Goal: Task Accomplishment & Management: Manage account settings

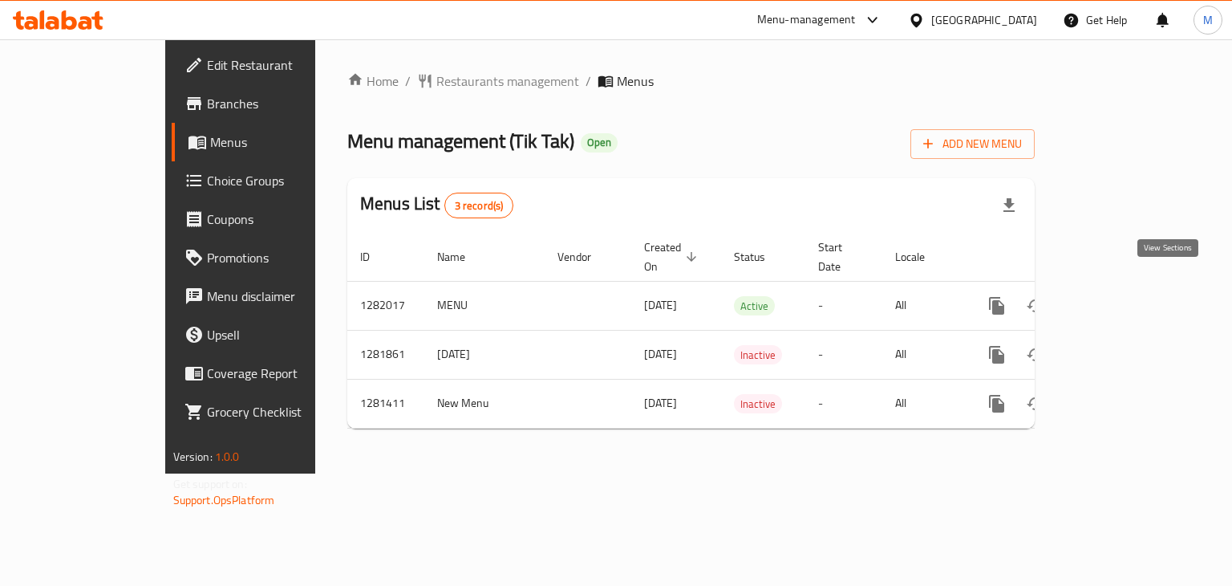
click at [1123, 296] on icon "enhanced table" at bounding box center [1112, 305] width 19 height 19
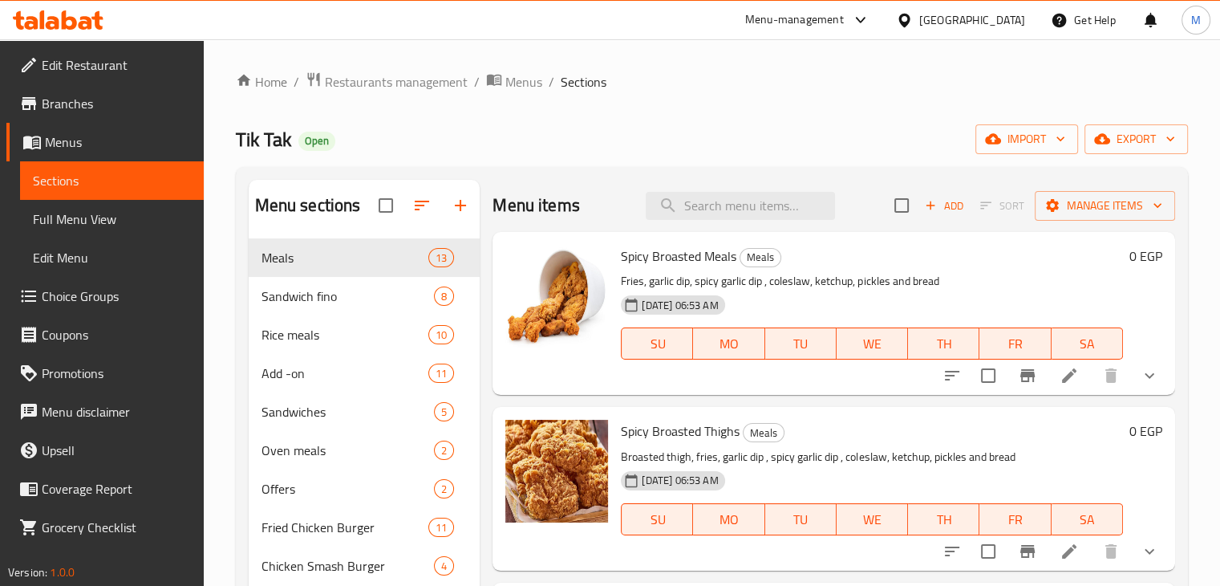
click at [1071, 369] on li at bounding box center [1069, 375] width 45 height 29
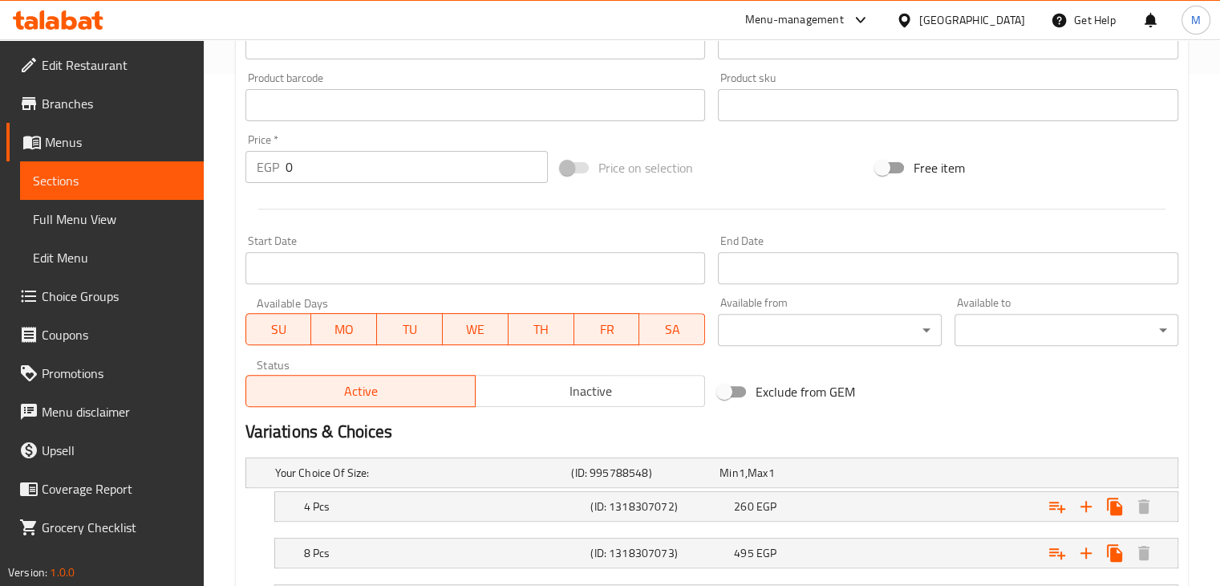
scroll to position [652, 0]
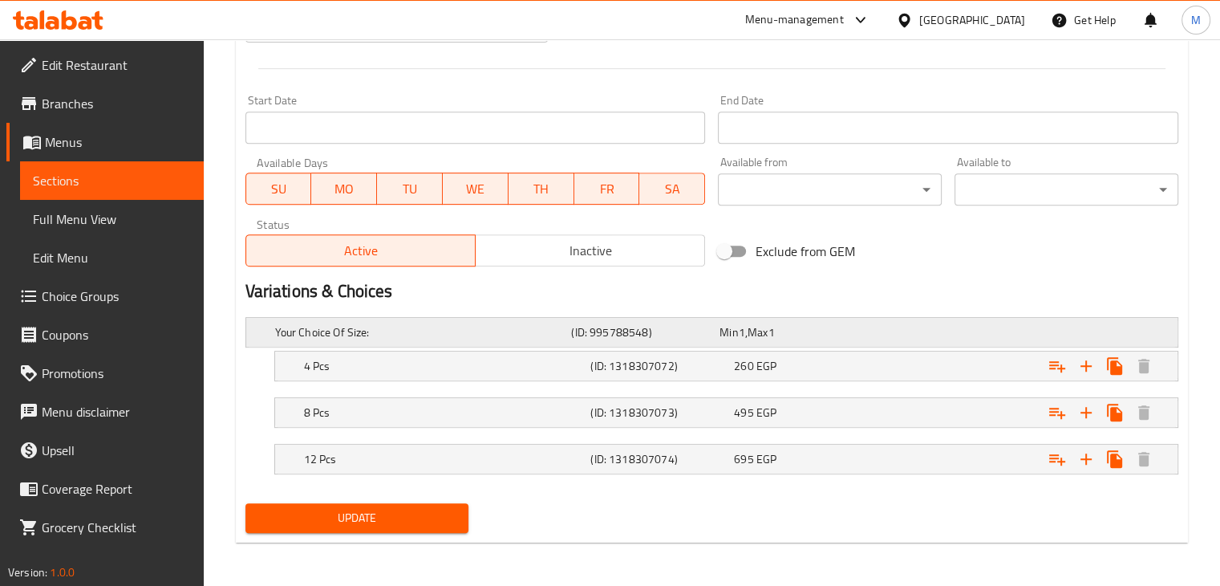
click at [1006, 323] on div "Your Choice Of Size: (ID: 995788548) Min 1 , Max 1" at bounding box center [717, 332] width 890 height 35
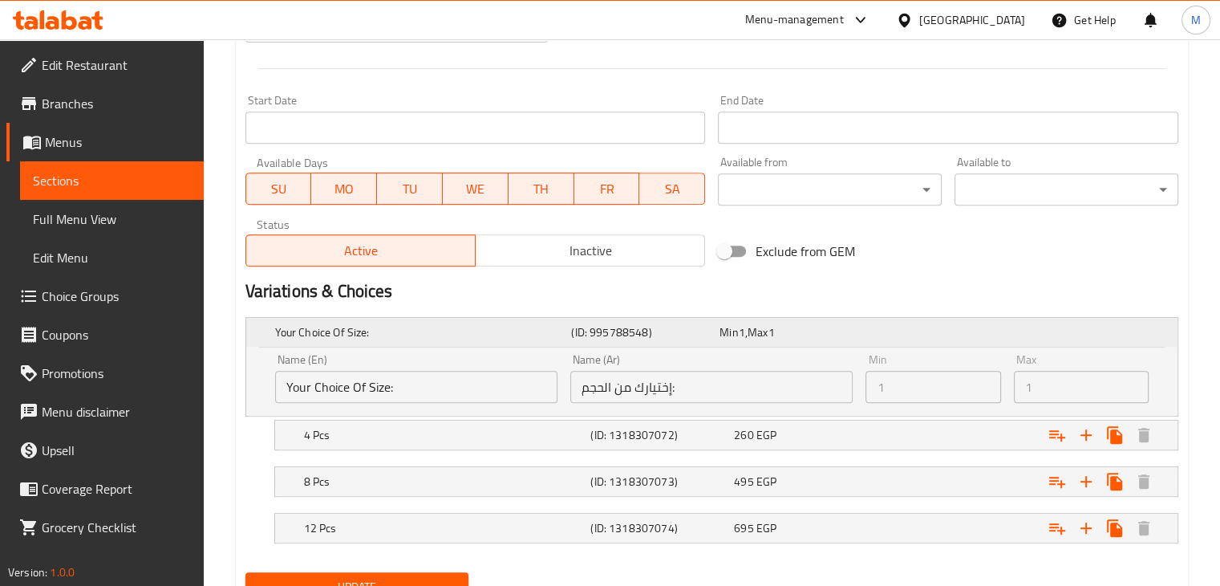
click at [1005, 322] on div "Your Choice Of Size: (ID: 995788548) Min 1 , Max 1" at bounding box center [717, 332] width 890 height 35
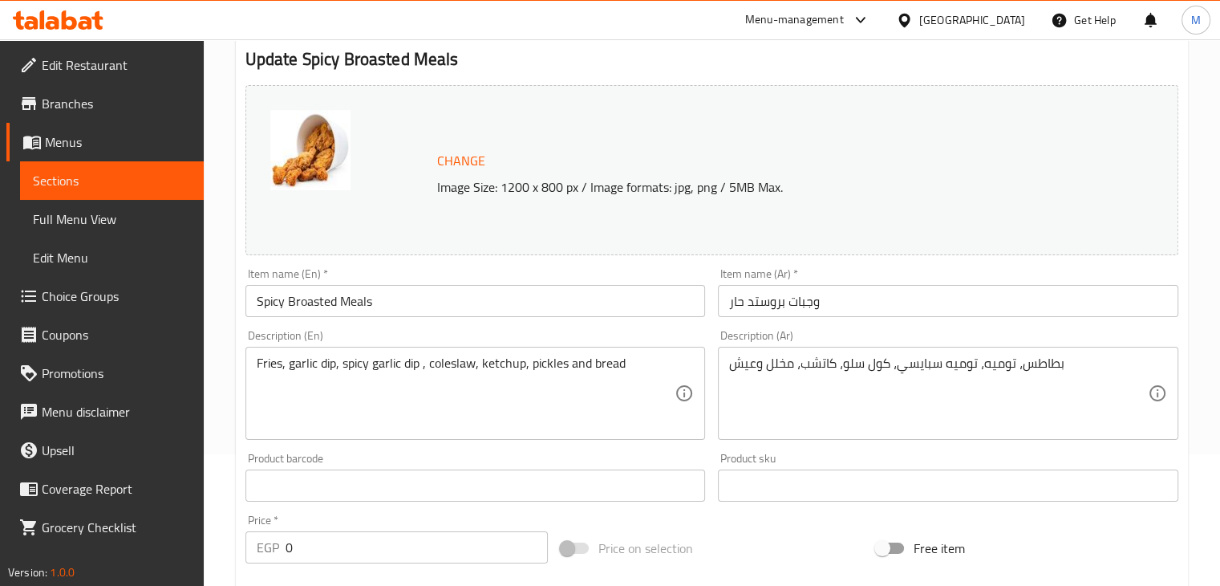
scroll to position [0, 0]
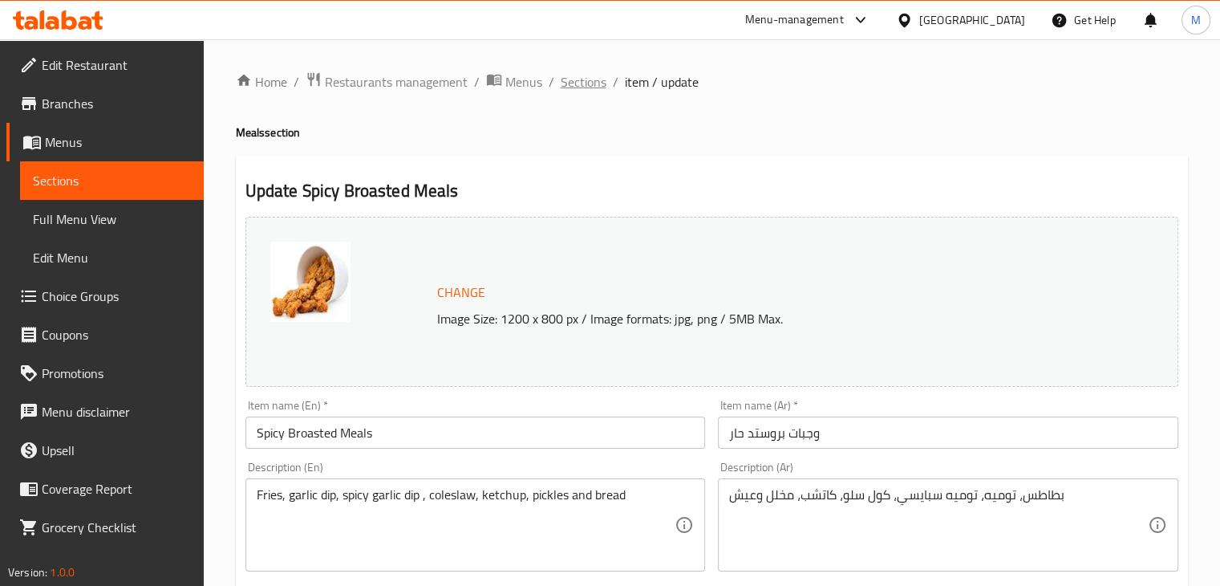
click at [600, 85] on span "Sections" at bounding box center [584, 81] width 46 height 19
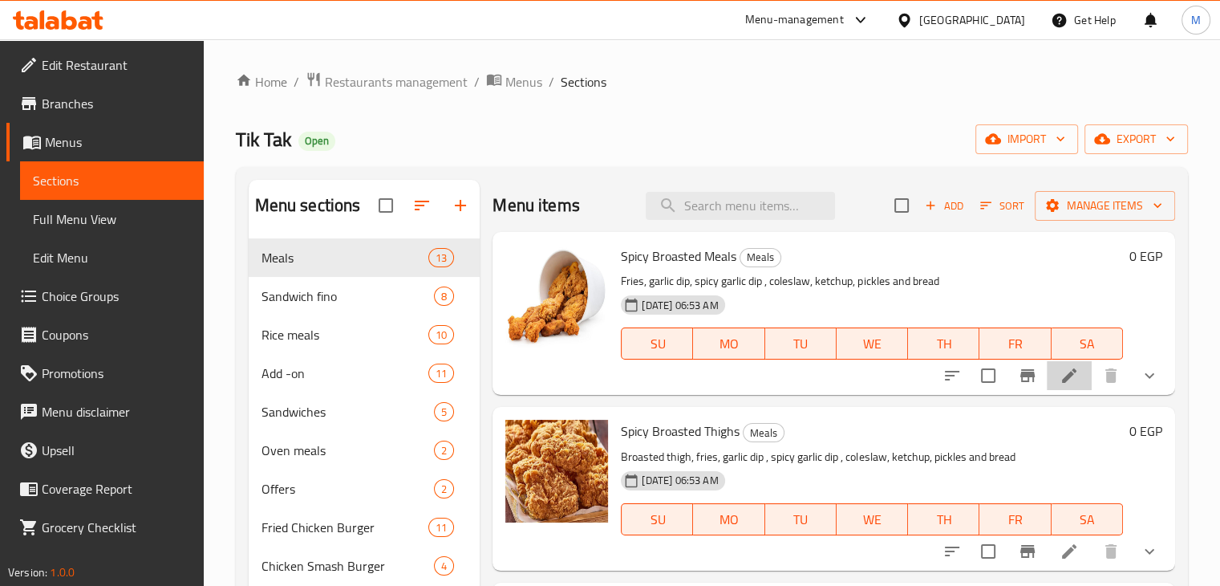
click at [1069, 377] on li at bounding box center [1069, 375] width 45 height 29
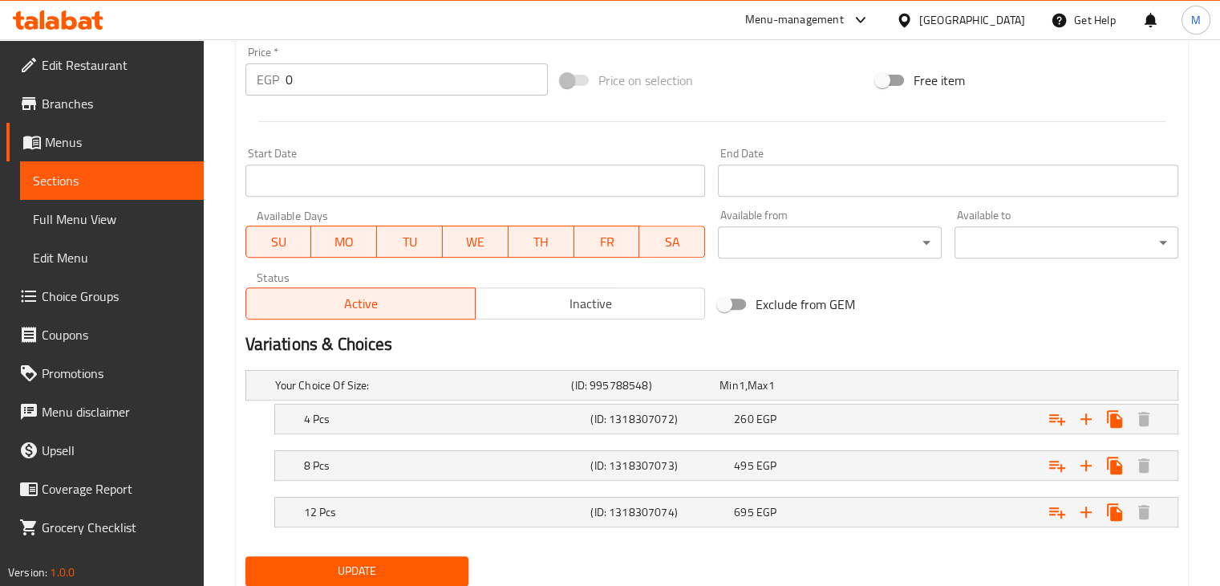
scroll to position [652, 0]
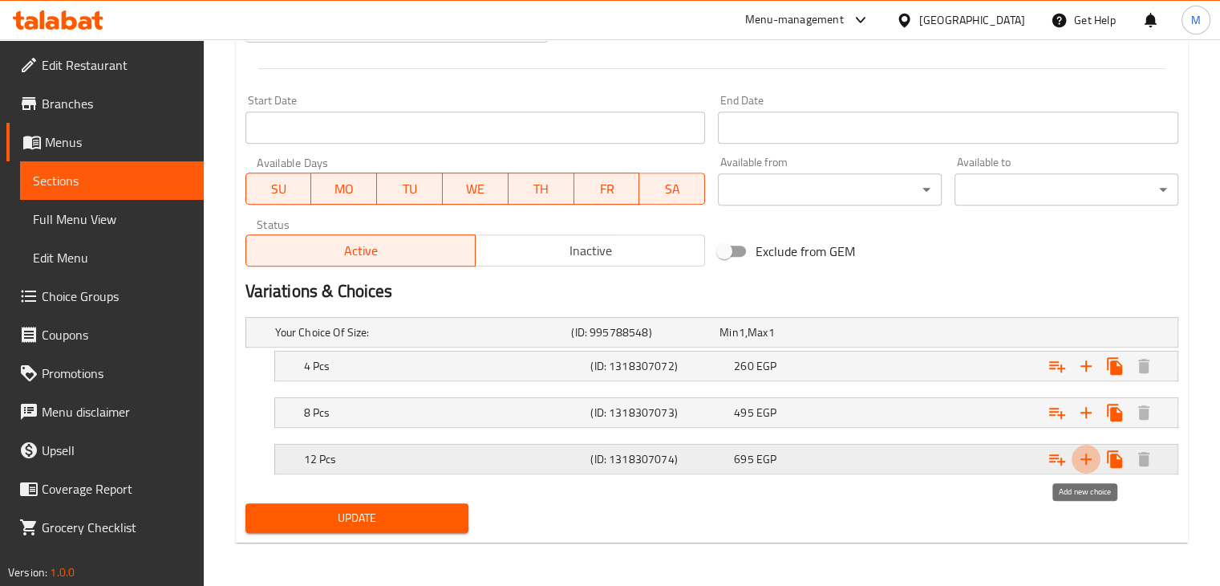
click at [1088, 456] on icon "Expand" at bounding box center [1086, 458] width 19 height 19
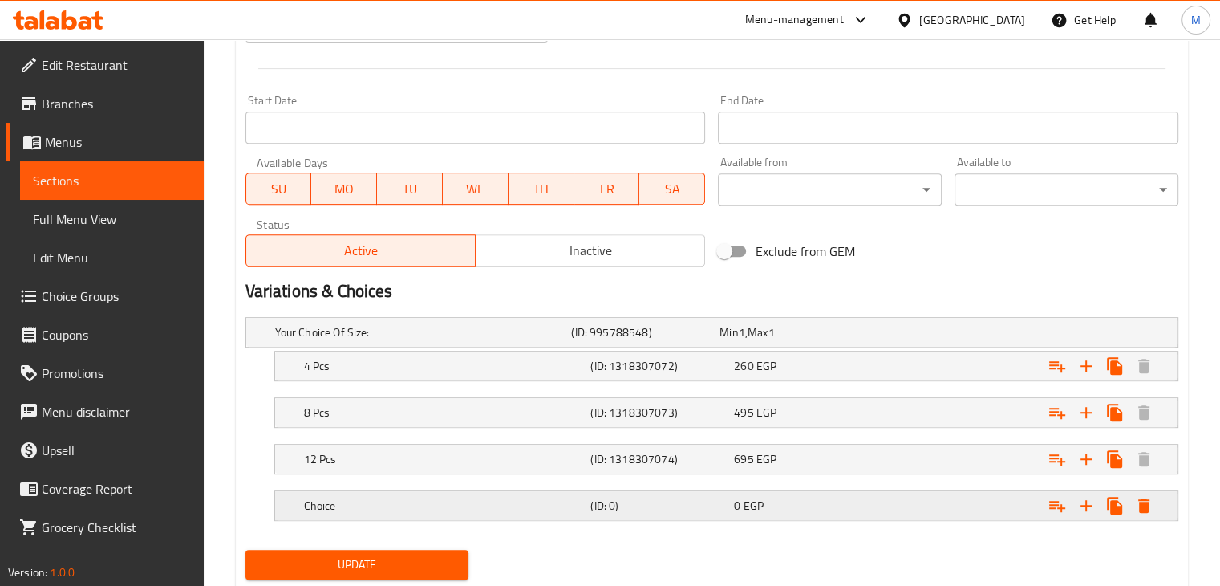
click at [812, 497] on div "0 EGP" at bounding box center [802, 505] width 137 height 16
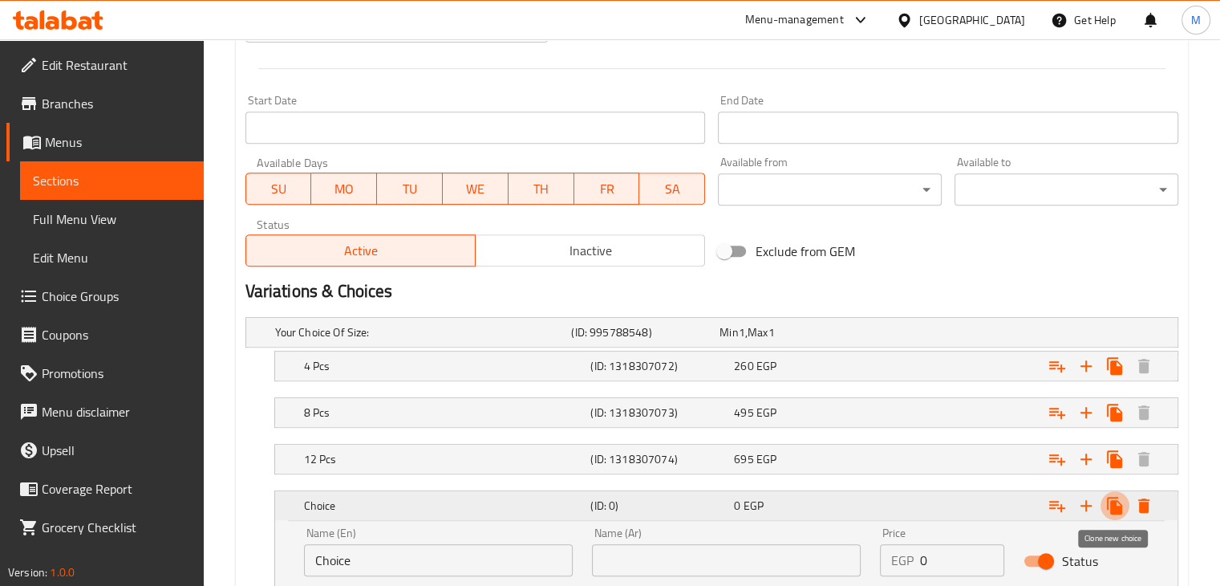
click at [1120, 507] on icon "Expand" at bounding box center [1114, 506] width 15 height 18
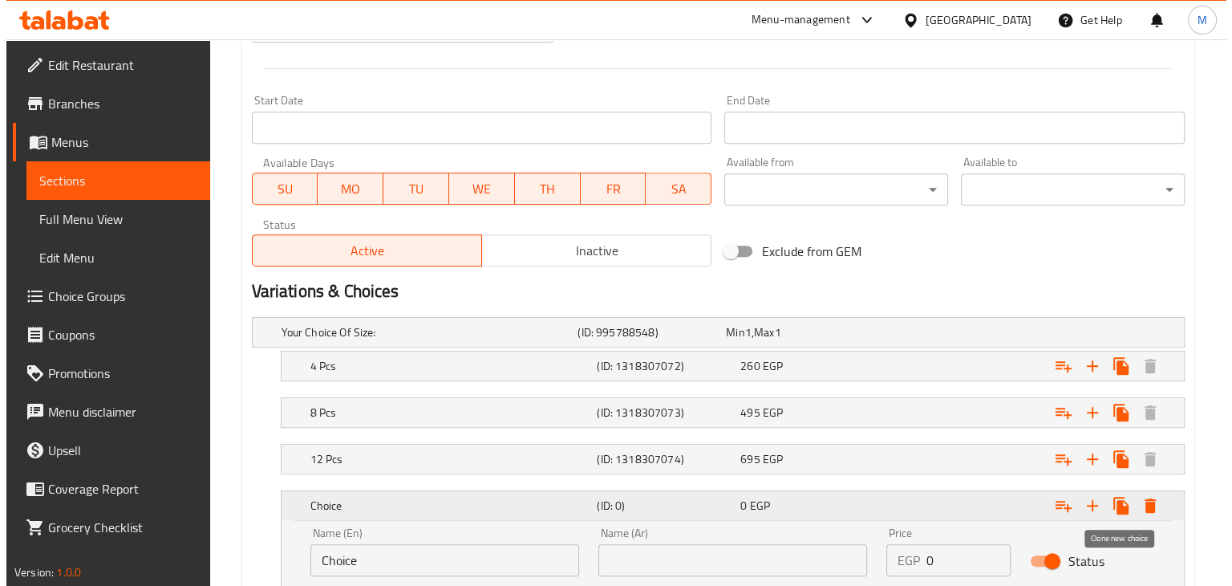
scroll to position [814, 0]
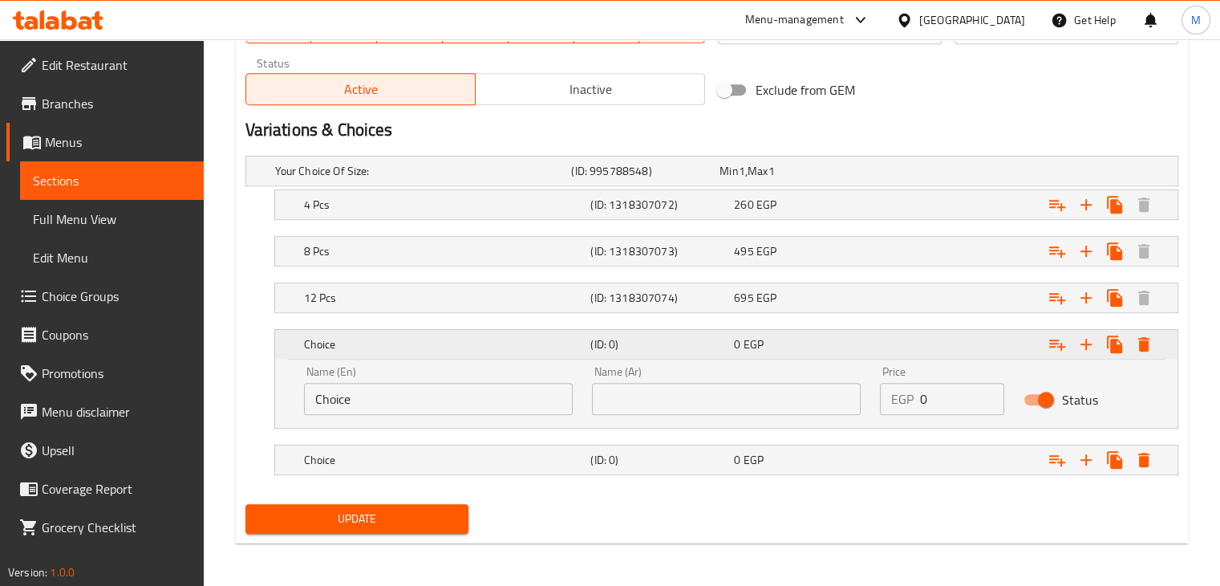
click at [1151, 349] on icon "Expand" at bounding box center [1144, 344] width 19 height 19
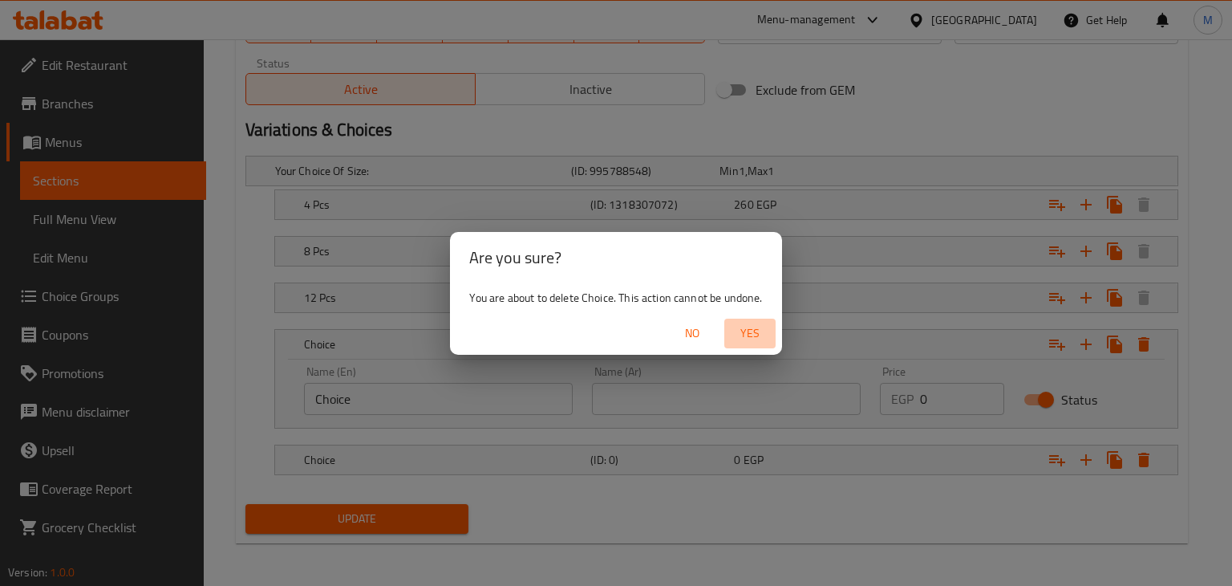
click at [752, 335] on span "Yes" at bounding box center [750, 333] width 39 height 20
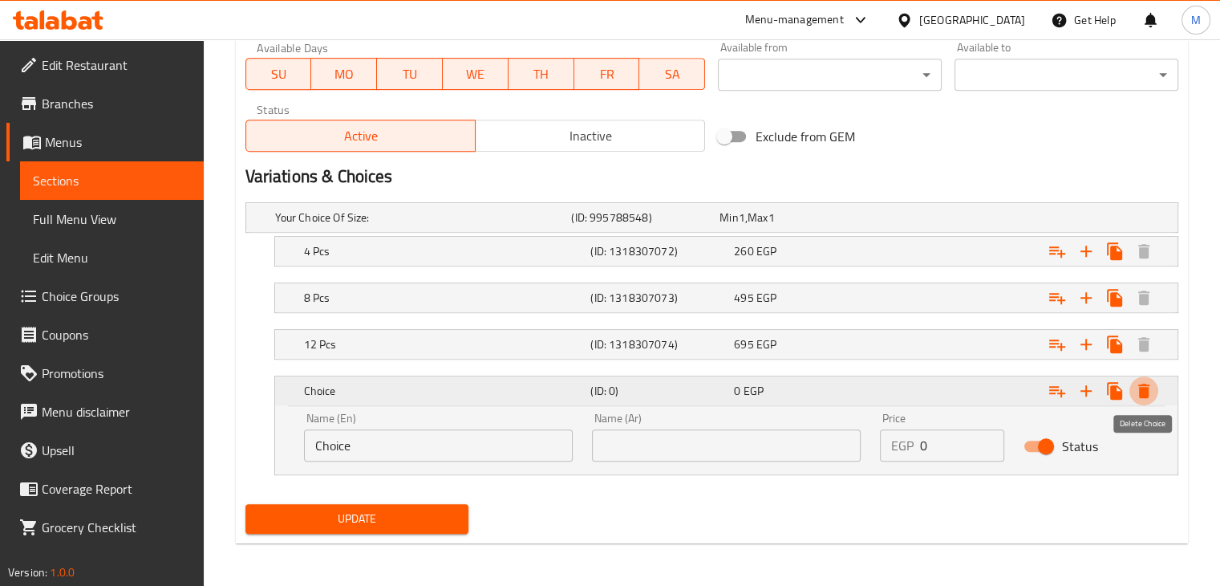
click at [1147, 392] on icon "Expand" at bounding box center [1144, 391] width 11 height 14
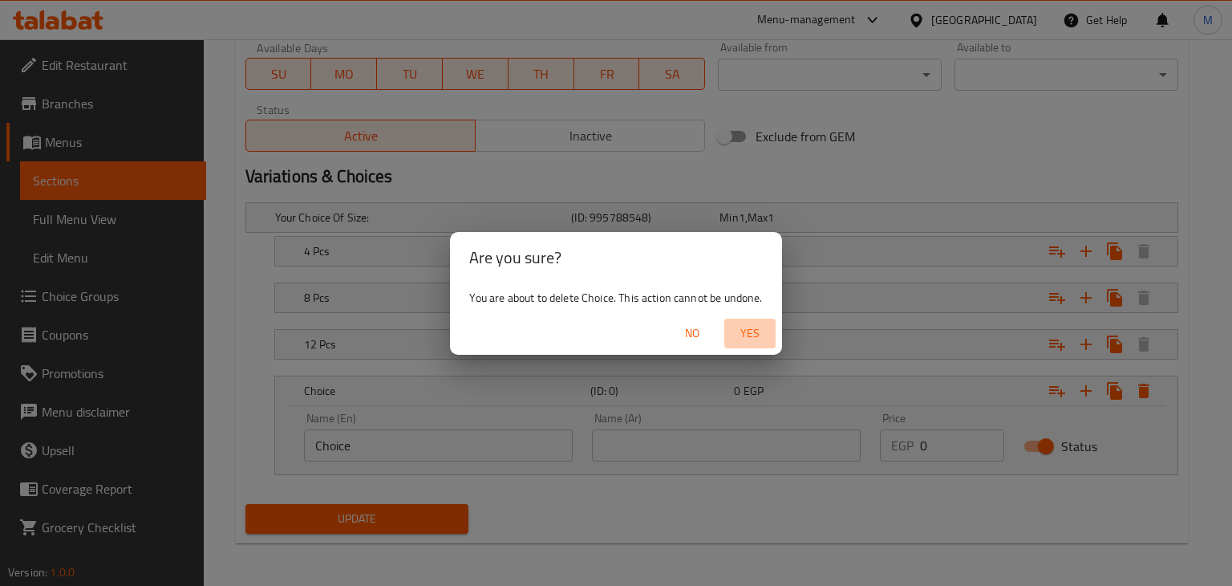
click at [750, 338] on span "Yes" at bounding box center [750, 333] width 39 height 20
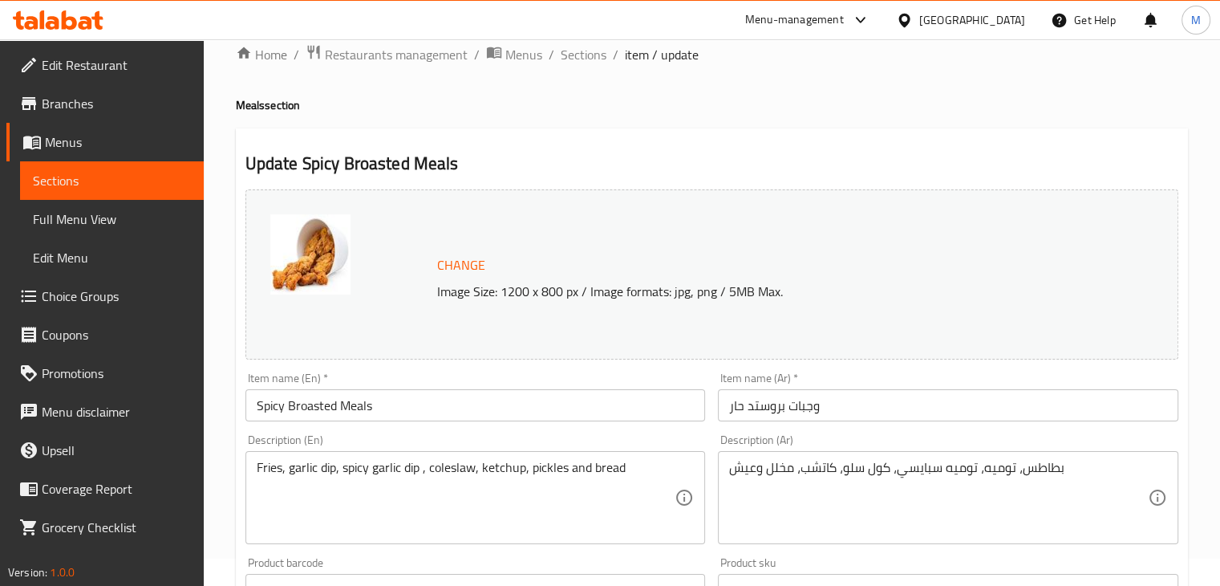
scroll to position [28, 0]
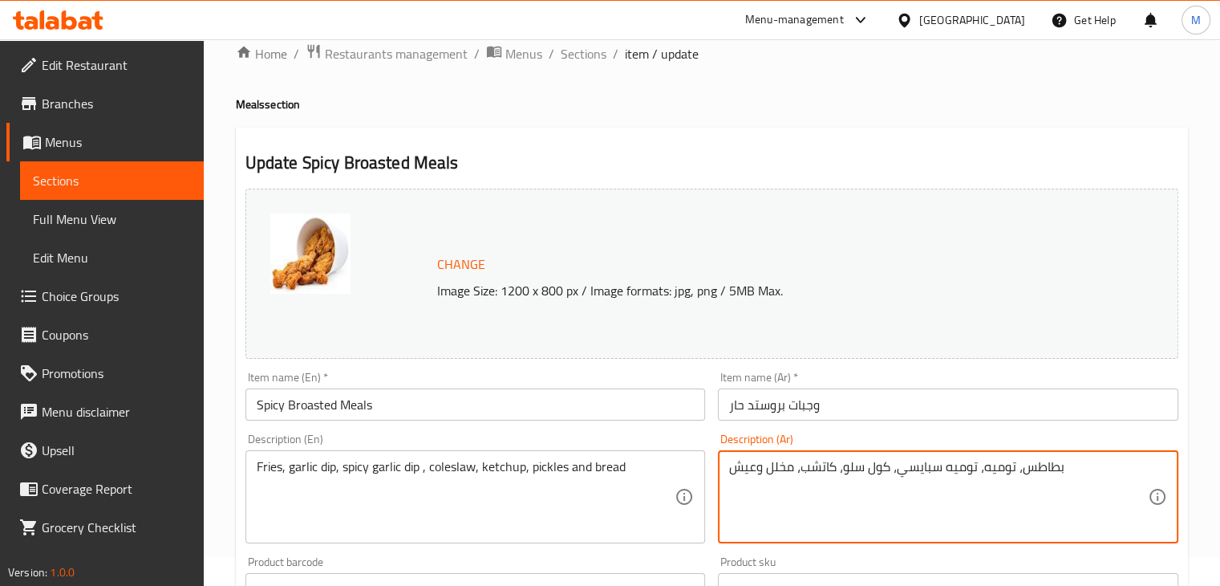
click at [796, 467] on textarea "بطاطس، توميه، توميه سبايسي، كول سلو، كاتشب، مخلل وعيش" at bounding box center [938, 497] width 419 height 76
click at [569, 157] on h2 "Update Spicy Broasted Meals" at bounding box center [712, 163] width 933 height 24
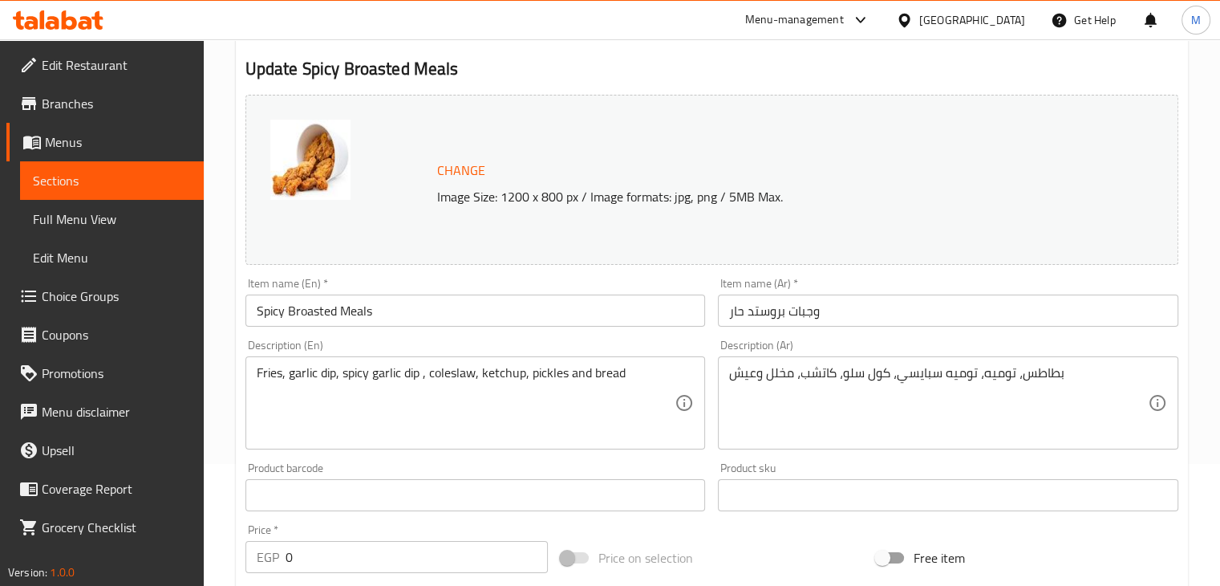
scroll to position [0, 0]
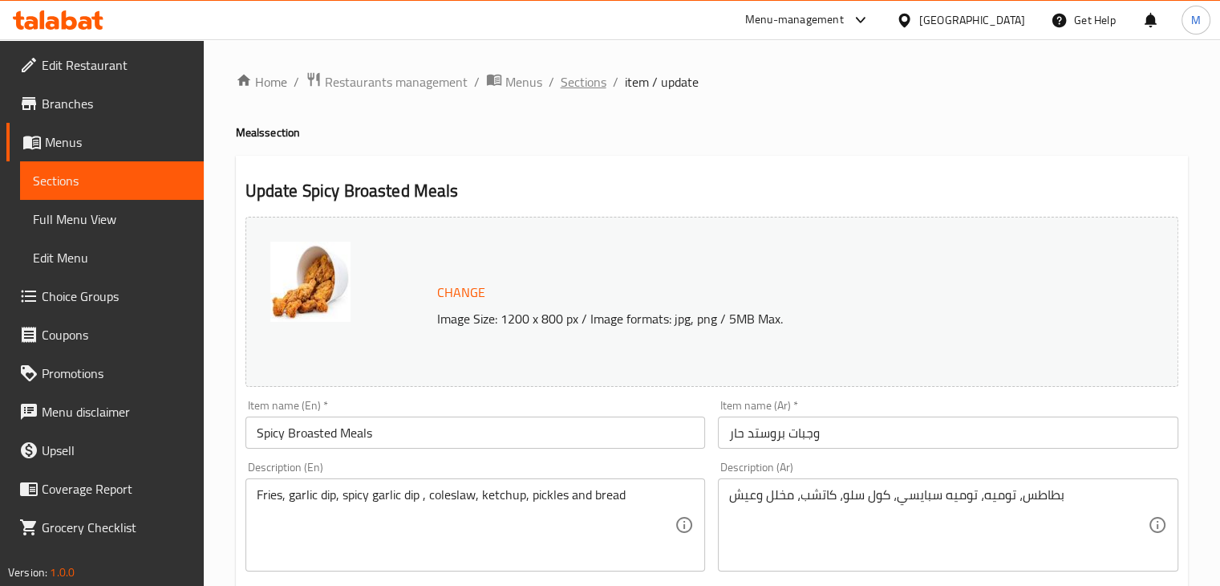
click at [583, 74] on span "Sections" at bounding box center [584, 81] width 46 height 19
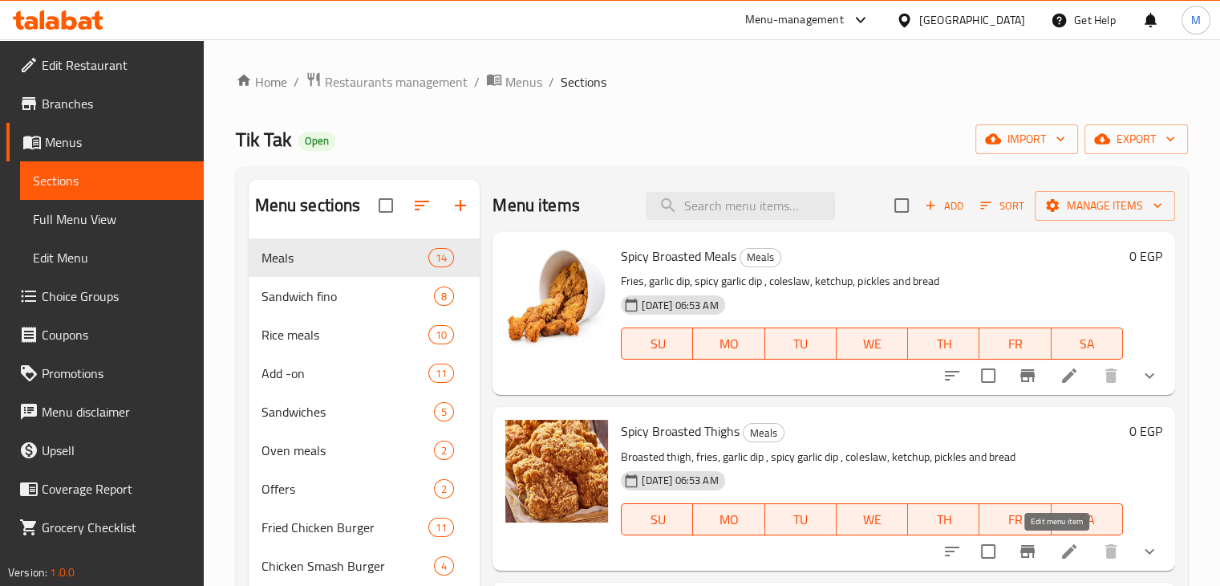
click at [1060, 560] on icon at bounding box center [1069, 551] width 19 height 19
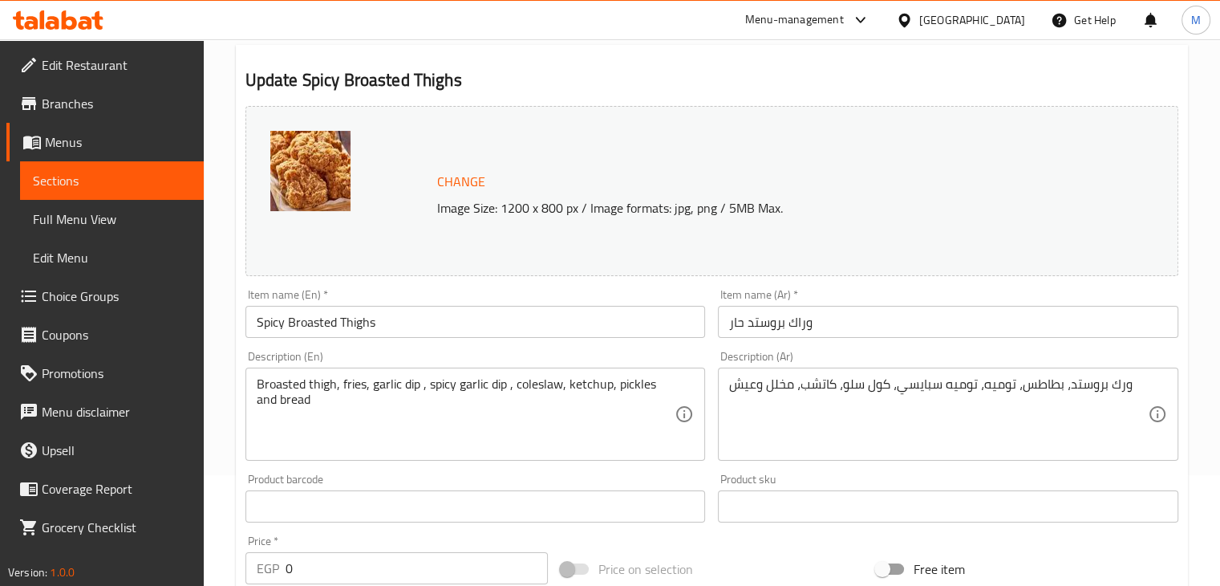
scroll to position [112, 0]
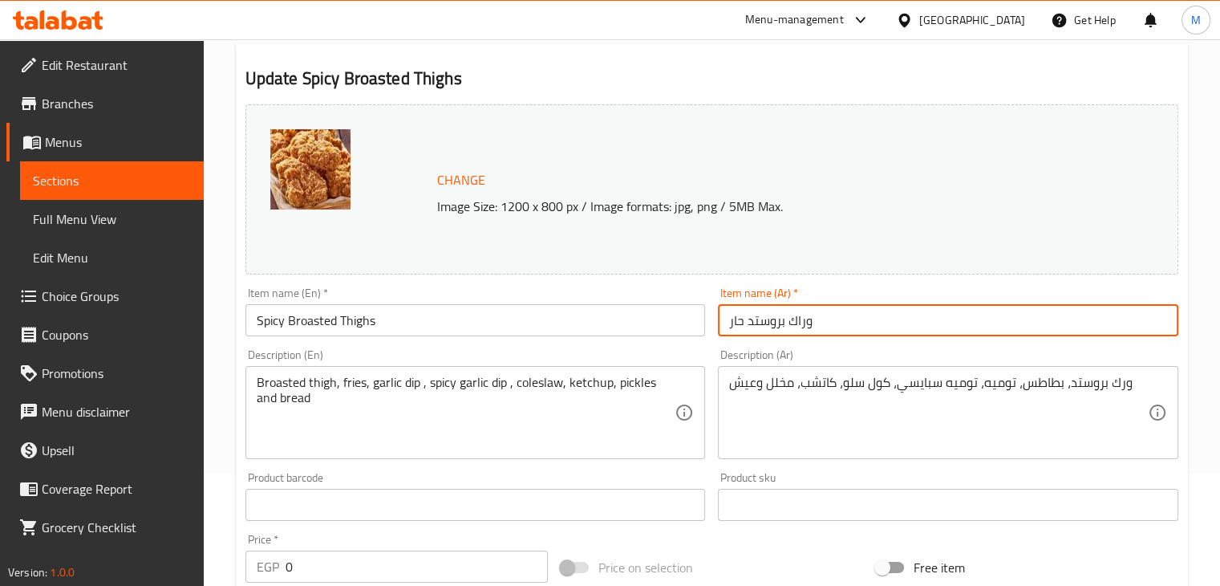
drag, startPoint x: 833, startPoint y: 327, endPoint x: 749, endPoint y: 328, distance: 84.3
click at [749, 328] on input "وراك بروستد حار" at bounding box center [948, 320] width 461 height 32
click at [675, 302] on div "Item name (En)   * Spicy Broasted Thighs Item name (En) *" at bounding box center [476, 311] width 461 height 49
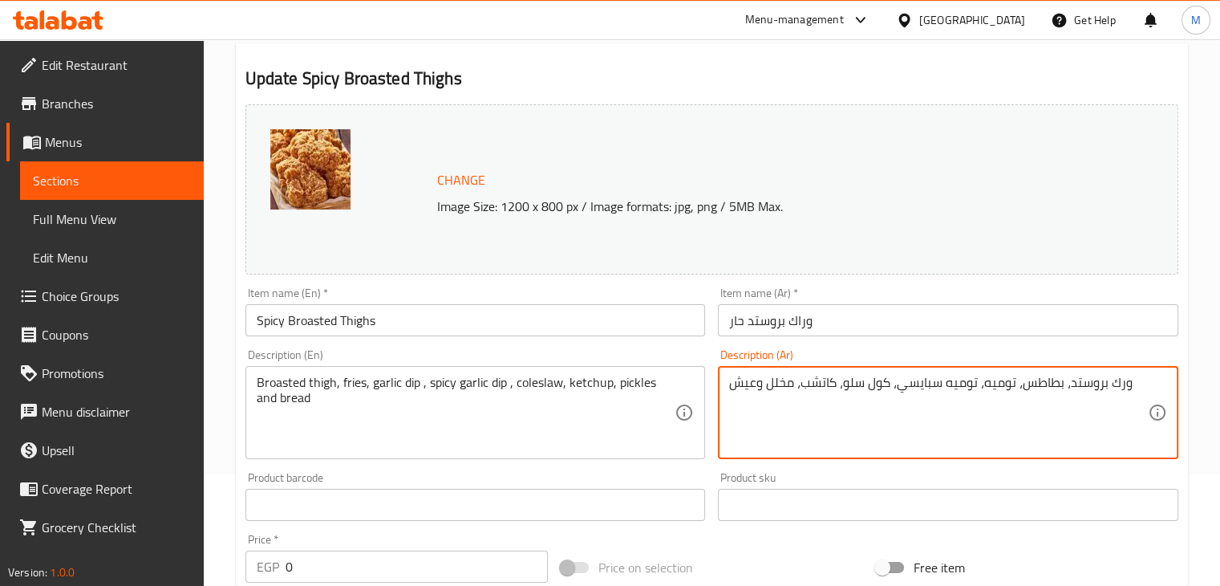
scroll to position [0, 0]
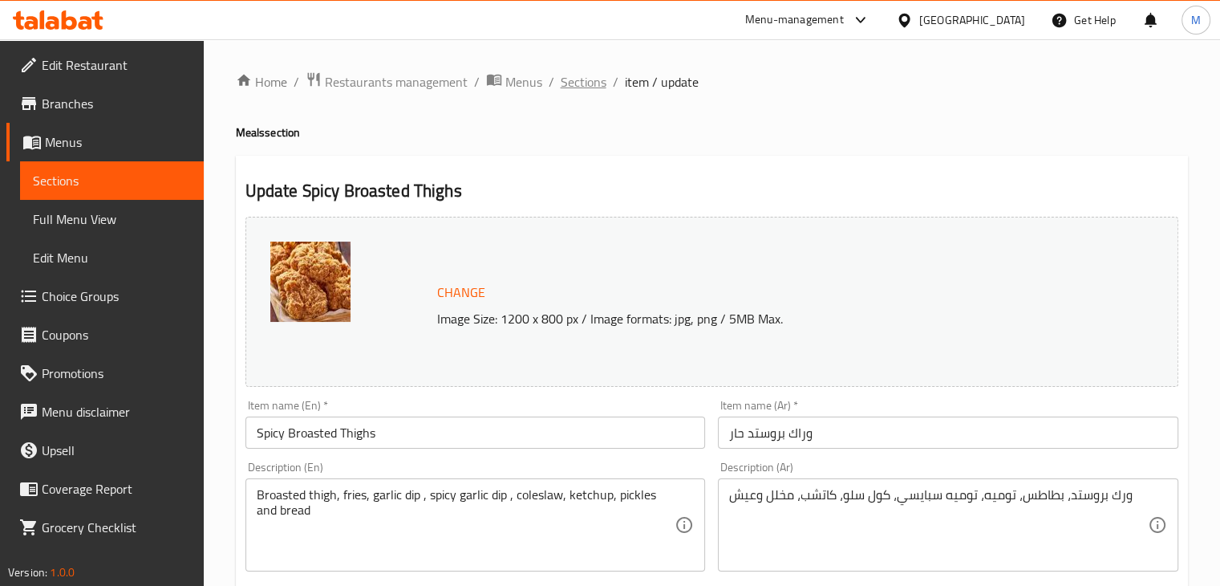
click at [571, 84] on span "Sections" at bounding box center [584, 81] width 46 height 19
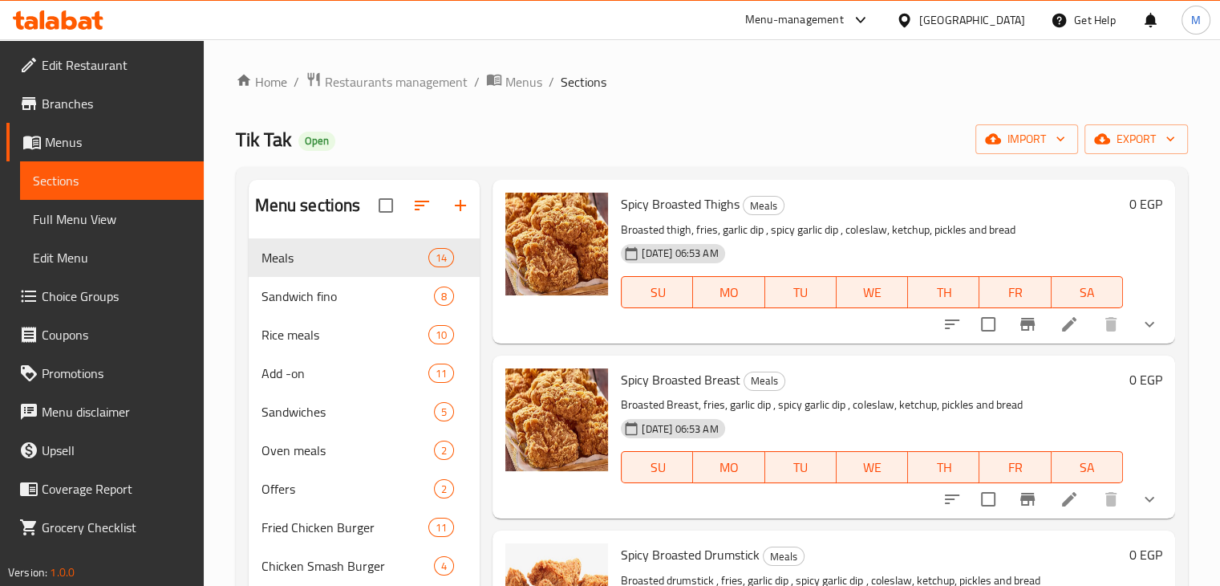
scroll to position [233, 0]
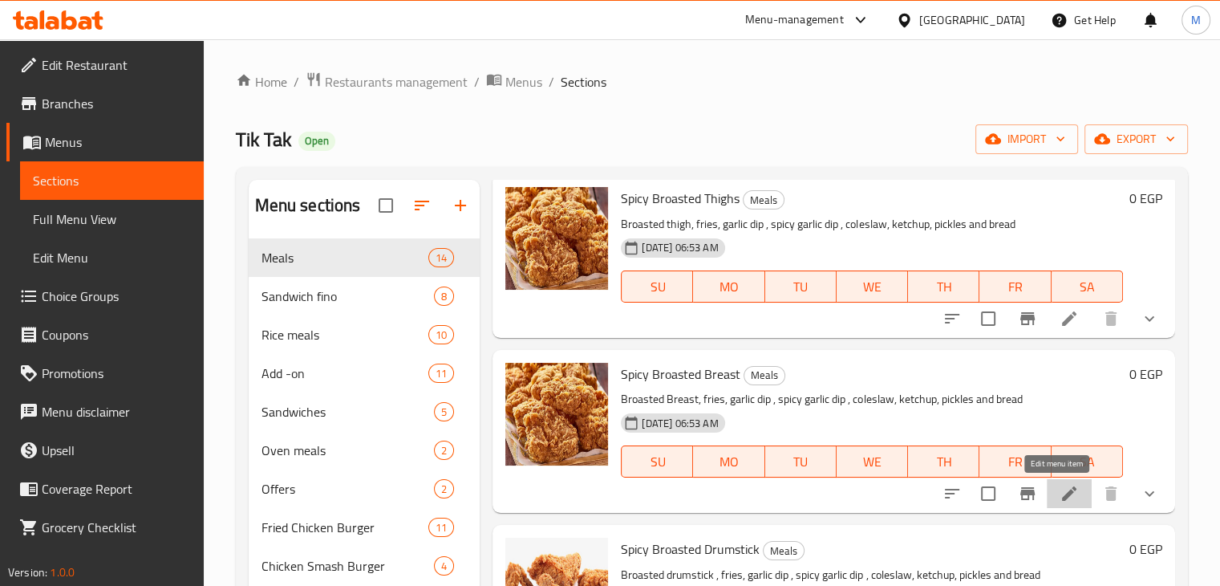
click at [1060, 491] on icon at bounding box center [1069, 493] width 19 height 19
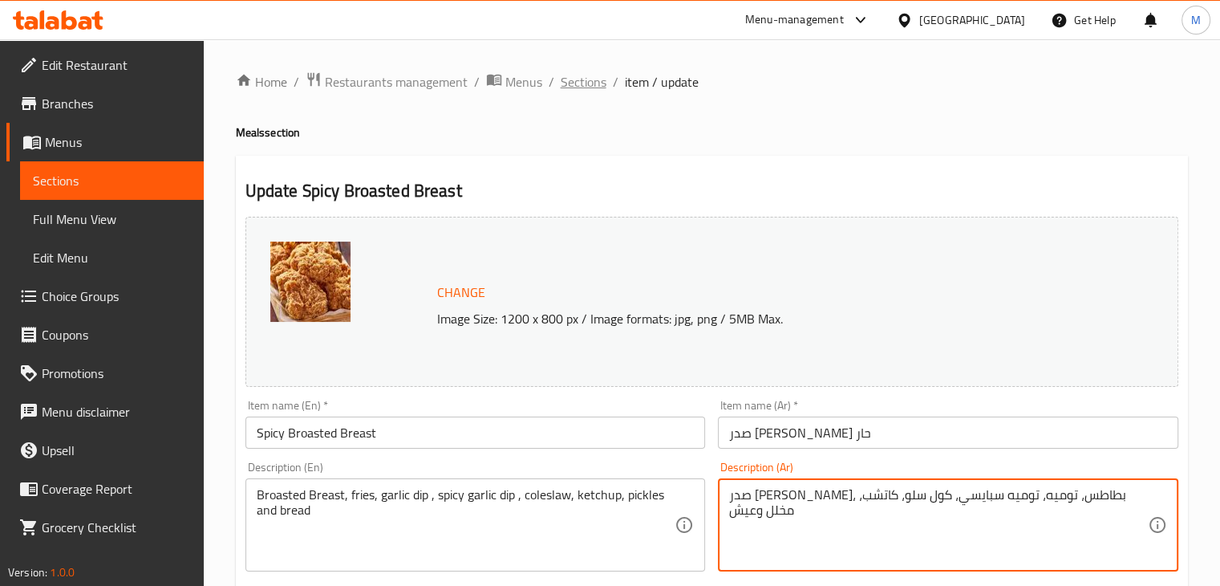
click at [596, 88] on span "Sections" at bounding box center [584, 81] width 46 height 19
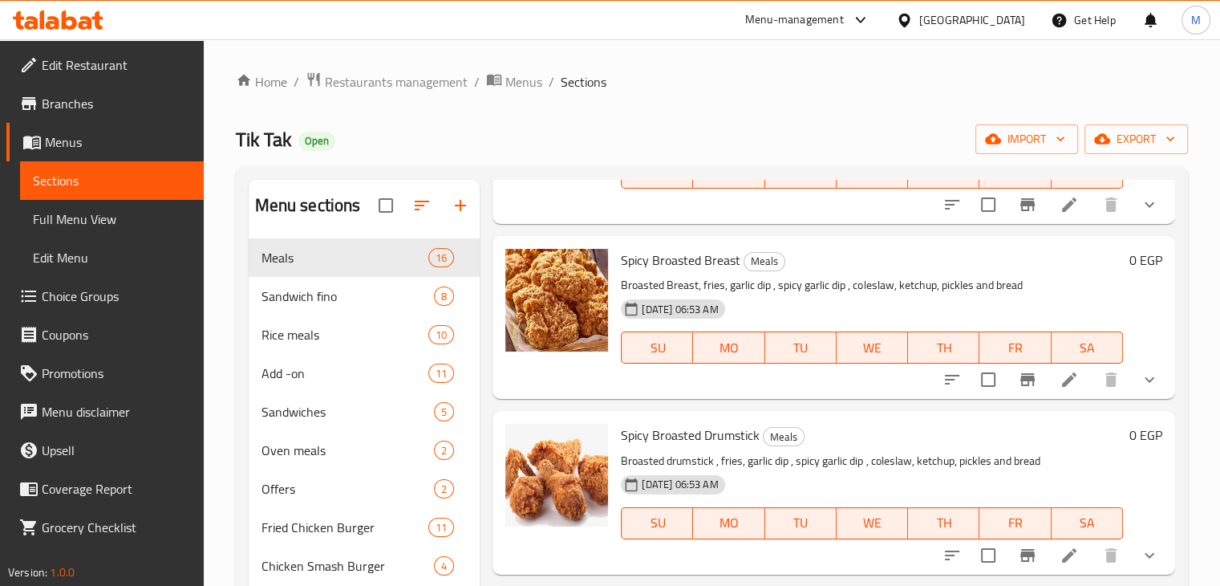
scroll to position [531, 0]
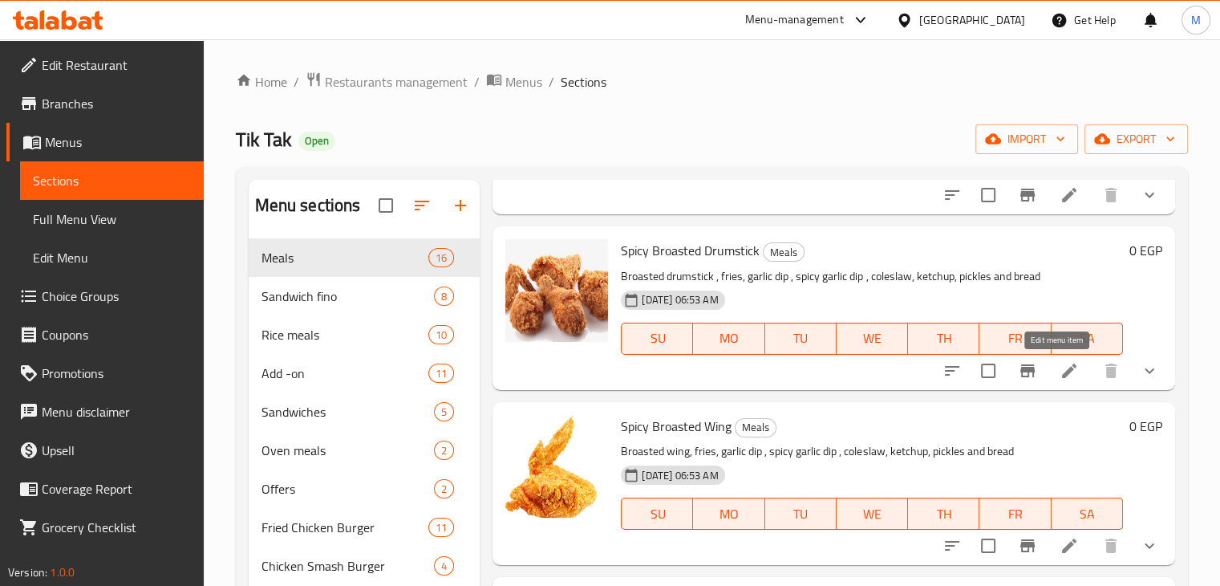
click at [1062, 369] on icon at bounding box center [1069, 370] width 14 height 14
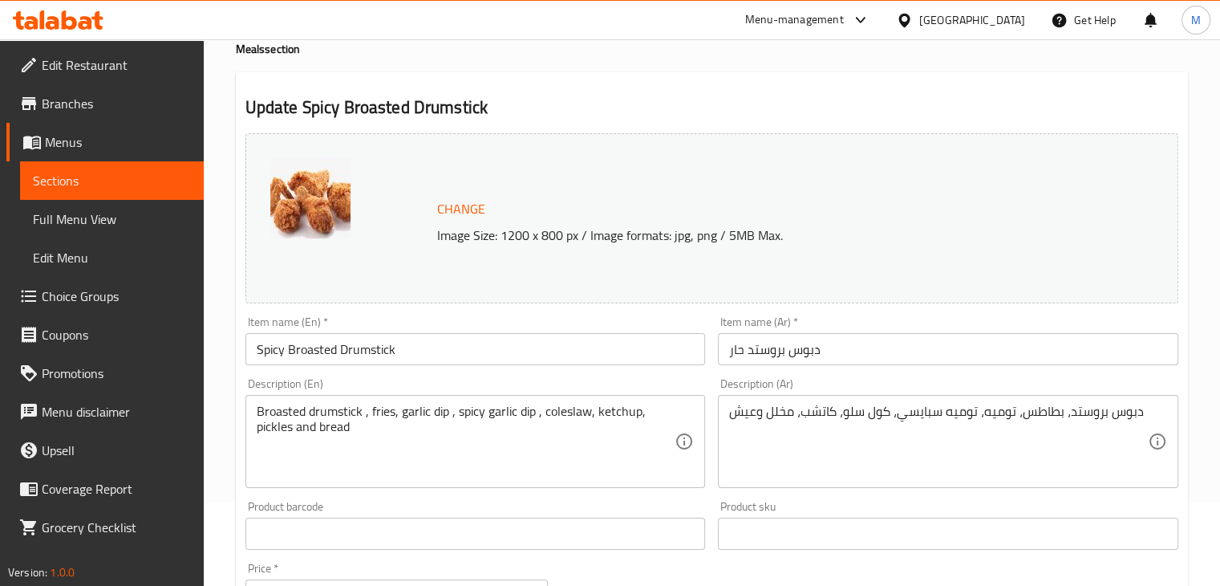
scroll to position [83, 0]
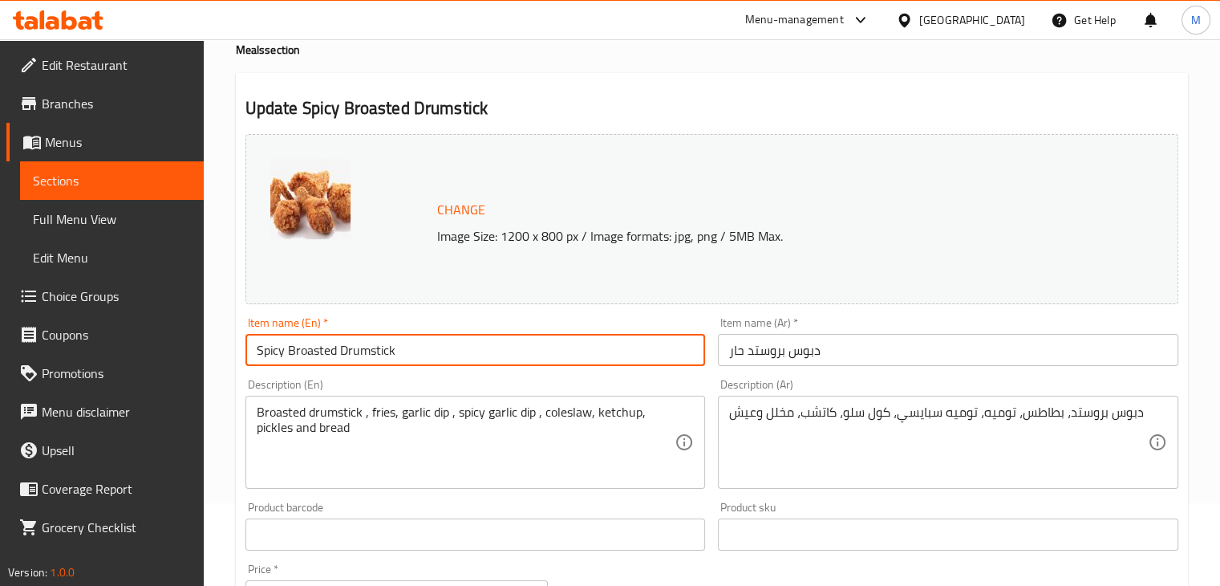
drag, startPoint x: 399, startPoint y: 360, endPoint x: 286, endPoint y: 346, distance: 114.1
click at [286, 346] on input "Spicy Broasted Drumstick" at bounding box center [476, 350] width 461 height 32
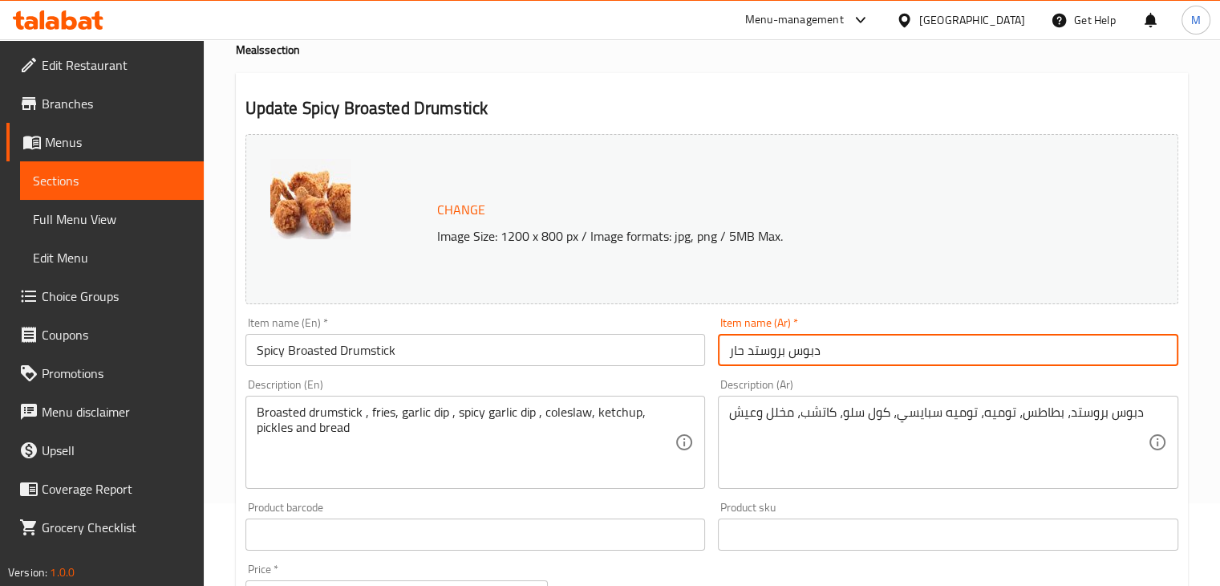
drag, startPoint x: 834, startPoint y: 347, endPoint x: 749, endPoint y: 360, distance: 86.1
click at [749, 360] on input "دبوس بروستد حار" at bounding box center [948, 350] width 461 height 32
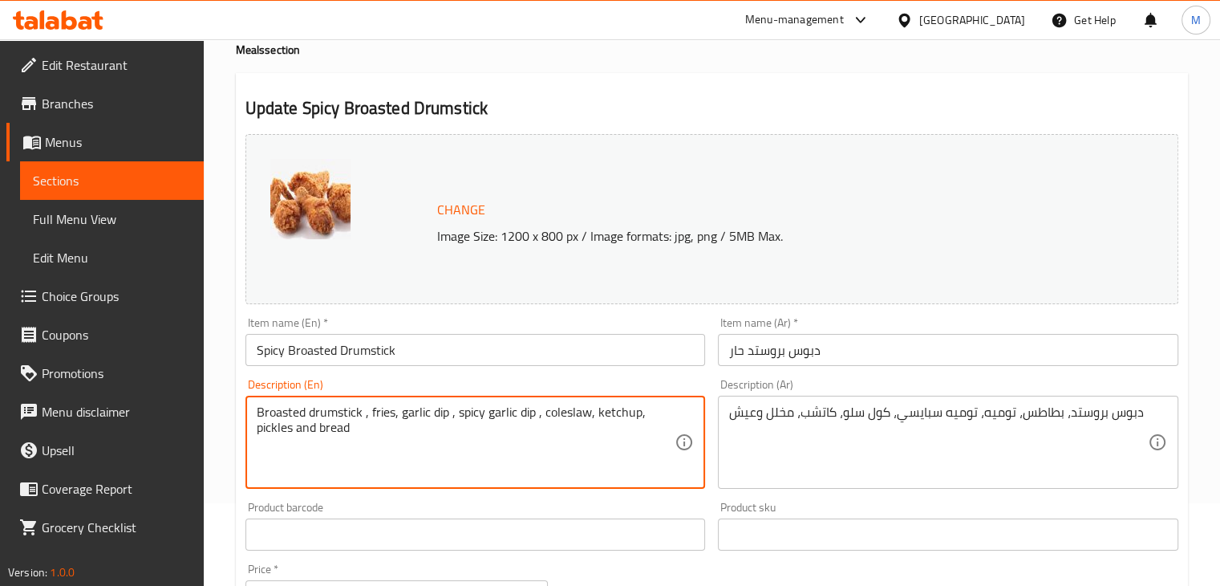
drag, startPoint x: 400, startPoint y: 453, endPoint x: 228, endPoint y: 408, distance: 177.5
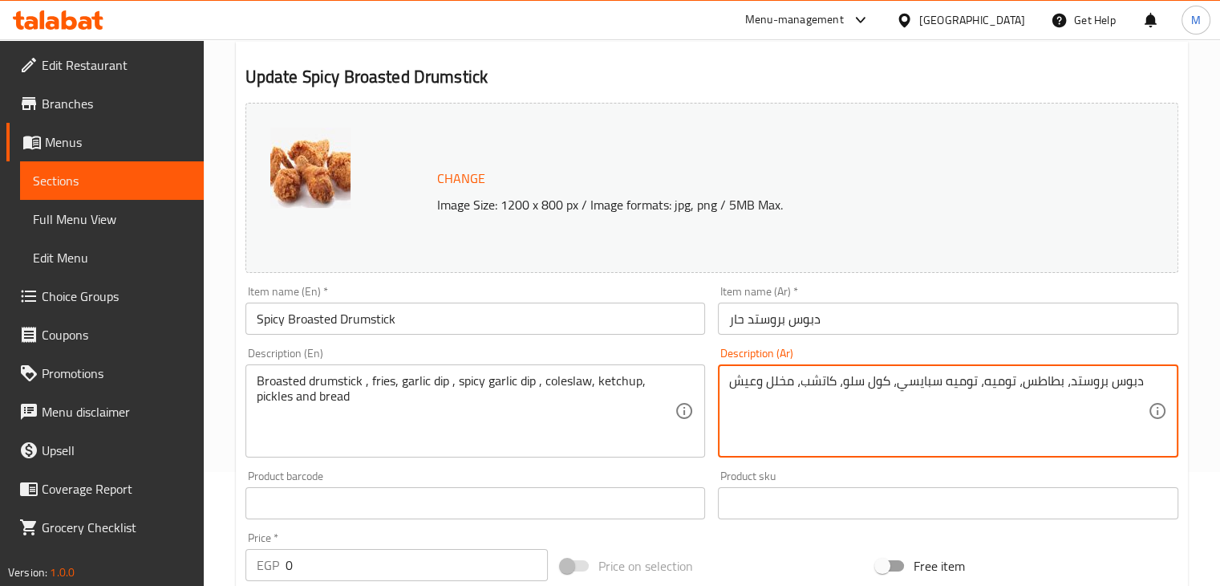
scroll to position [0, 0]
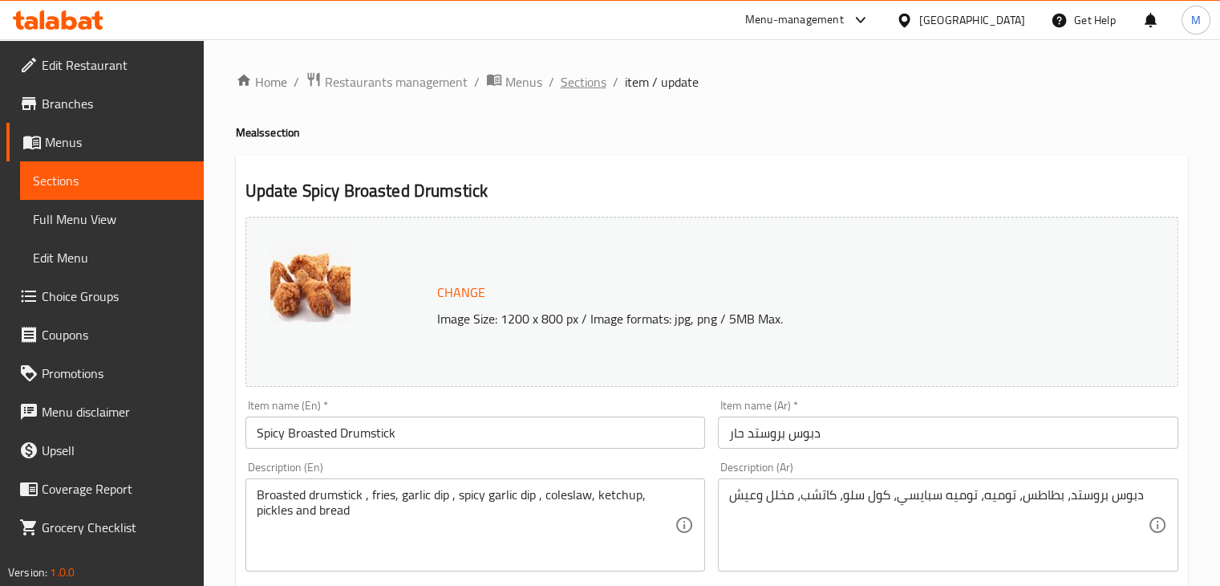
click at [572, 90] on span "Sections" at bounding box center [584, 81] width 46 height 19
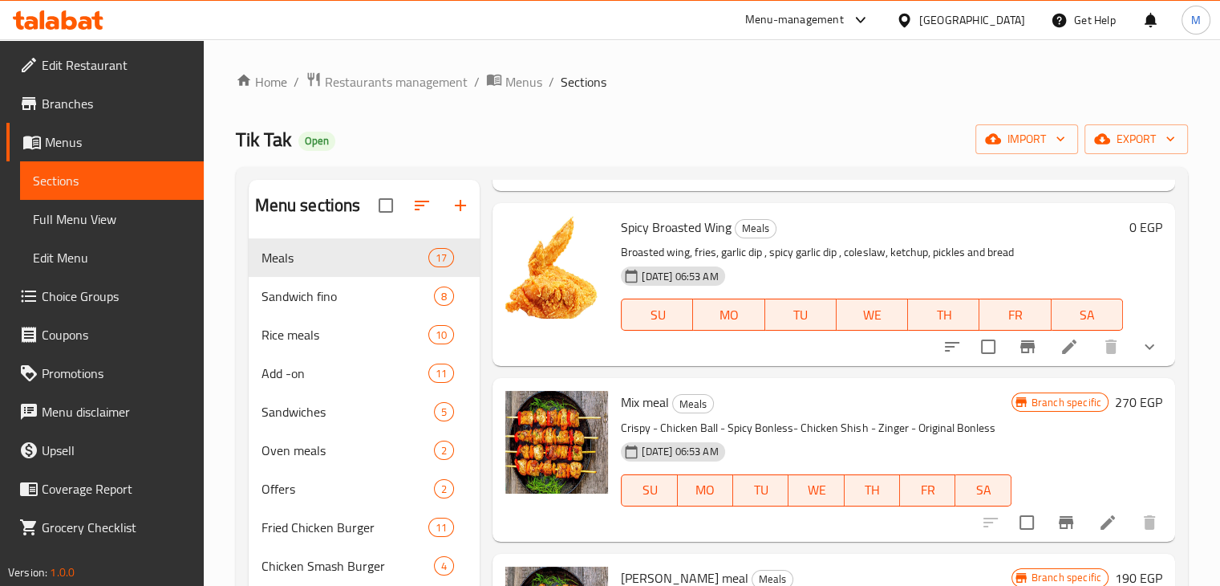
scroll to position [731, 0]
click at [1060, 347] on icon at bounding box center [1069, 345] width 19 height 19
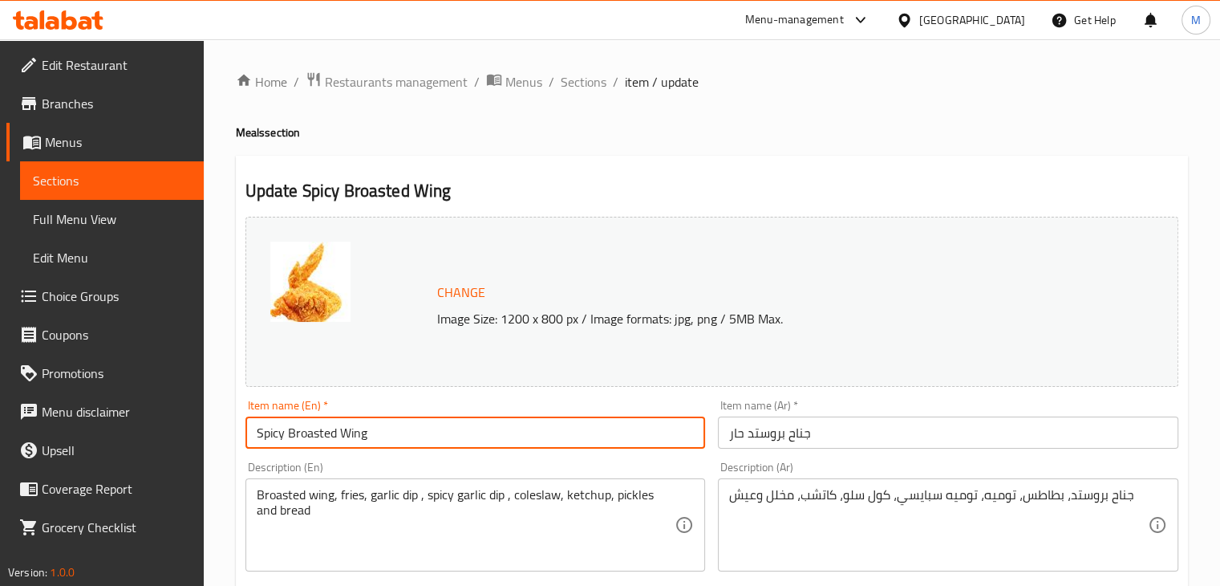
drag, startPoint x: 417, startPoint y: 422, endPoint x: 287, endPoint y: 436, distance: 130.7
click at [287, 436] on input "Spicy Broasted Wing" at bounding box center [476, 432] width 461 height 32
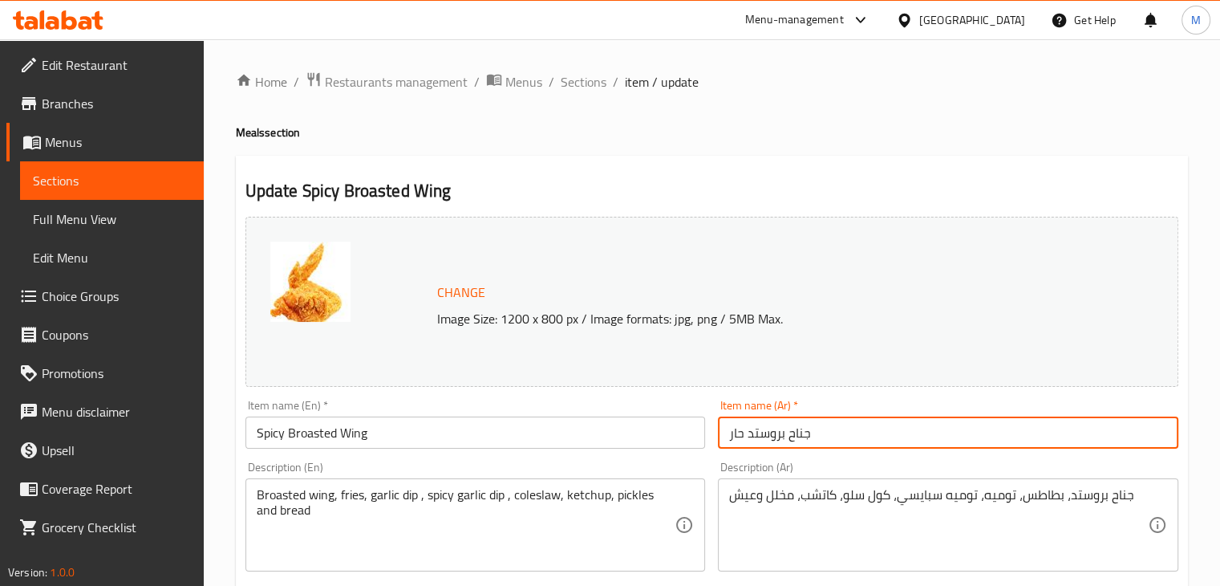
drag, startPoint x: 831, startPoint y: 437, endPoint x: 746, endPoint y: 450, distance: 86.0
click at [746, 450] on div "Item name (Ar)   * جناح بروستد حار Item name (Ar) *" at bounding box center [948, 424] width 473 height 62
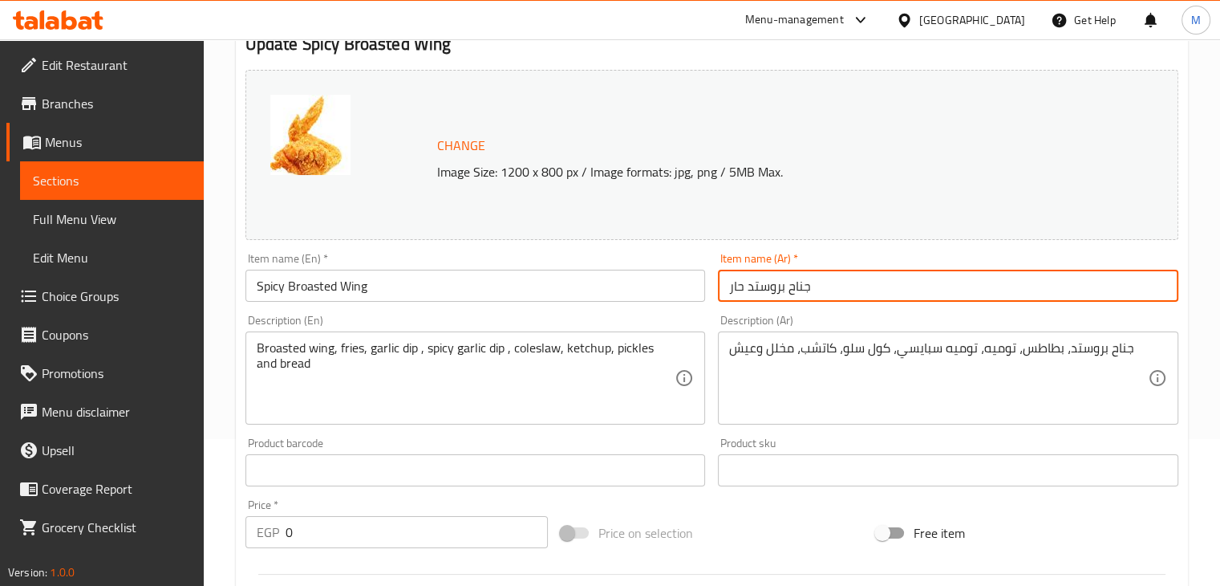
scroll to position [148, 0]
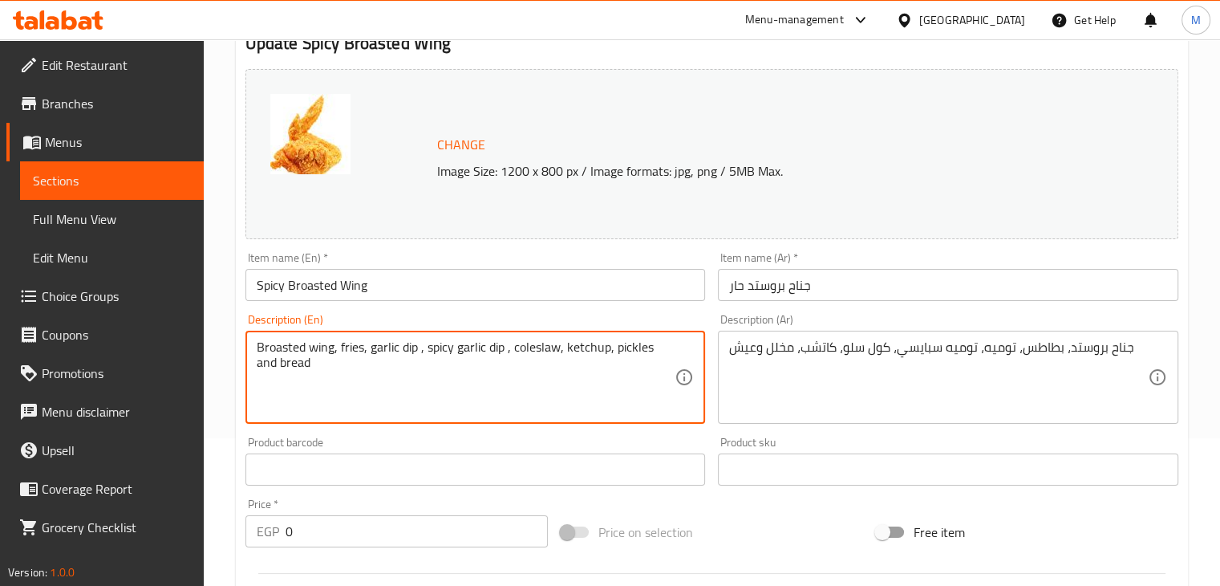
drag, startPoint x: 394, startPoint y: 380, endPoint x: 194, endPoint y: 334, distance: 205.1
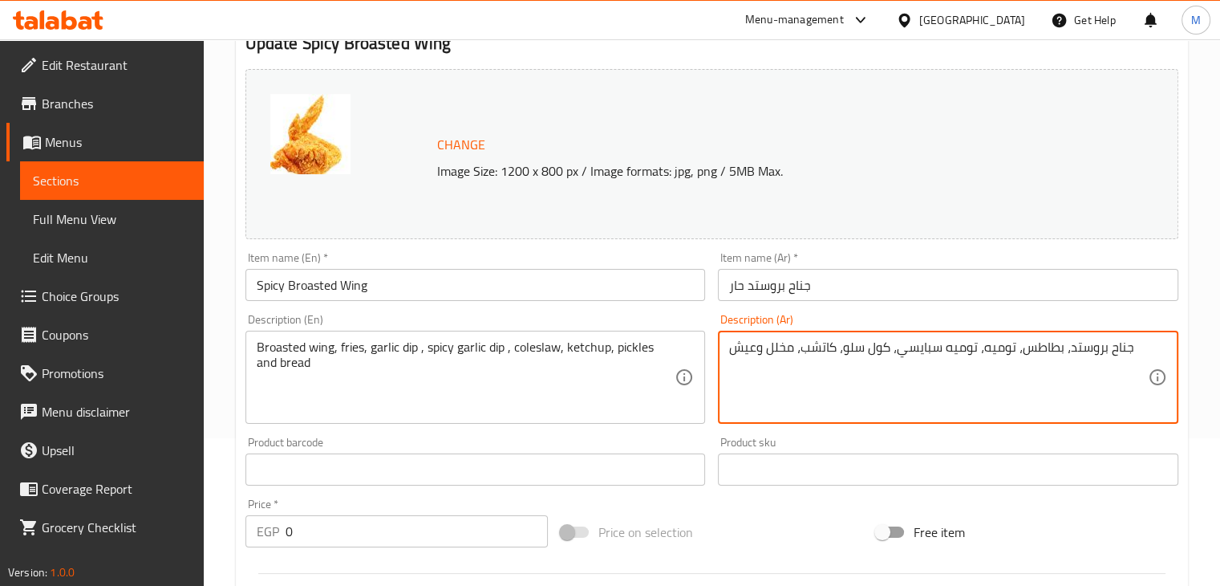
click at [871, 367] on textarea "جناح بروستد، بطاطس، توميه، توميه سبايسي، كول سلو، كاتشب، مخلل وعيش" at bounding box center [938, 377] width 419 height 76
click at [872, 368] on textarea "جناح بروستد، بطاطس، توميه، توميه سبايسي، كول سلو، كاتشب، مخلل وعيش" at bounding box center [938, 377] width 419 height 76
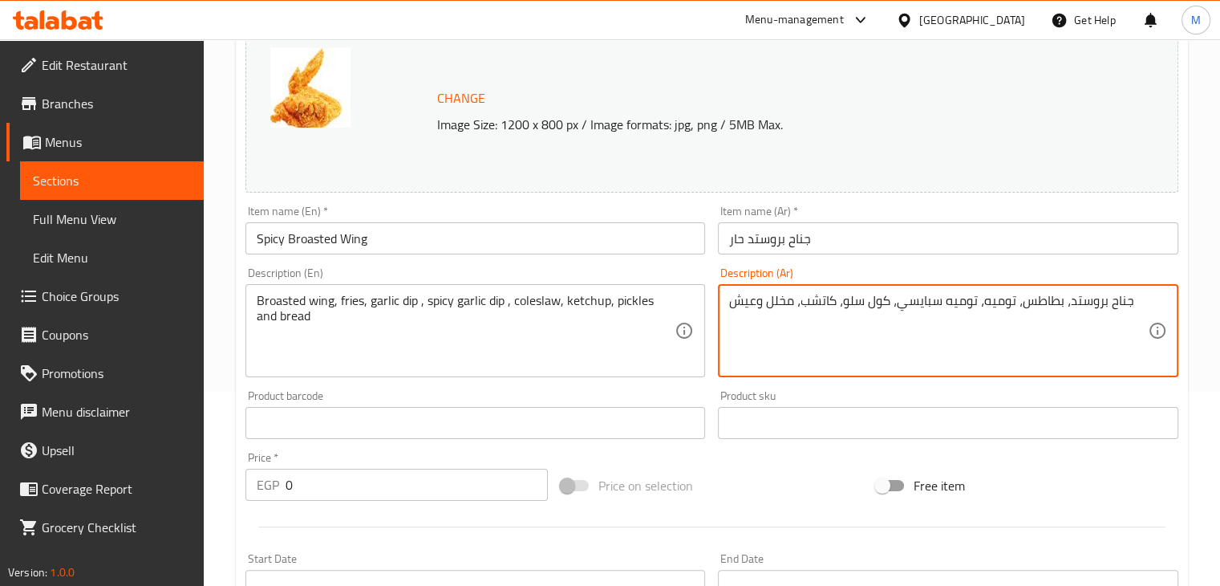
scroll to position [0, 0]
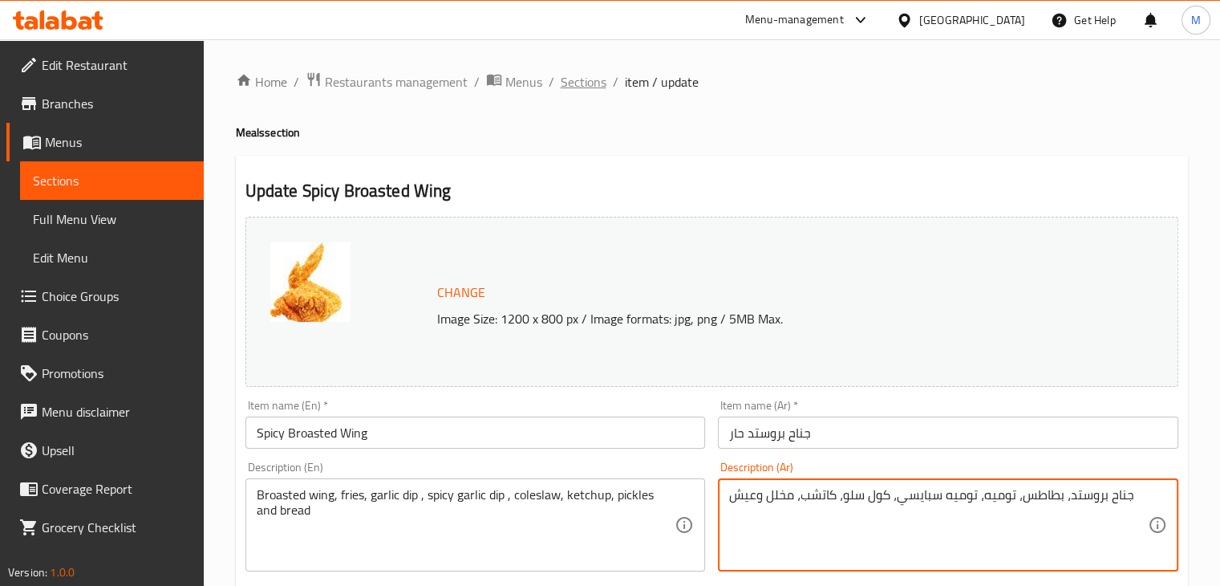
click at [583, 84] on span "Sections" at bounding box center [584, 81] width 46 height 19
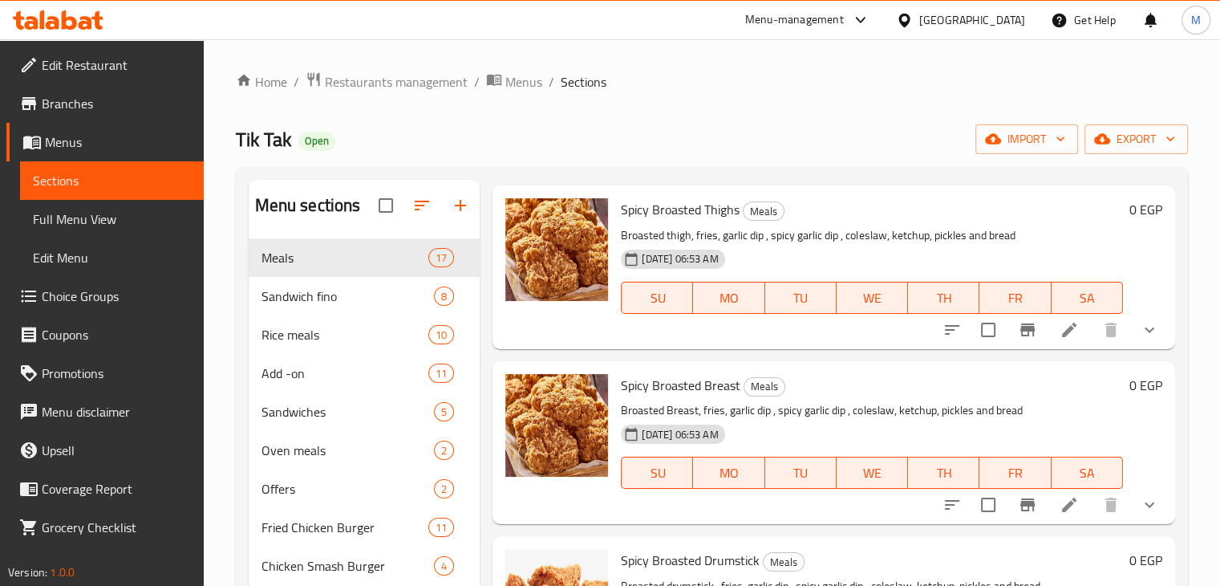
scroll to position [227, 0]
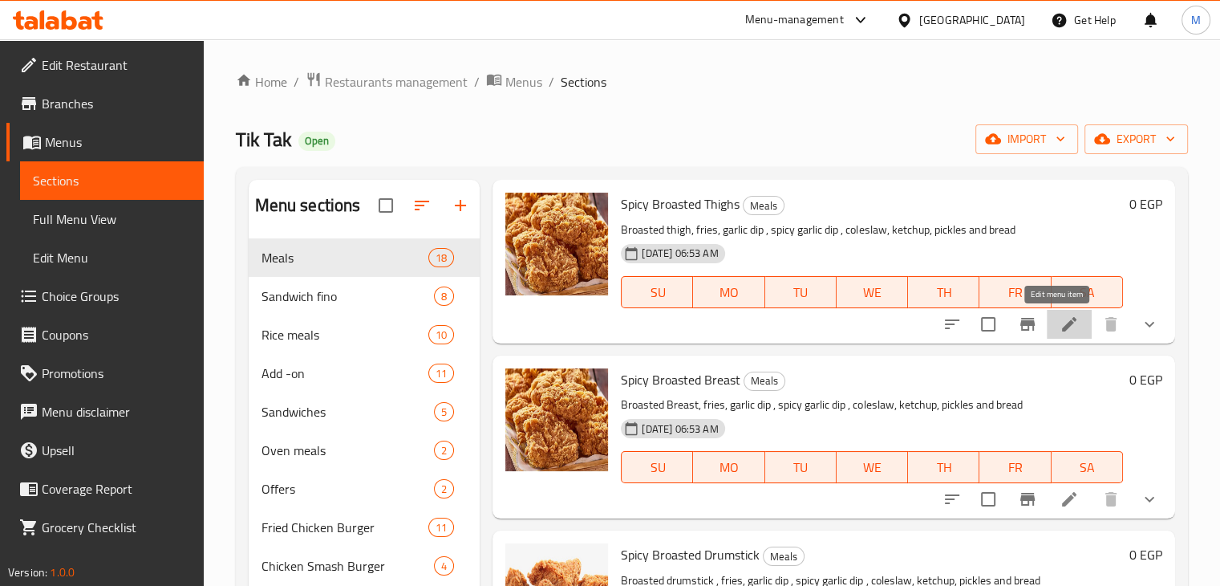
click at [1062, 323] on icon at bounding box center [1069, 324] width 14 height 14
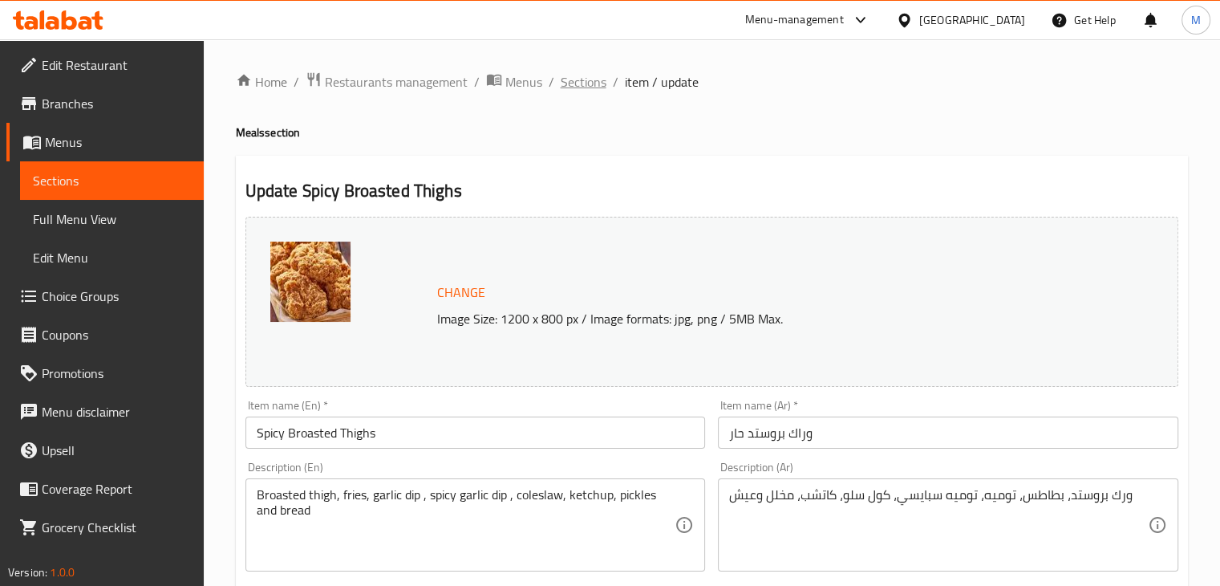
click at [572, 78] on span "Sections" at bounding box center [584, 81] width 46 height 19
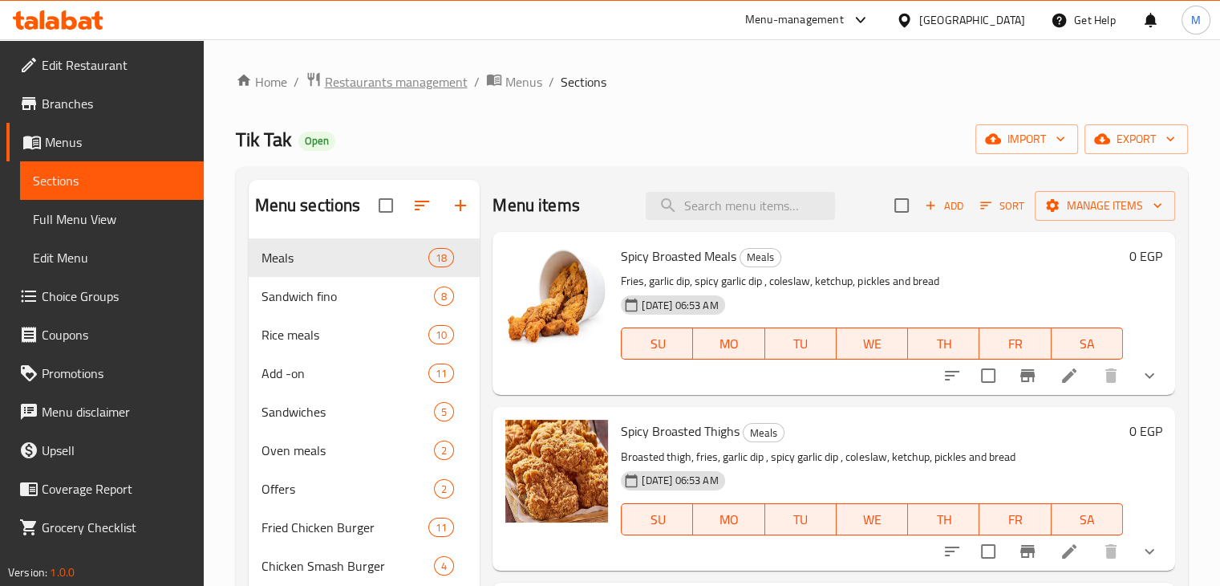
click at [401, 82] on span "Restaurants management" at bounding box center [396, 81] width 143 height 19
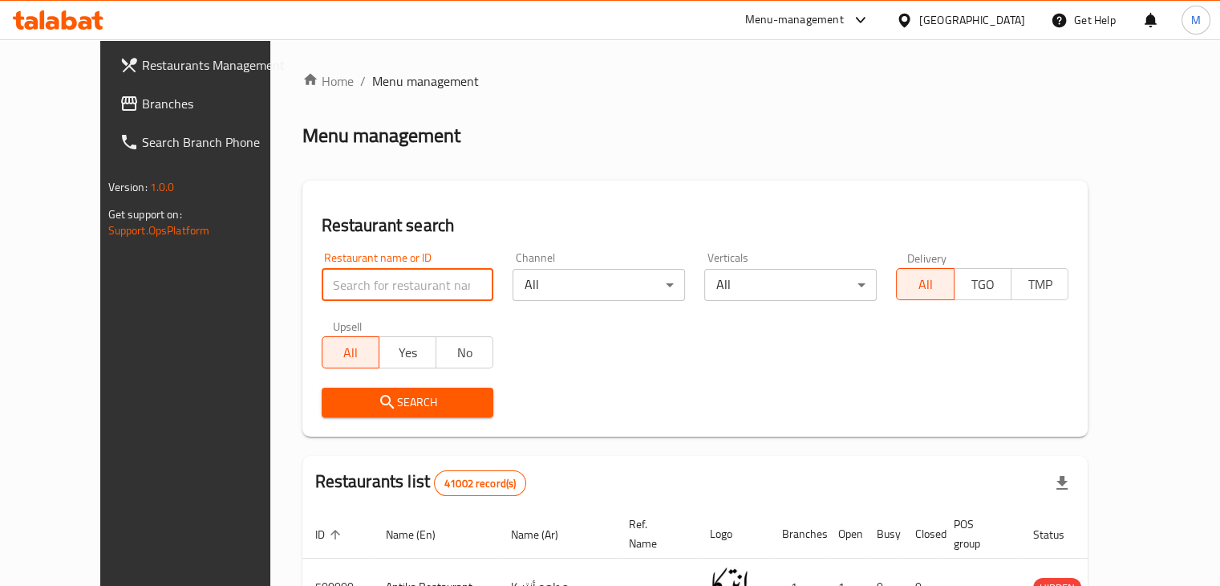
click at [353, 294] on input "search" at bounding box center [408, 285] width 173 height 32
type input "hashville"
click button "Search" at bounding box center [408, 403] width 173 height 30
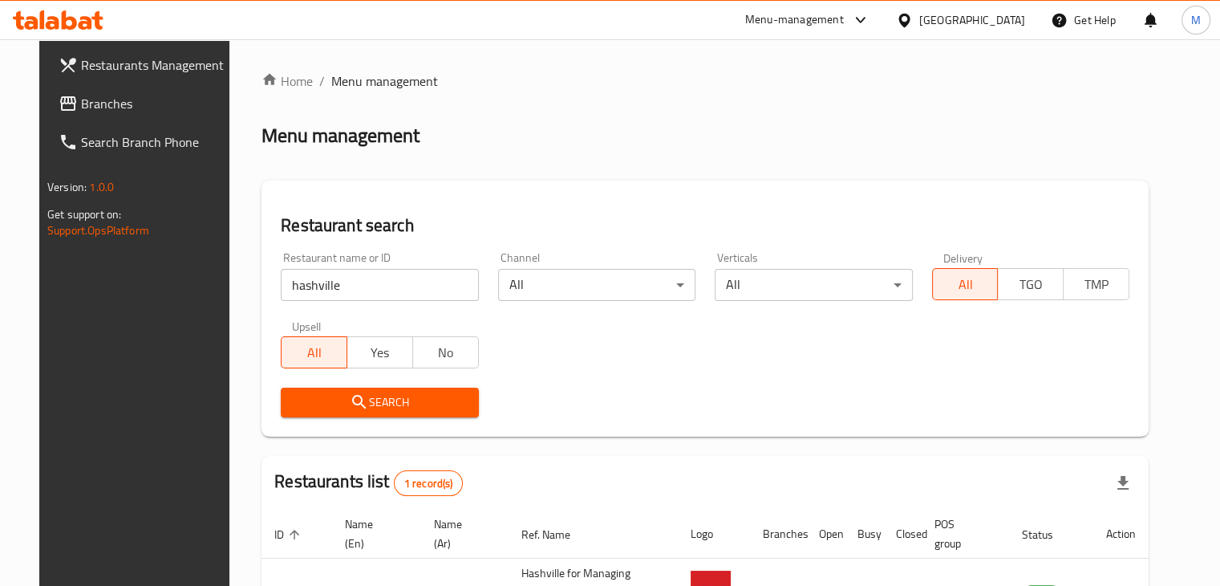
click at [614, 354] on div "Restaurant name or ID hashville Restaurant name or ID Channel All ​ Verticals A…" at bounding box center [705, 334] width 868 height 185
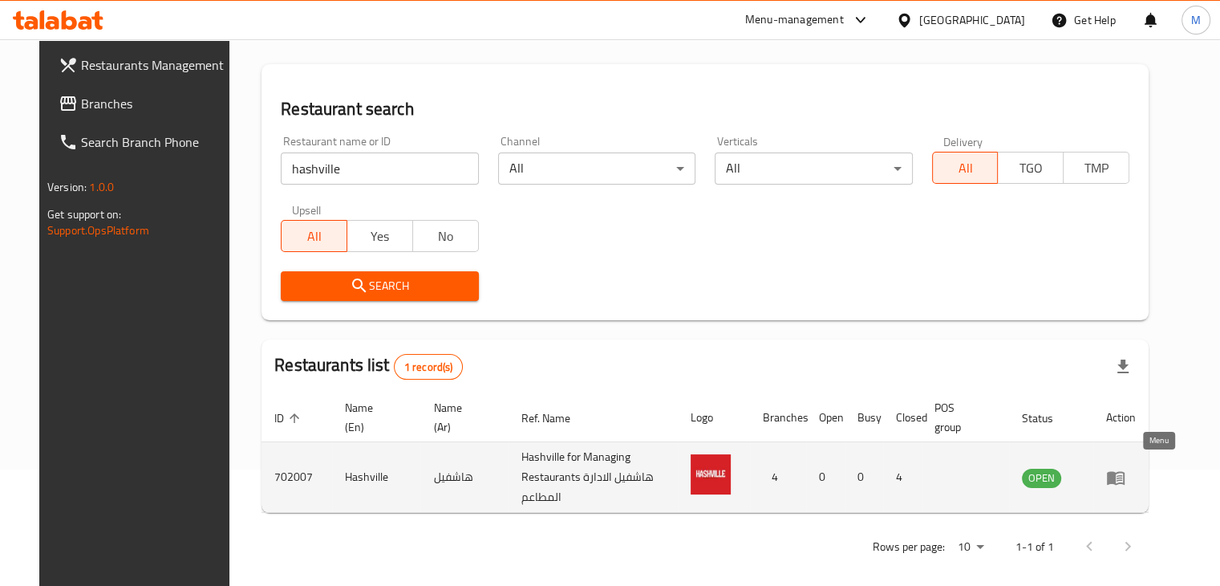
click at [1125, 476] on icon "enhanced table" at bounding box center [1116, 478] width 18 height 14
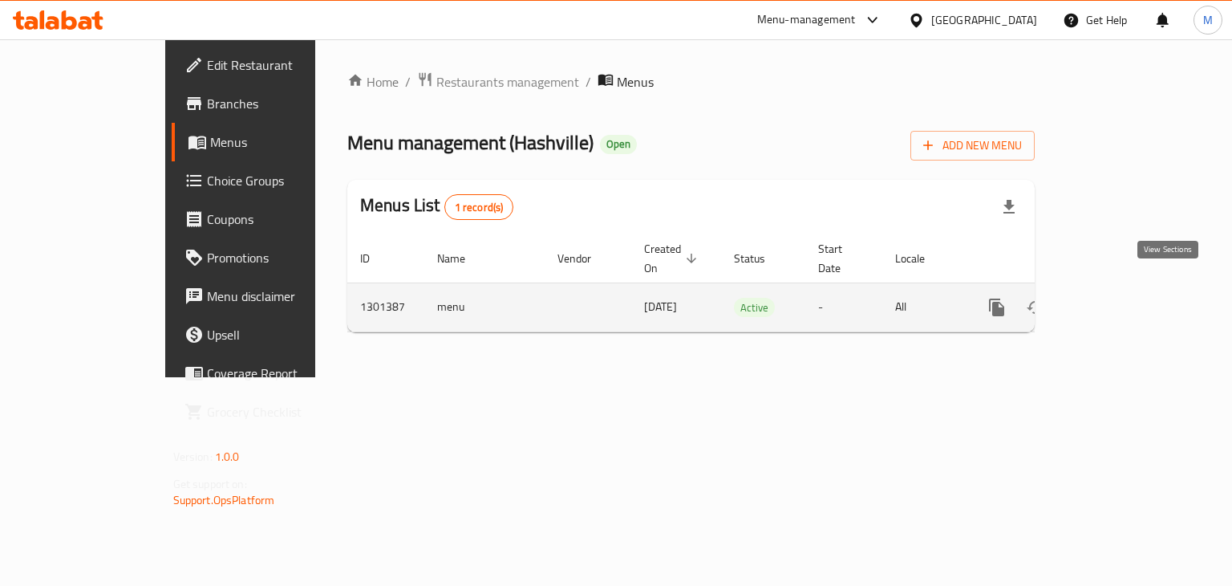
click at [1120, 300] on icon "enhanced table" at bounding box center [1113, 307] width 14 height 14
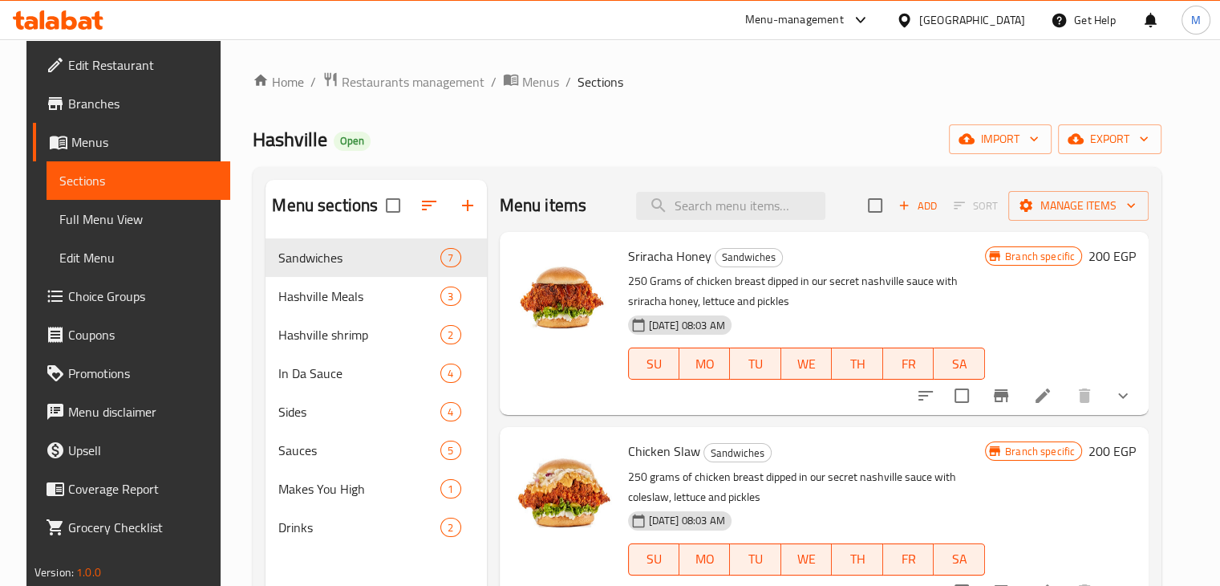
click at [98, 95] on span "Branches" at bounding box center [142, 103] width 149 height 19
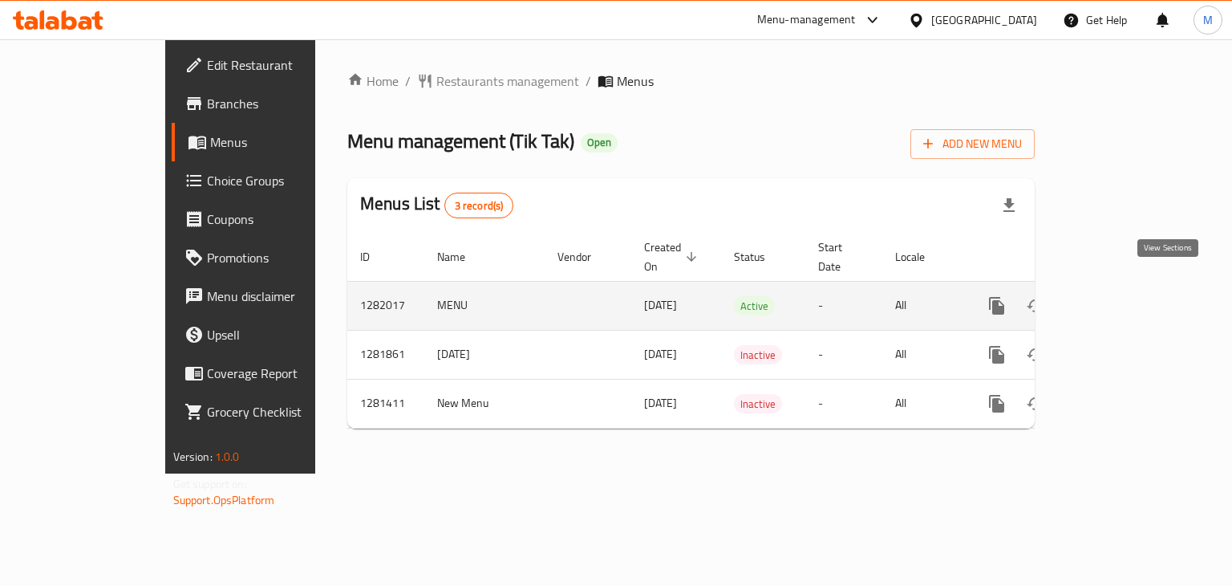
click at [1132, 286] on link "enhanced table" at bounding box center [1113, 305] width 39 height 39
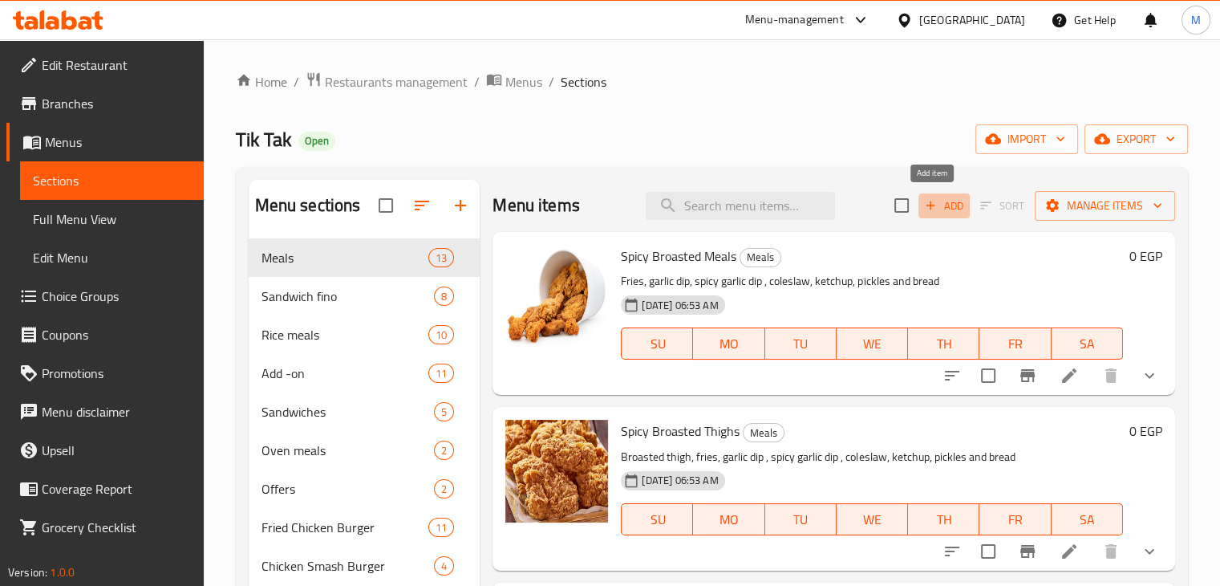
click at [937, 205] on span "Add" at bounding box center [944, 206] width 43 height 18
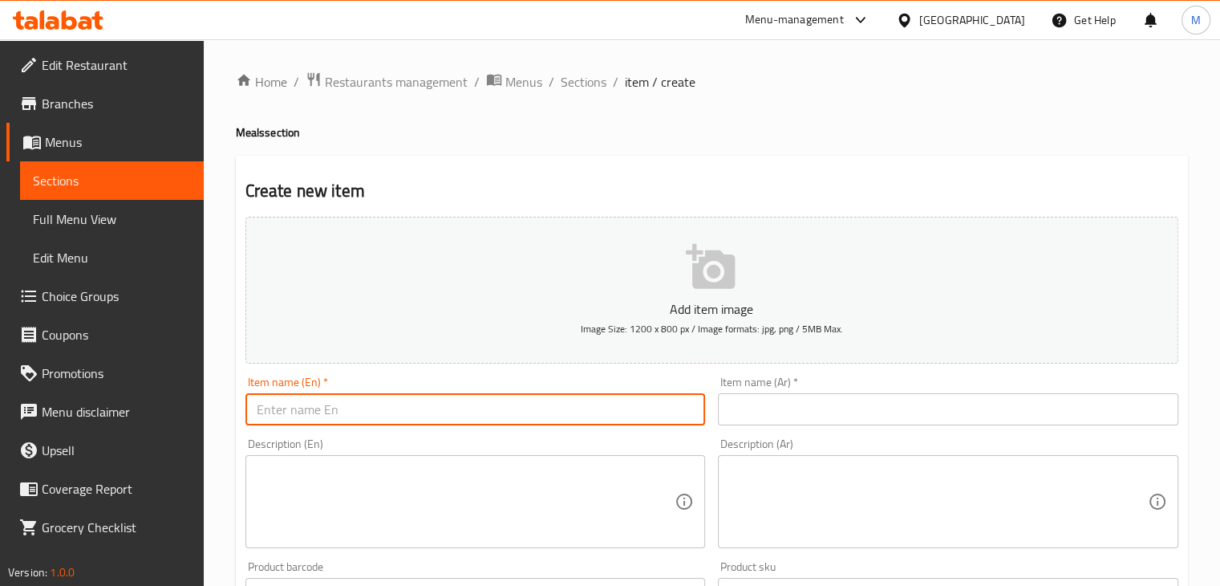
click at [409, 413] on input "text" at bounding box center [476, 409] width 461 height 32
type input "Original Broasted Meal"
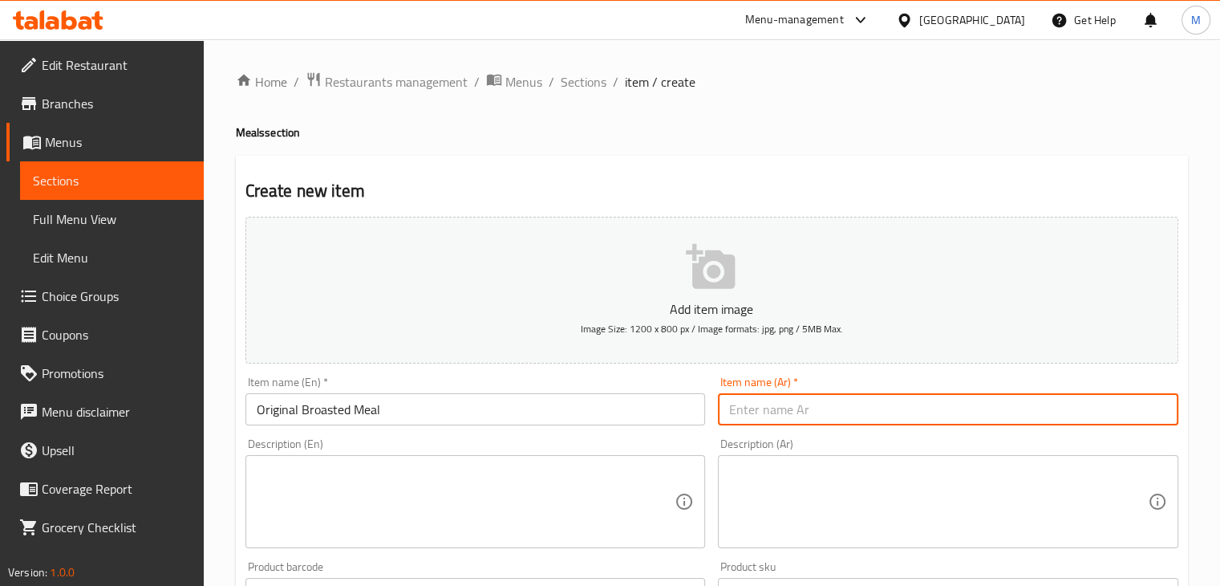
click at [783, 412] on input "text" at bounding box center [948, 409] width 461 height 32
type input "اوريجينال بروستيد ميل"
click at [443, 518] on textarea at bounding box center [466, 502] width 419 height 76
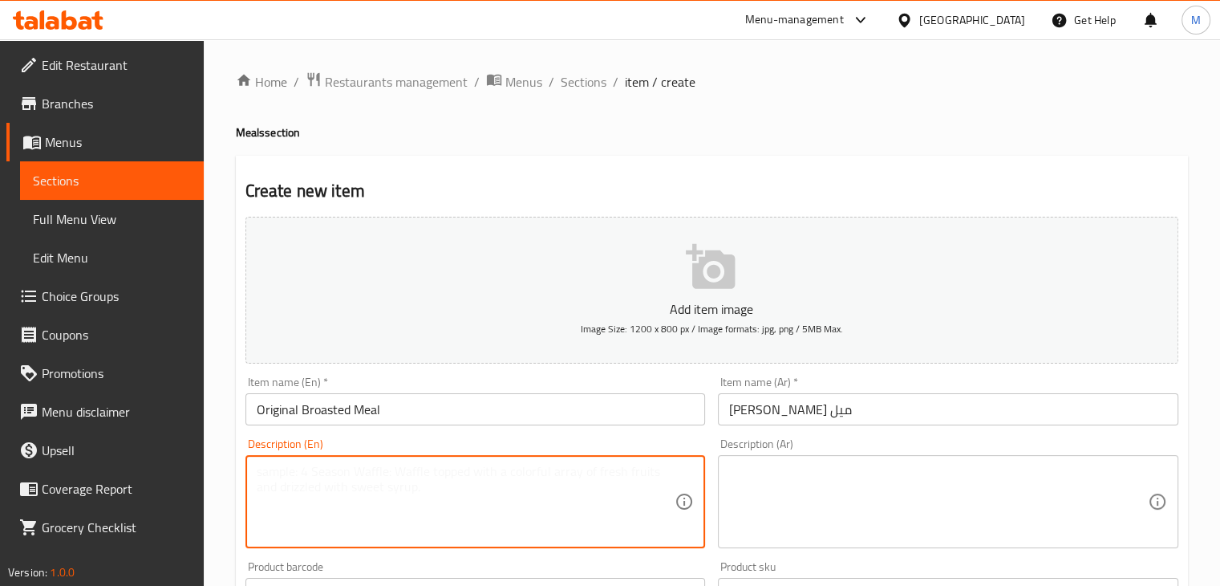
paste textarea "Fries, garlic dip, spicy garlic dip , coleslaw, ketchup, pickles and bread"
drag, startPoint x: 343, startPoint y: 474, endPoint x: 419, endPoint y: 481, distance: 75.7
click at [419, 481] on textarea "Fries, garlic dip, spicy garlic dip , coleslaw, ketchup, pickles and bread" at bounding box center [466, 502] width 419 height 76
click at [257, 473] on textarea "Fries, garlic dip , coleslaw, ketchup, pickles and bread" at bounding box center [466, 502] width 419 height 76
type textarea "Fried chicken,fries, garlic dip , coleslaw, ketchup, pickles and bread"
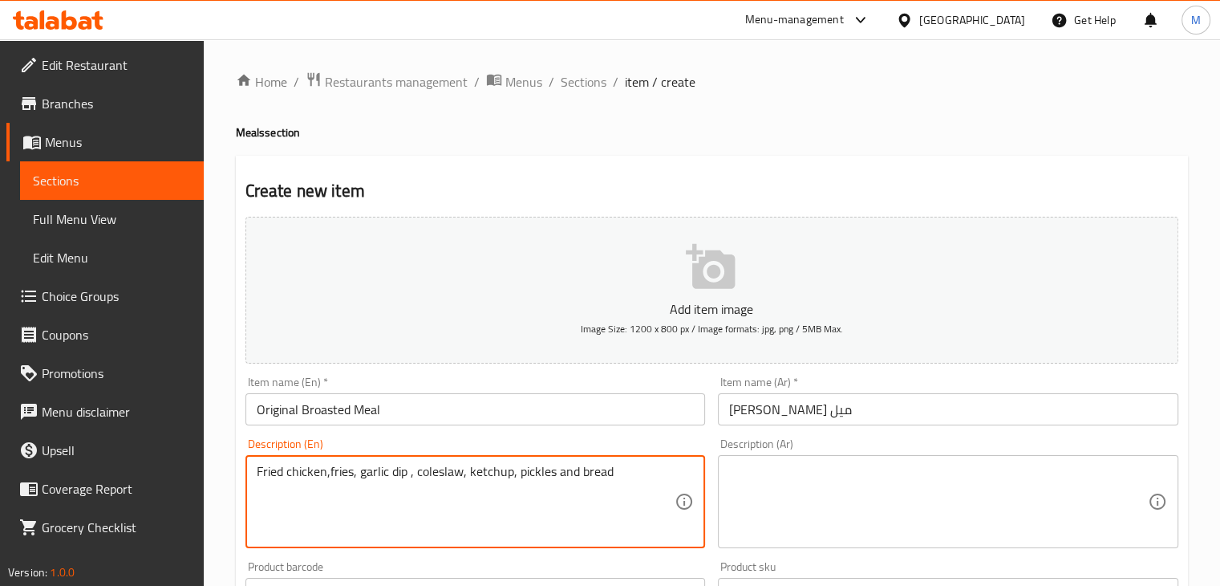
click at [836, 493] on textarea at bounding box center [938, 502] width 419 height 76
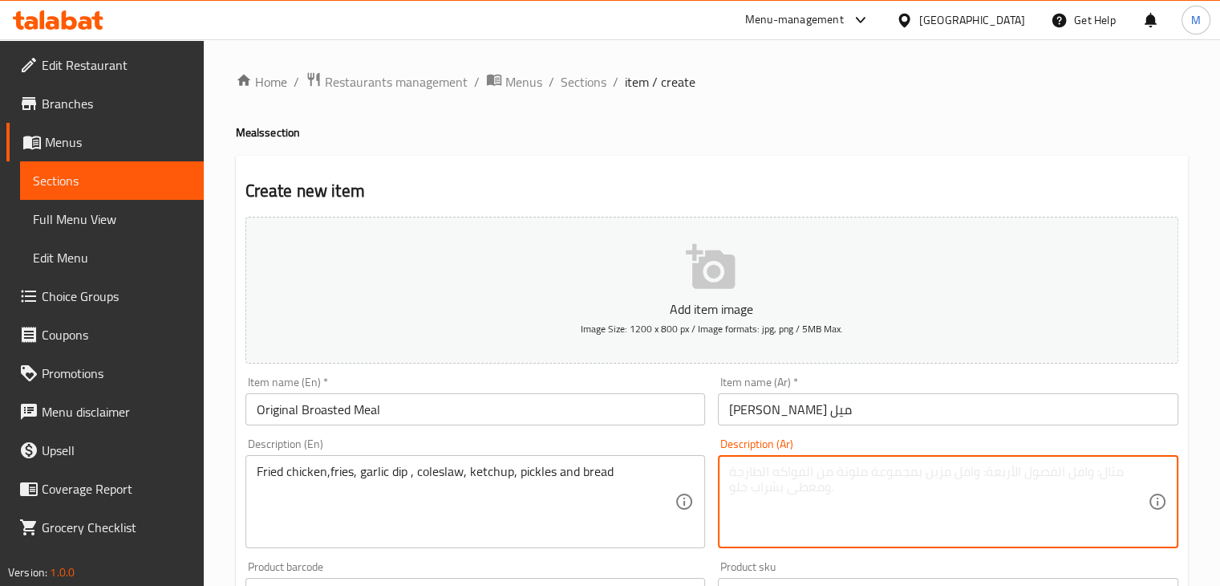
paste textarea "بطاطس، توميه، توميه سبايسي، كول سلو، كاتشب، مخلل وعيش"
drag, startPoint x: 899, startPoint y: 480, endPoint x: 974, endPoint y: 477, distance: 75.5
click at [974, 477] on textarea "بطاطس، توميه، توميه سبايسي، كول سلو، كاتشب، مخلل وعيش" at bounding box center [938, 502] width 419 height 76
type textarea "بطاطس، توميه، فراخ مقلية ، كول سلو، كاتشب، مخلل وعيش"
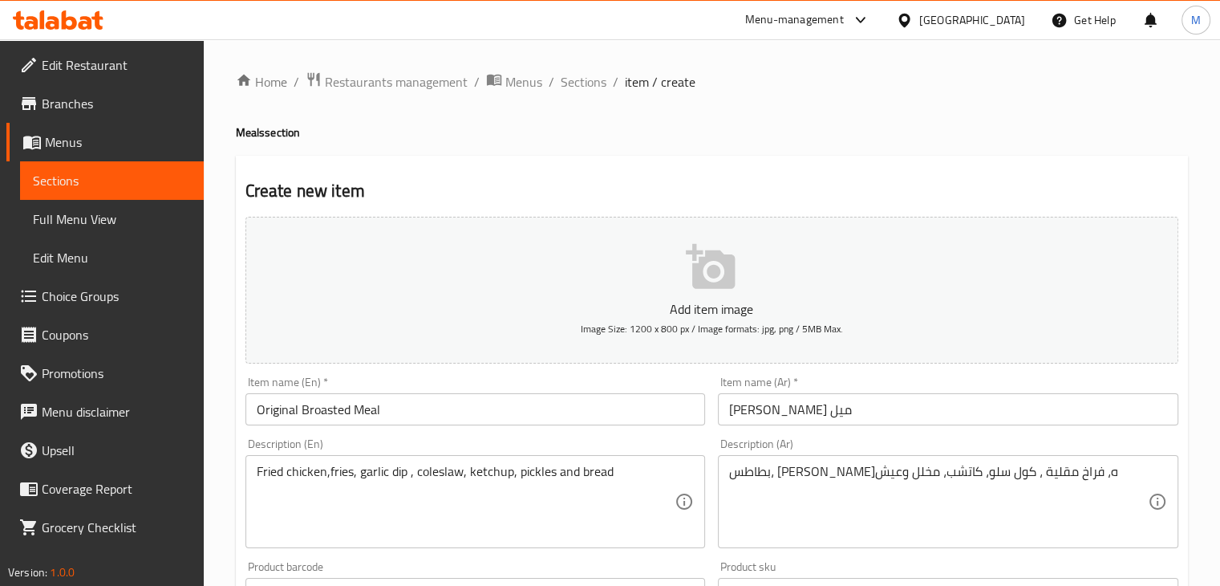
click at [675, 371] on div "Item name (En)   * Original Broasted Meal Item name (En) *" at bounding box center [475, 401] width 473 height 62
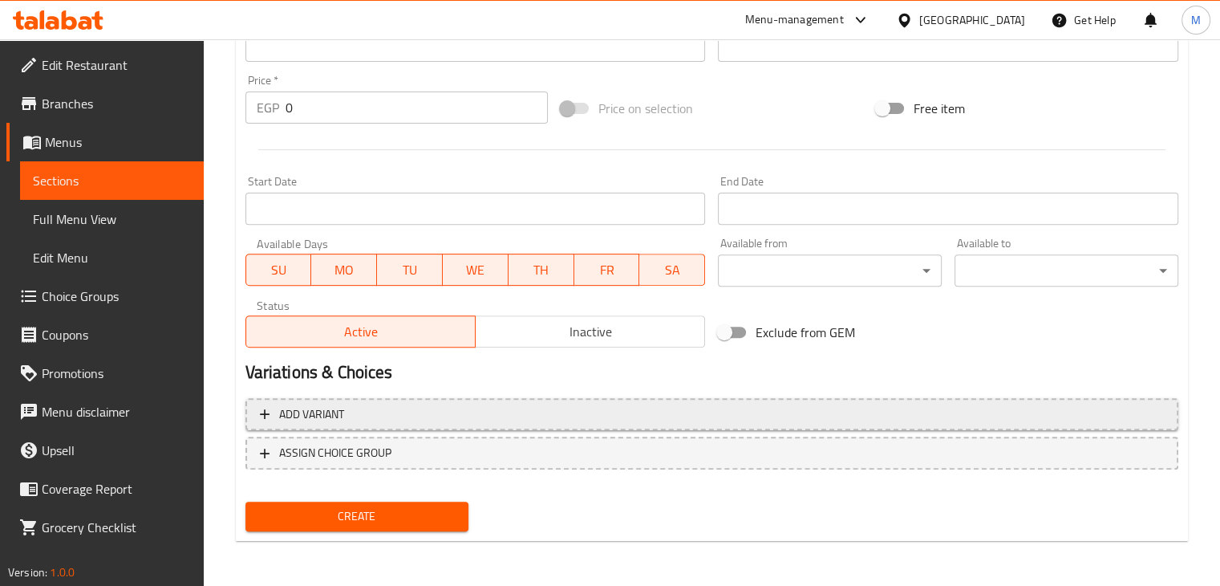
click at [519, 402] on button "Add variant" at bounding box center [712, 414] width 933 height 33
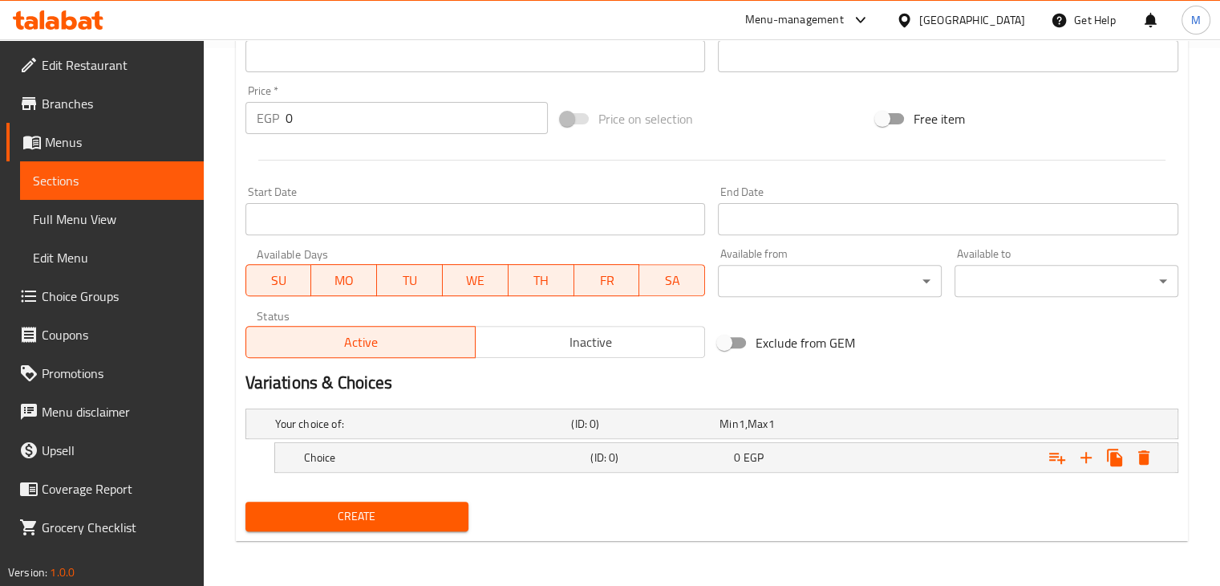
scroll to position [537, 0]
click at [1091, 463] on icon "Expand" at bounding box center [1086, 458] width 19 height 19
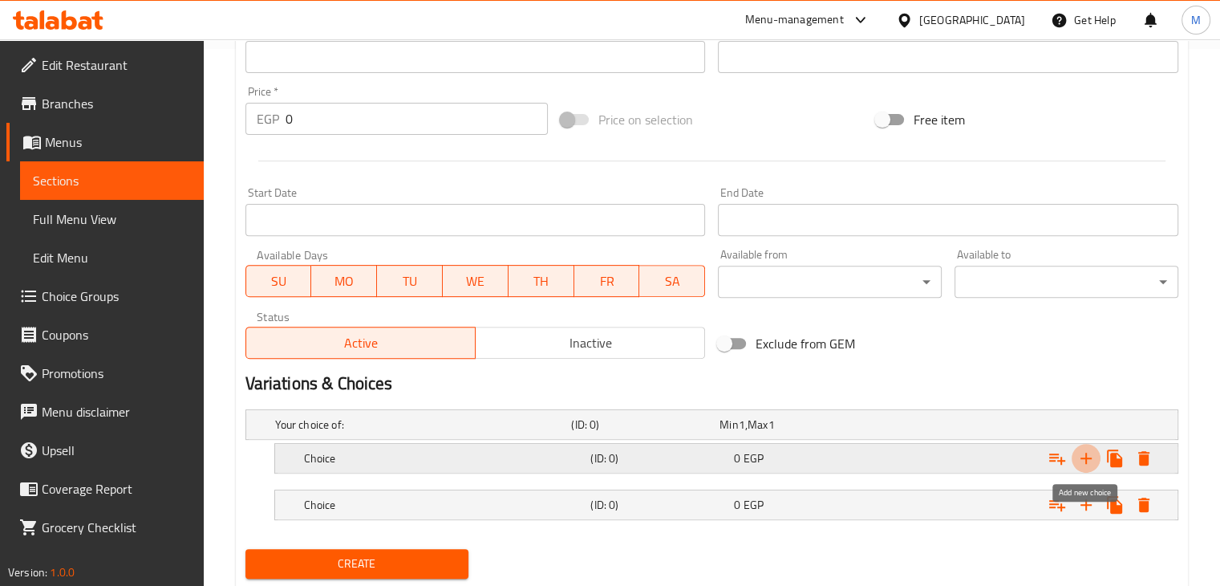
click at [1091, 463] on icon "Expand" at bounding box center [1086, 458] width 19 height 19
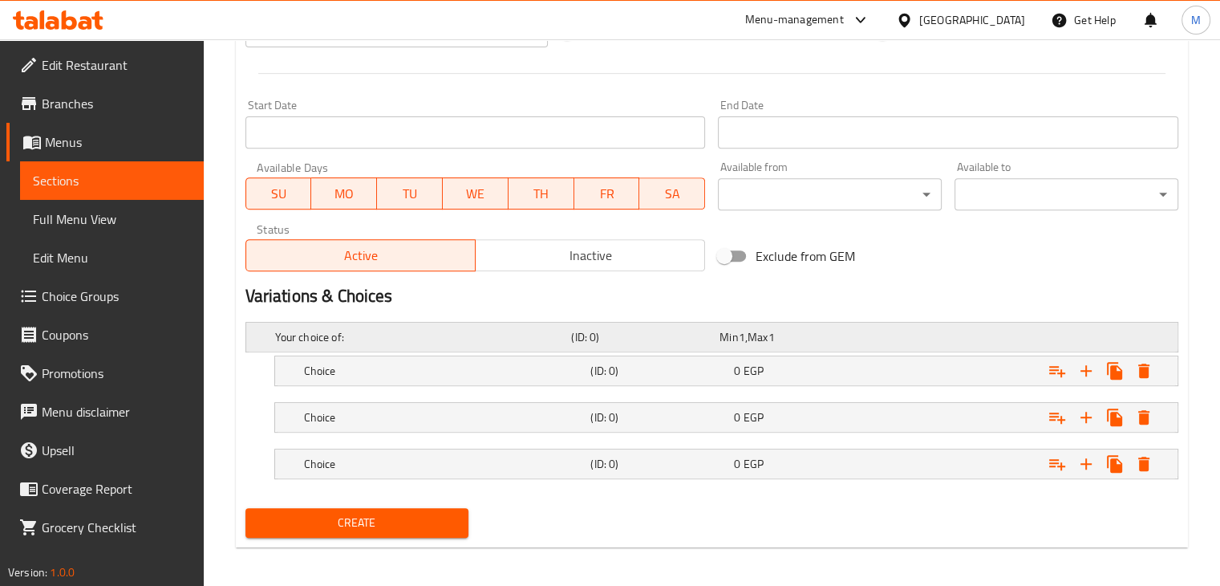
scroll to position [629, 0]
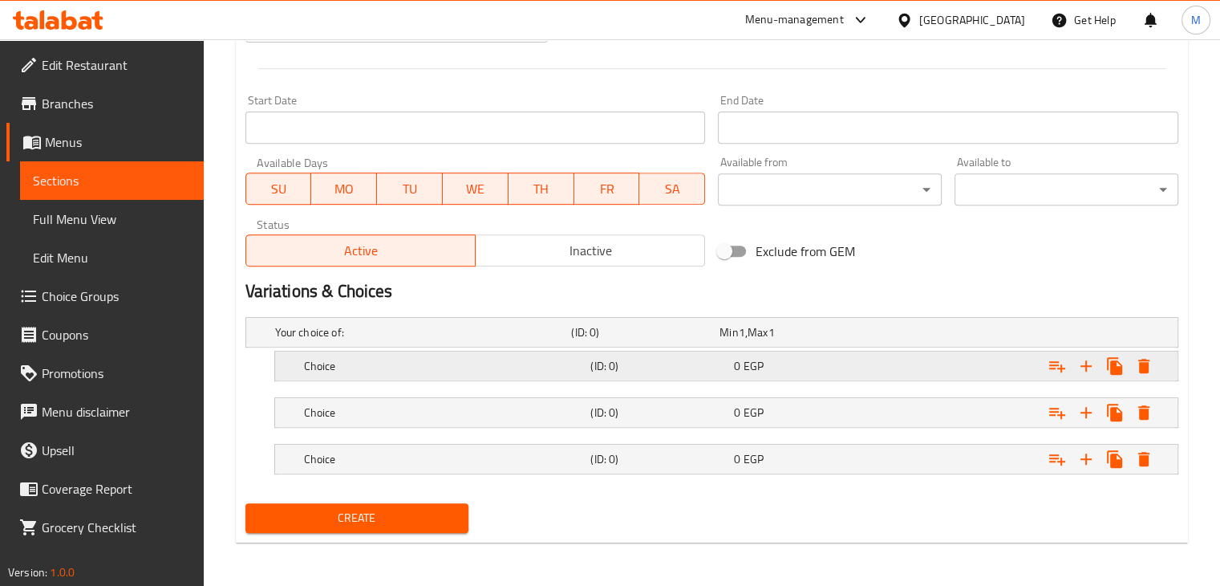
click at [841, 367] on div "0 EGP" at bounding box center [802, 366] width 137 height 16
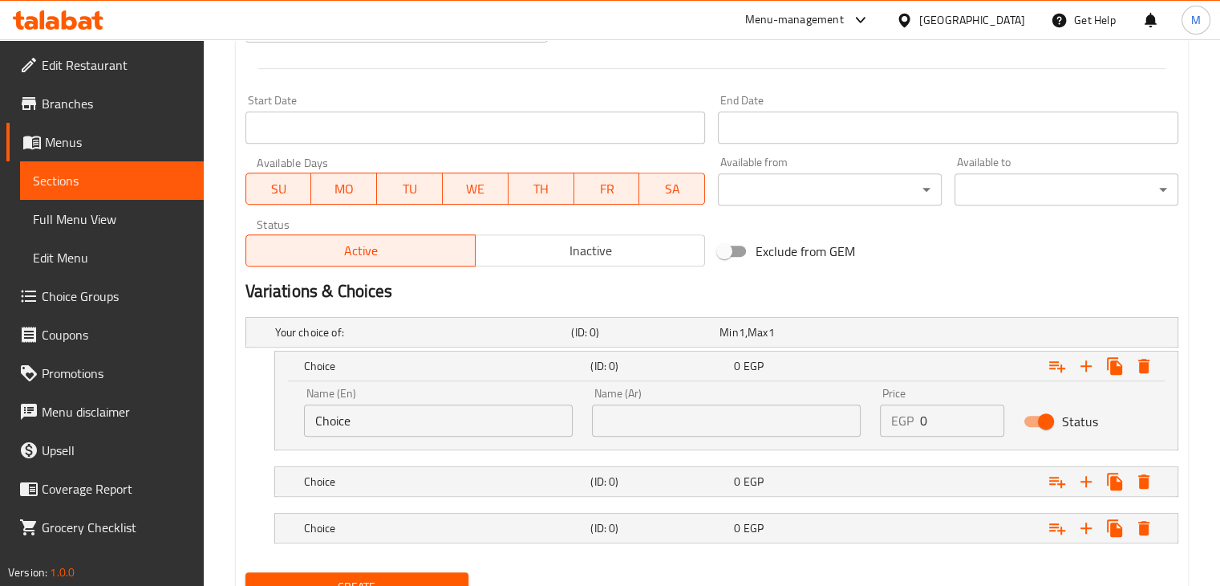
click at [389, 418] on input "Choice" at bounding box center [438, 420] width 269 height 32
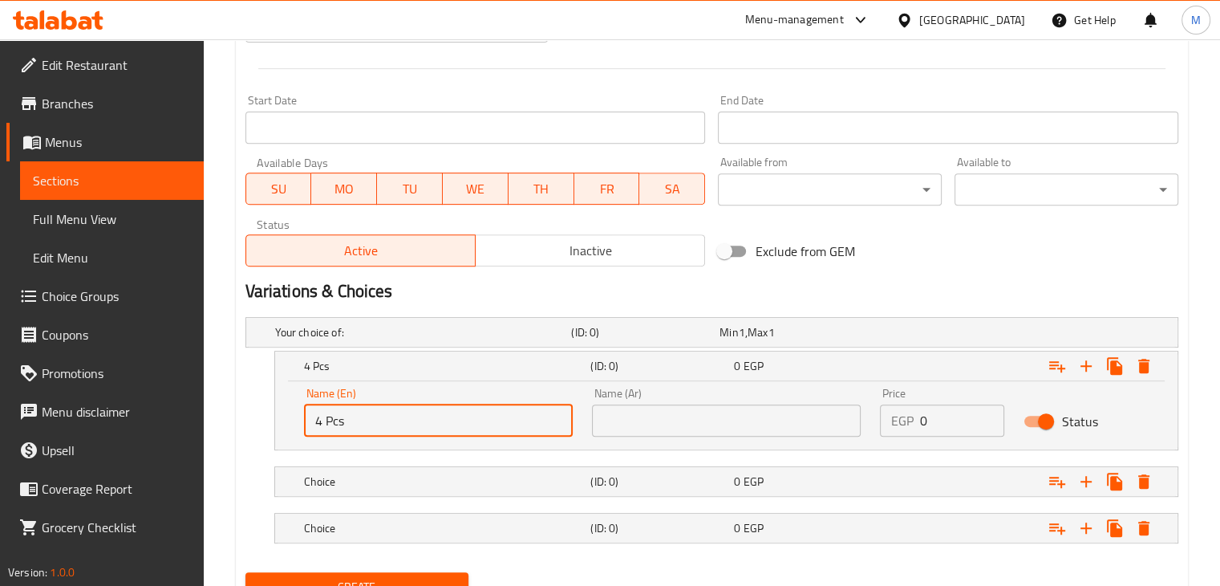
type input "4 Pcs"
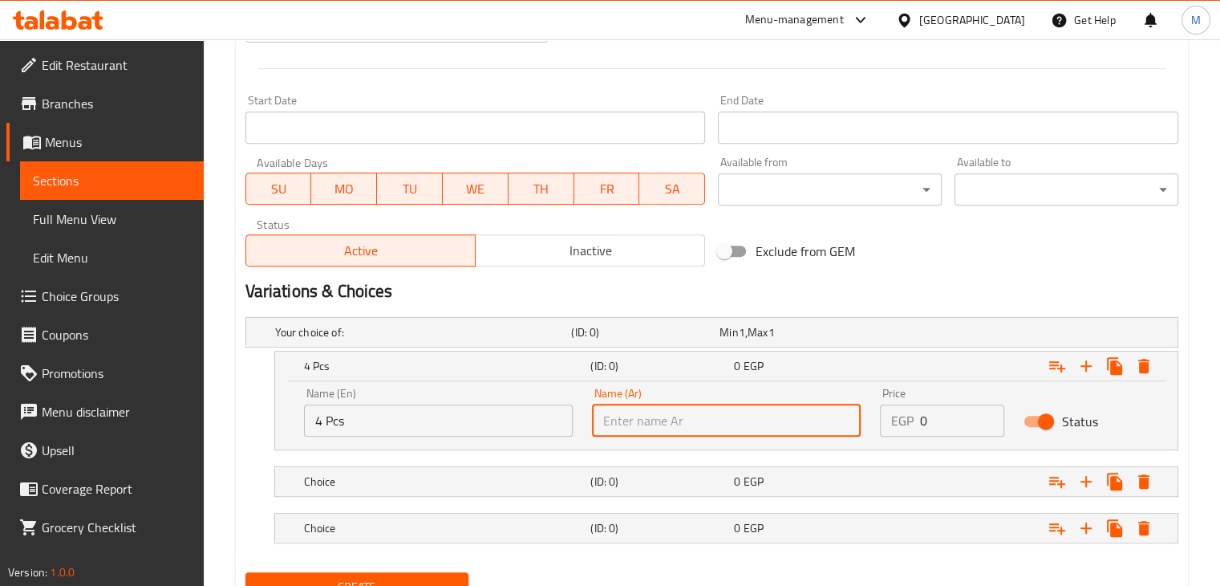
click at [707, 426] on input "text" at bounding box center [726, 420] width 269 height 32
type input "4 قطع"
click at [948, 417] on input "0" at bounding box center [962, 420] width 85 height 32
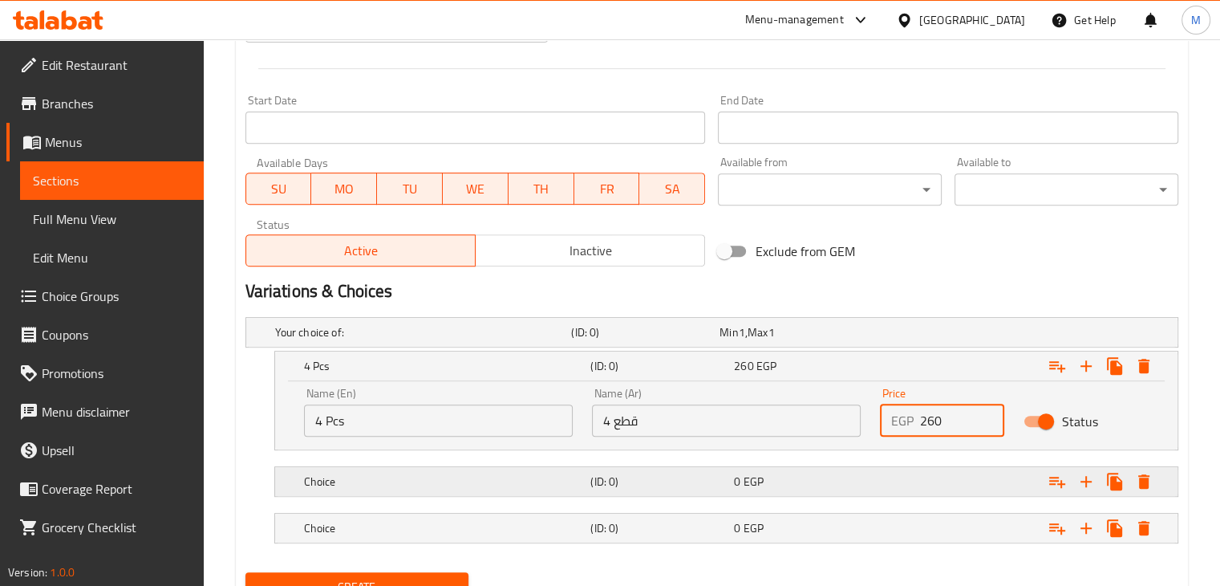
type input "260"
click at [783, 473] on div "0 EGP" at bounding box center [802, 481] width 137 height 16
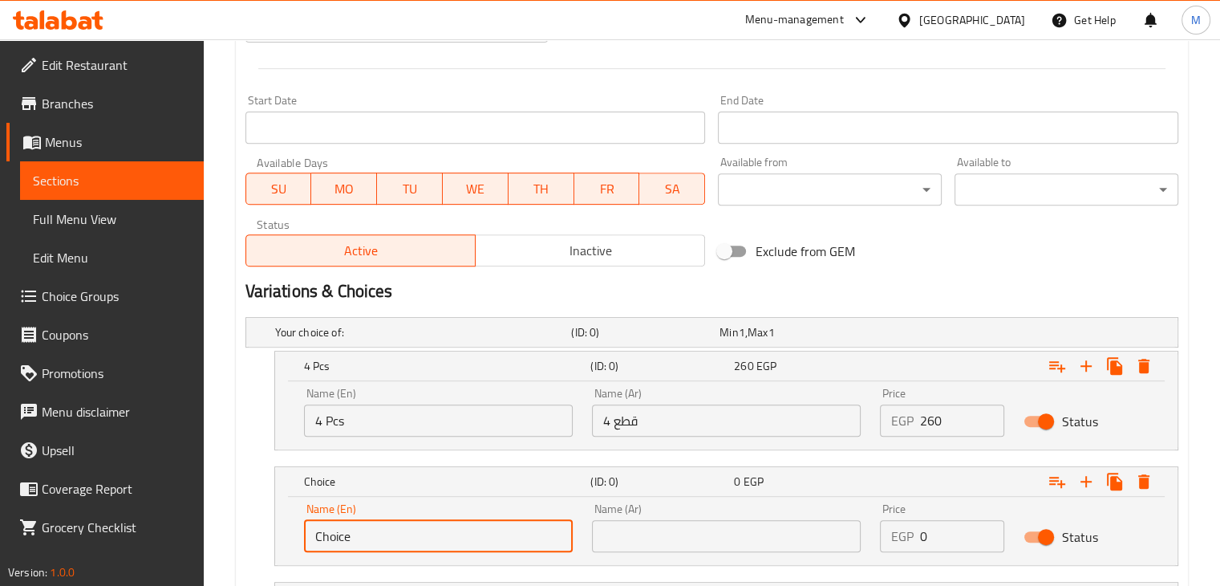
click at [376, 527] on input "Choice" at bounding box center [438, 536] width 269 height 32
type input "8 Pcs"
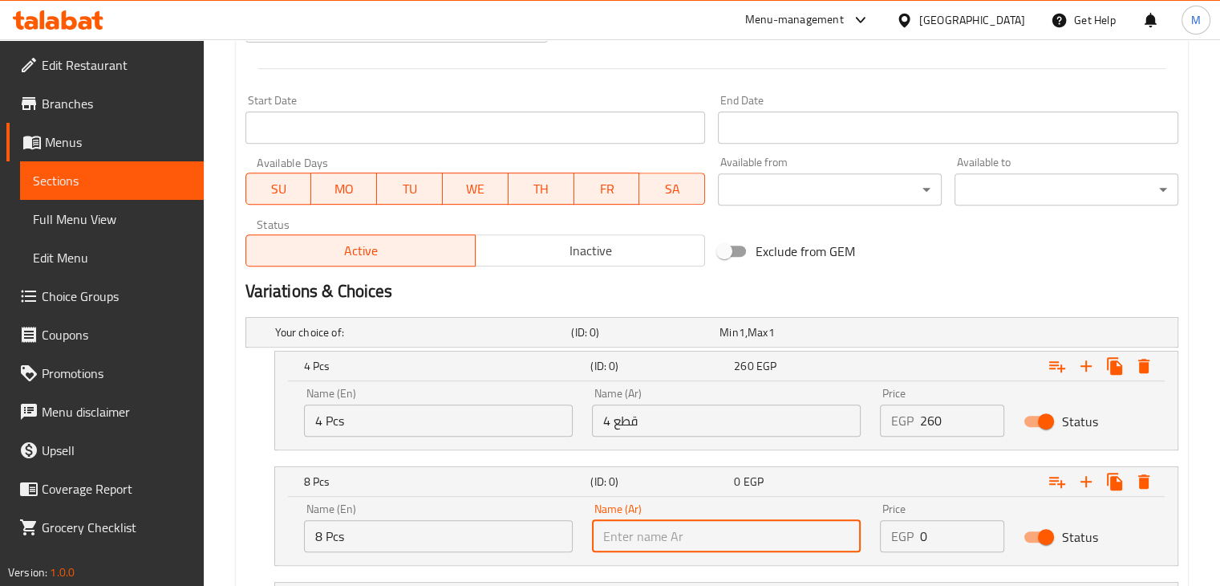
click at [660, 537] on input "text" at bounding box center [726, 536] width 269 height 32
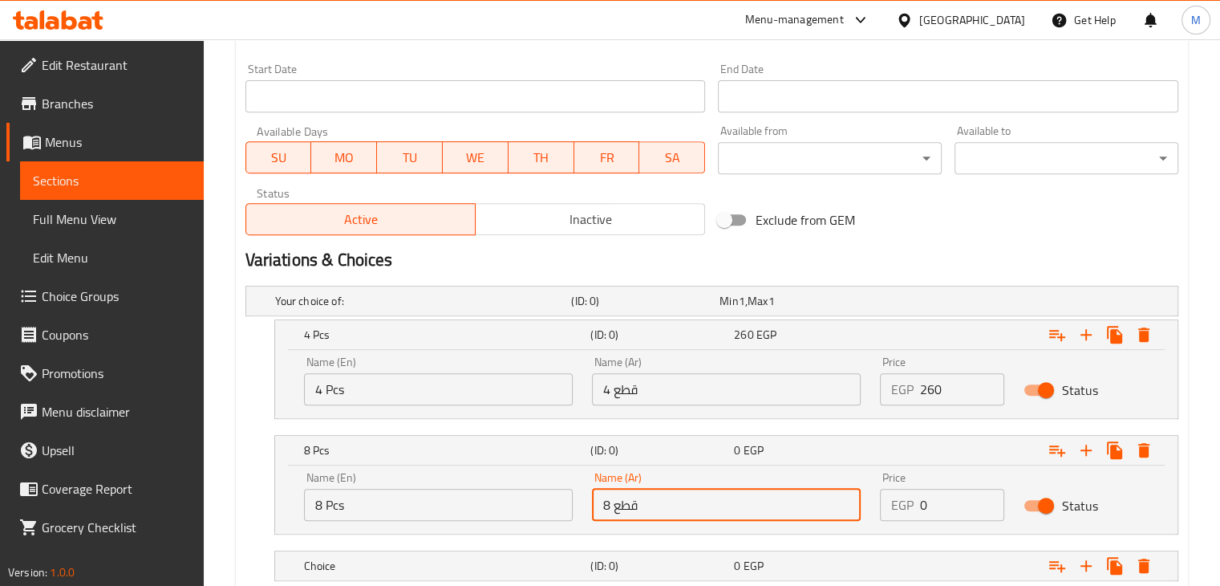
scroll to position [661, 0]
type input "8 قطع"
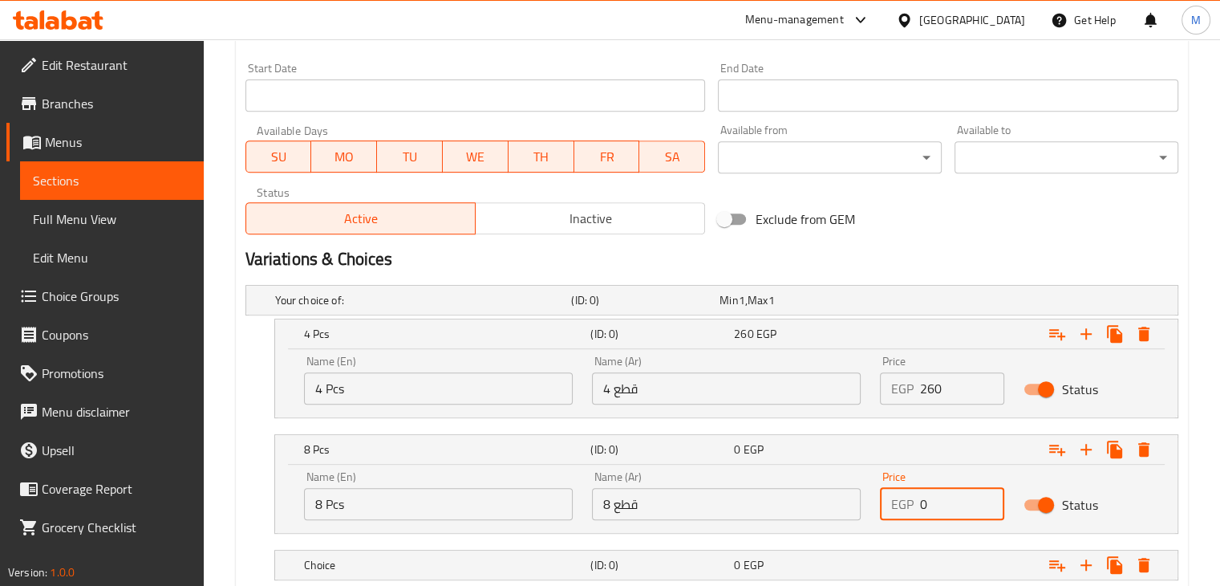
click at [968, 511] on input "0" at bounding box center [962, 504] width 85 height 32
type input "495"
click at [929, 267] on h2 "Variations & Choices" at bounding box center [712, 259] width 933 height 24
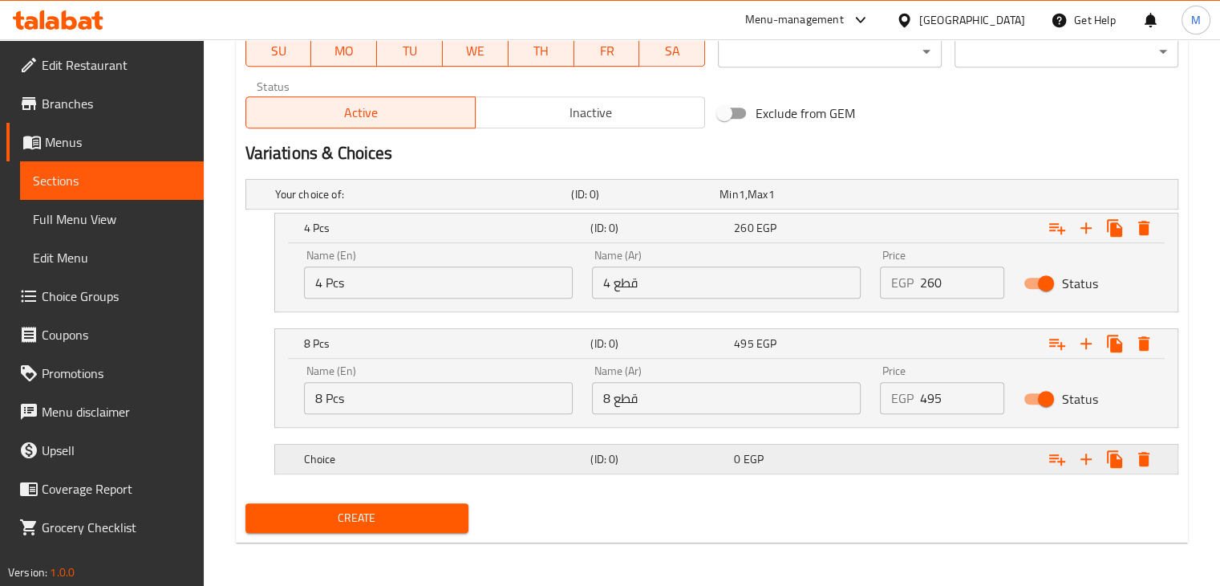
click at [619, 469] on div "Choice (ID: 0) 0 EGP" at bounding box center [731, 458] width 861 height 35
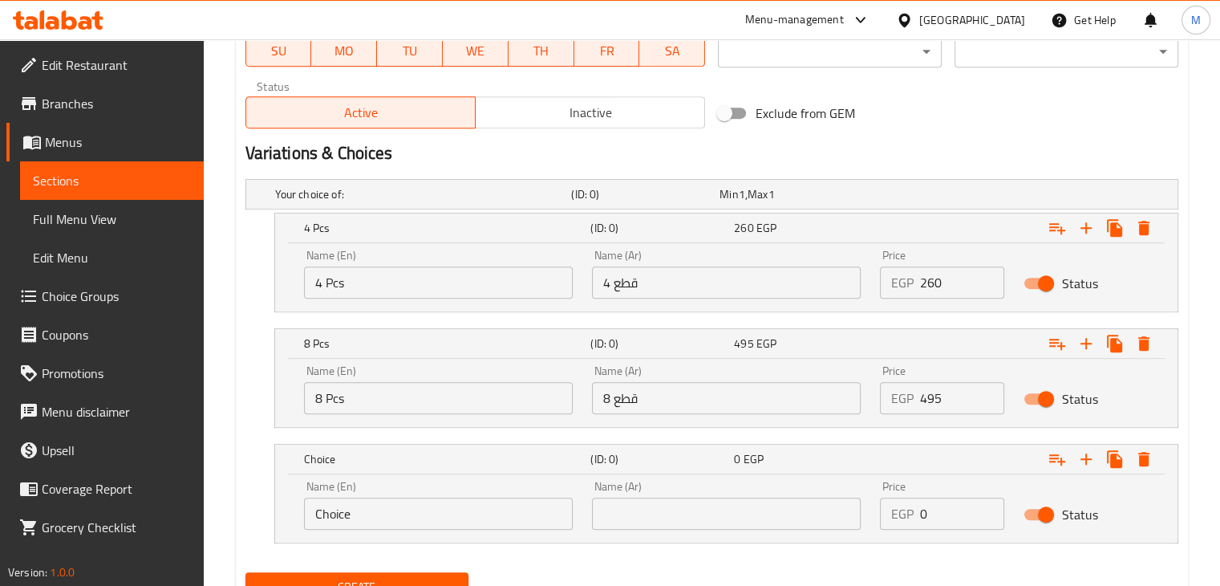
click at [382, 511] on input "Choice" at bounding box center [438, 513] width 269 height 32
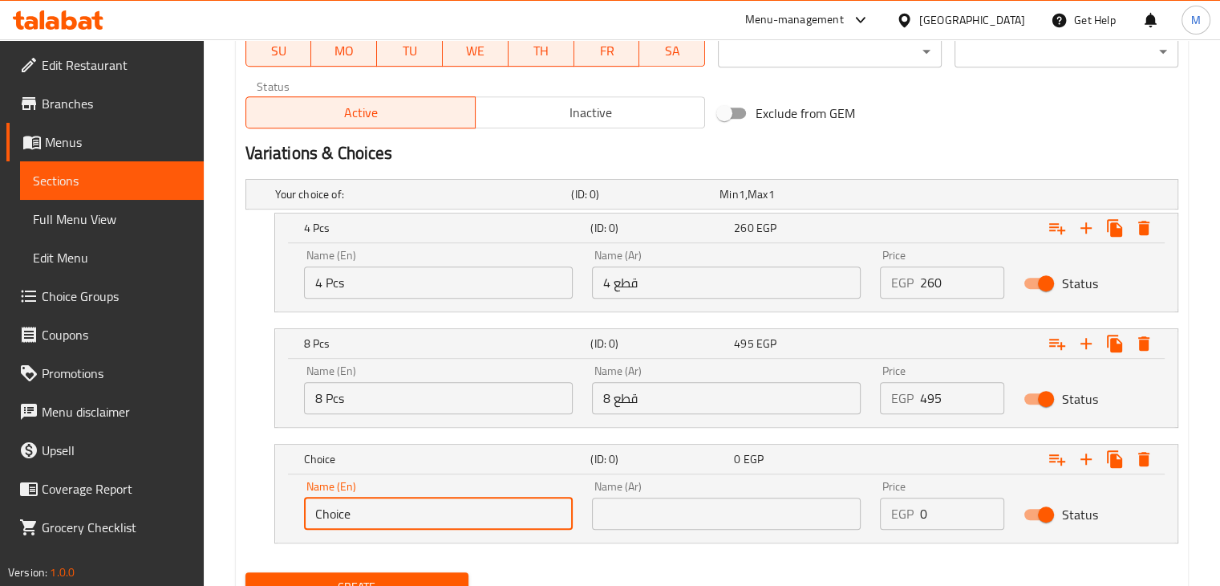
click at [382, 511] on input "Choice" at bounding box center [438, 513] width 269 height 32
type input "12 pcs"
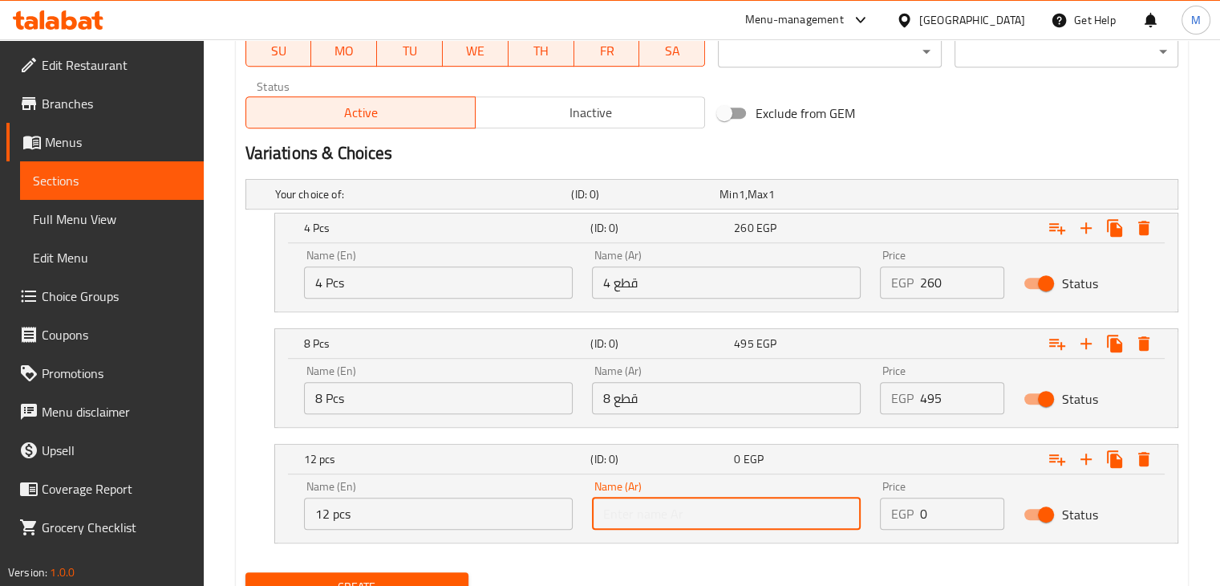
click at [627, 523] on input "text" at bounding box center [726, 513] width 269 height 32
type input "12 قطع"
click at [934, 511] on input "0" at bounding box center [962, 513] width 85 height 32
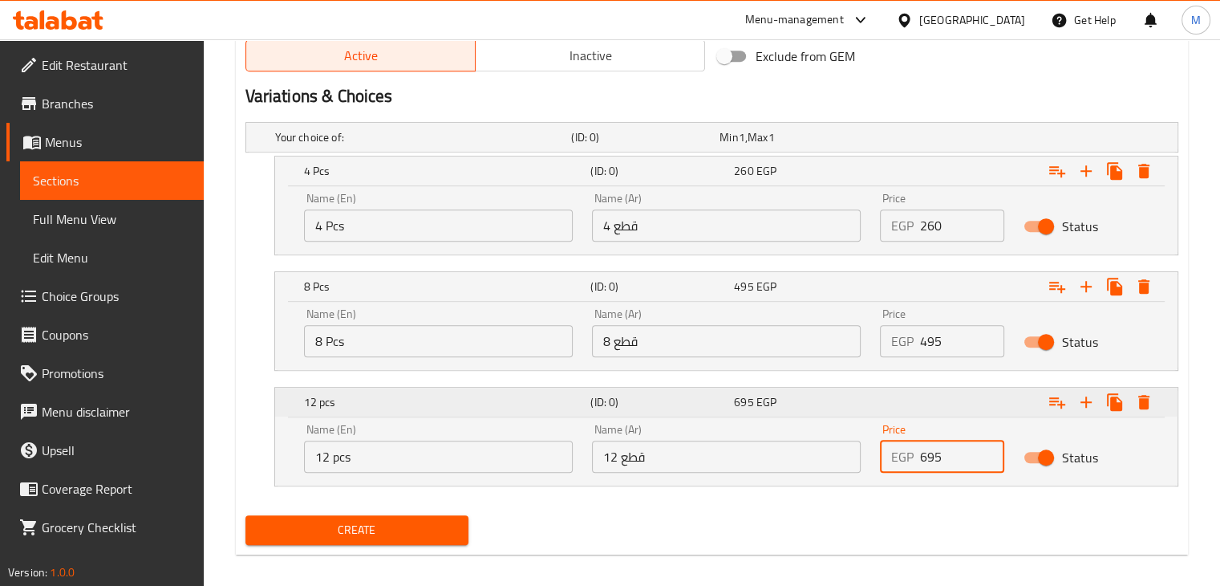
scroll to position [837, 0]
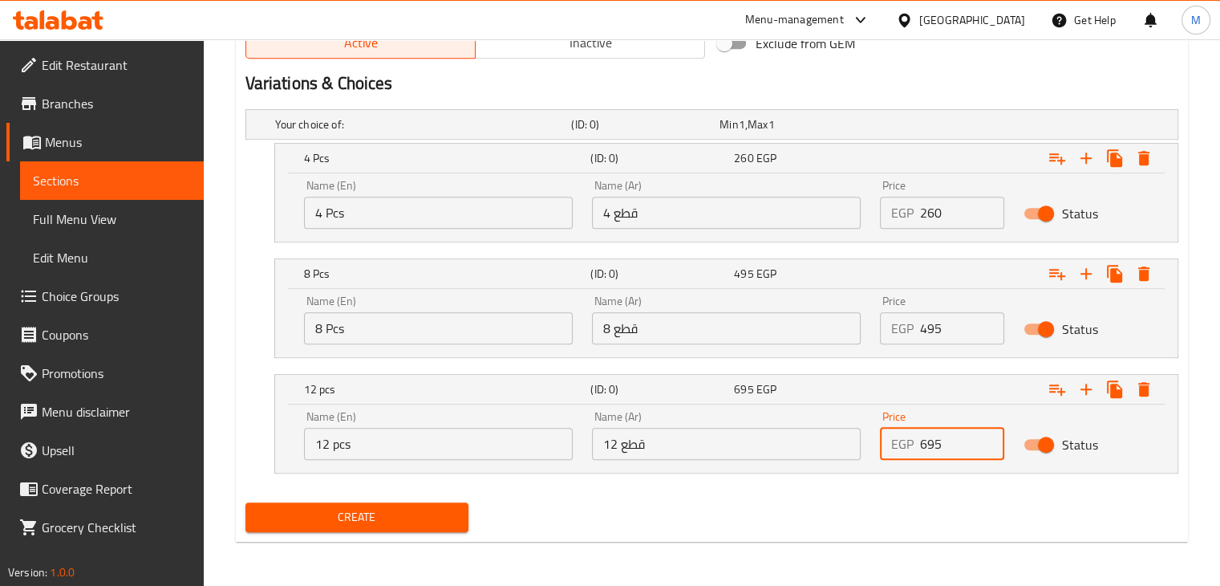
type input "695"
click at [445, 511] on span "Create" at bounding box center [357, 517] width 198 height 20
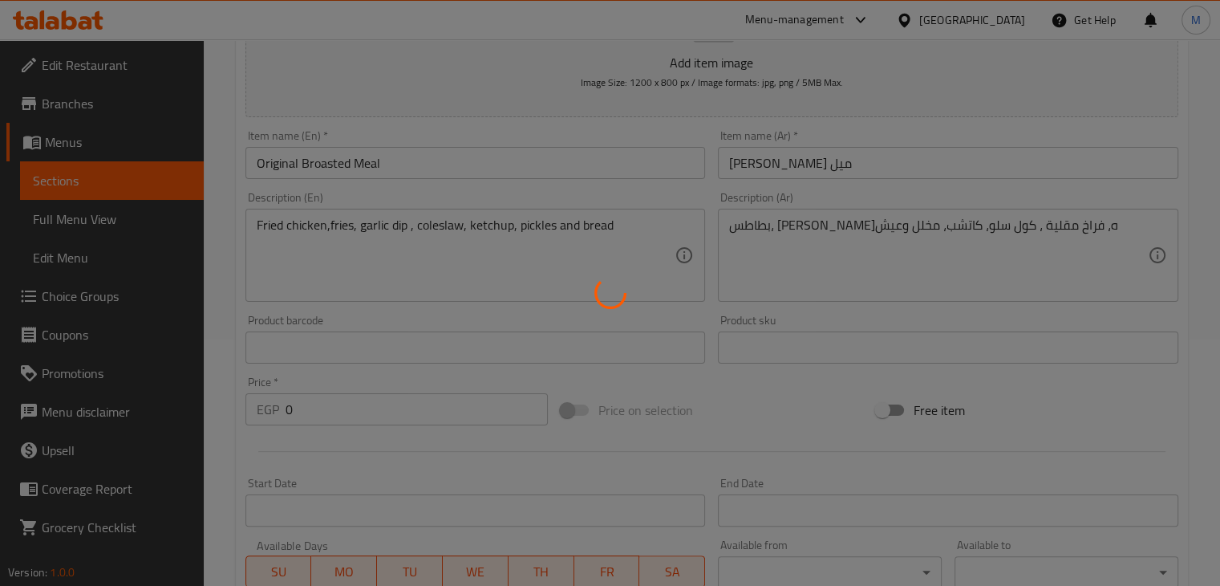
scroll to position [0, 0]
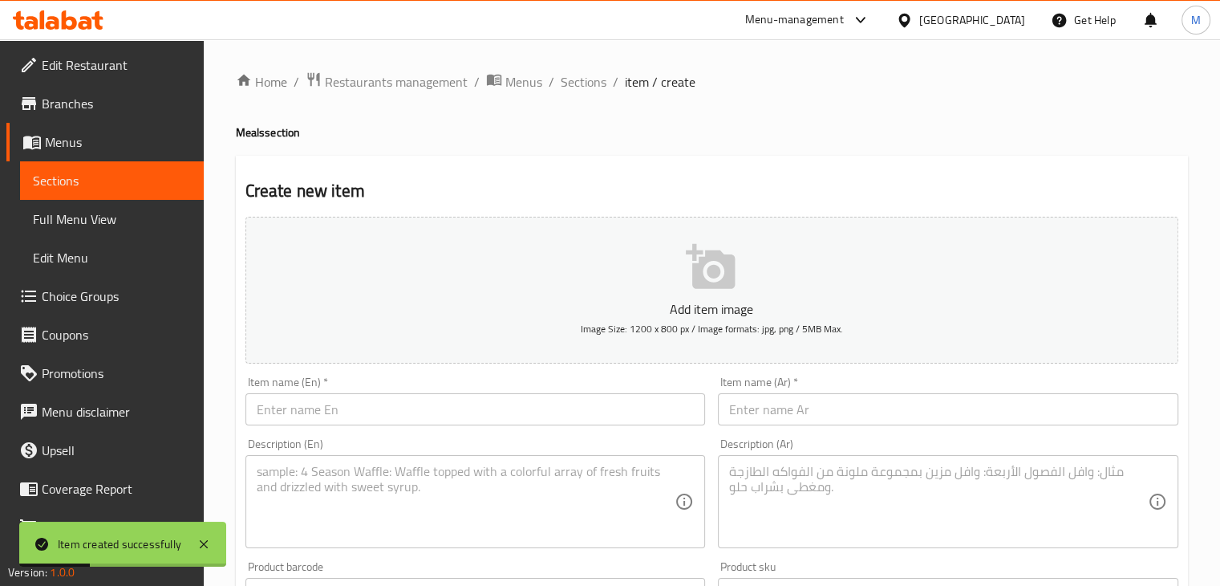
click at [402, 394] on input "text" at bounding box center [476, 409] width 461 height 32
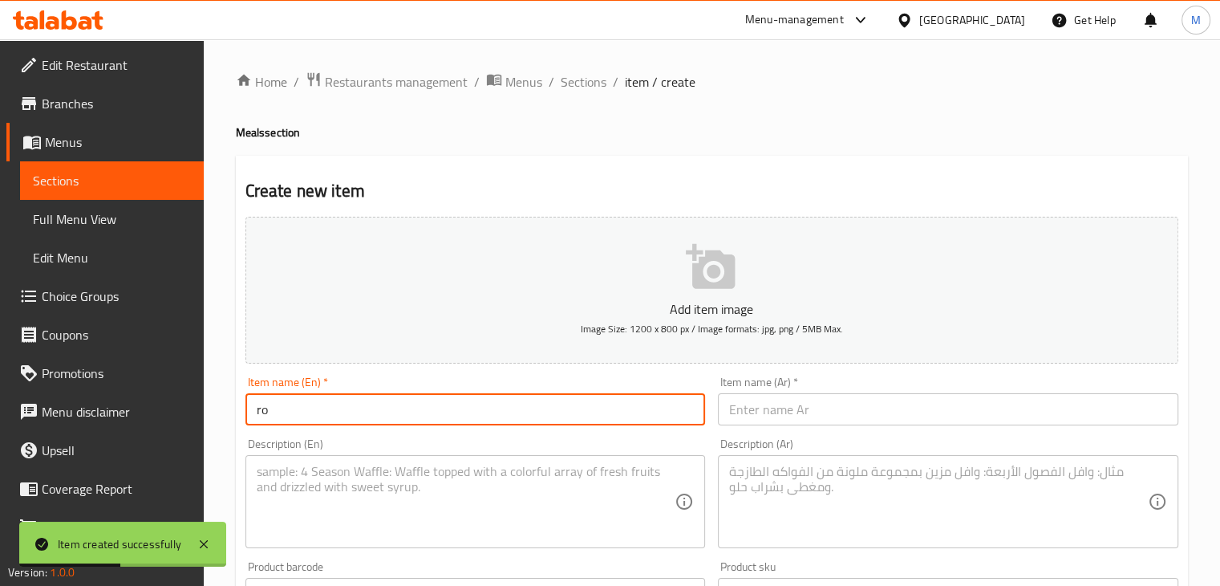
type input "r"
type input "Broasted Thighs"
click at [809, 428] on div "Item name (Ar)   * Item name (Ar) *" at bounding box center [948, 401] width 473 height 62
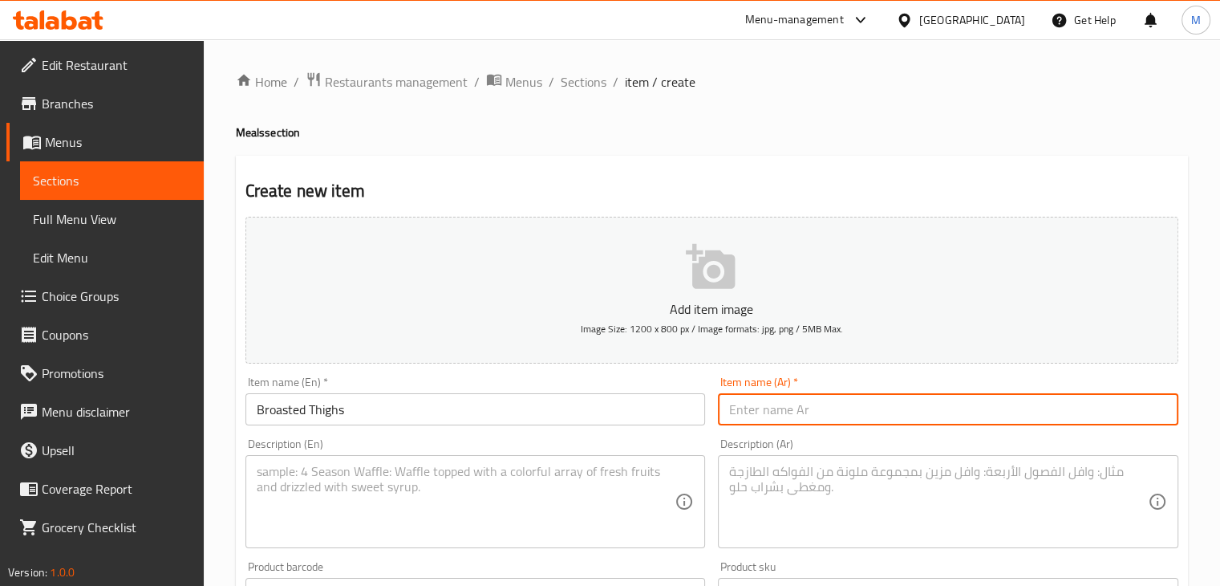
click at [817, 416] on input "text" at bounding box center [948, 409] width 461 height 32
paste input "وراك بروستد"
type input "وراك بروستد"
click at [395, 501] on textarea at bounding box center [466, 502] width 419 height 76
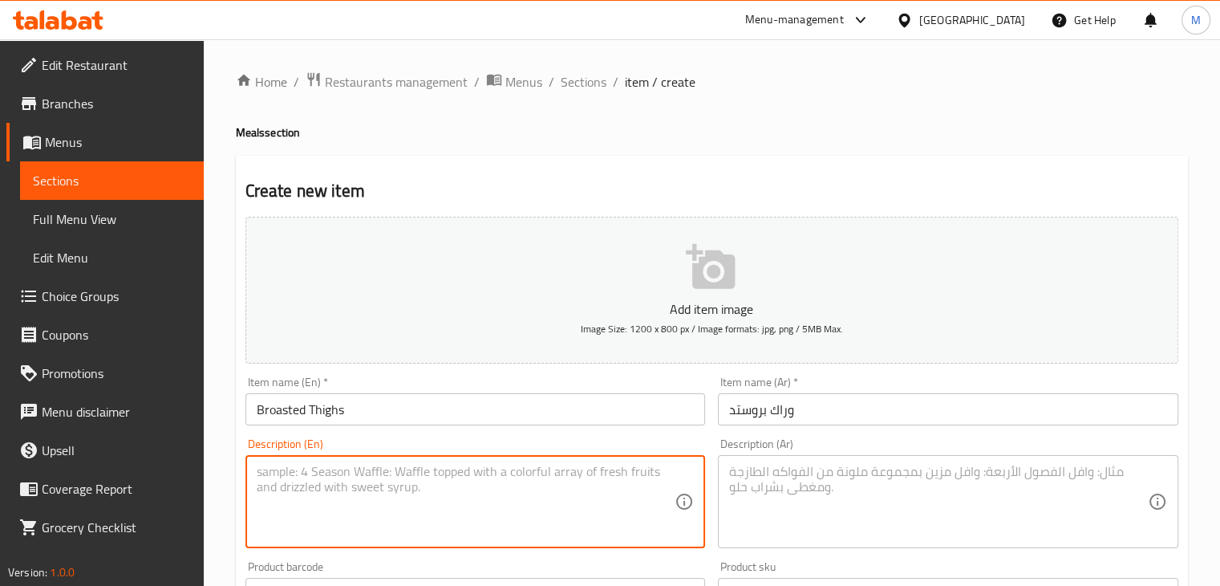
paste textarea "Broasted thigh, fries, garlic dip , spicy garlic dip , coleslaw, ketchup, pickl…"
drag, startPoint x: 431, startPoint y: 474, endPoint x: 505, endPoint y: 469, distance: 74.0
click at [505, 469] on textarea "Broasted thigh, fries, garlic dip , spicy garlic dip , coleslaw, ketchup, pickl…" at bounding box center [466, 502] width 419 height 76
type textarea "Broasted thigh, fries, garlic dip , coleslaw, ketchup, pickles and bread"
click at [854, 533] on textarea at bounding box center [938, 502] width 419 height 76
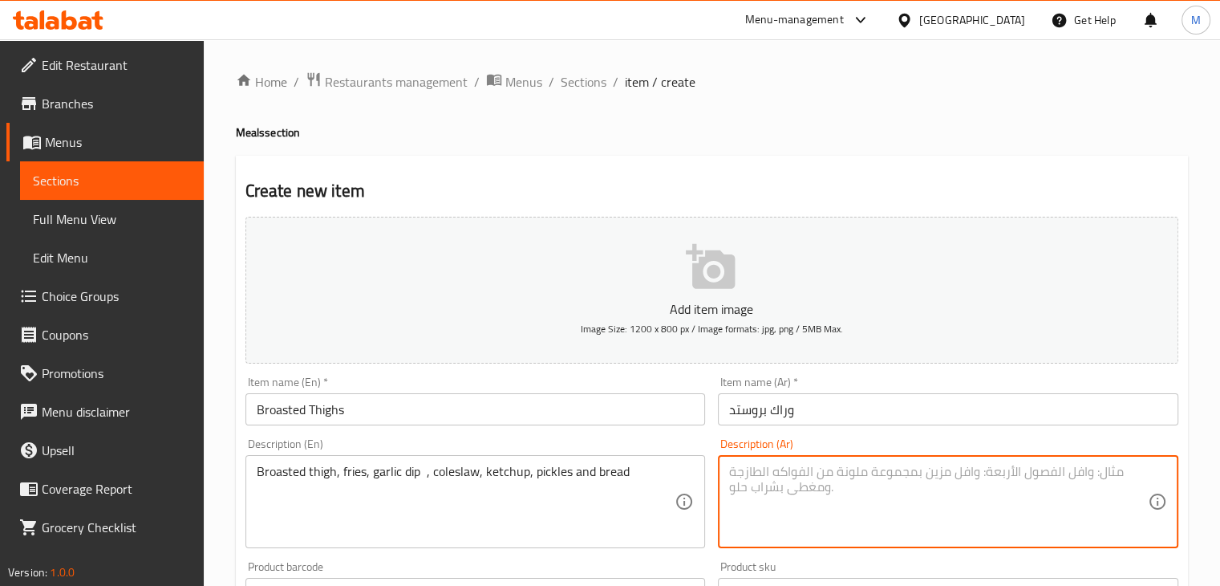
paste textarea "ورك بروستد، بطاطس، توميه، توميه سبايسي، كول سلو، كاتشب، مخلل وعيش"
drag, startPoint x: 895, startPoint y: 473, endPoint x: 976, endPoint y: 478, distance: 80.4
click at [976, 478] on textarea "ورك بروستد، بطاطس، توميه، توميه سبايسي، كول سلو، كاتشب، مخلل وعيش" at bounding box center [938, 502] width 419 height 76
type textarea "ورك بروستد، بطاطس، توميه، توميه سبايسي، كول سلو، كاتشب، مخلل وعيش"
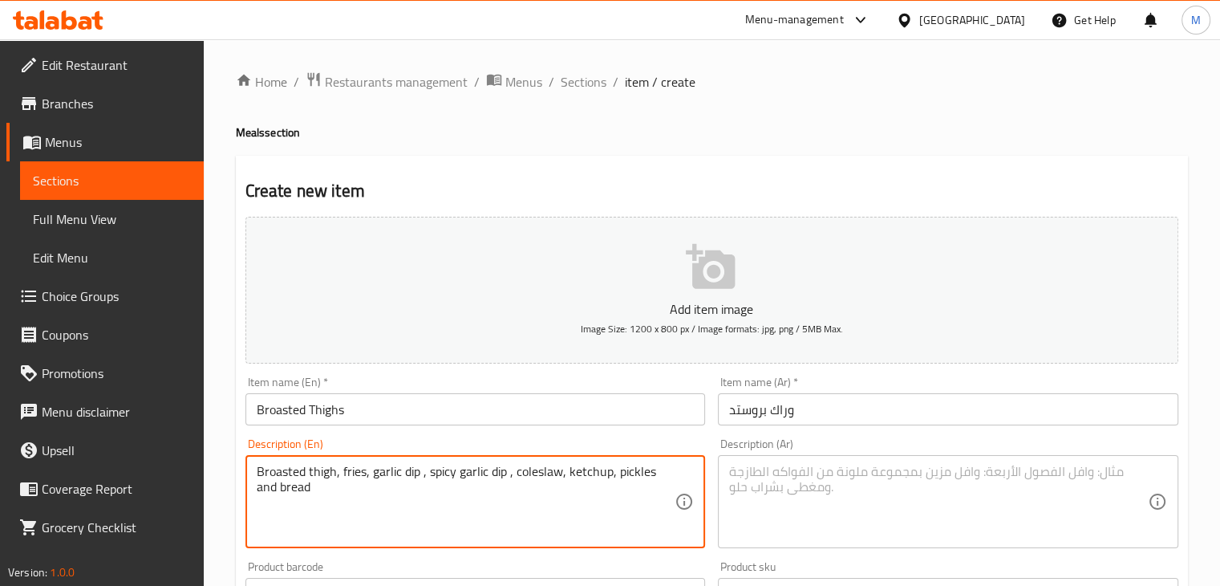
type textarea "Broasted thigh, fries, garlic dip , spicy garlic dip , coleslaw, ketchup, pickl…"
click at [921, 546] on div "Description (Ar)" at bounding box center [948, 501] width 461 height 93
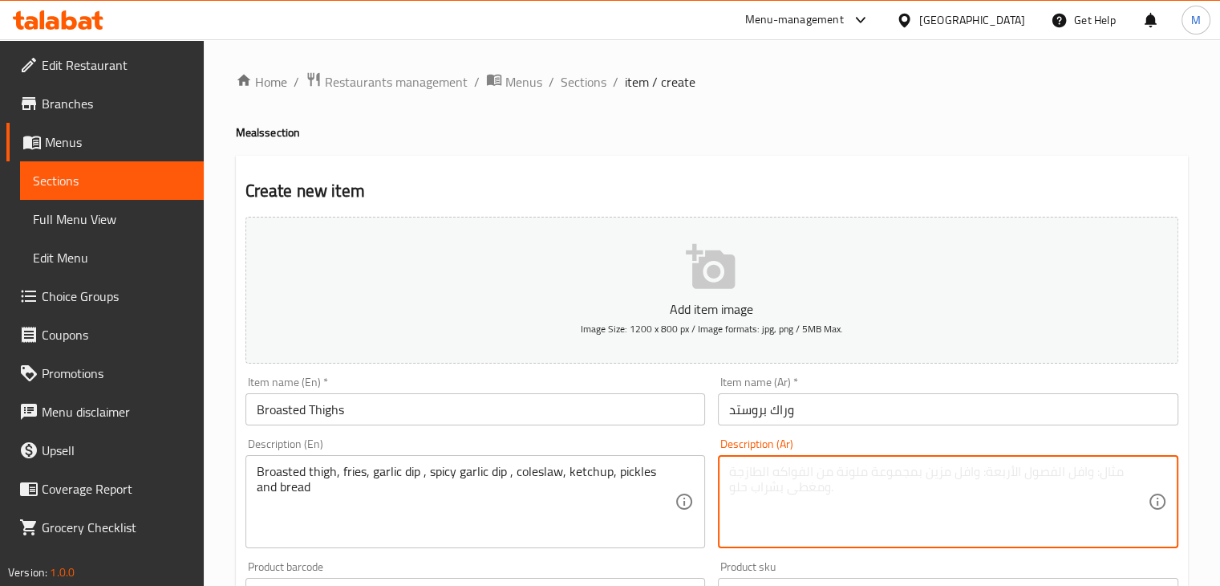
paste textarea "ورك بروستد، بطاطس، توميه، توميه سبايسي، كول سلو، كاتشب، مخلل وعيش"
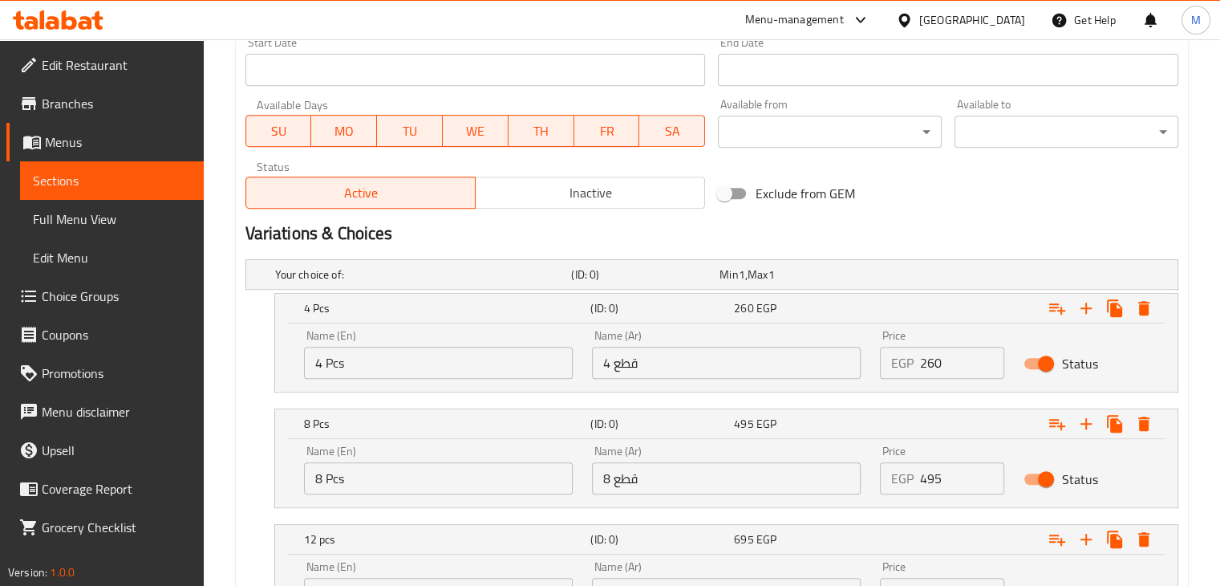
scroll to position [796, 0]
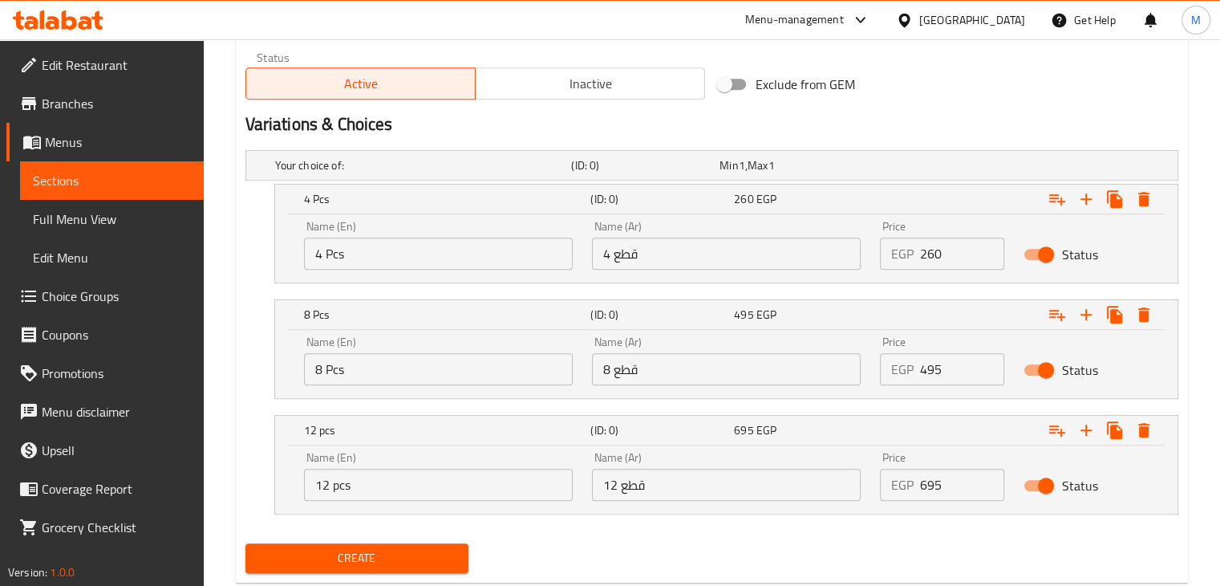
type textarea "ورك بروستد، بطاطس، توميه، توميه سبايسي، كول سلو، كاتشب، مخلل وعيش"
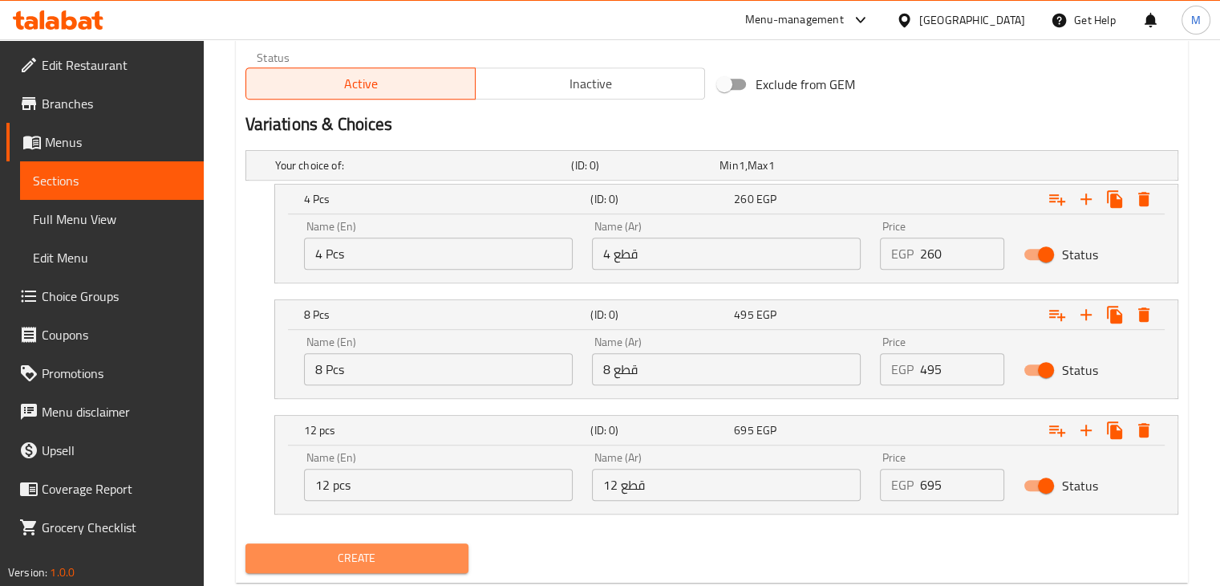
click at [441, 558] on span "Create" at bounding box center [357, 558] width 198 height 20
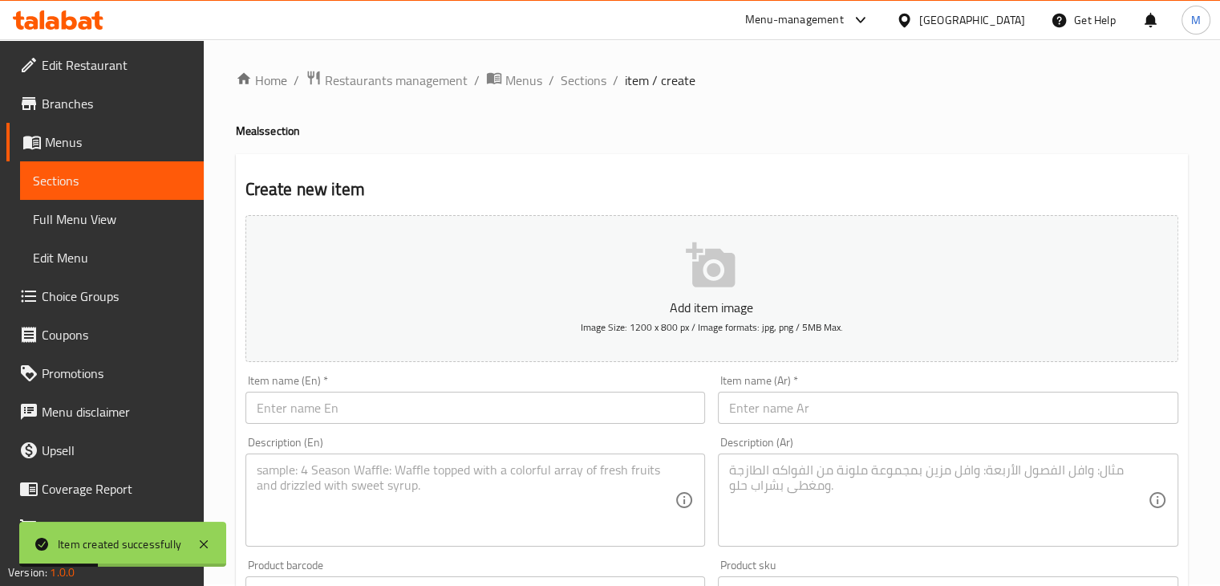
scroll to position [0, 0]
click at [583, 83] on span "Sections" at bounding box center [584, 81] width 46 height 19
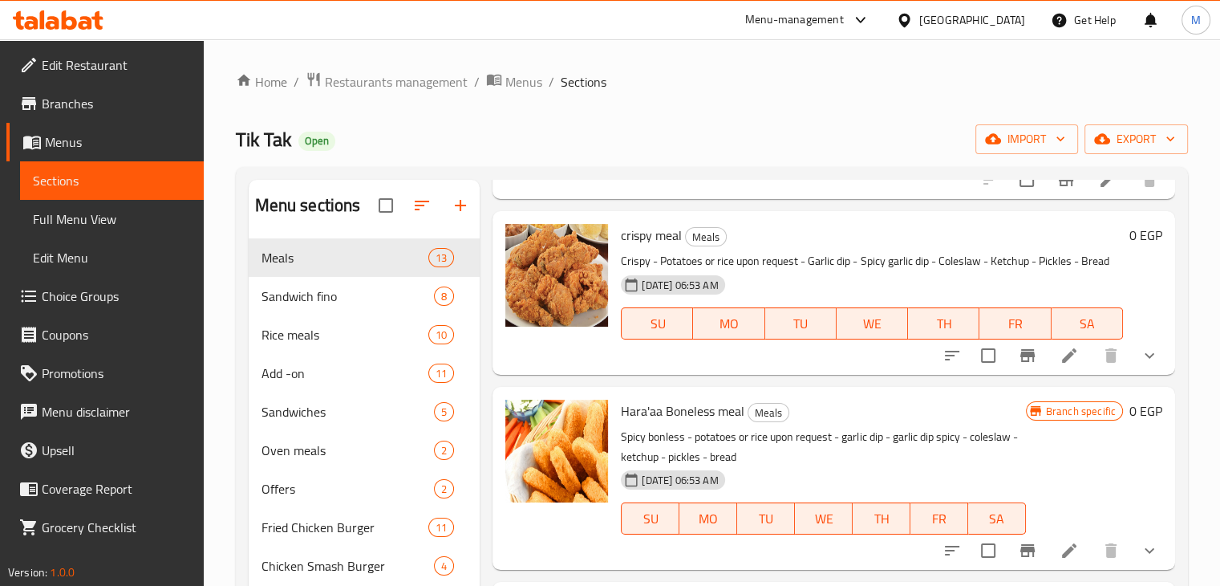
scroll to position [1894, 0]
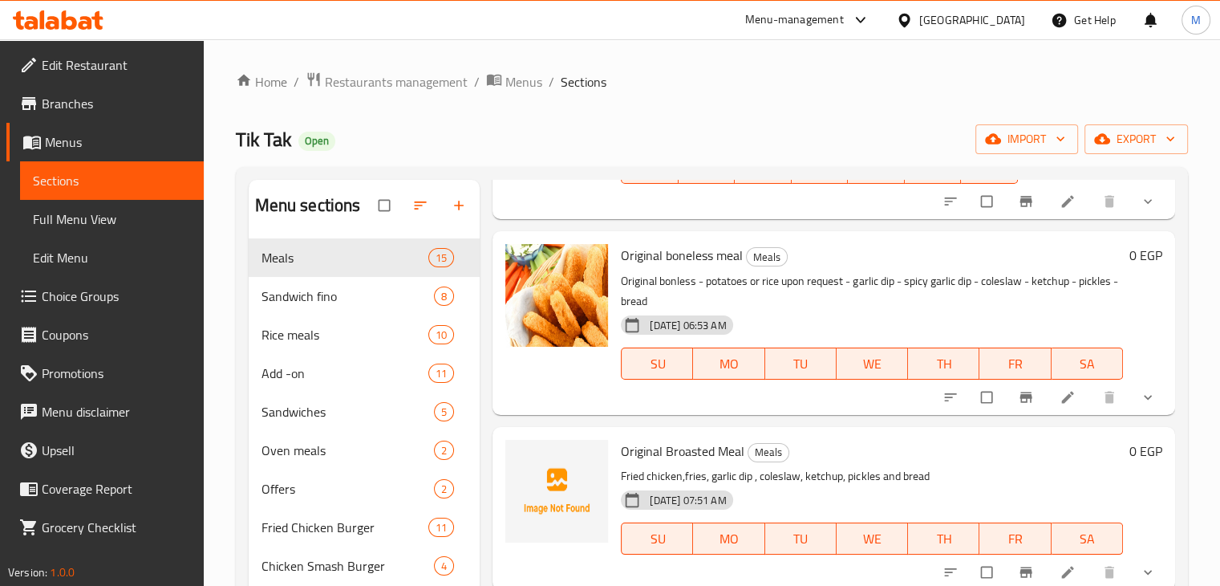
scroll to position [225, 0]
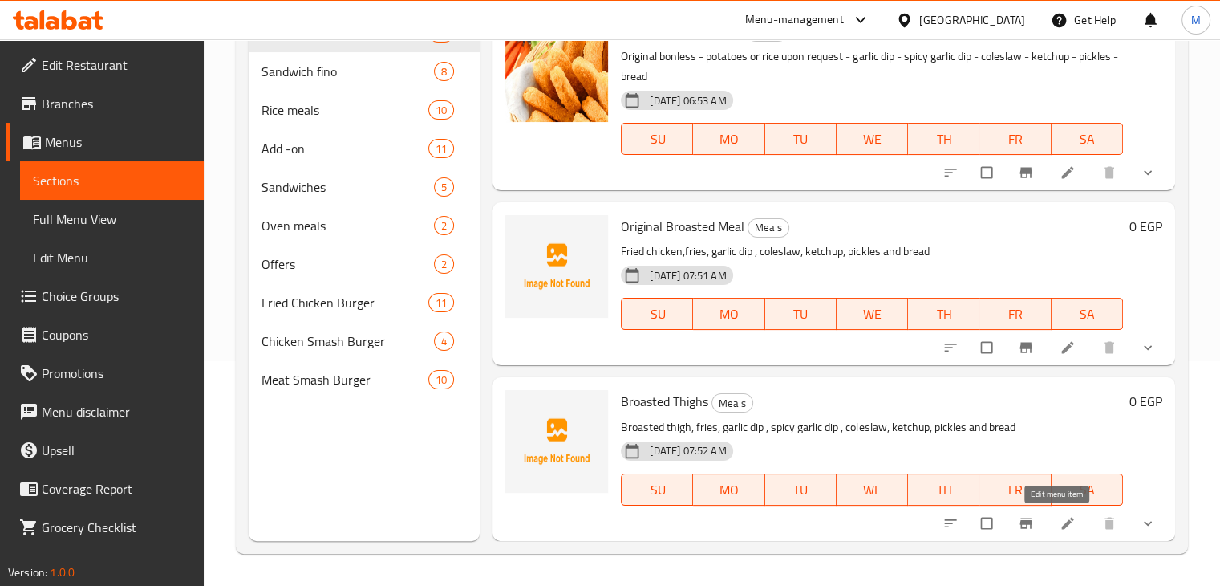
click at [1062, 522] on icon at bounding box center [1068, 523] width 12 height 12
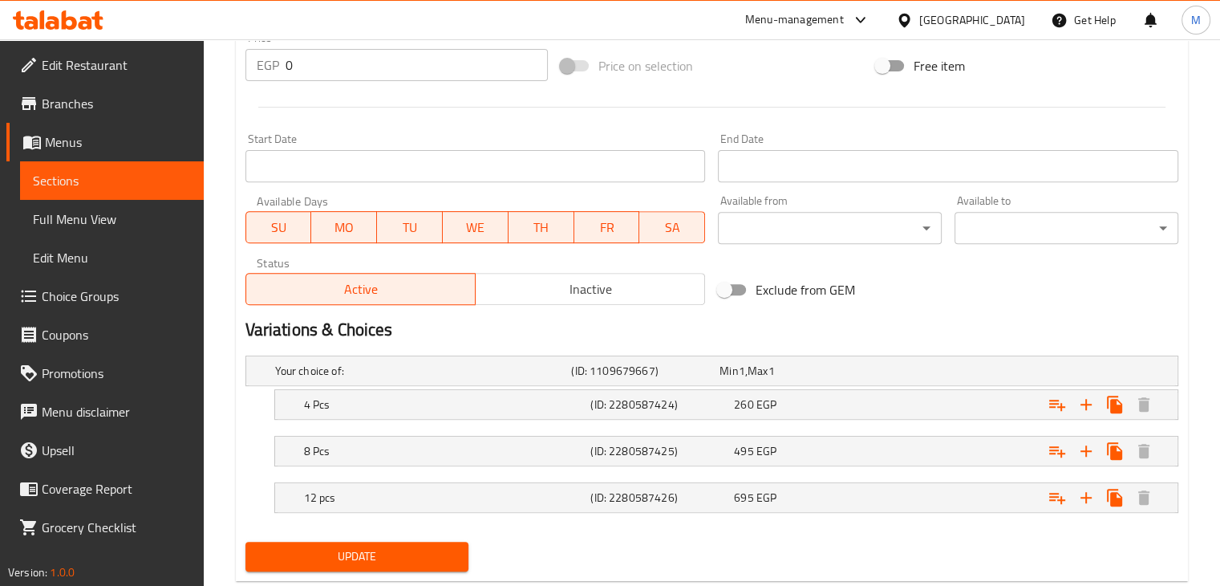
scroll to position [588, 0]
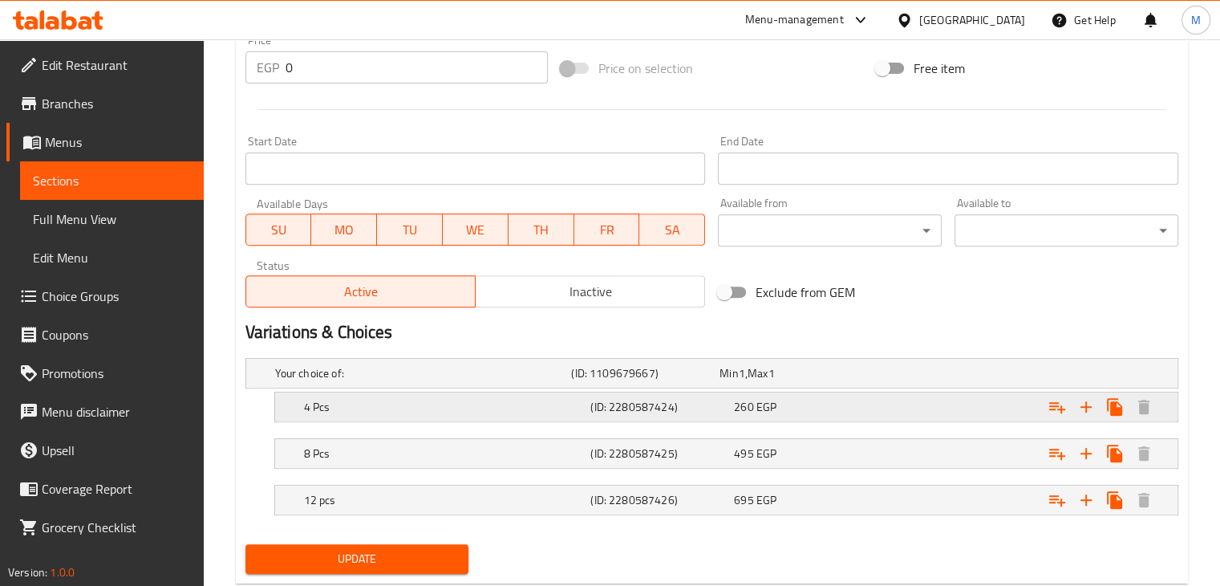
click at [709, 410] on h5 "(ID: 2280587424)" at bounding box center [659, 407] width 137 height 16
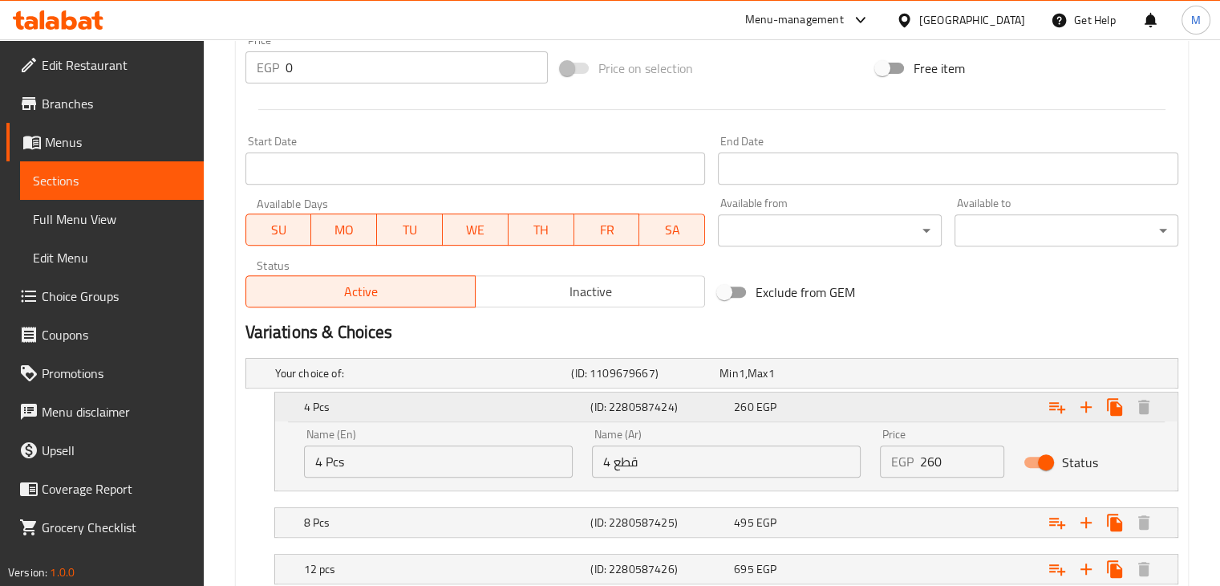
click at [711, 410] on h5 "(ID: 2280587424)" at bounding box center [659, 407] width 137 height 16
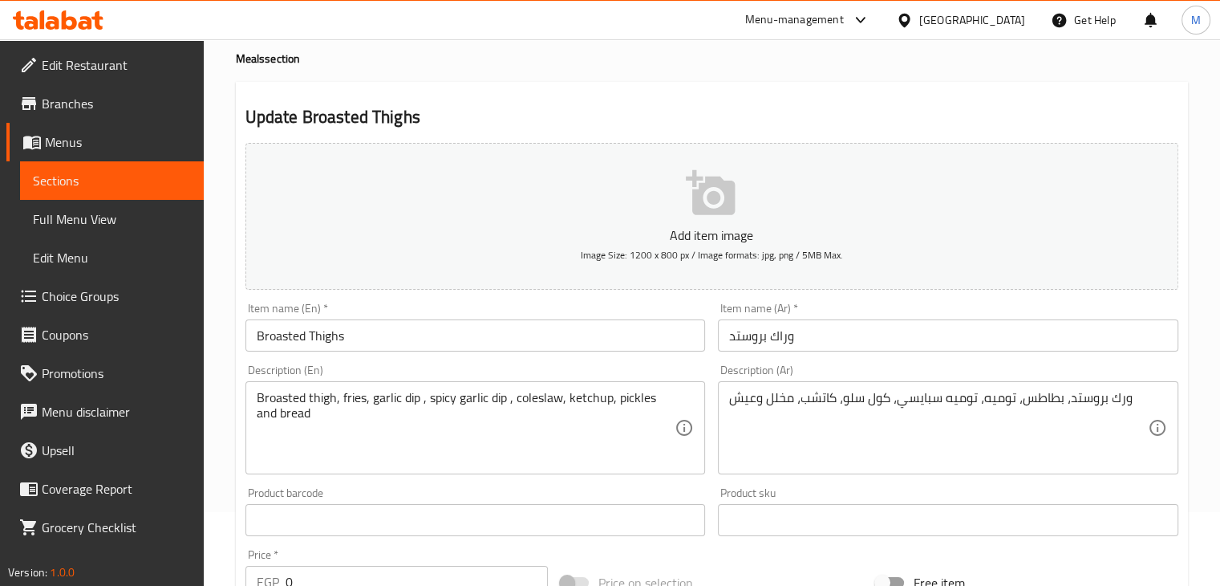
scroll to position [0, 0]
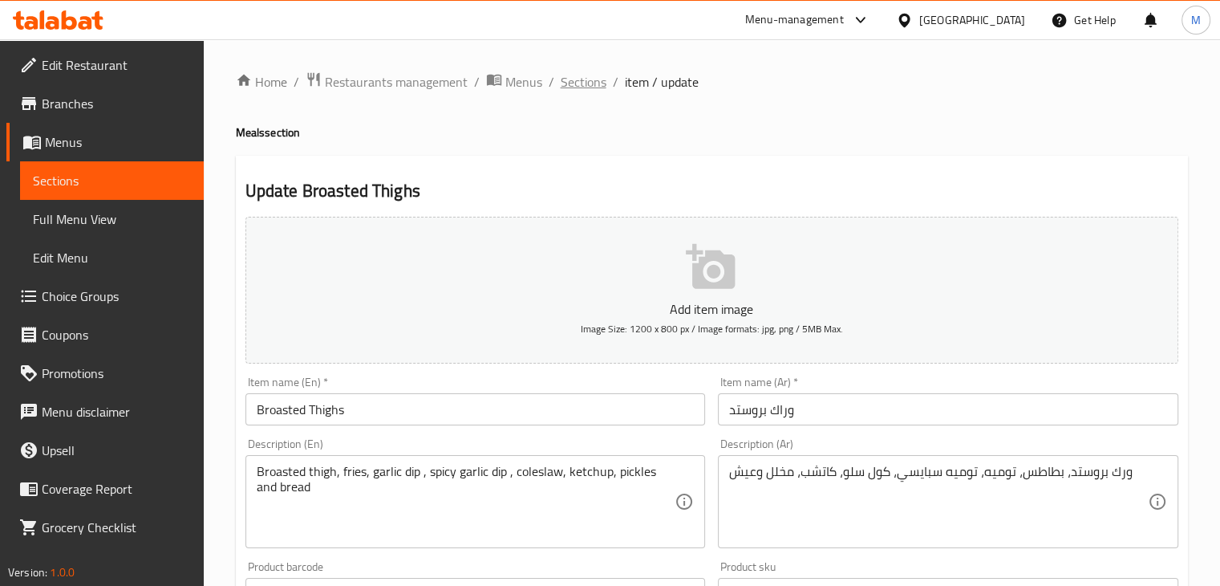
click at [578, 78] on span "Sections" at bounding box center [584, 81] width 46 height 19
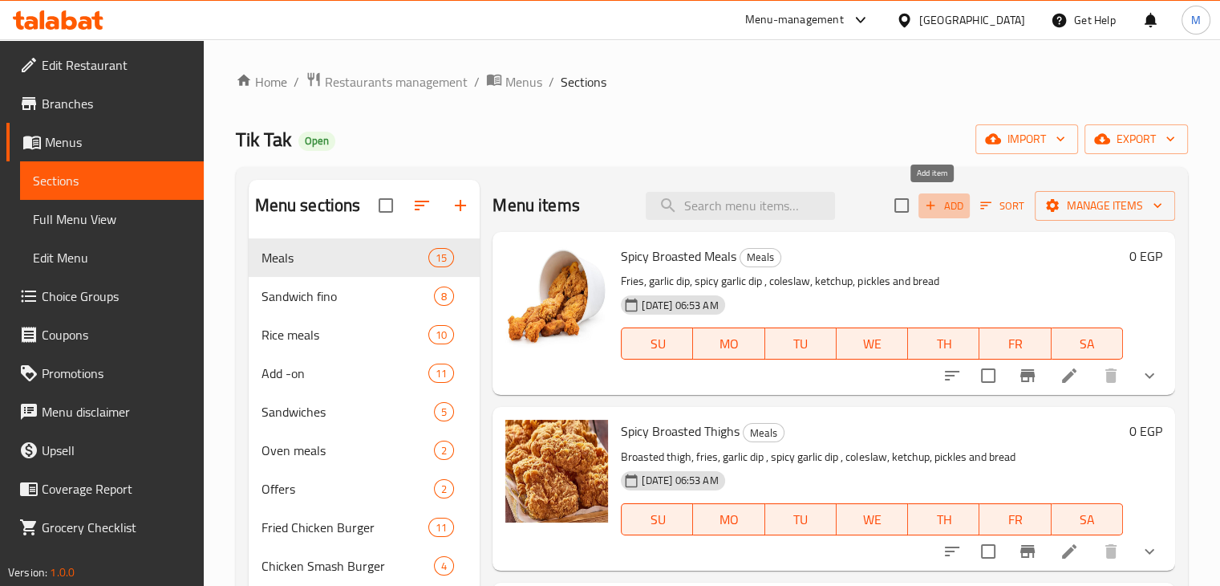
click at [924, 199] on icon "button" at bounding box center [931, 205] width 14 height 14
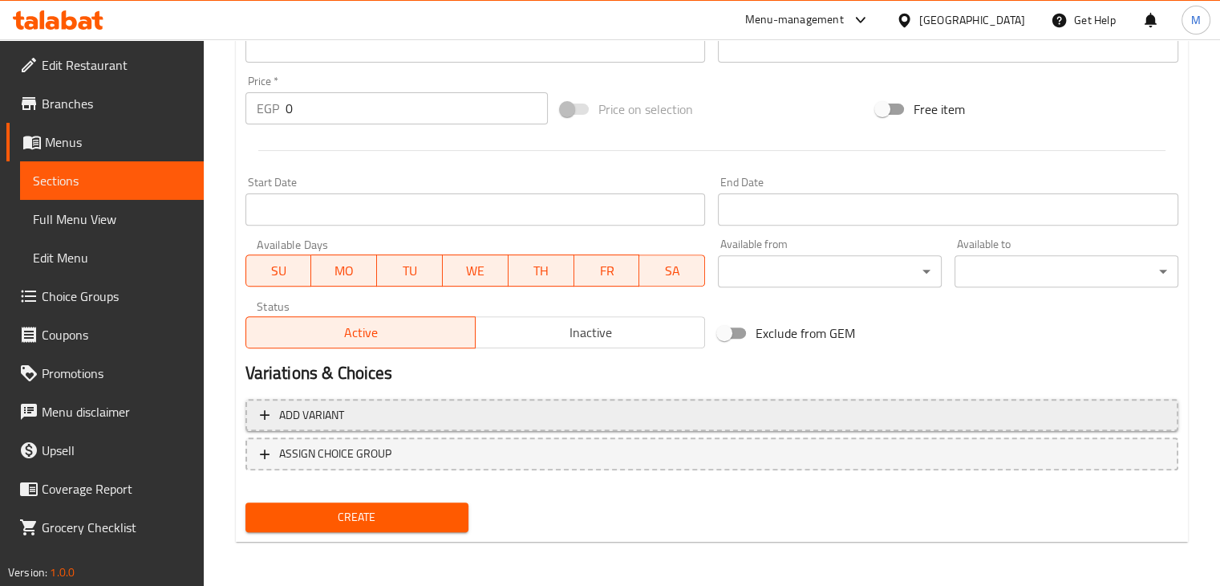
click at [417, 415] on span "Add variant" at bounding box center [712, 415] width 904 height 20
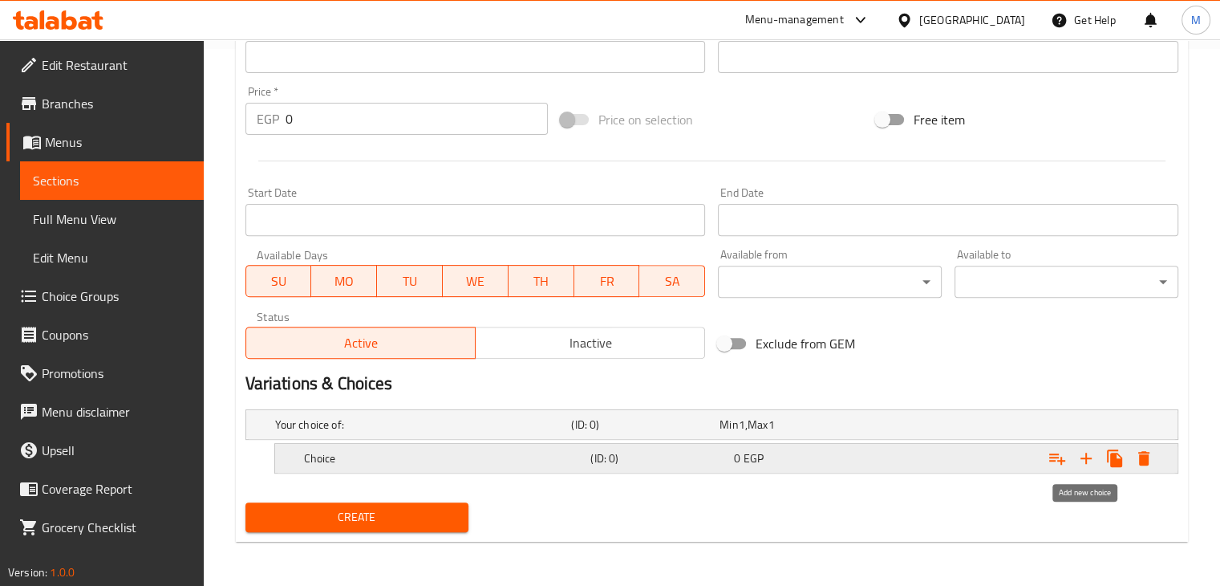
click at [1090, 463] on icon "Expand" at bounding box center [1086, 458] width 19 height 19
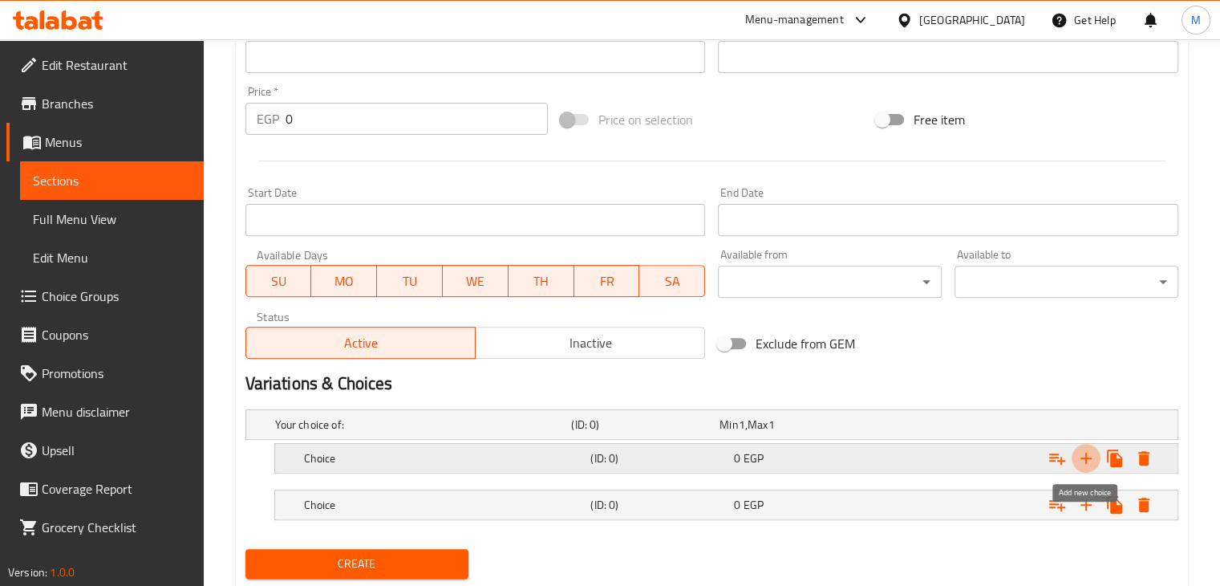
click at [1090, 463] on icon "Expand" at bounding box center [1086, 458] width 19 height 19
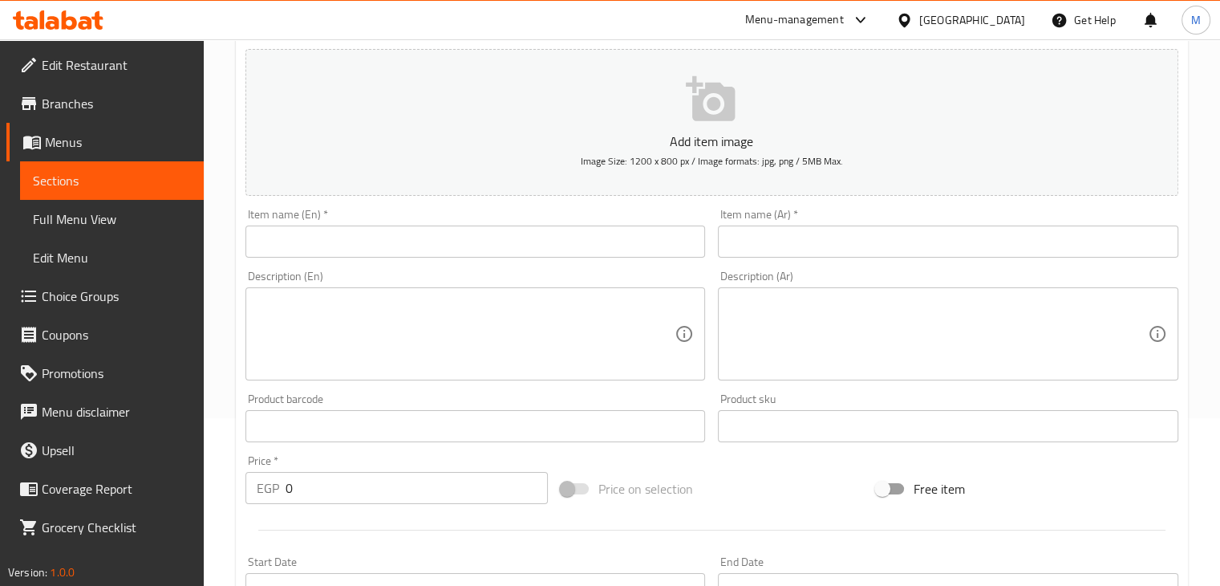
scroll to position [160, 0]
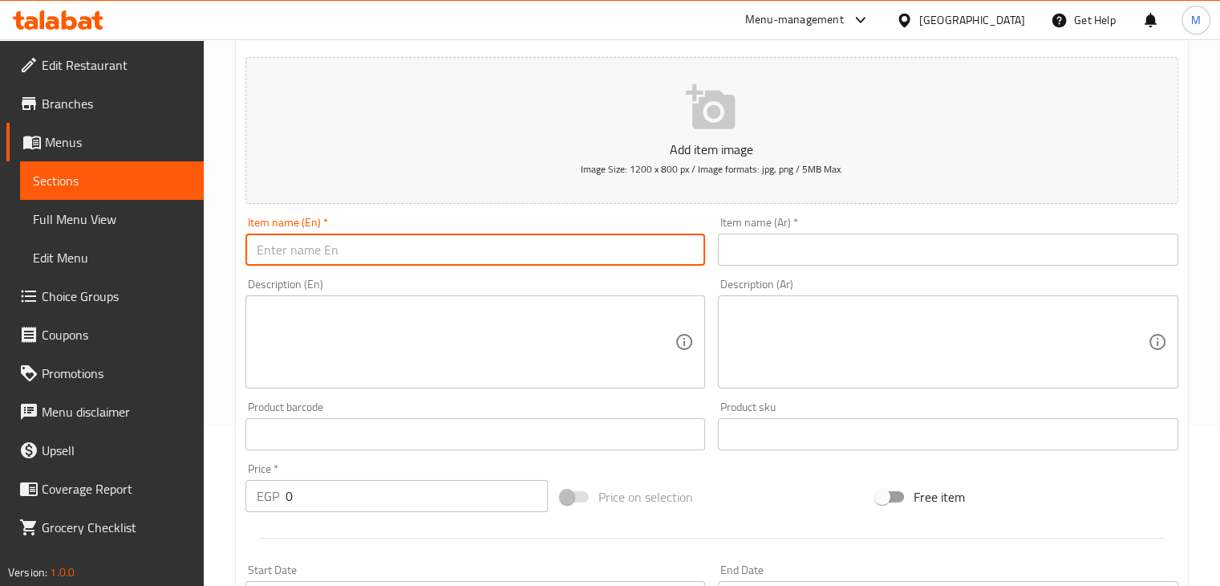
click at [376, 250] on input "text" at bounding box center [476, 249] width 461 height 32
type input "Broasted Breast"
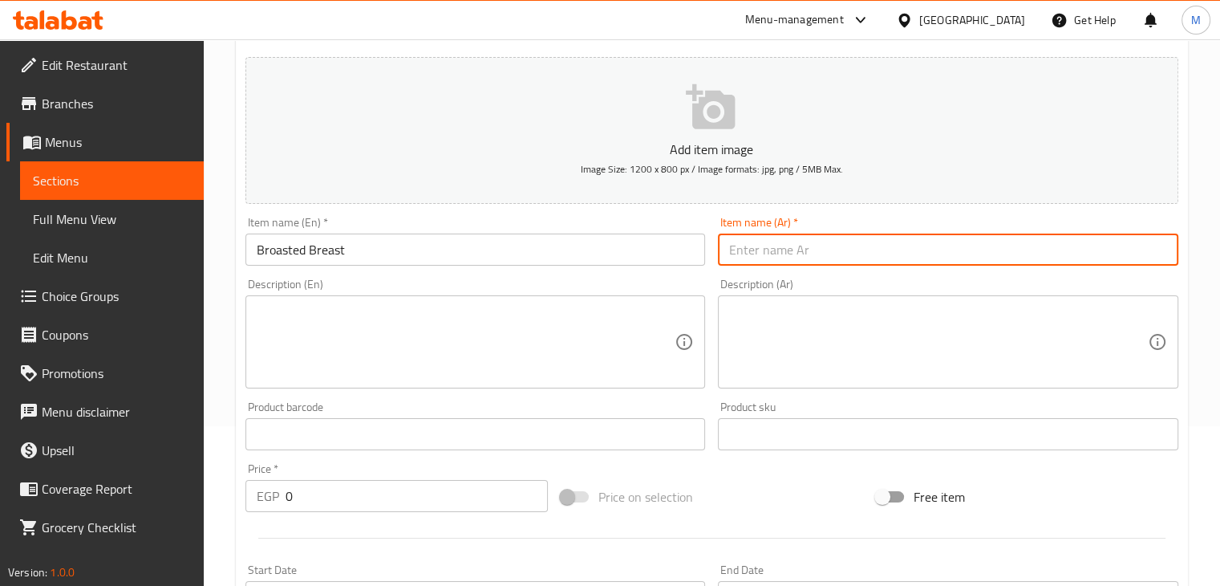
click at [860, 254] on input "text" at bounding box center [948, 249] width 461 height 32
type input "صدر بروستد"
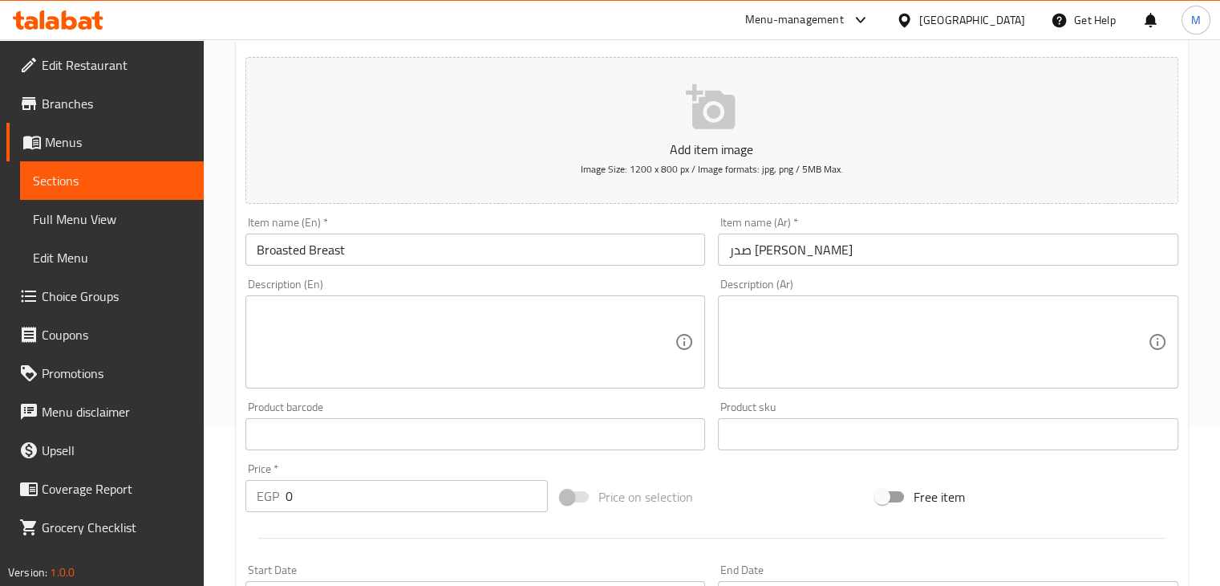
click at [623, 294] on div "Description (En) Description (En)" at bounding box center [476, 333] width 461 height 110
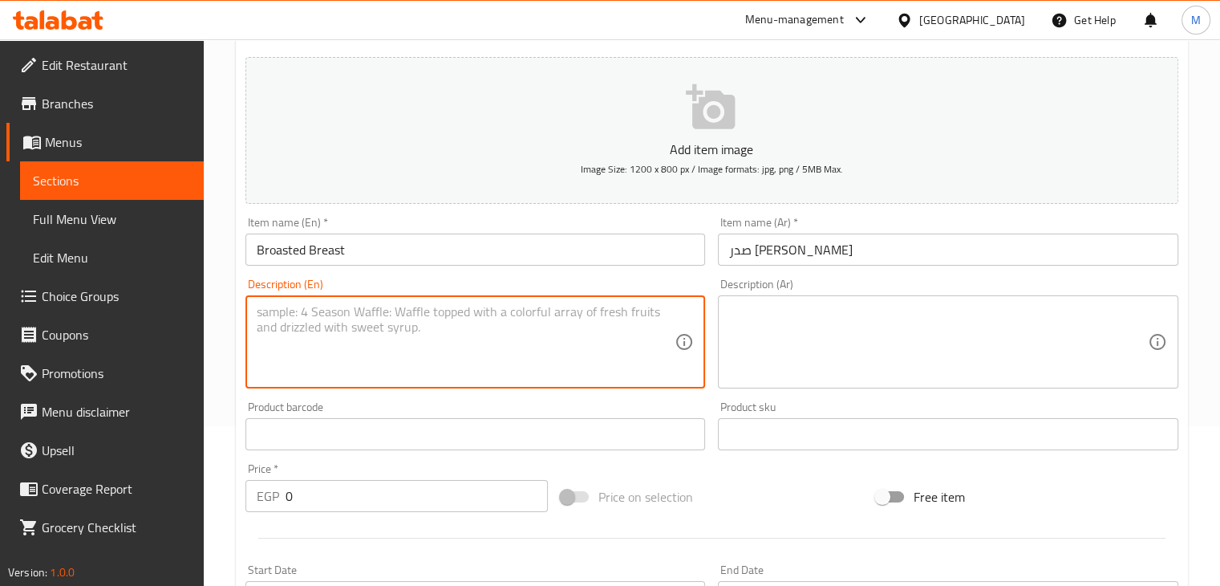
click at [434, 372] on textarea at bounding box center [466, 342] width 419 height 76
paste textarea "Broasted Breast, fries, garlic dip , spicy garlic dip , coleslaw, ketchup, pick…"
type textarea "Broasted Breast, fries, garlic dip , spicy garlic dip , coleslaw, ketchup, pick…"
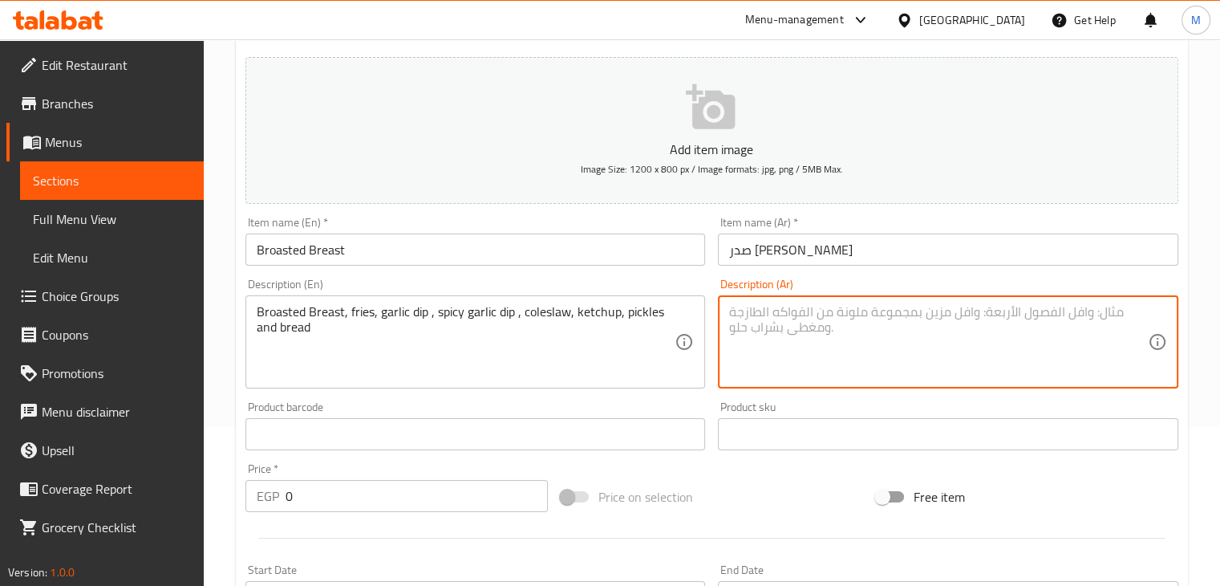
click at [879, 364] on textarea at bounding box center [938, 342] width 419 height 76
paste textarea "صدر [PERSON_NAME]، بطاطس، توميه، توميه سبايسي، كول سلو، كاتشب، مخلل وعيش"
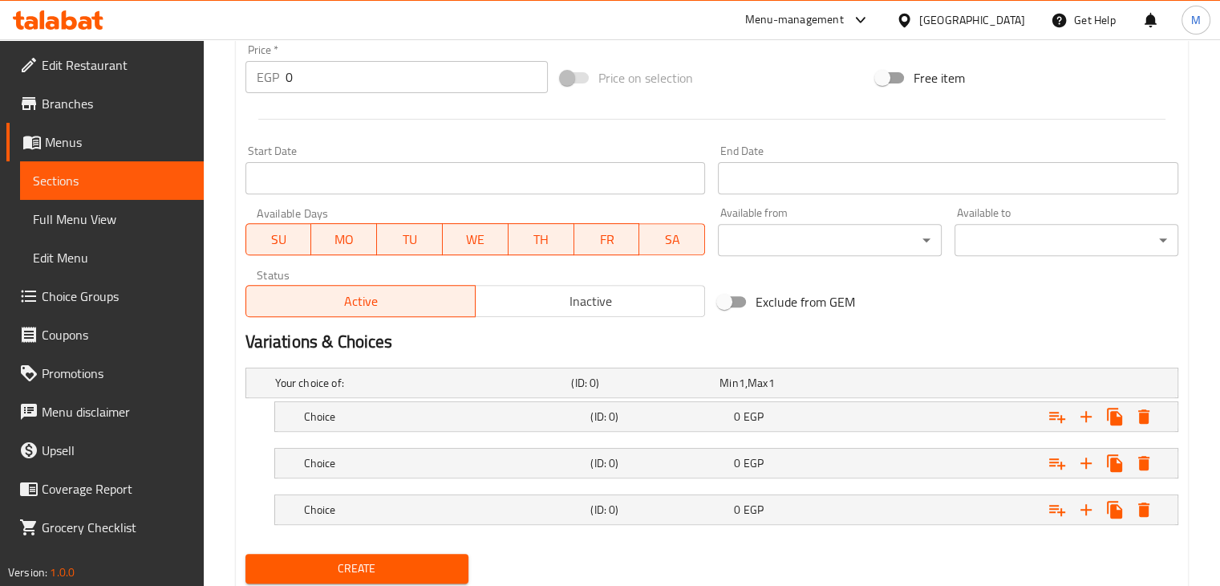
scroll to position [580, 0]
type textarea "صدر [PERSON_NAME]، بطاطس، توميه، توميه سبايسي، كول سلو، كاتشب، مخلل وعيش"
click at [945, 428] on div "Expand" at bounding box center [1018, 414] width 287 height 35
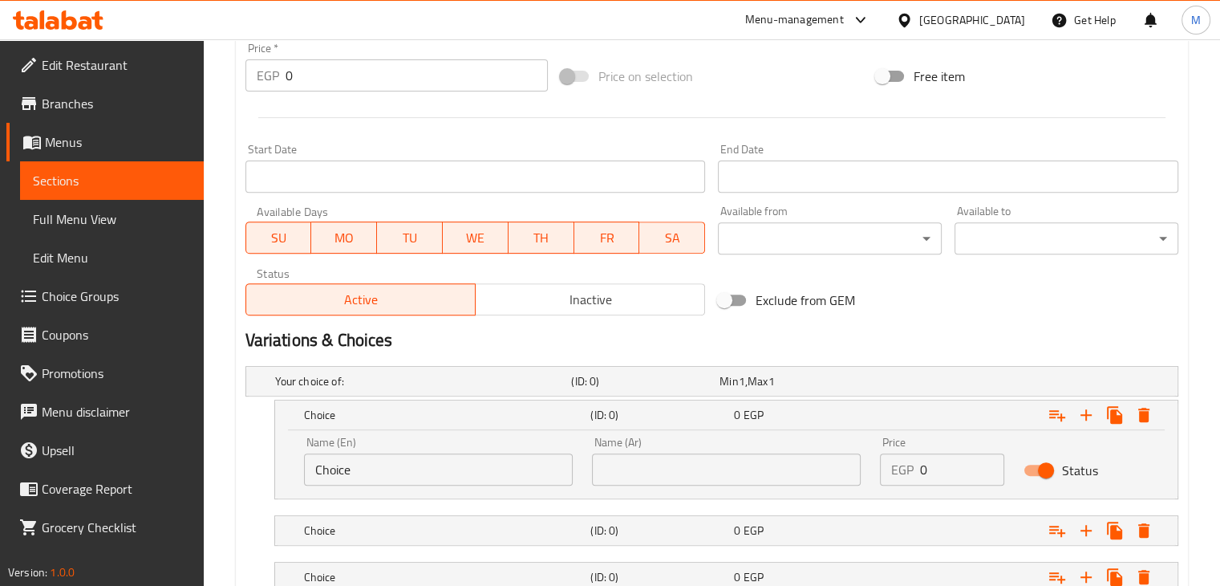
click at [527, 481] on input "Choice" at bounding box center [438, 469] width 269 height 32
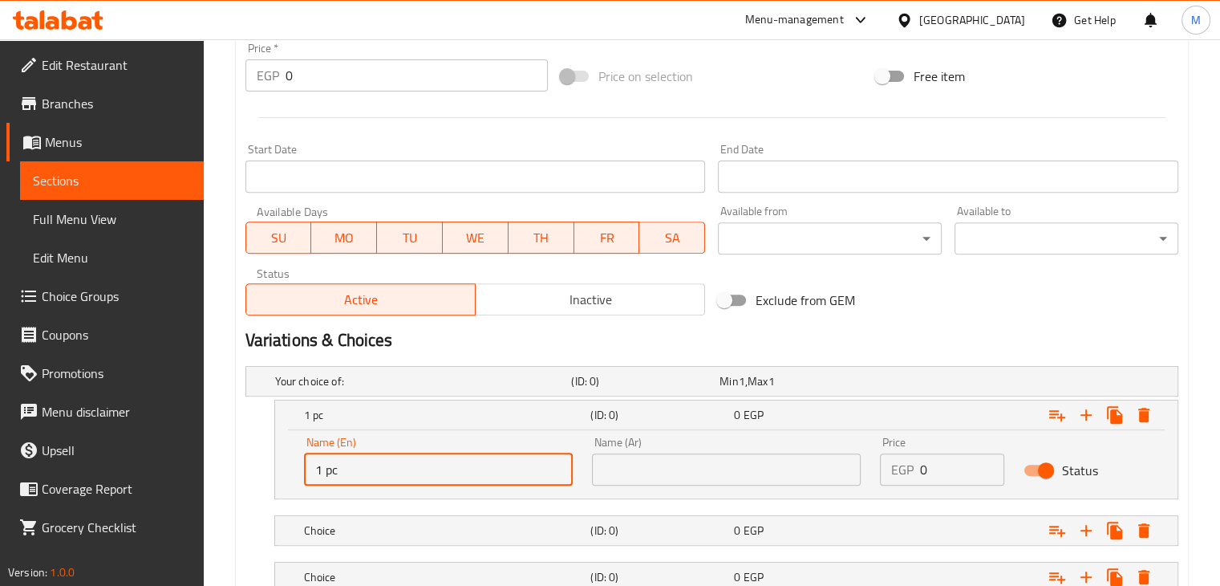
type input "1 pc"
click at [748, 462] on input "text" at bounding box center [726, 469] width 269 height 32
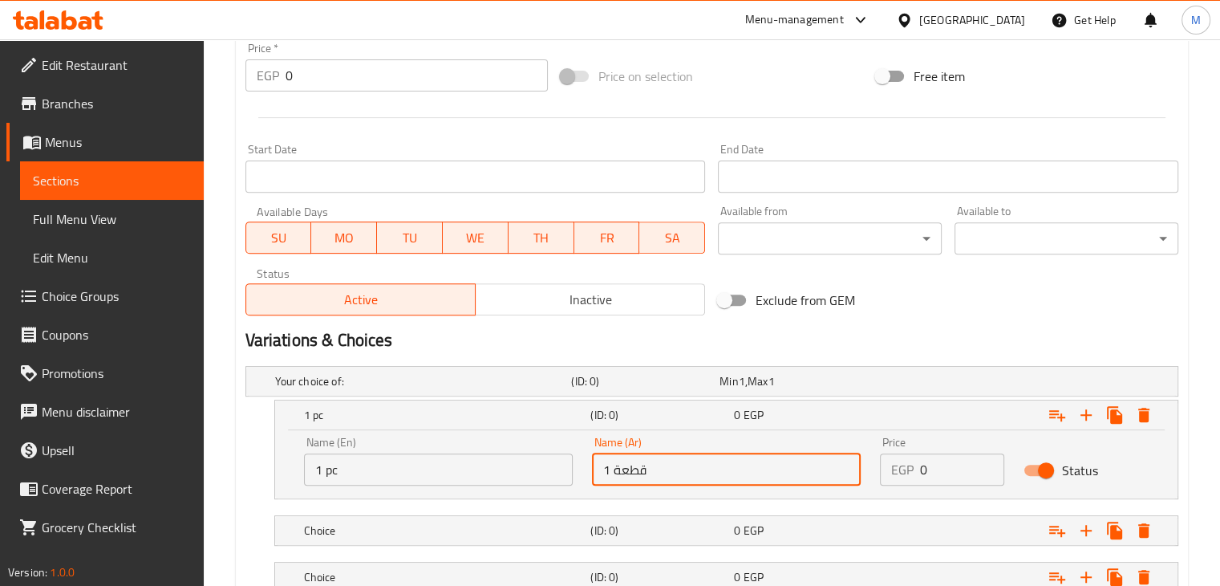
type input "1 قطعة"
click at [949, 463] on input "0" at bounding box center [962, 469] width 85 height 32
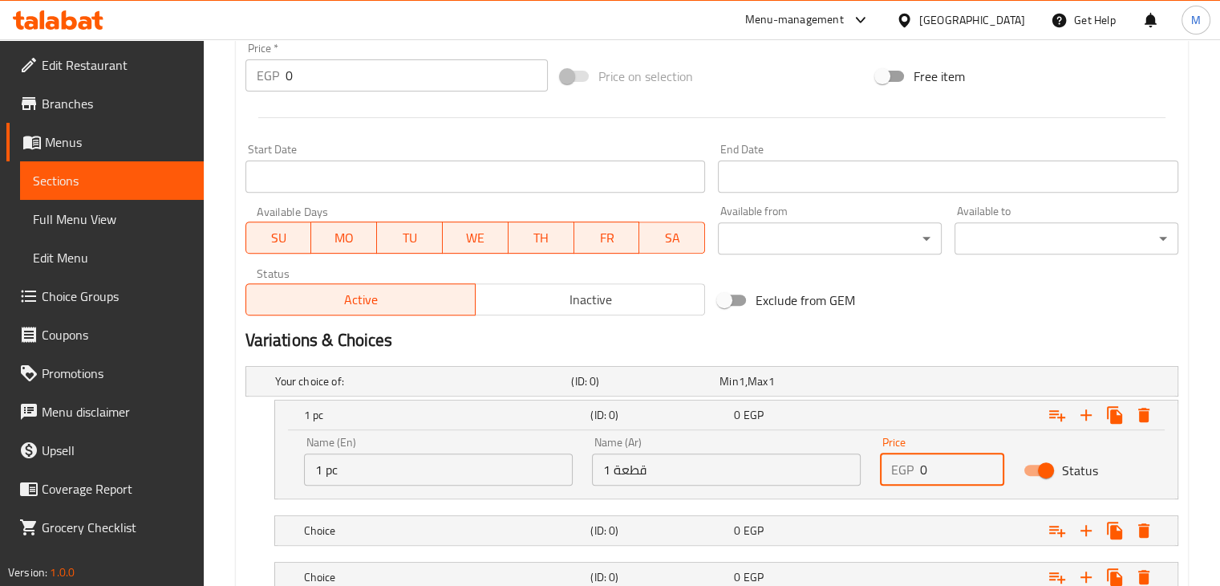
click at [949, 463] on input "0" at bounding box center [962, 469] width 85 height 32
type input "165"
click at [806, 530] on div "0 EGP" at bounding box center [802, 530] width 137 height 16
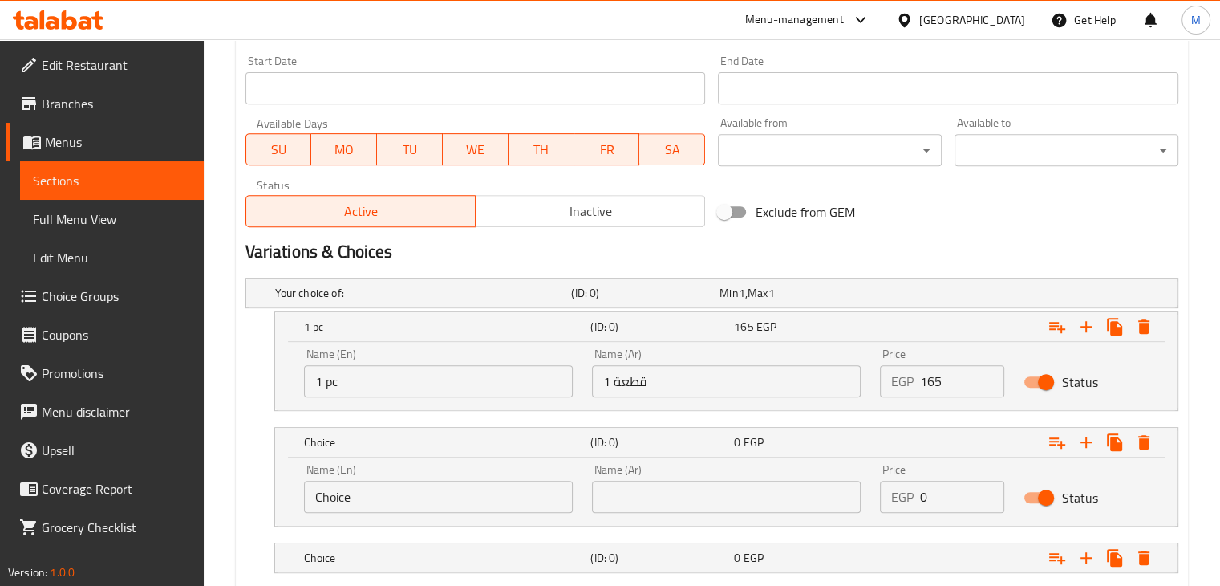
scroll to position [670, 0]
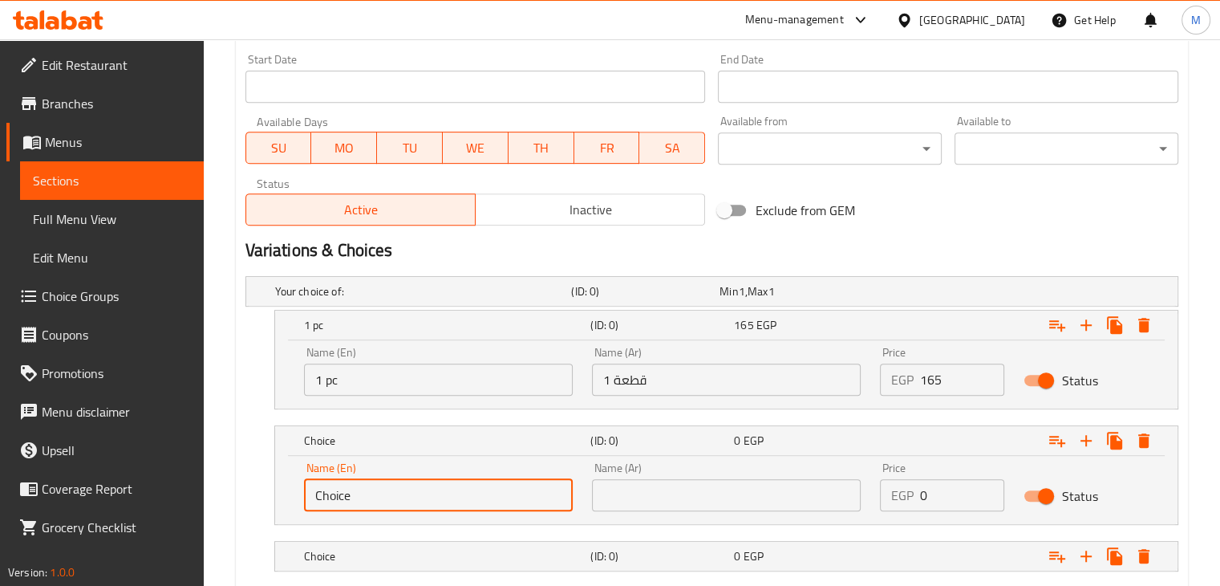
click at [380, 490] on input "Choice" at bounding box center [438, 495] width 269 height 32
type input "2 pcs"
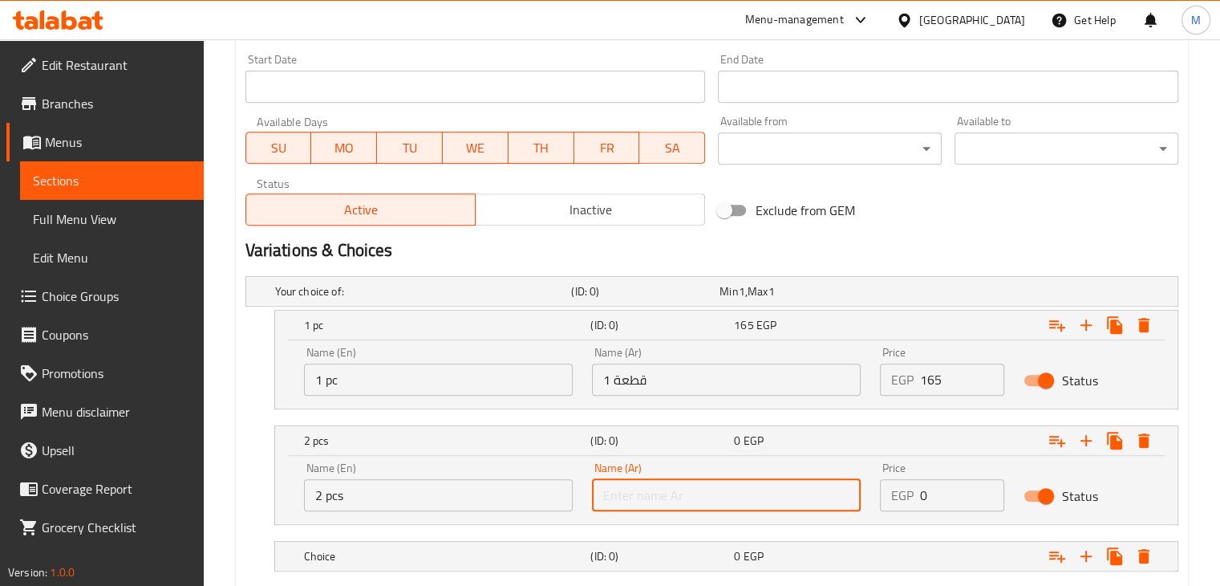
click at [677, 501] on input "text" at bounding box center [726, 495] width 269 height 32
type input "2 قطعة"
click at [960, 501] on input "0" at bounding box center [962, 495] width 85 height 32
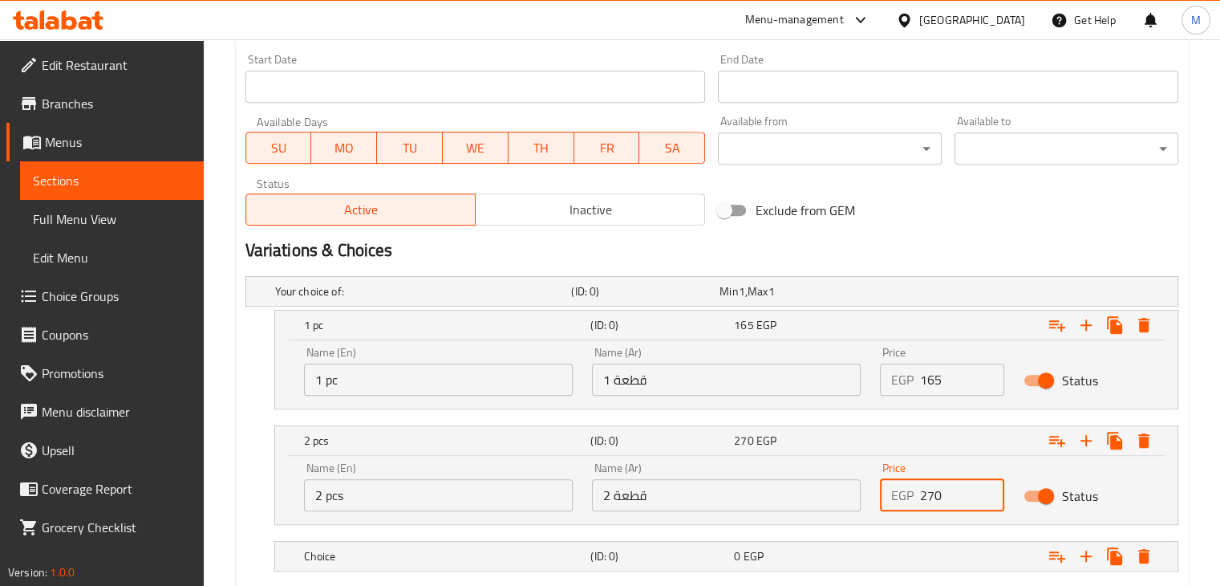
scroll to position [767, 0]
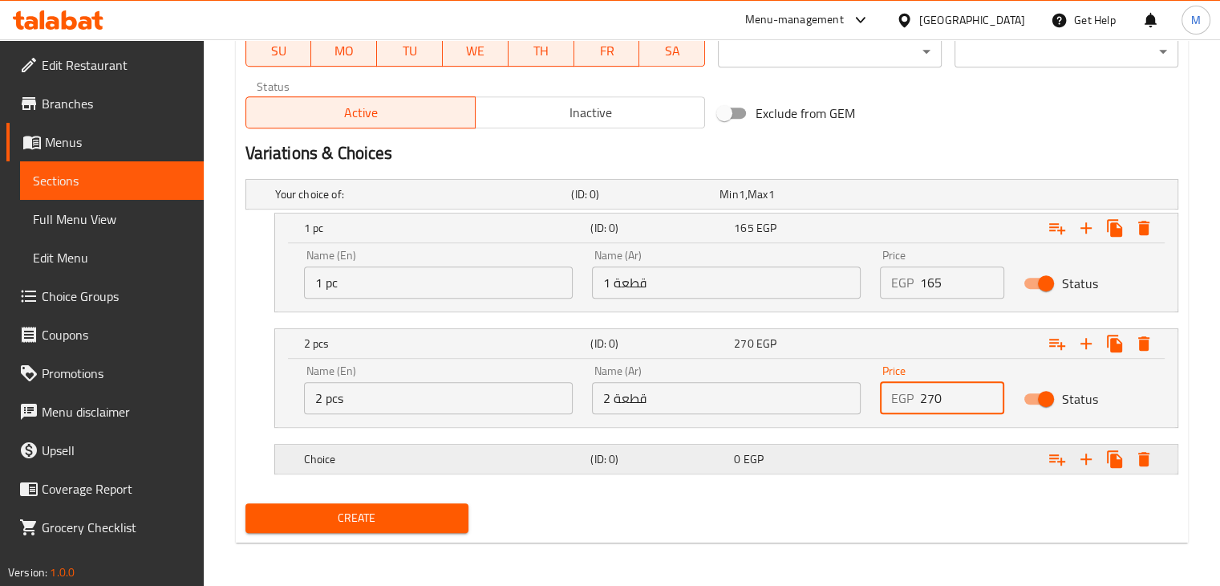
type input "270"
click at [602, 443] on div "Choice (ID: 0) 0 EGP" at bounding box center [731, 458] width 861 height 35
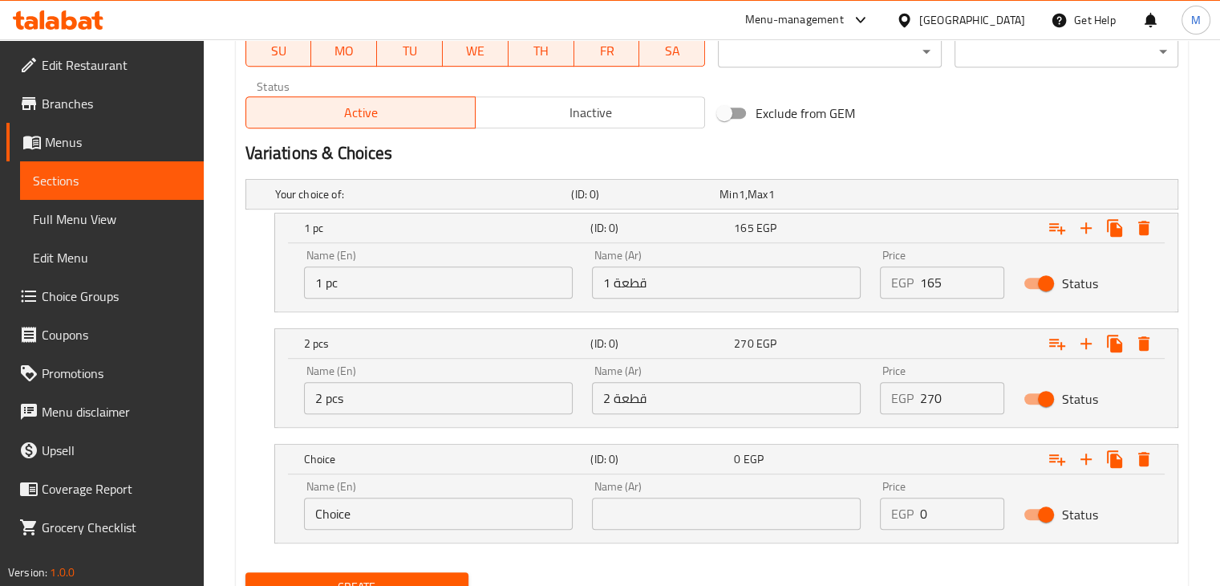
click at [363, 510] on input "Choice" at bounding box center [438, 513] width 269 height 32
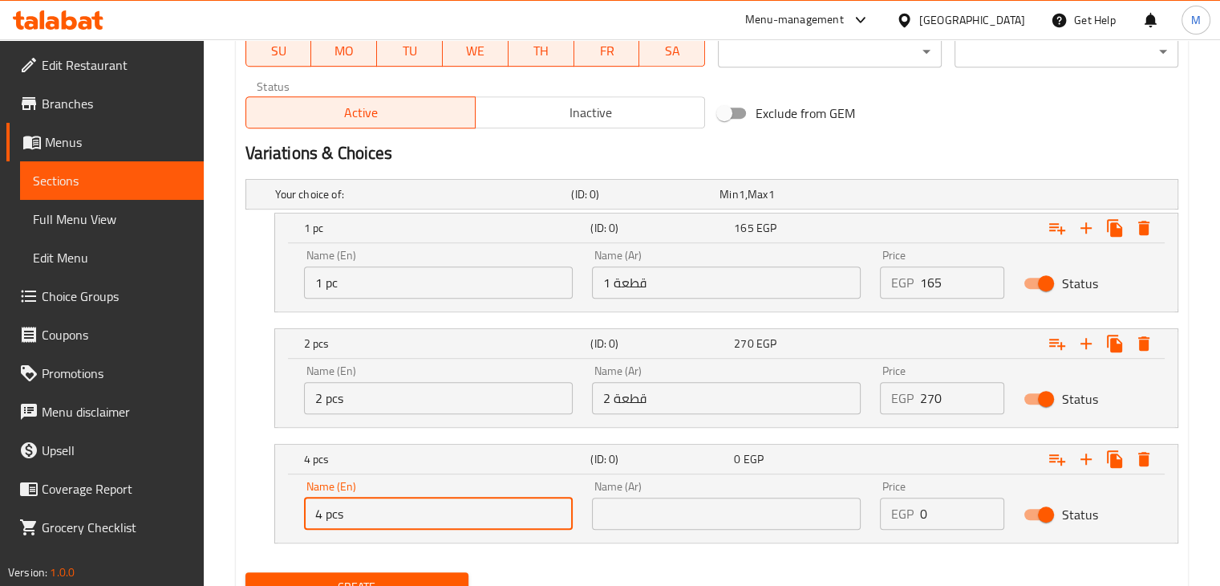
type input "4 pcs"
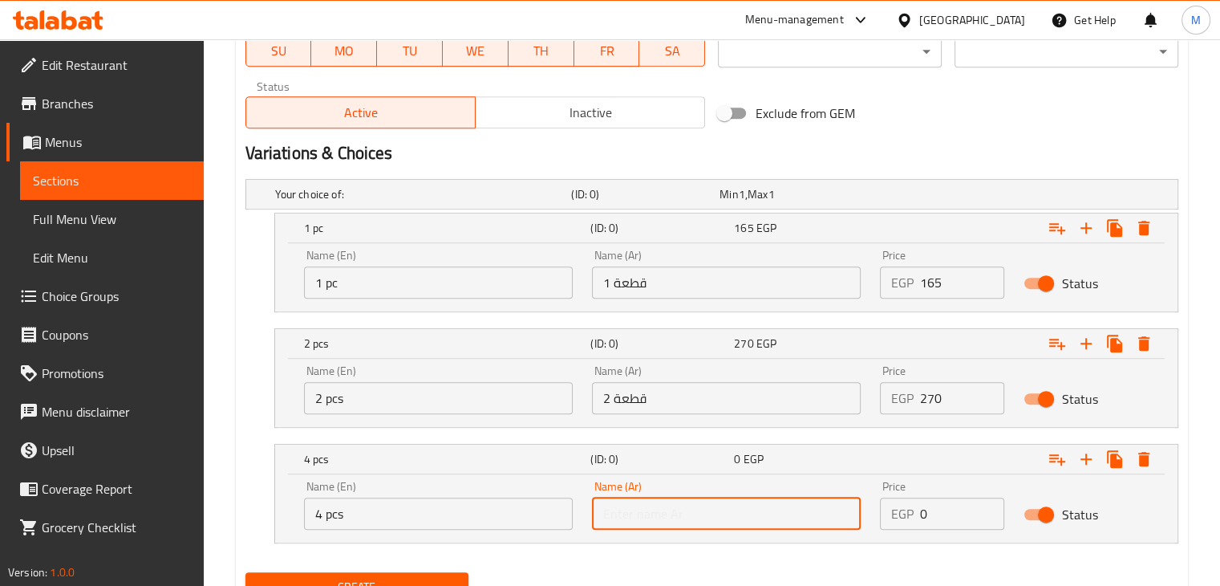
click at [672, 522] on input "text" at bounding box center [726, 513] width 269 height 32
type input "4 قطعات"
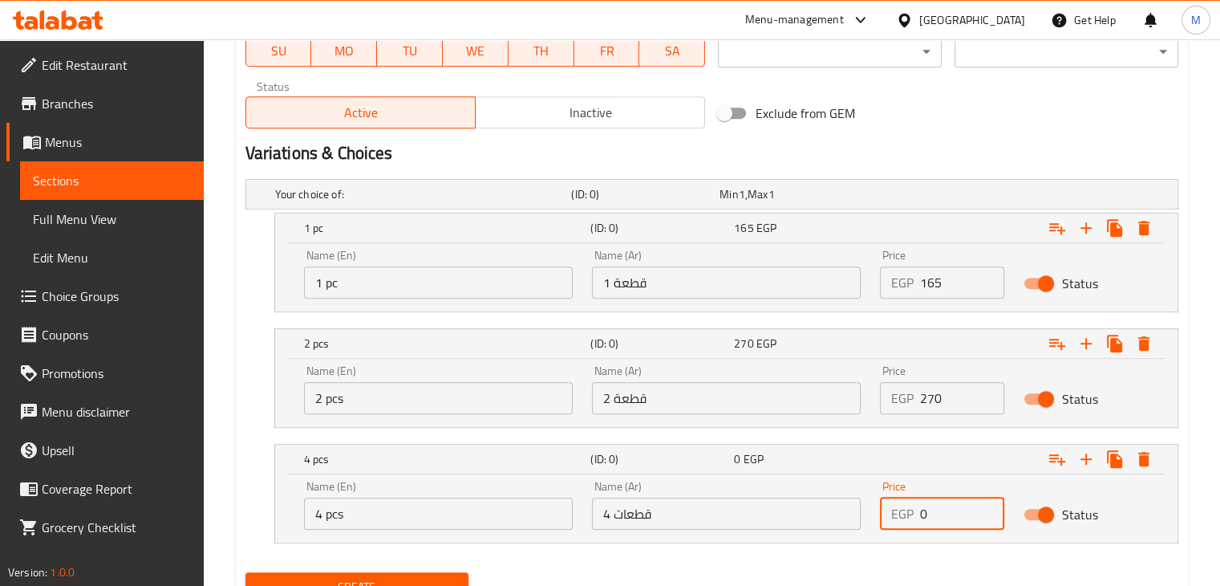
click at [932, 509] on input "0" at bounding box center [962, 513] width 85 height 32
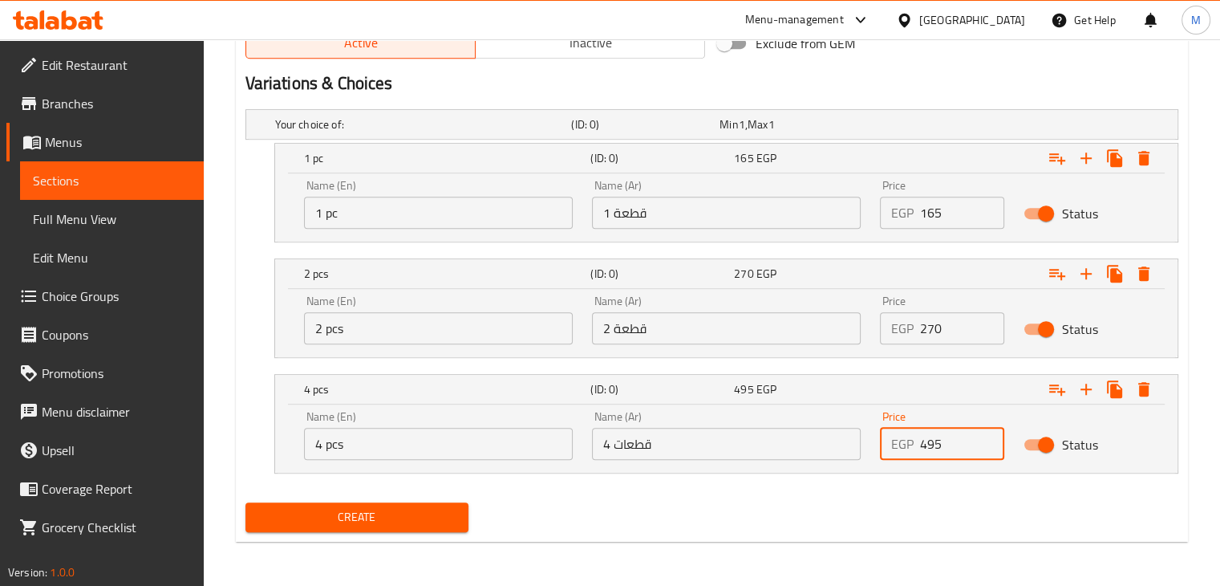
type input "495"
click at [374, 502] on button "Create" at bounding box center [358, 517] width 224 height 30
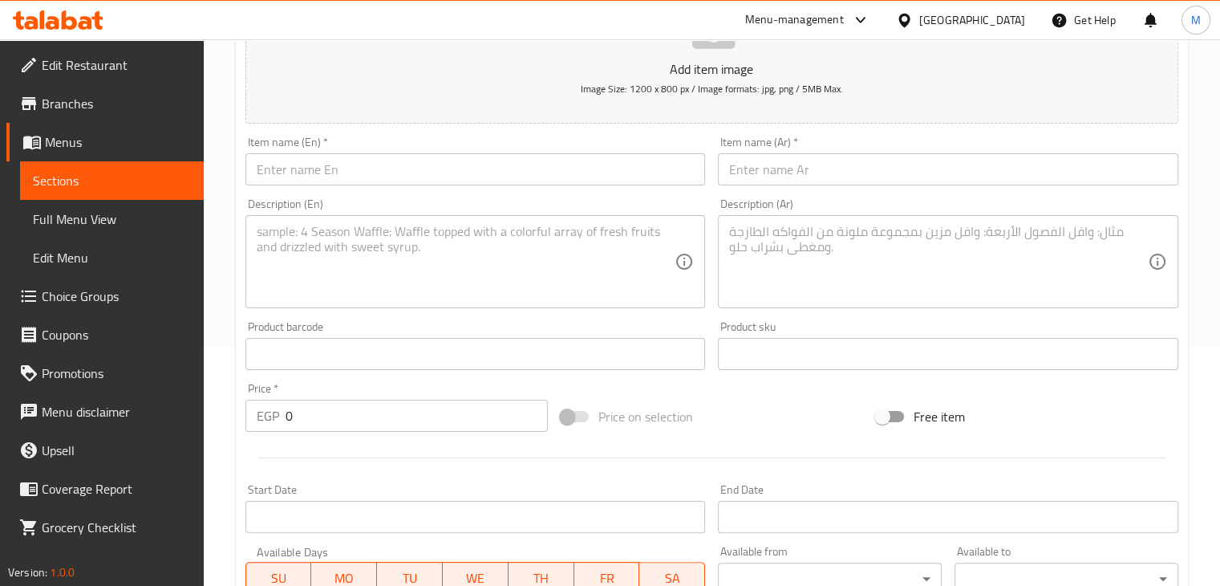
scroll to position [244, 0]
click at [331, 167] on input "text" at bounding box center [476, 165] width 461 height 32
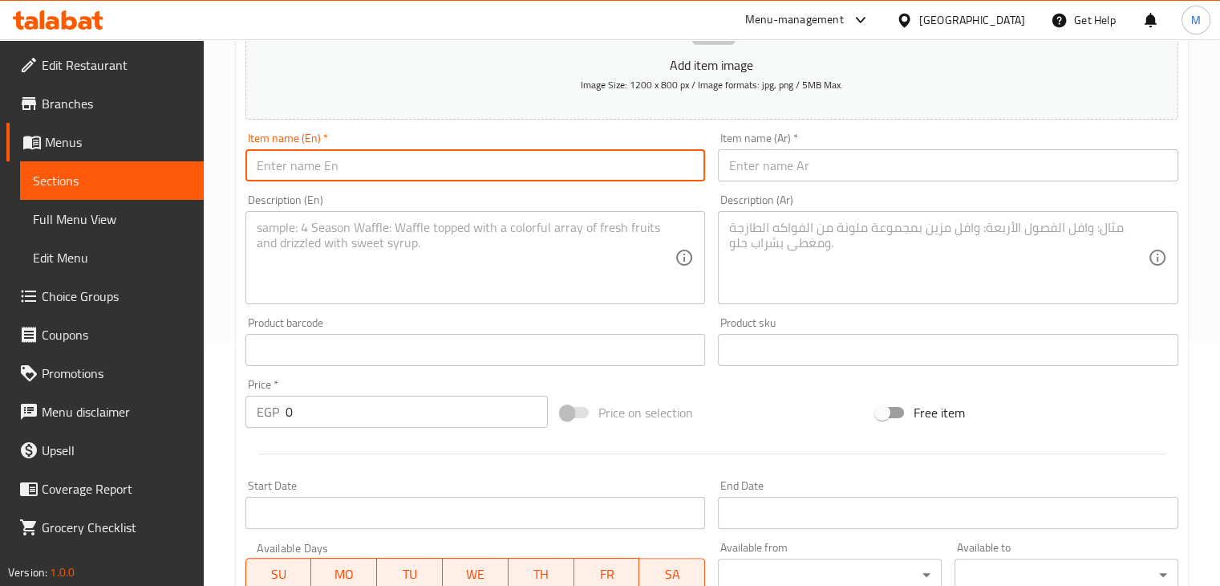
paste input "Broasted Drumstick"
type input "Broasted Drumstick"
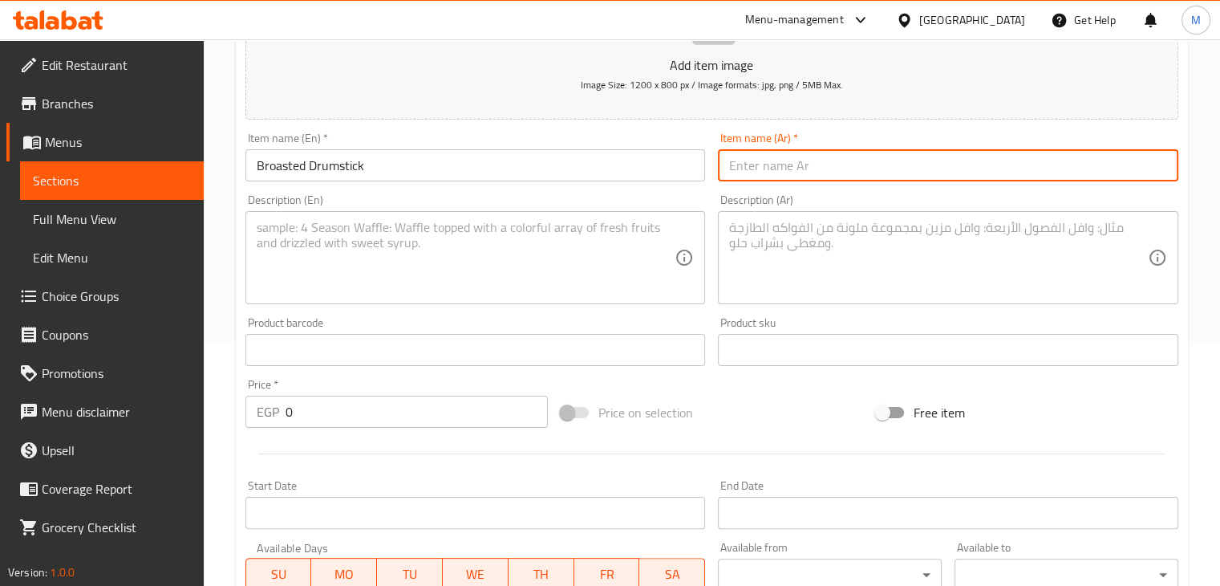
click at [797, 181] on input "text" at bounding box center [948, 165] width 461 height 32
paste input "دبوس بروستد"
type input "دبوس بروستد"
click at [575, 144] on div "Item name (En)   * Broasted Drumstick Item name (En) *" at bounding box center [476, 156] width 461 height 49
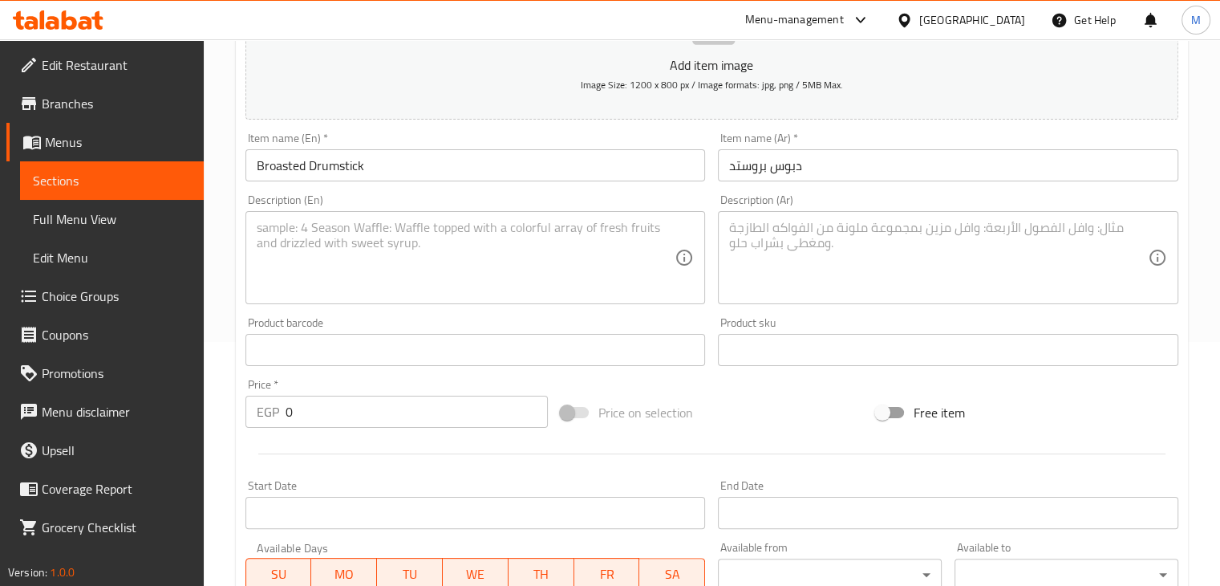
click at [424, 287] on textarea at bounding box center [466, 258] width 419 height 76
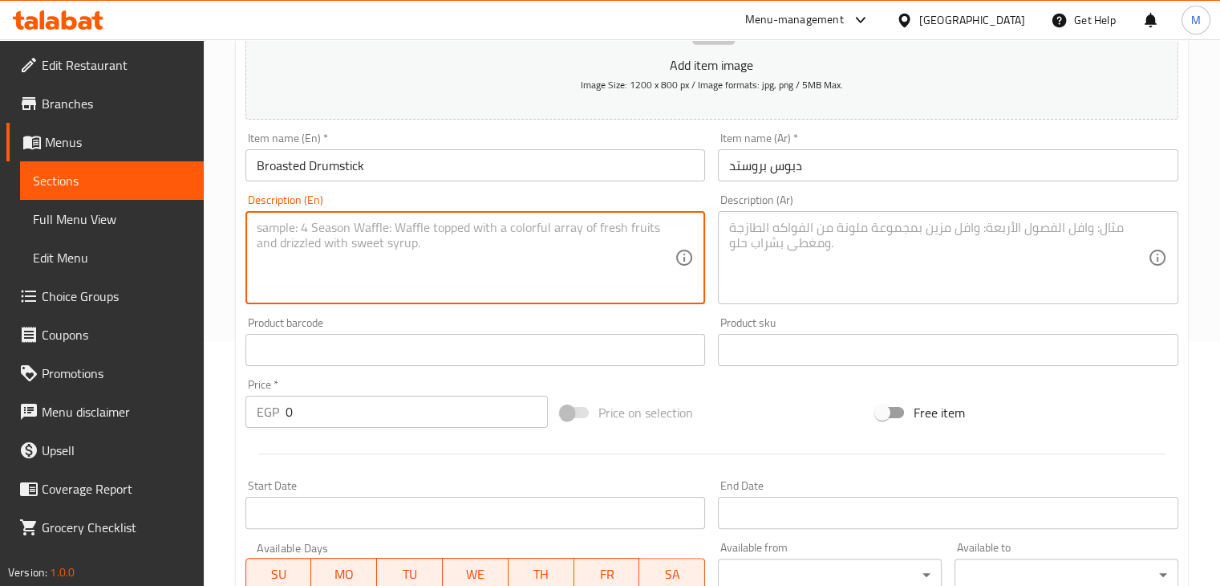
paste textarea "Broasted drumstick , fries, garlic dip , spicy garlic dip , coleslaw, ketchup, …"
type textarea "Broasted drumstick , fries, garlic dip , spicy garlic dip , coleslaw, ketchup, …"
click at [876, 262] on textarea at bounding box center [938, 258] width 419 height 76
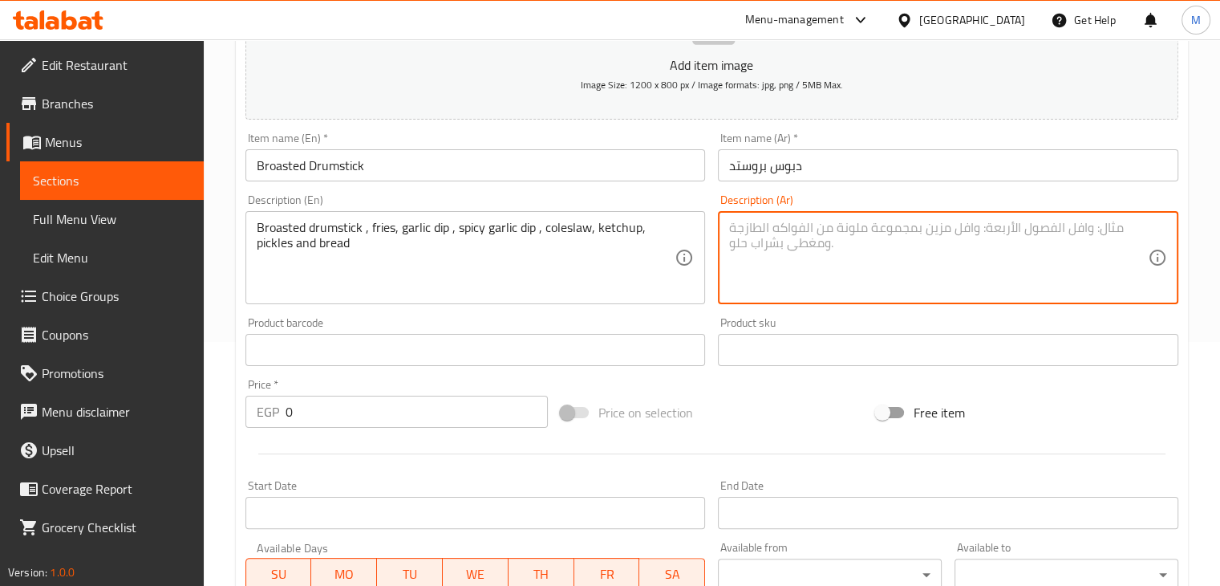
paste textarea "دبوس بروستد، بطاطس، توميه، توميه سبايسي، كول سلو، كاتشب، مخلل وعيش"
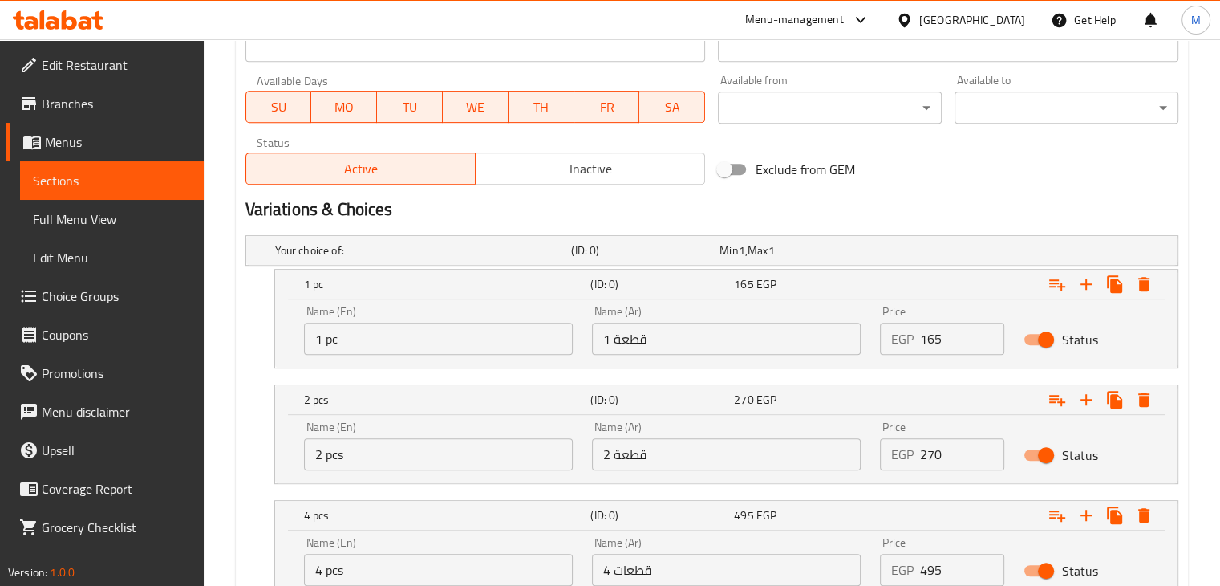
scroll to position [713, 0]
type textarea "دبوس بروستد، بطاطس، توميه، توميه سبايسي، كول سلو، كاتشب، مخلل وعيش"
click at [780, 283] on div "165 EGP" at bounding box center [802, 282] width 137 height 16
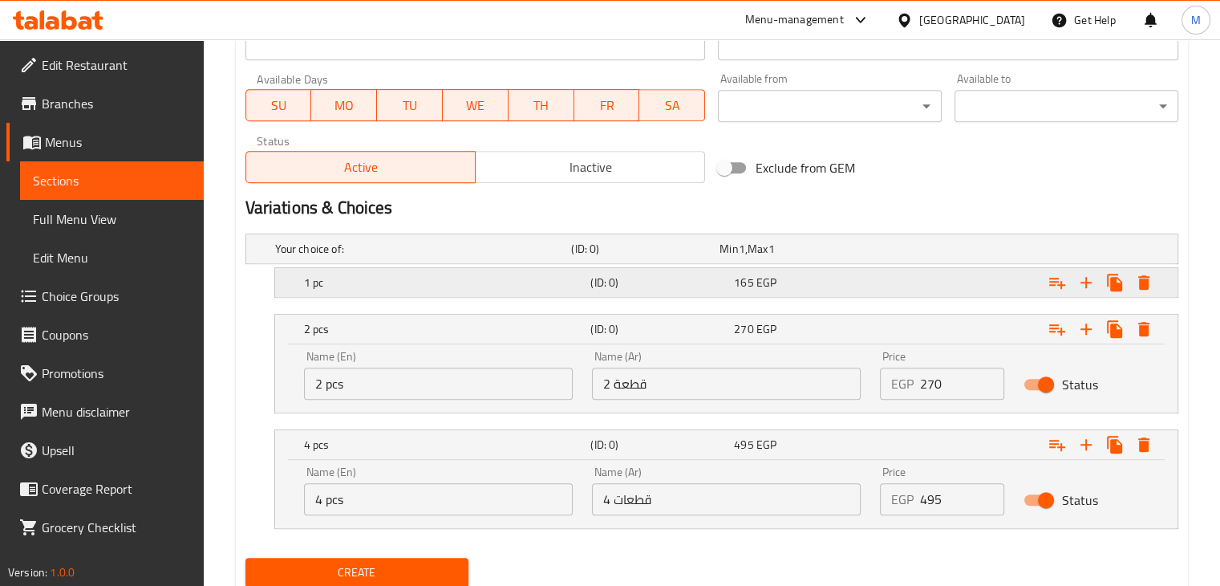
click at [780, 283] on div "165 EGP" at bounding box center [802, 282] width 137 height 16
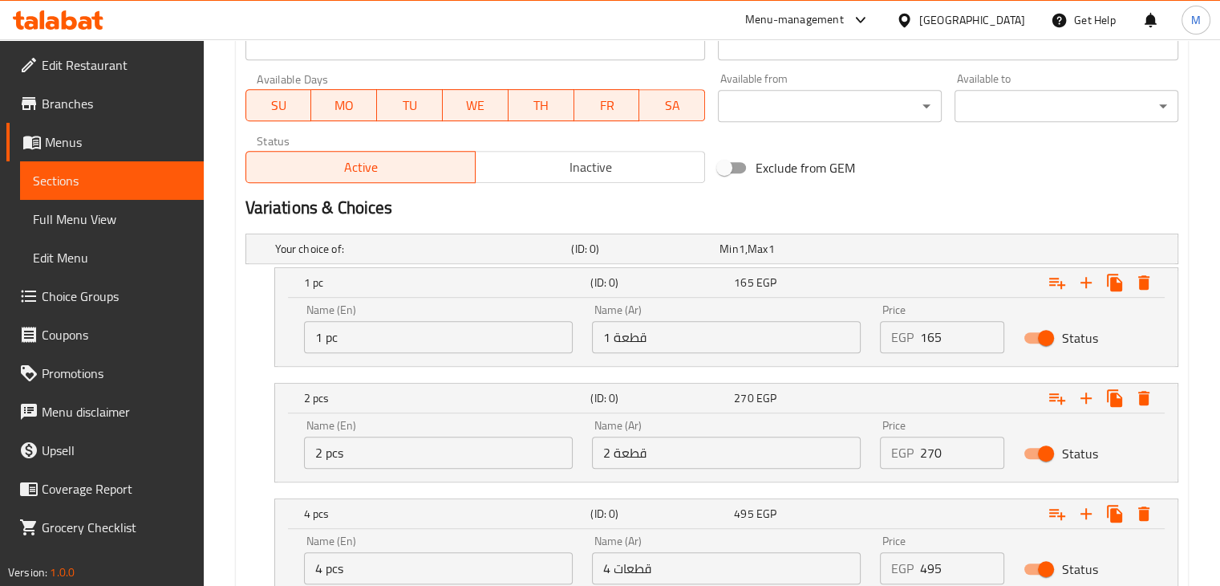
click at [497, 343] on input "1 pc" at bounding box center [438, 337] width 269 height 32
type input "3 pcs"
click at [714, 341] on input "1 قطعة" at bounding box center [726, 337] width 269 height 32
type input "1"
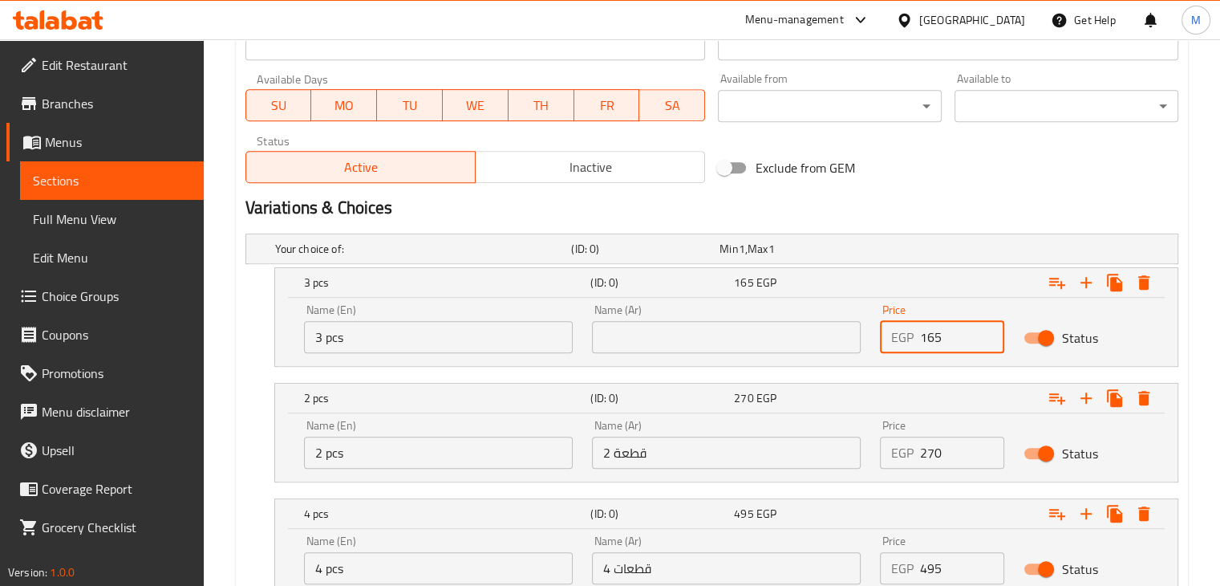
click at [958, 332] on input "165" at bounding box center [962, 337] width 85 height 32
type input "0"
type input "175"
click at [745, 338] on input "text" at bounding box center [726, 337] width 269 height 32
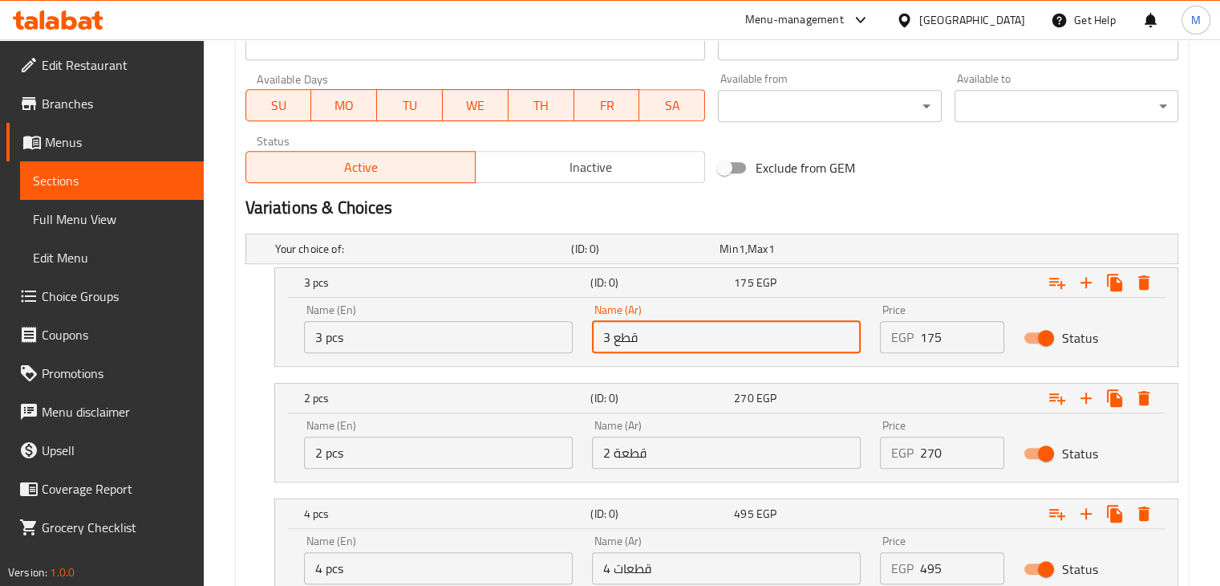
type input "3 قطع"
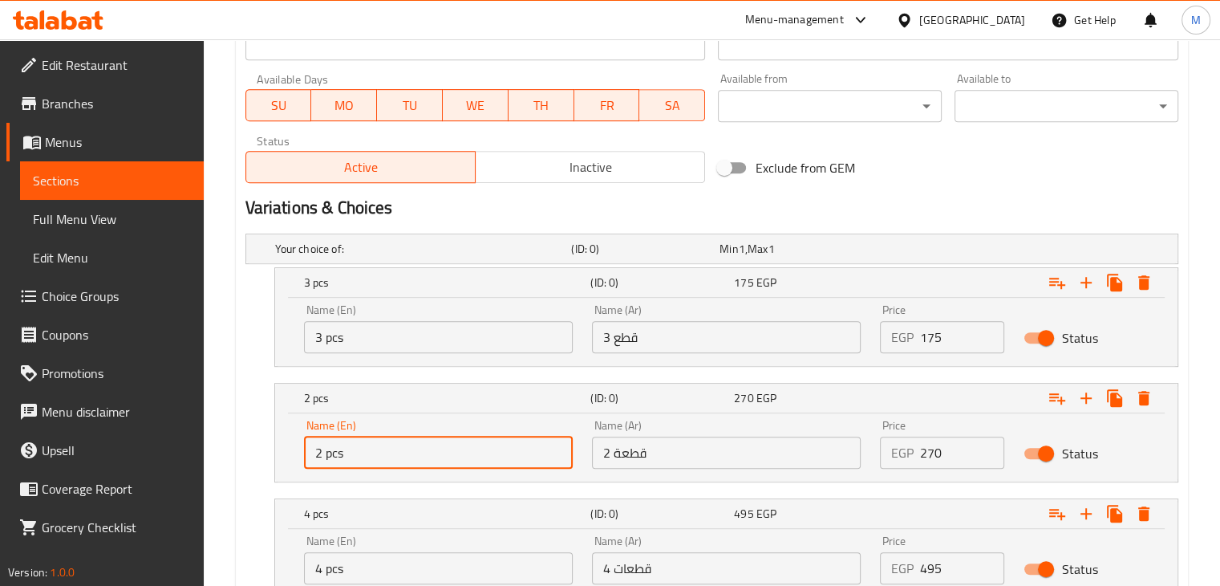
click at [371, 457] on input "2 pcs" at bounding box center [438, 452] width 269 height 32
type input "5 pcs"
click at [709, 447] on input "2 قطعة" at bounding box center [726, 452] width 269 height 32
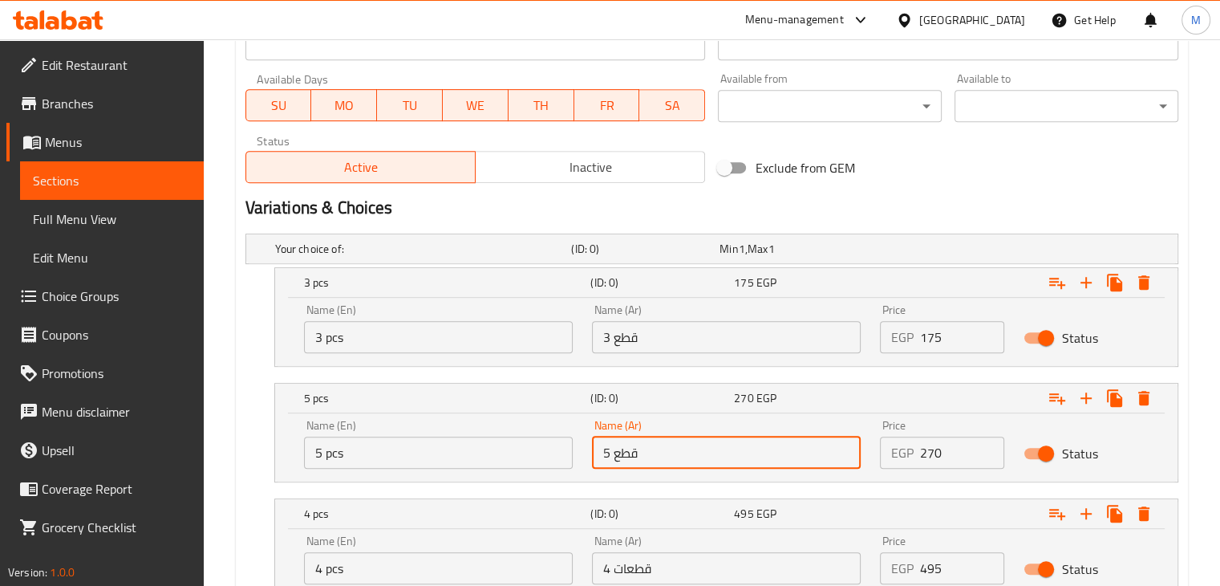
type input "5 قطع"
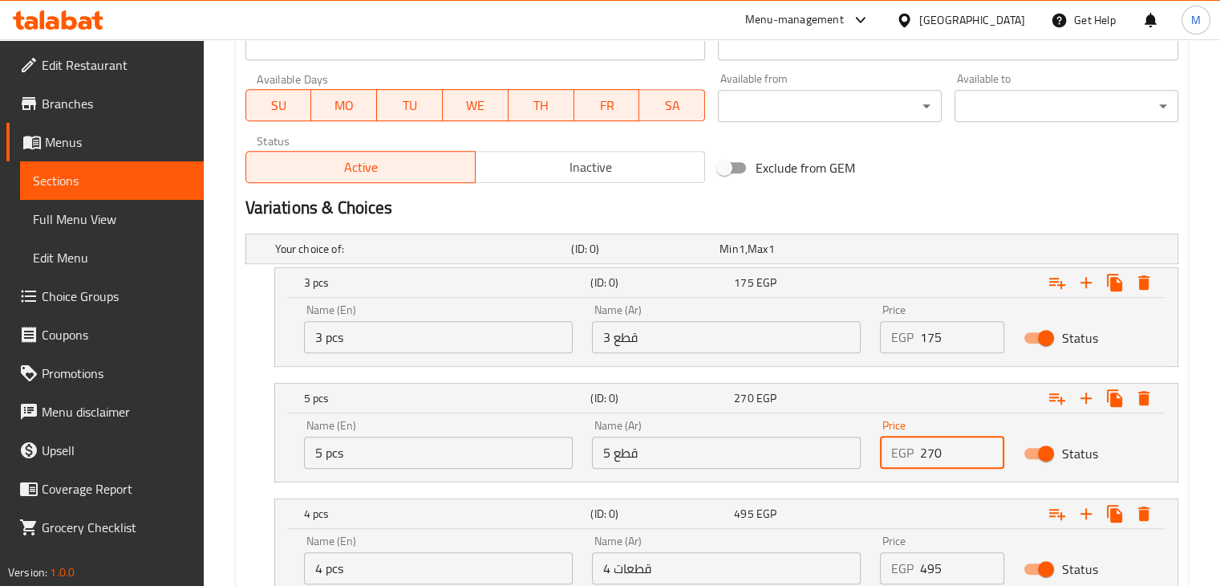
click at [931, 453] on input "270" at bounding box center [962, 452] width 85 height 32
type input "0"
type input "270"
click at [851, 374] on nav at bounding box center [712, 376] width 933 height 13
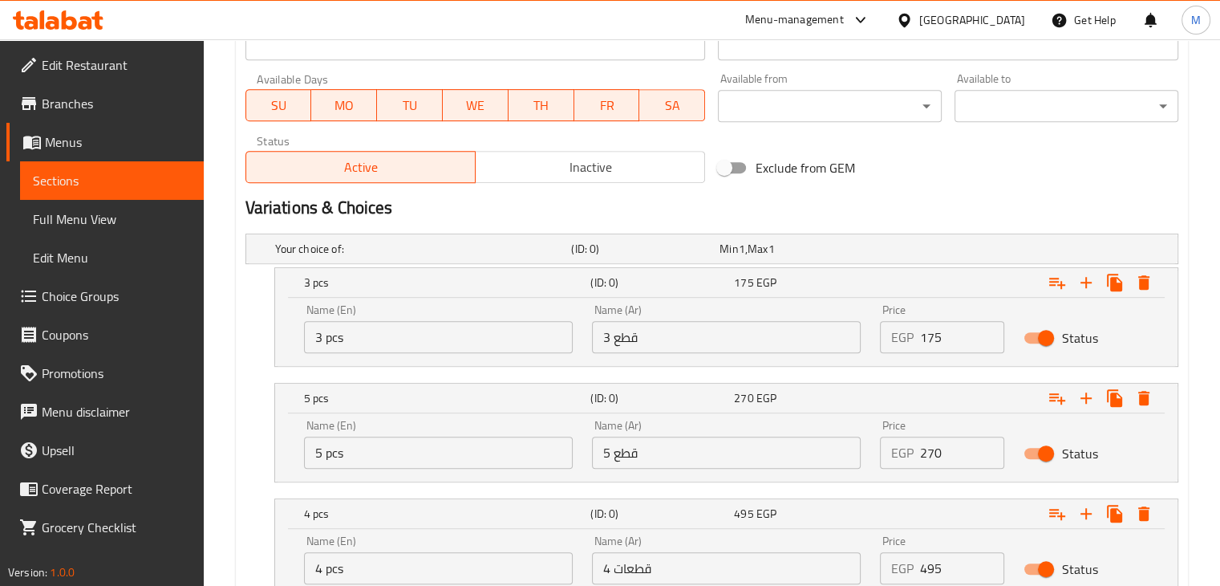
scroll to position [837, 0]
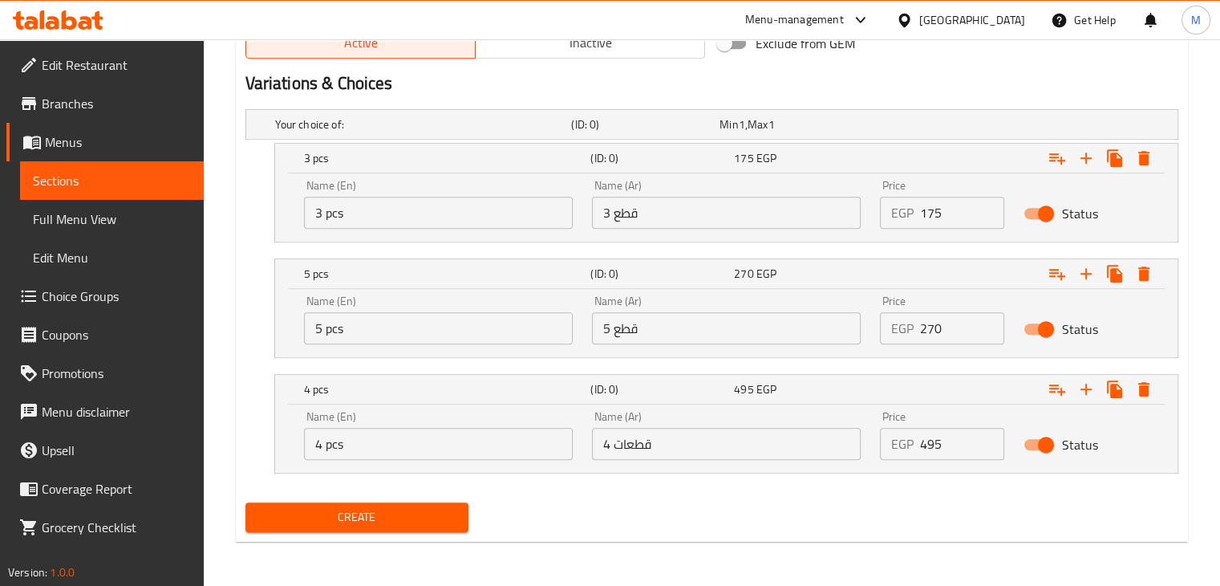
click at [355, 450] on input "4 pcs" at bounding box center [438, 444] width 269 height 32
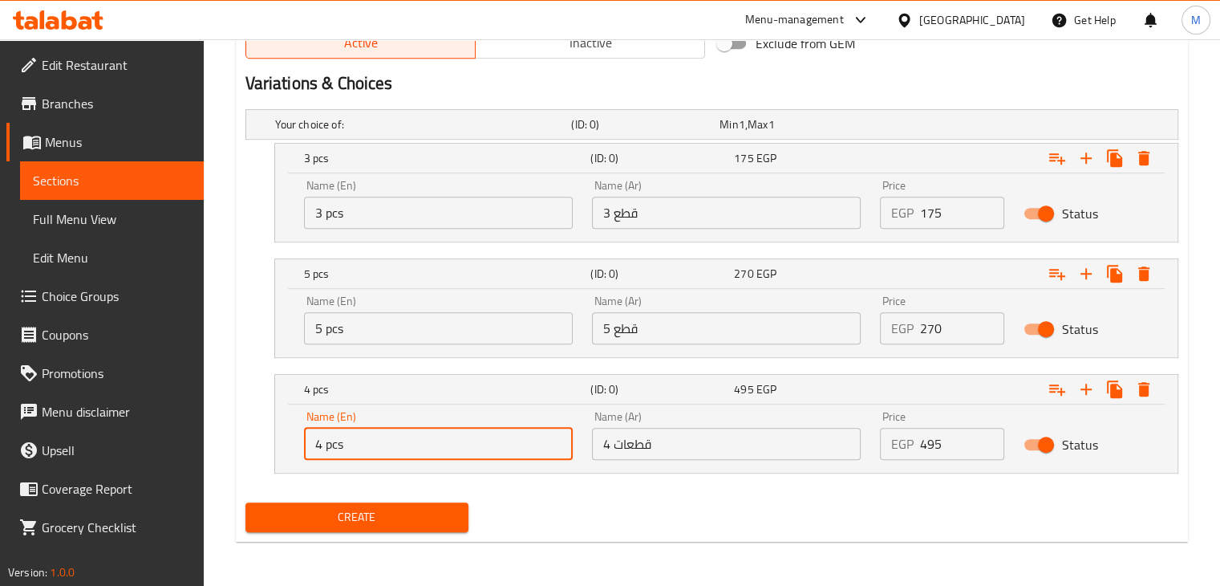
click at [355, 450] on input "4 pcs" at bounding box center [438, 444] width 269 height 32
type input "8 pcs"
click at [940, 449] on input "495" at bounding box center [962, 444] width 85 height 32
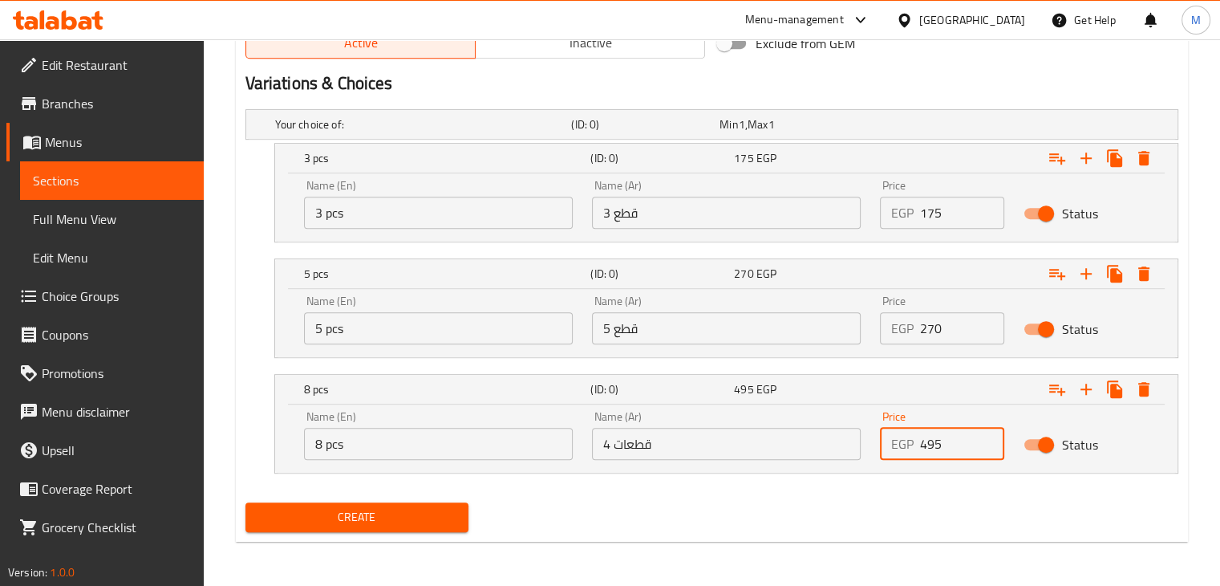
type input "0"
type input "490"
click at [670, 447] on input "4 قطعات" at bounding box center [726, 444] width 269 height 32
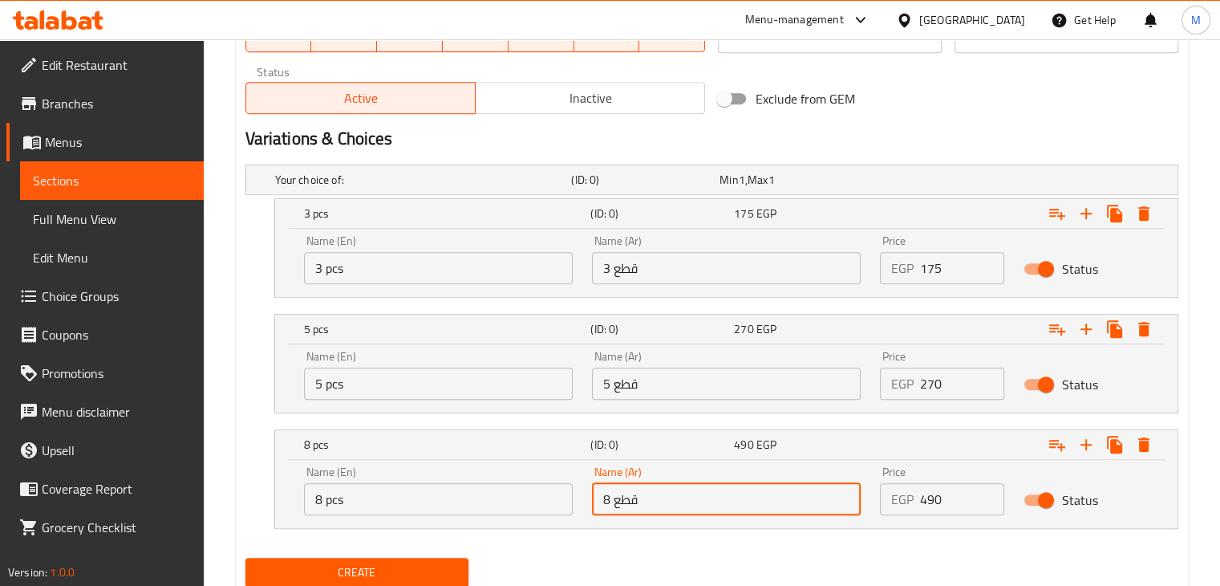
scroll to position [792, 0]
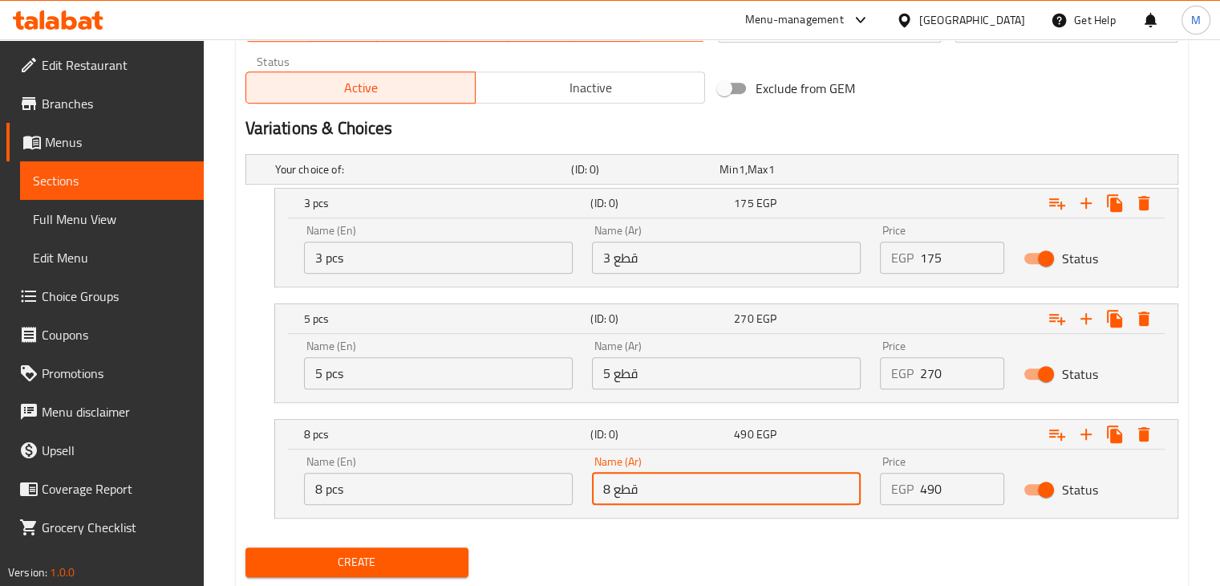
type input "8 قطع"
click at [363, 553] on span "Create" at bounding box center [357, 562] width 198 height 20
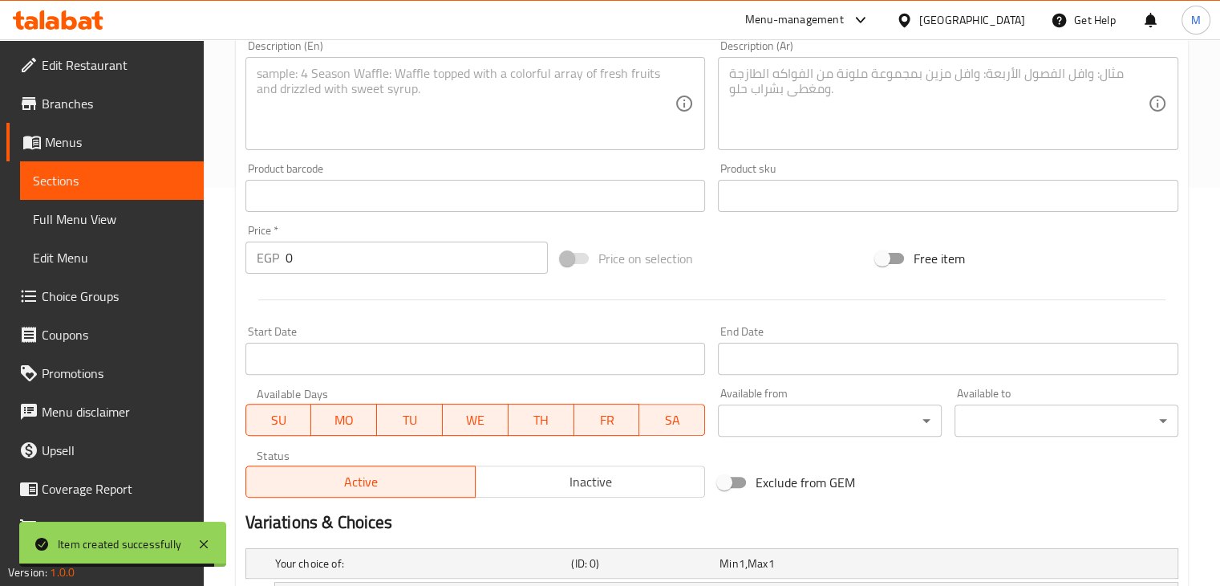
scroll to position [0, 0]
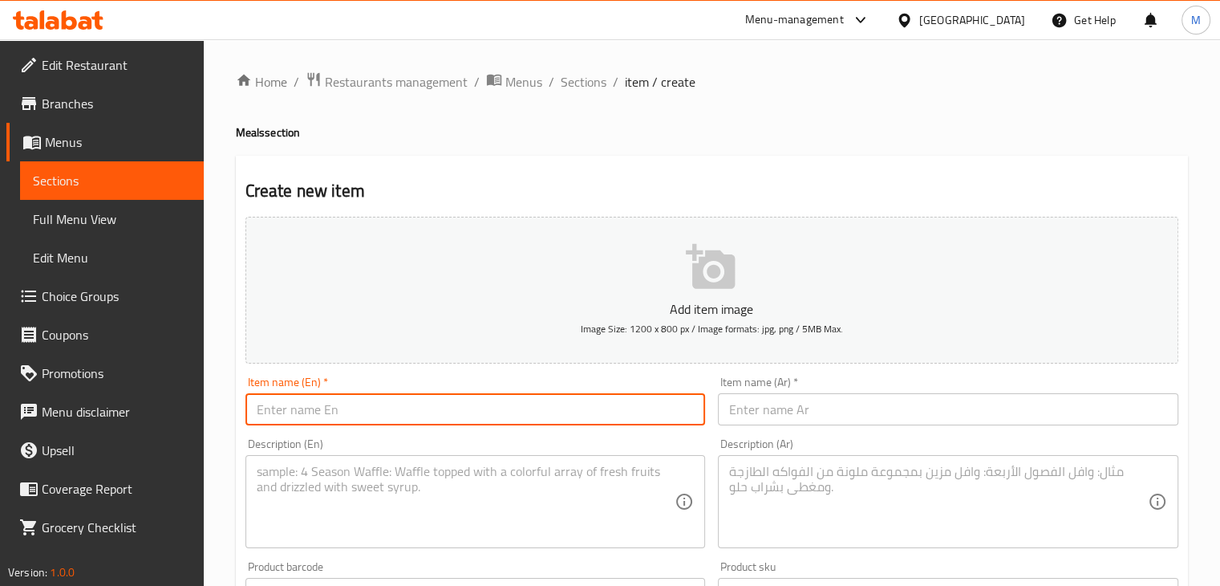
click at [442, 415] on input "text" at bounding box center [476, 409] width 461 height 32
paste input "Broasted Wing"
type input "Broasted Wing"
click at [842, 408] on input "text" at bounding box center [948, 409] width 461 height 32
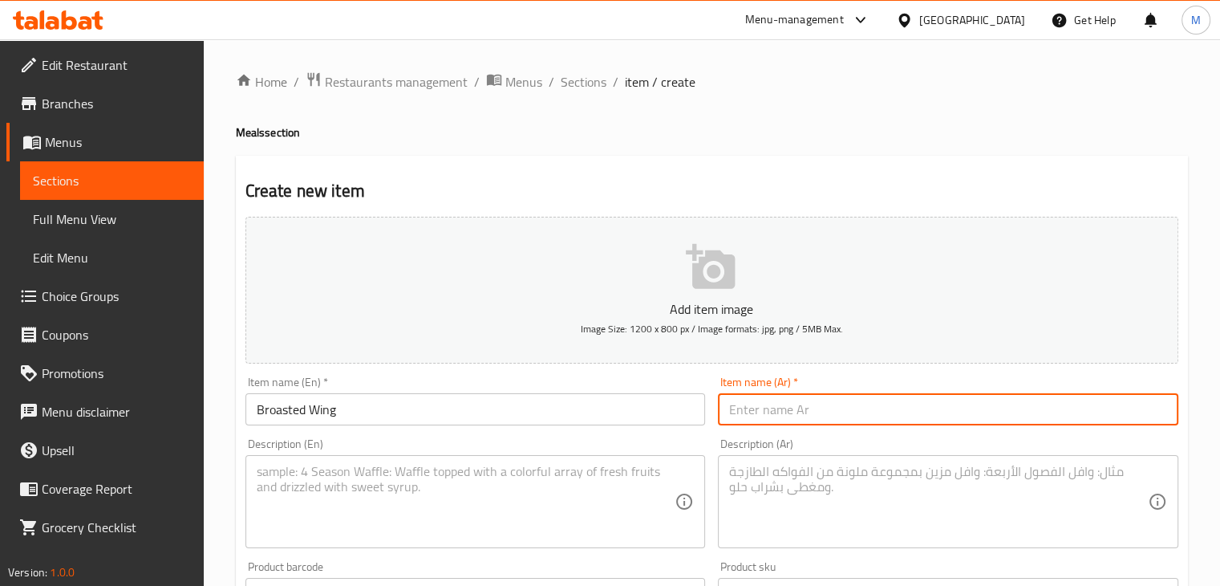
paste input "جناح بروستد"
type input "جناح بروستد"
click at [746, 383] on div "Item name (Ar)   * جناح بروستد Item name (Ar) *" at bounding box center [948, 400] width 461 height 49
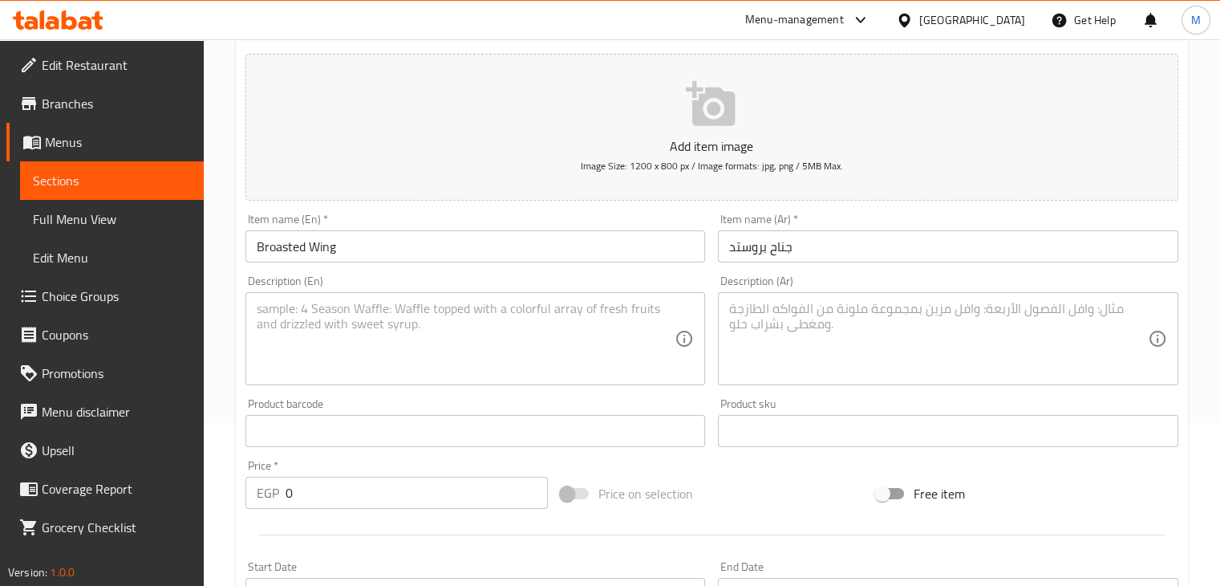
scroll to position [164, 0]
click at [363, 307] on textarea at bounding box center [466, 338] width 419 height 76
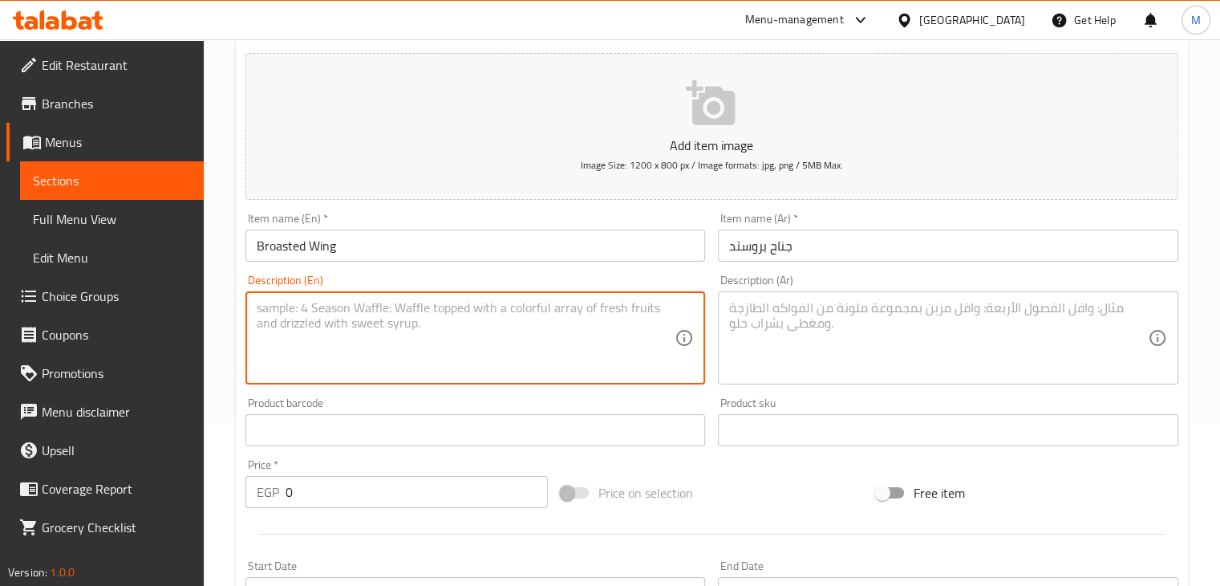
paste textarea "Broasted wing, fries, garlic dip , spicy garlic dip , coleslaw, ketchup, pickle…"
type textarea "Broasted wing, fries, garlic dip , spicy garlic dip , coleslaw, ketchup, pickle…"
click at [783, 299] on div "Description (Ar)" at bounding box center [948, 337] width 461 height 93
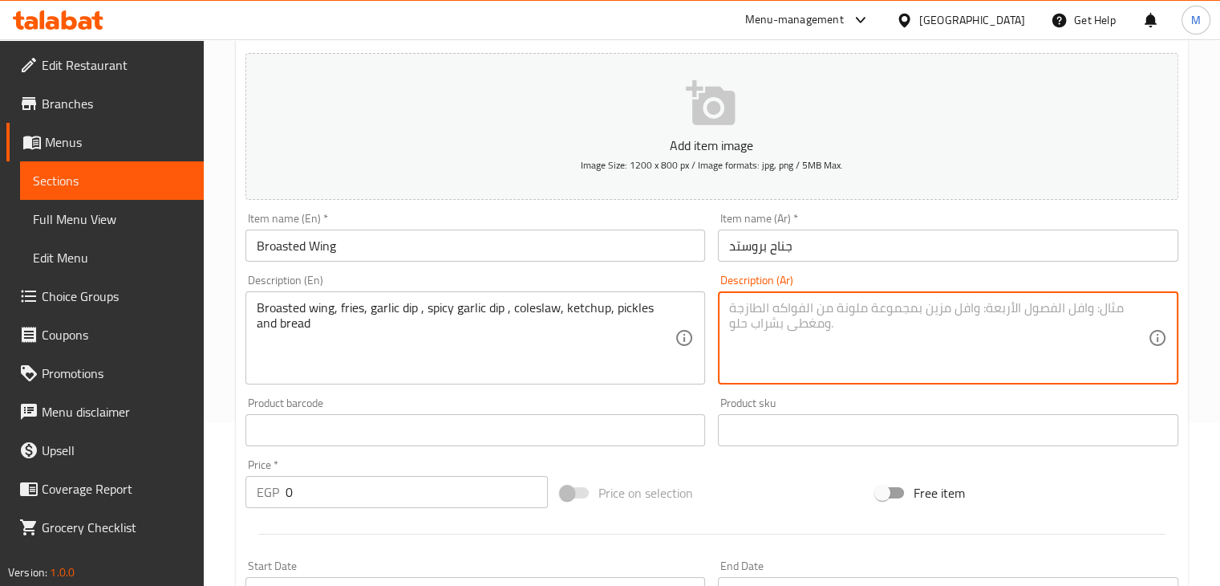
paste textarea "جناح بروستد، بطاطس، توميه، توميه سبايسي، كول سلو، كاتشب، مخلل وعيش"
type textarea "جناح بروستد، بطاطس، توميه، توميه سبايسي، كول سلو، كاتشب، مخلل وعيش"
click at [635, 270] on div "Description (En) Broasted wing, fries, garlic dip , spicy garlic dip , coleslaw…" at bounding box center [475, 329] width 473 height 123
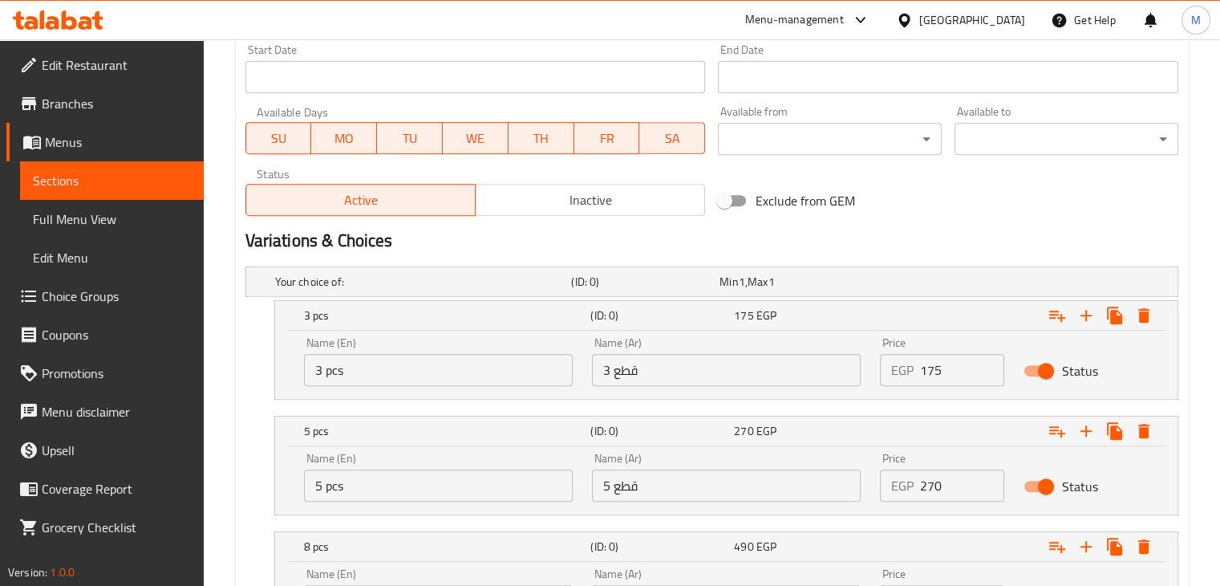
scroll to position [837, 0]
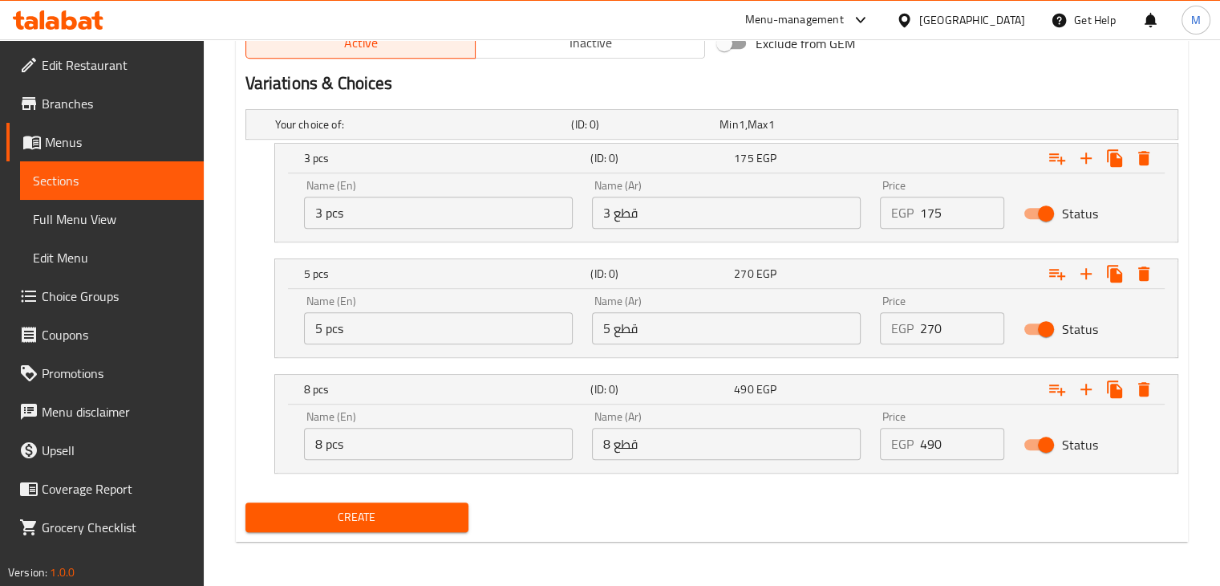
click at [380, 209] on input "3 pcs" at bounding box center [438, 213] width 269 height 32
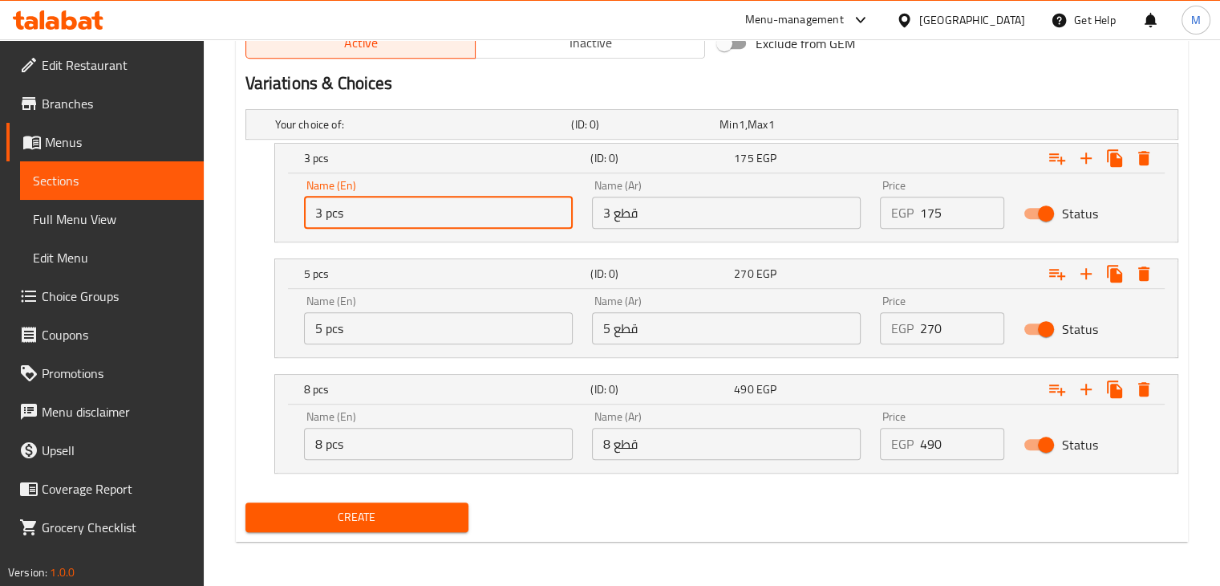
click at [380, 209] on input "3 pcs" at bounding box center [438, 213] width 269 height 32
type input "4 pcs"
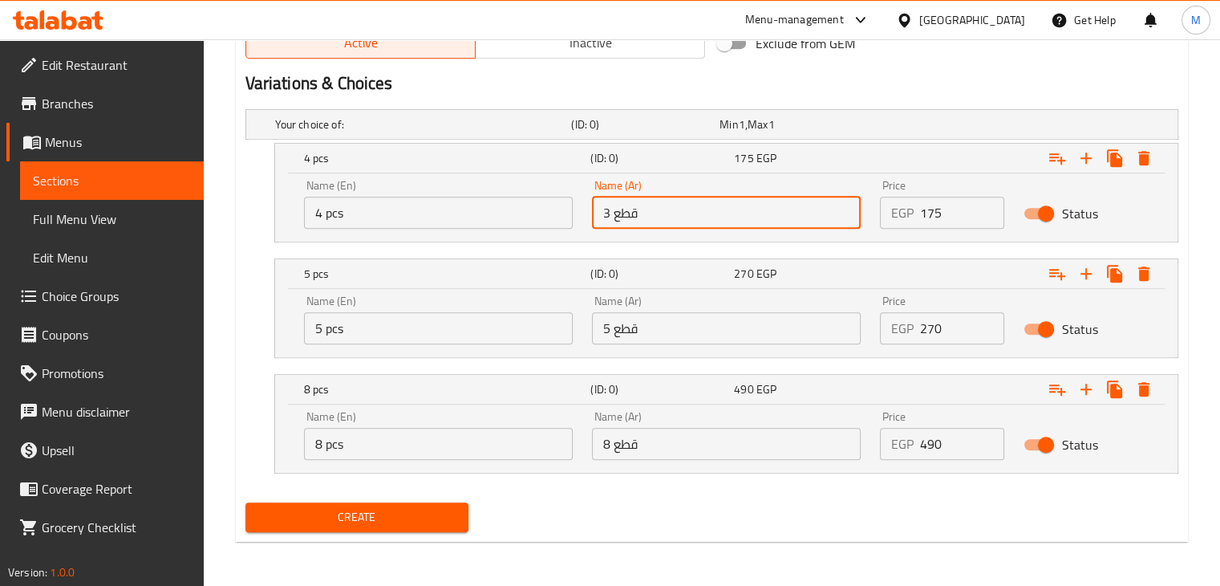
click at [687, 221] on input "3 قطع" at bounding box center [726, 213] width 269 height 32
type input "4 قطع"
click at [398, 321] on input "5 pcs" at bounding box center [438, 328] width 269 height 32
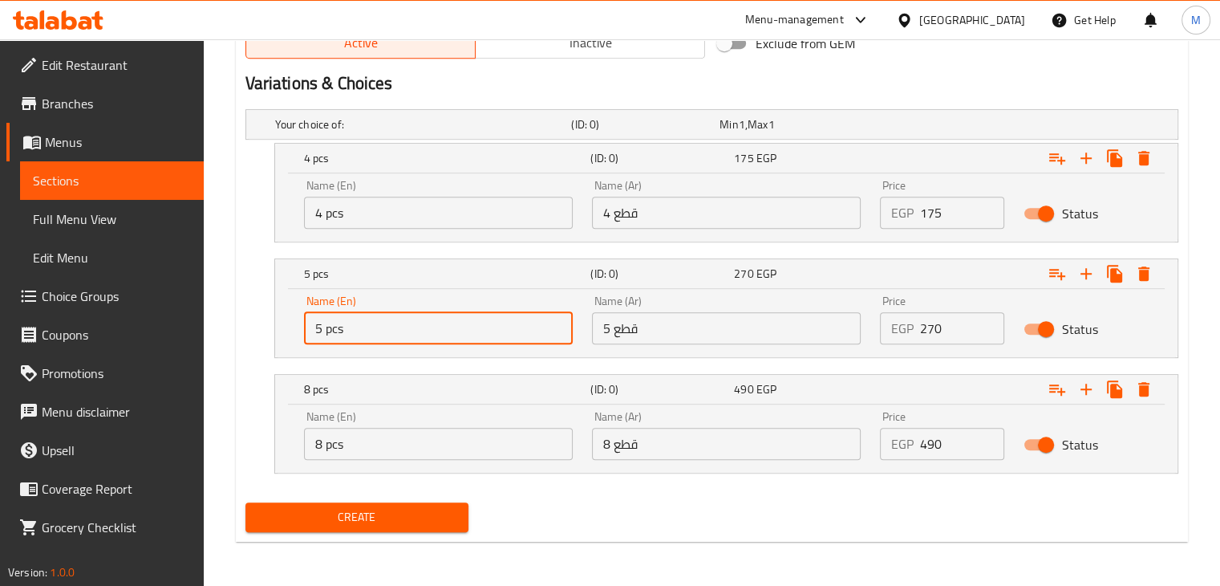
click at [398, 321] on input "5 pcs" at bounding box center [438, 328] width 269 height 32
type input "6 pcs"
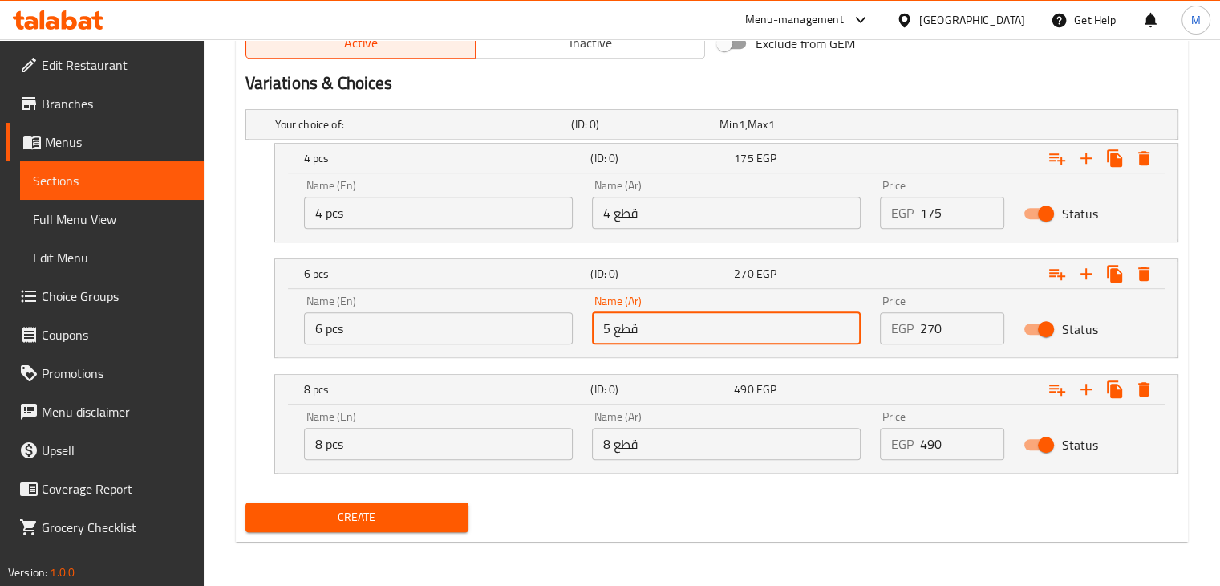
click at [661, 323] on input "5 قطع" at bounding box center [726, 328] width 269 height 32
type input "6 قطع"
click at [392, 450] on input "8 pcs" at bounding box center [438, 444] width 269 height 32
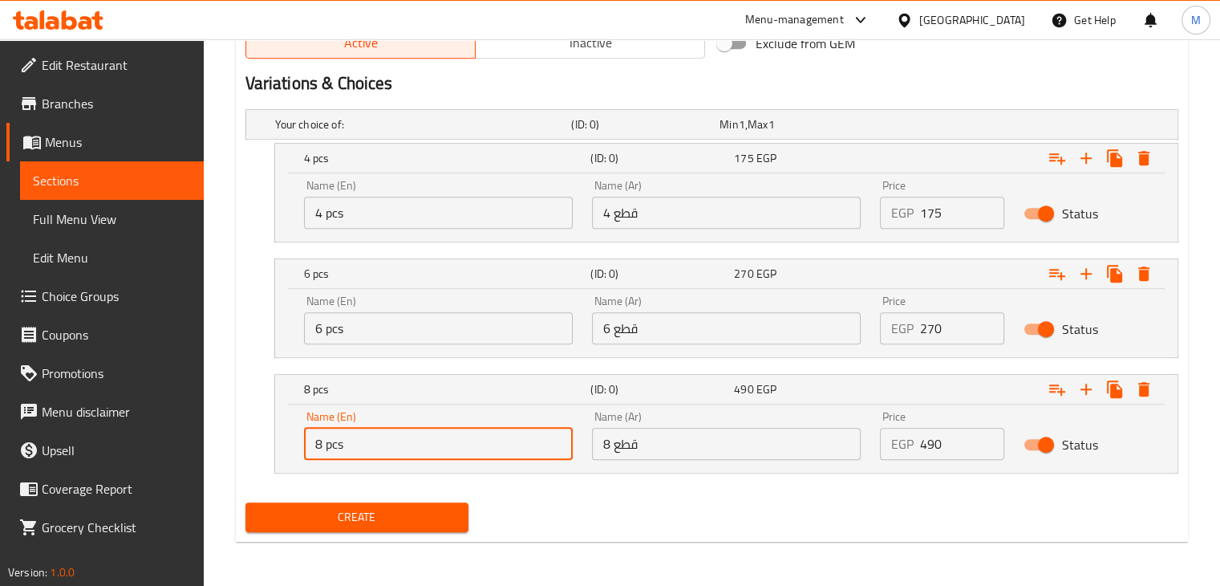
click at [392, 450] on input "8 pcs" at bounding box center [438, 444] width 269 height 32
type input "8 pcs"
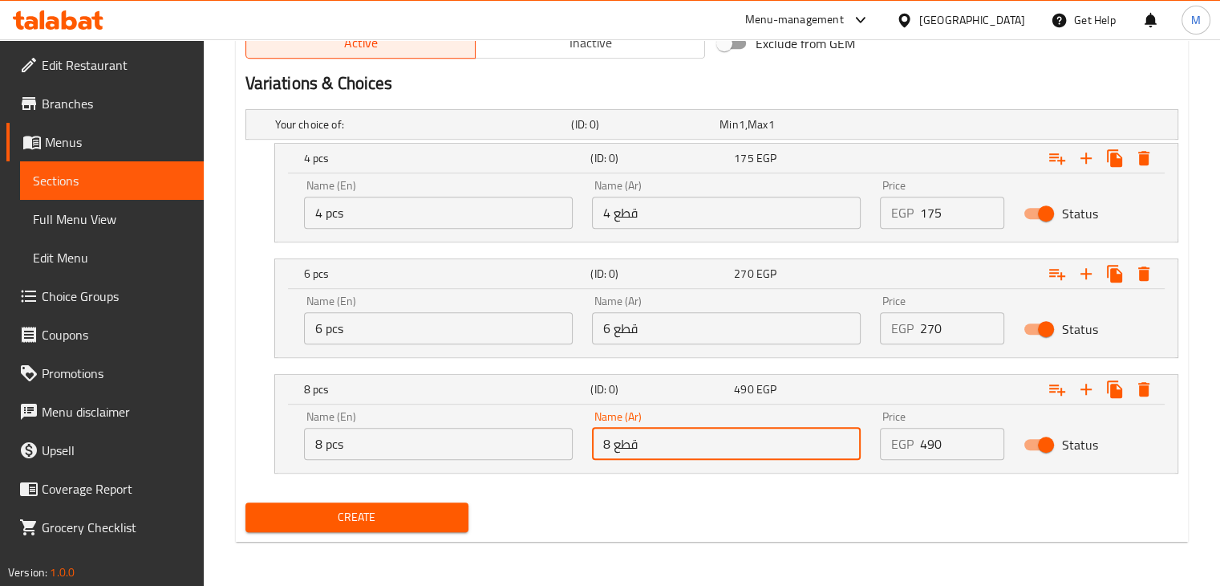
click at [651, 432] on input "8 قطع" at bounding box center [726, 444] width 269 height 32
type input "8 قطع"
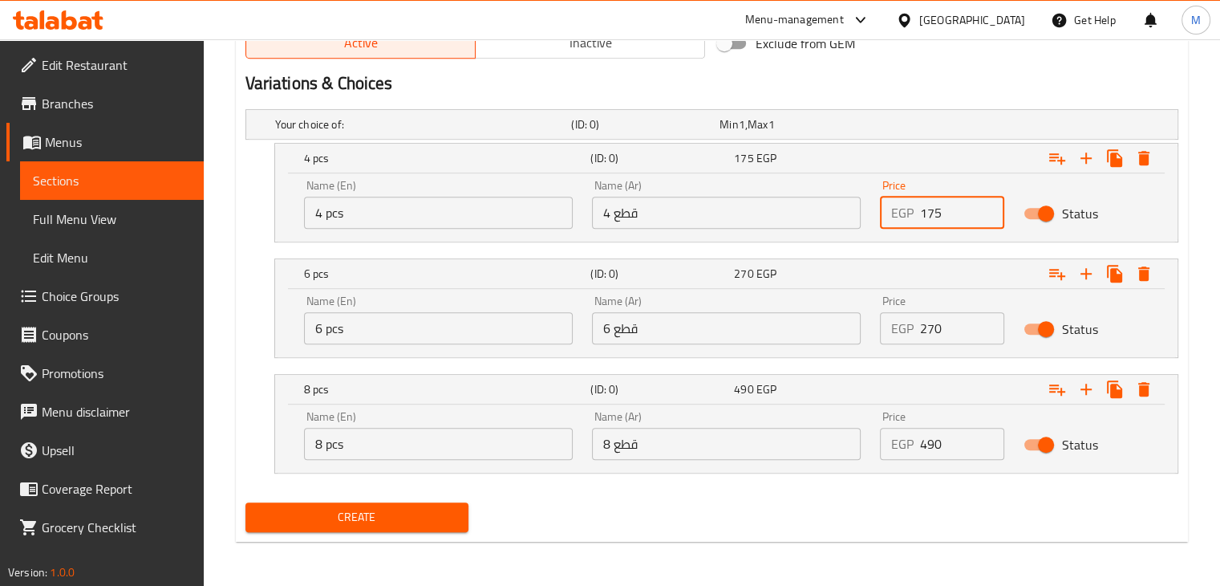
click at [941, 213] on input "175" at bounding box center [962, 213] width 85 height 32
type input "0"
type input "145"
click at [958, 315] on input "270" at bounding box center [962, 328] width 85 height 32
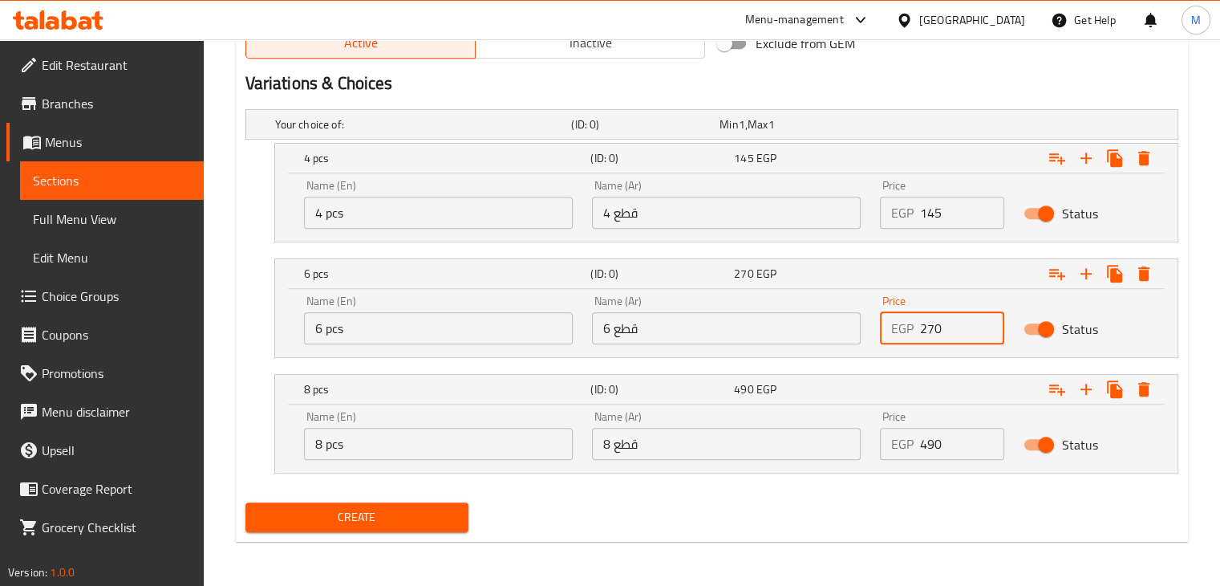
click at [958, 315] on input "270" at bounding box center [962, 328] width 85 height 32
type input "0"
type input "220"
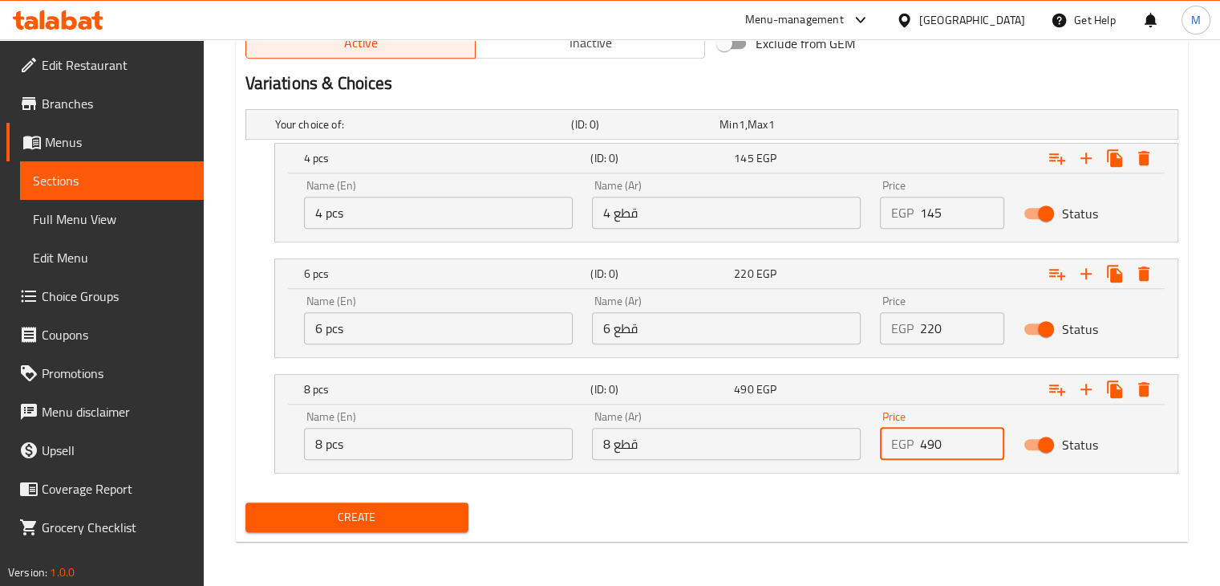
click at [949, 447] on input "490" at bounding box center [962, 444] width 85 height 32
type input "0"
type input "330"
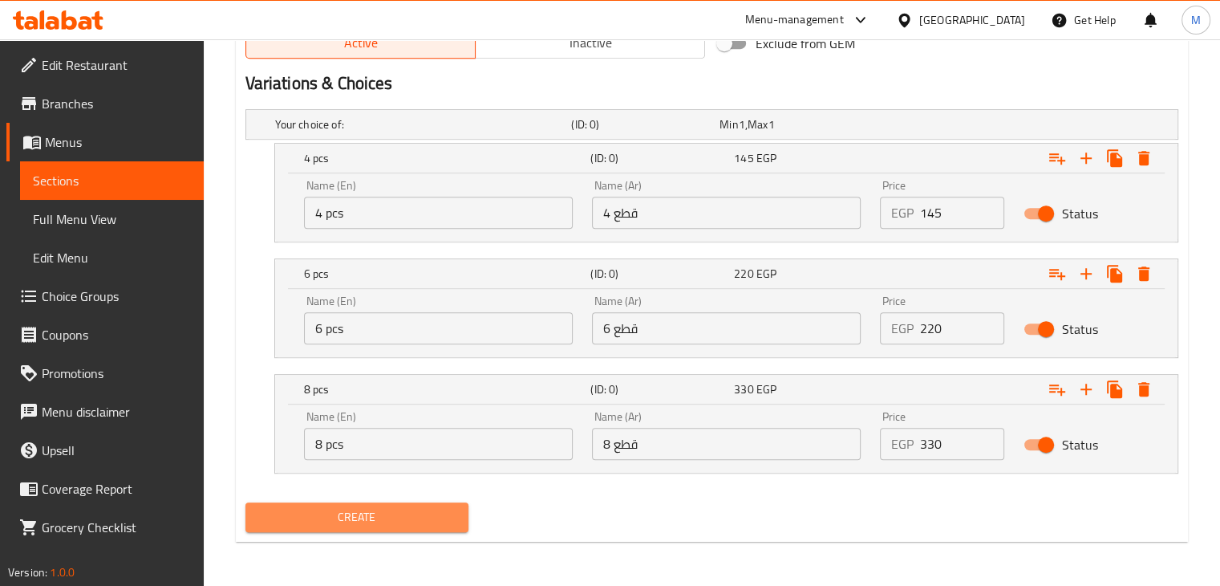
click at [340, 526] on button "Create" at bounding box center [358, 517] width 224 height 30
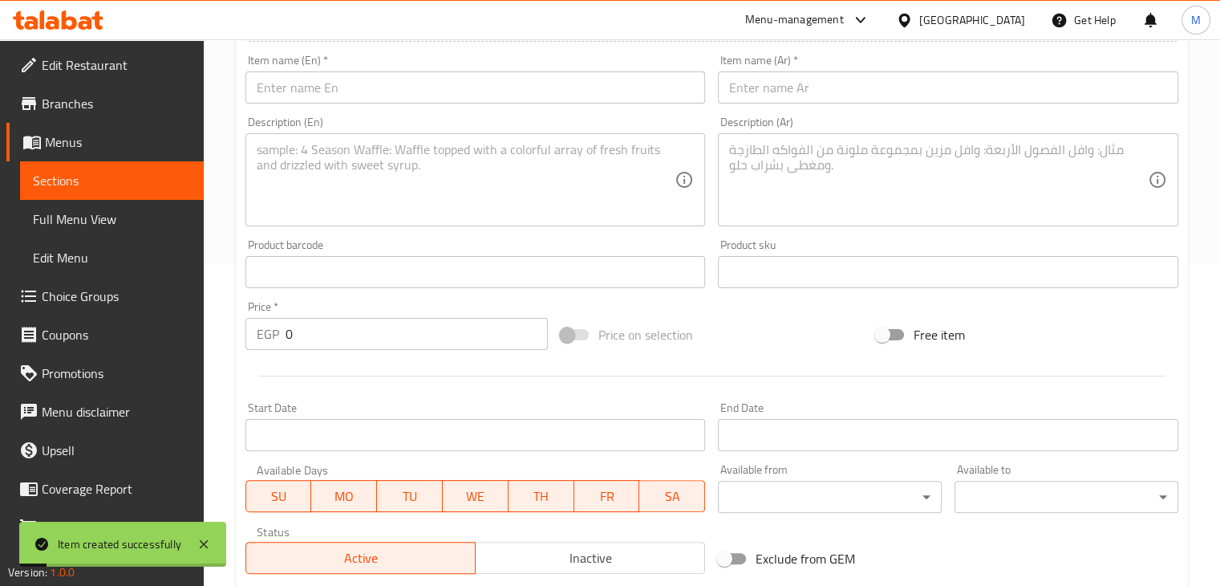
scroll to position [0, 0]
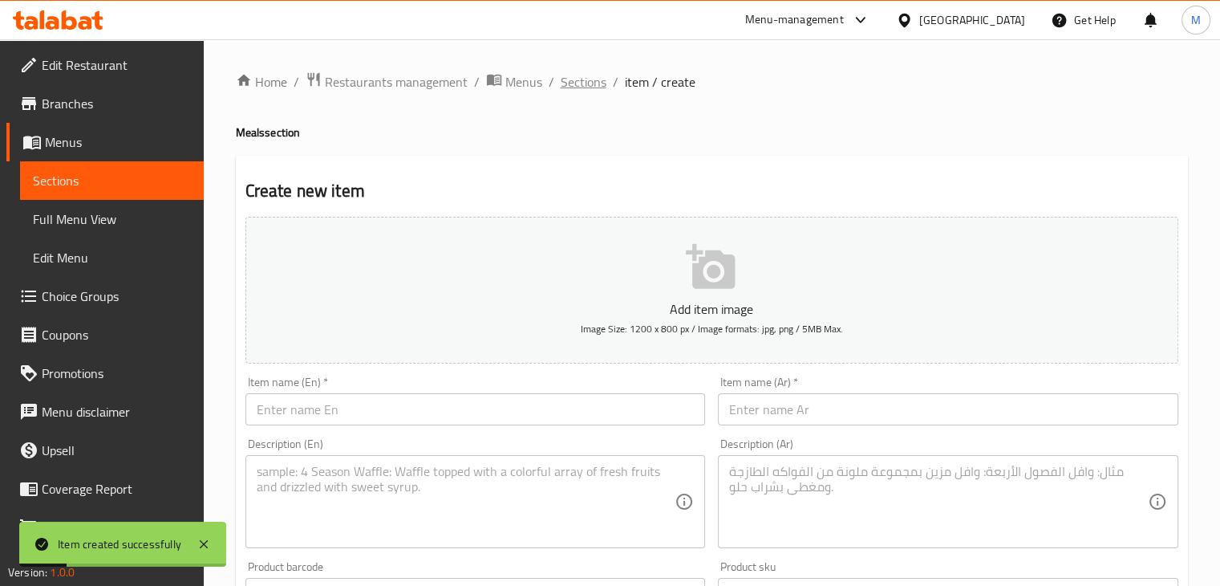
click at [585, 82] on span "Sections" at bounding box center [584, 81] width 46 height 19
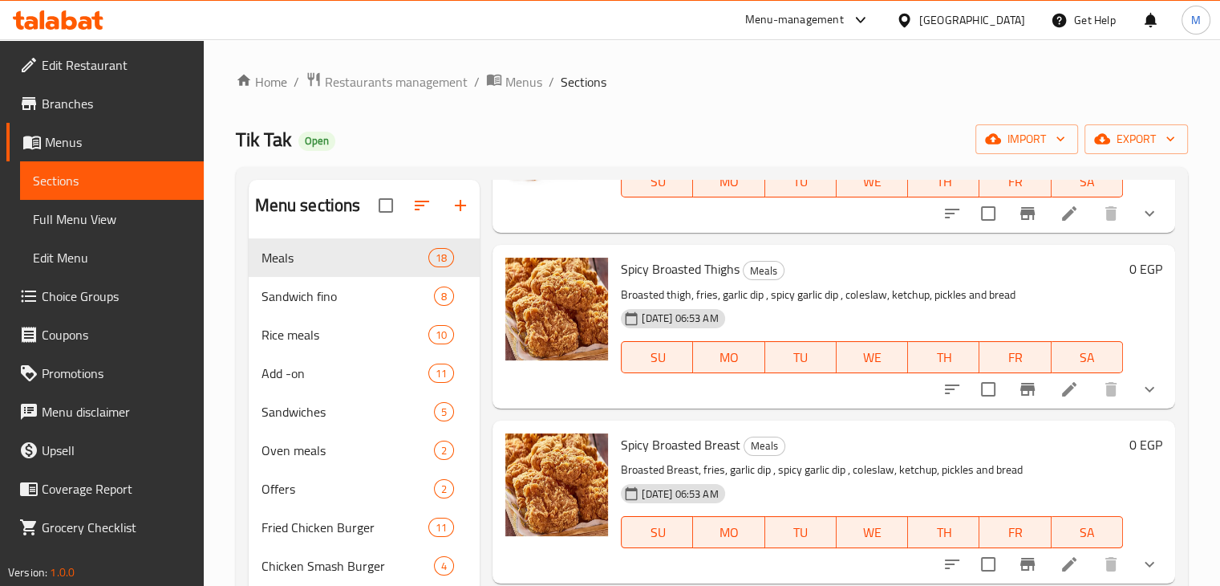
scroll to position [167, 0]
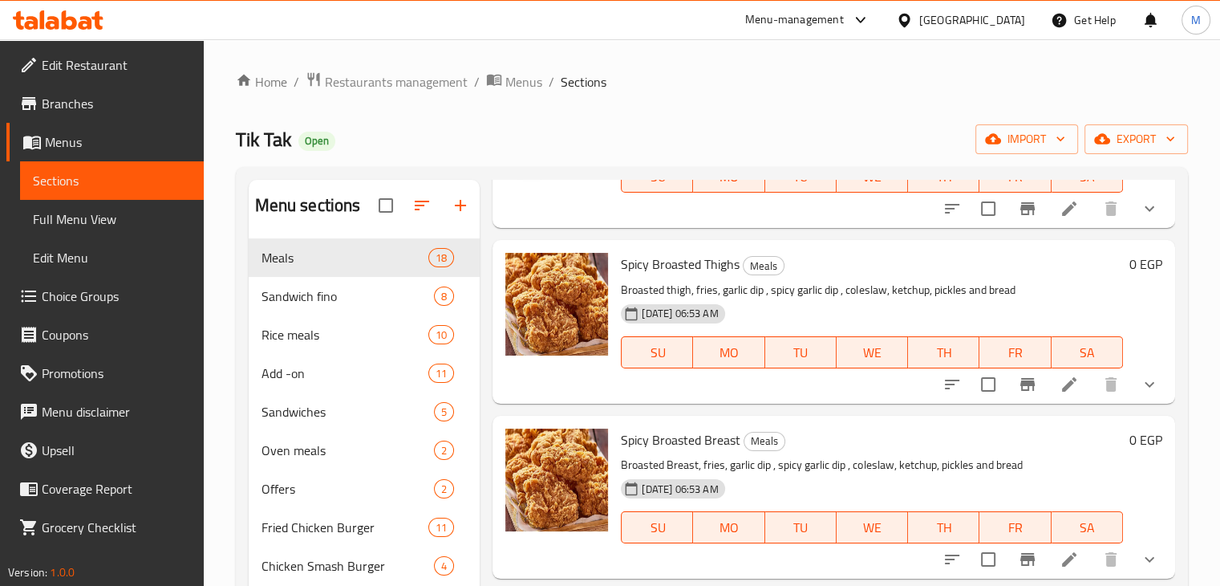
click at [1066, 392] on li at bounding box center [1069, 384] width 45 height 29
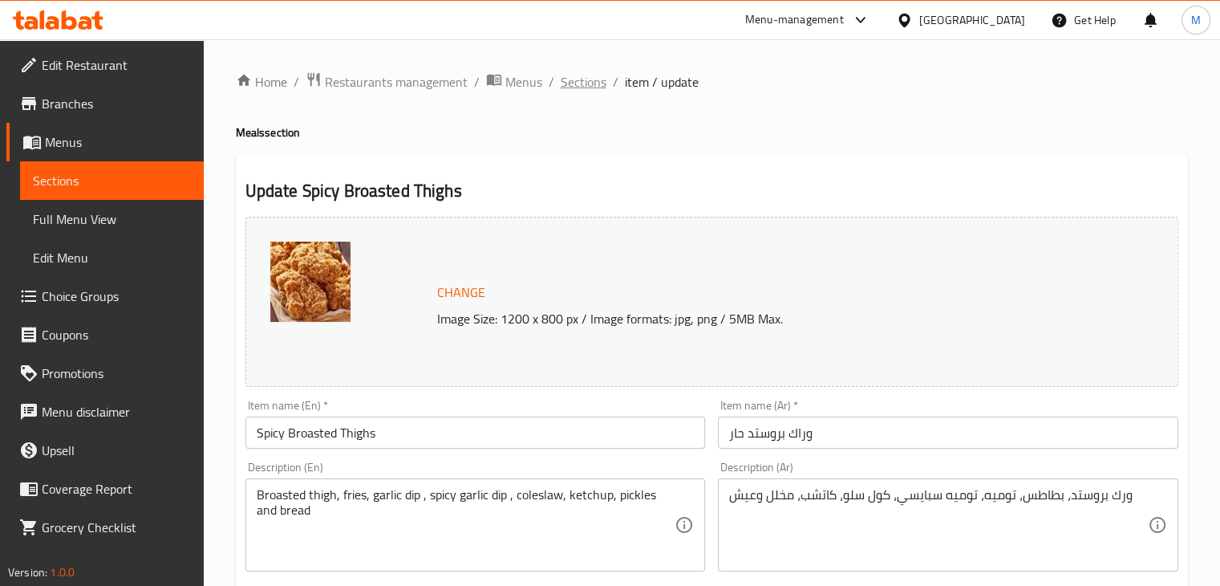
click at [583, 73] on span "Sections" at bounding box center [584, 81] width 46 height 19
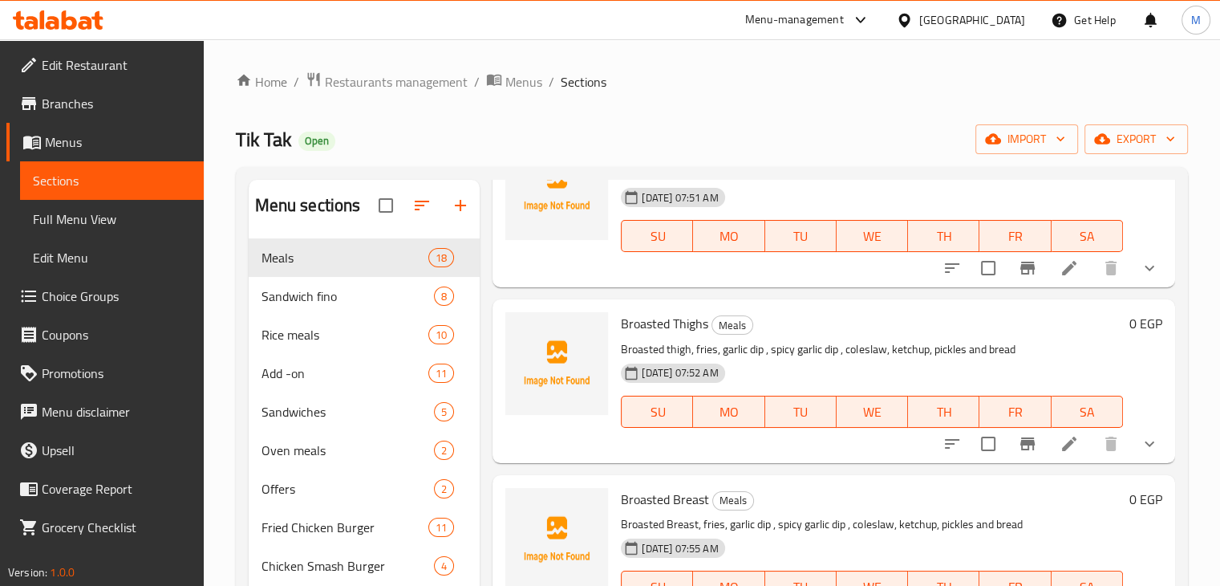
scroll to position [2508, 0]
click at [1047, 457] on li at bounding box center [1069, 442] width 45 height 29
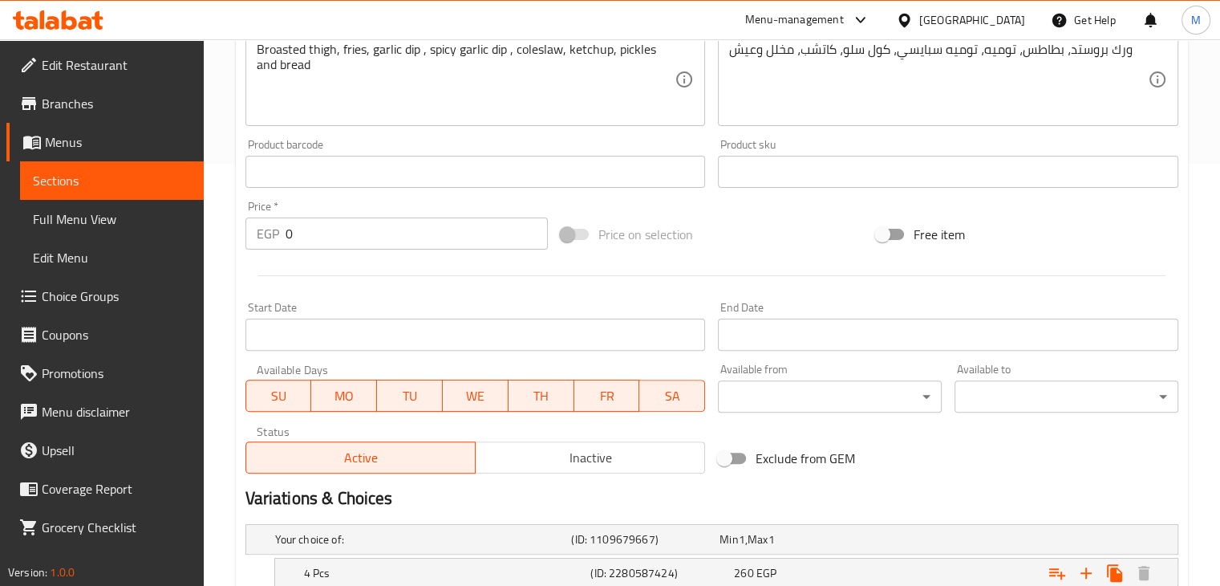
scroll to position [629, 0]
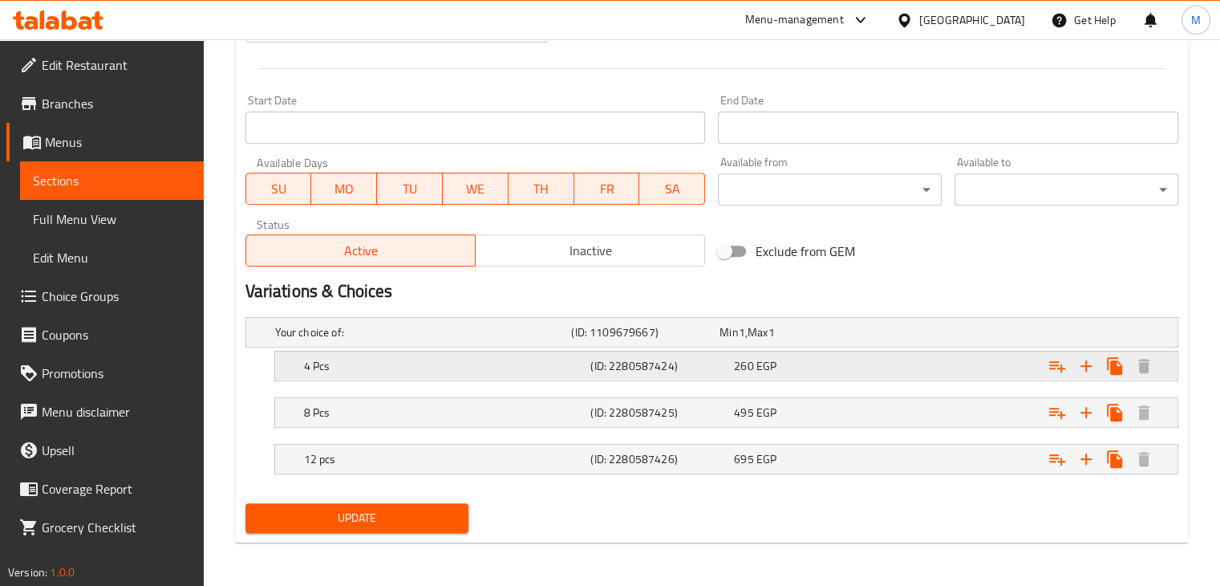
click at [400, 375] on div "4 Pcs" at bounding box center [444, 366] width 287 height 22
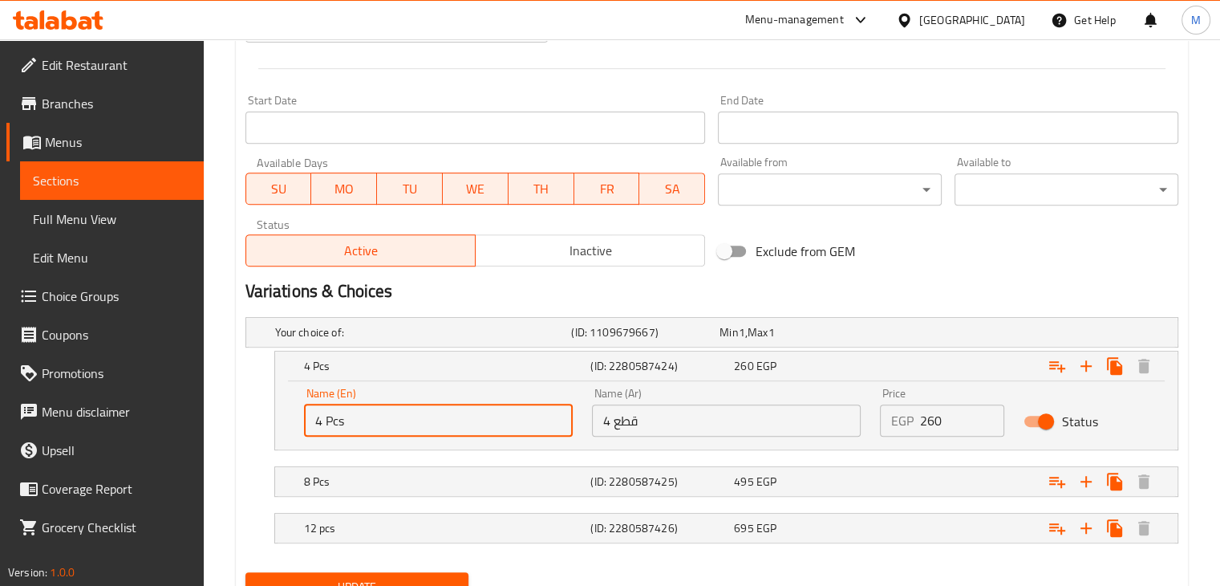
drag, startPoint x: 350, startPoint y: 421, endPoint x: 300, endPoint y: 424, distance: 49.9
click at [300, 424] on div "Name (En) 4 Pcs Name (En)" at bounding box center [438, 412] width 288 height 68
type input "1 pc"
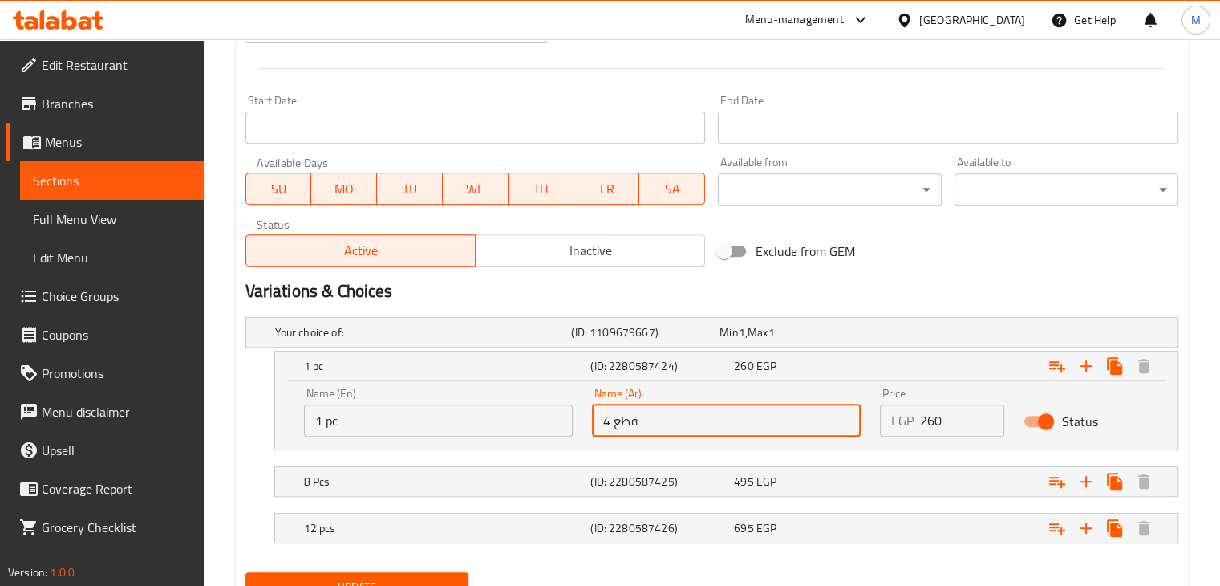
drag, startPoint x: 711, startPoint y: 407, endPoint x: 539, endPoint y: 445, distance: 175.8
click at [539, 445] on div "Name (En) 1 pc Name (En) Name (Ar) 4 قطع Name (Ar) Price EGP 260 Price Status" at bounding box center [726, 412] width 864 height 68
type input "1 قطعة"
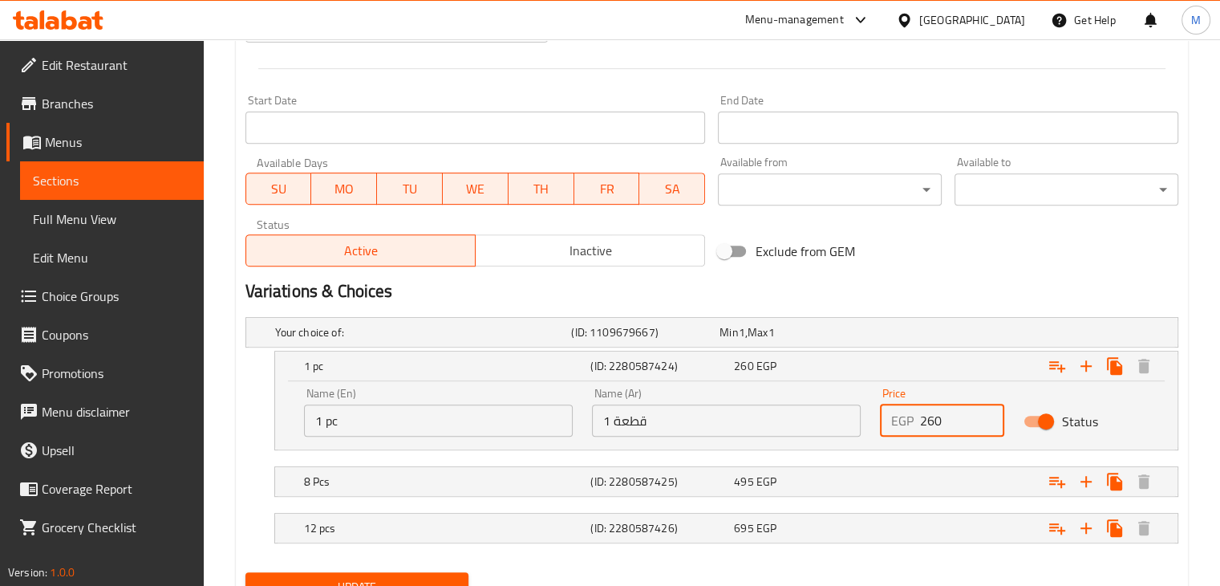
click at [964, 424] on input "260" at bounding box center [962, 420] width 85 height 32
type input "165"
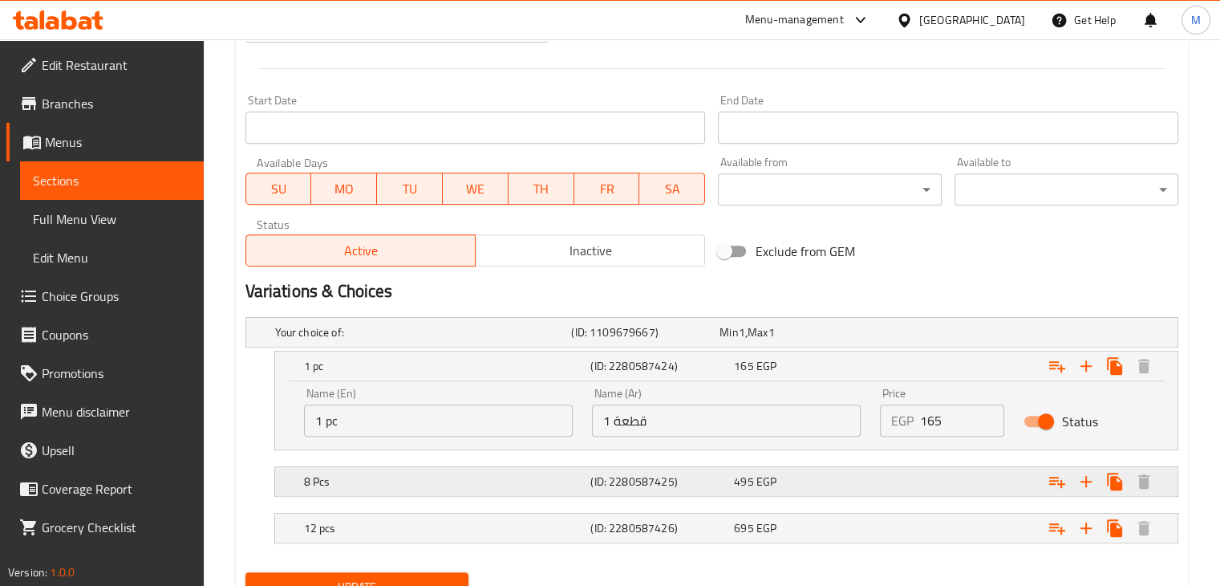
click at [623, 475] on h5 "(ID: 2280587425)" at bounding box center [659, 481] width 137 height 16
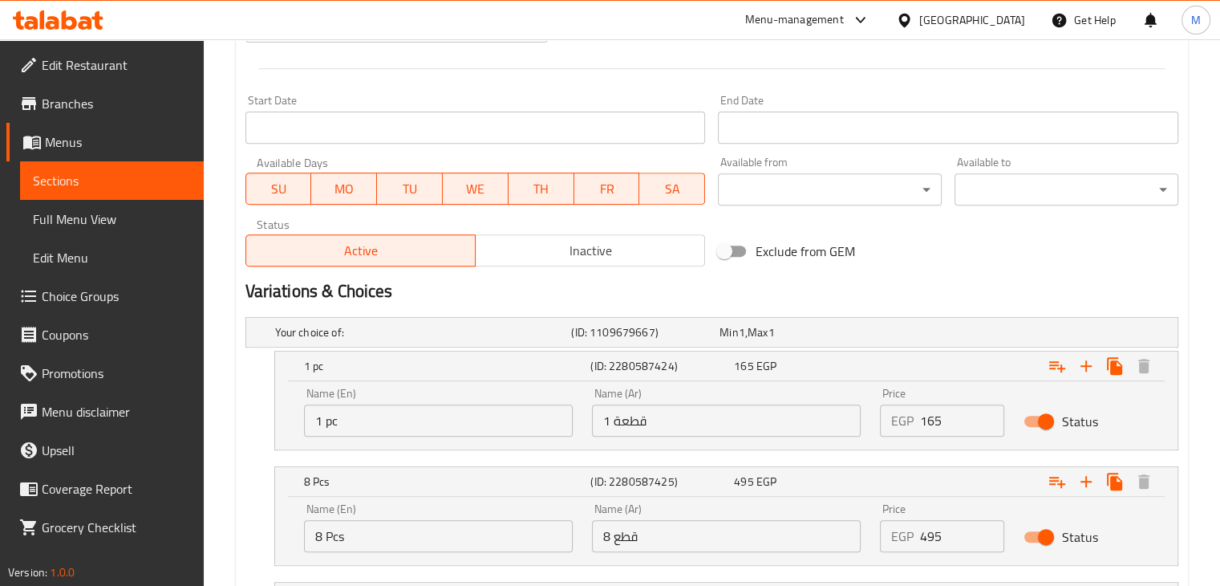
click at [370, 538] on input "8 Pcs" at bounding box center [438, 536] width 269 height 32
type input "2 pcs"
click at [964, 534] on input "495" at bounding box center [962, 536] width 85 height 32
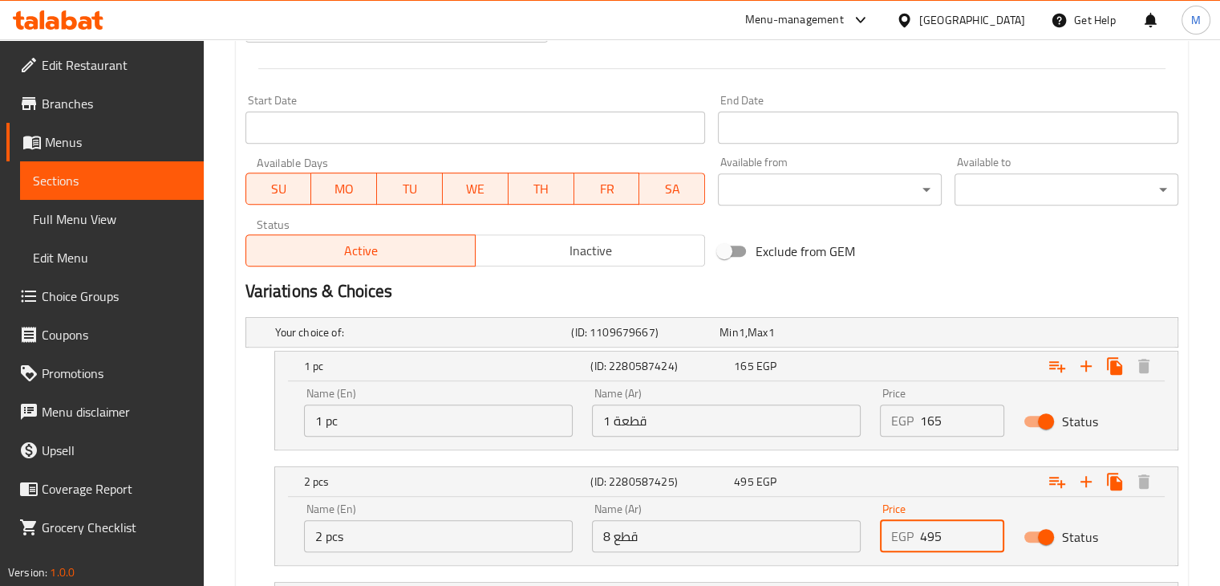
click at [964, 534] on input "495" at bounding box center [962, 536] width 85 height 32
type input "4"
type input "270"
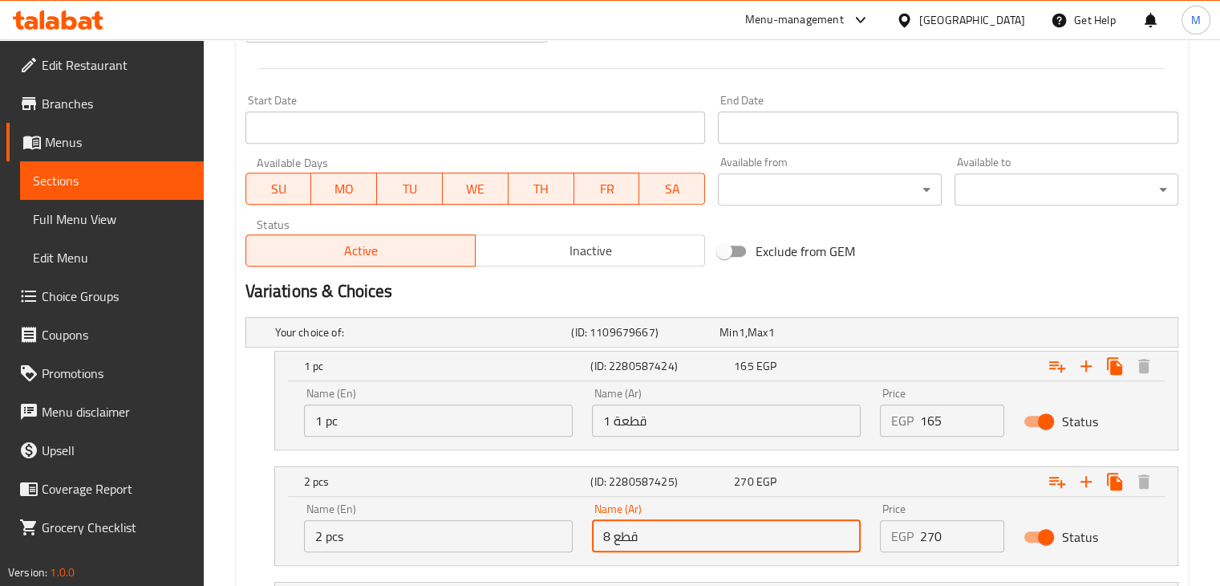
drag, startPoint x: 673, startPoint y: 545, endPoint x: 564, endPoint y: 545, distance: 109.1
click at [564, 545] on div "Name (En) 2 pcs Name (En) Name (Ar) 8 قطع Name (Ar) Price EGP 270 Price Status" at bounding box center [726, 527] width 864 height 68
click at [612, 530] on input "2قطع" at bounding box center [726, 536] width 269 height 32
type input "2 قطع"
click at [581, 460] on nav at bounding box center [712, 459] width 933 height 13
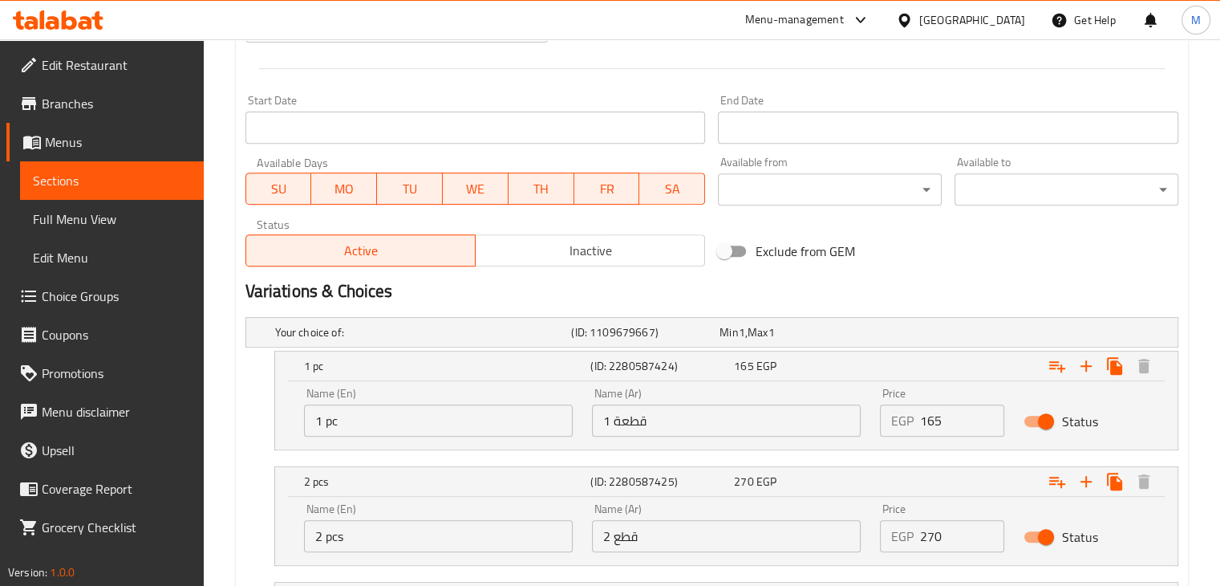
scroll to position [767, 0]
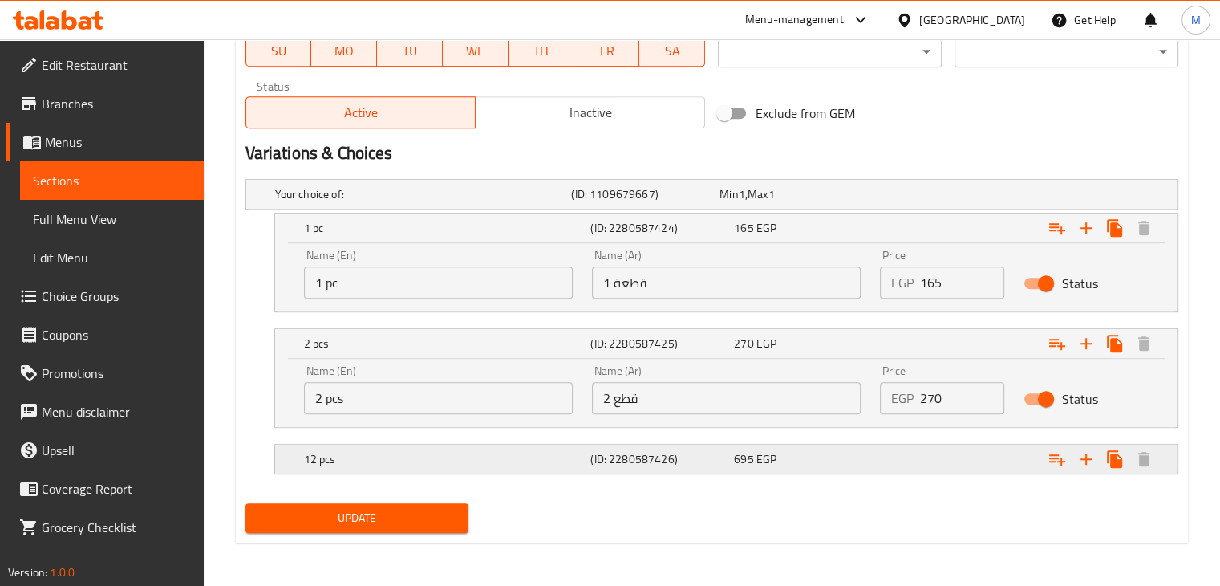
click at [327, 451] on h5 "12 pcs" at bounding box center [444, 459] width 281 height 16
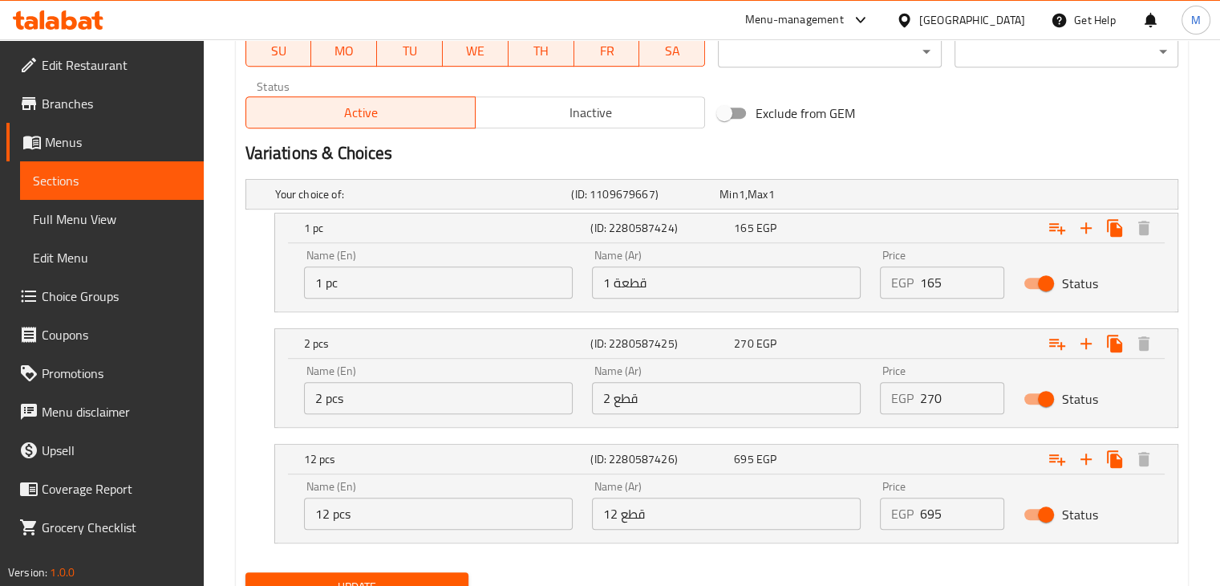
click at [400, 519] on input "12 pcs" at bounding box center [438, 513] width 269 height 32
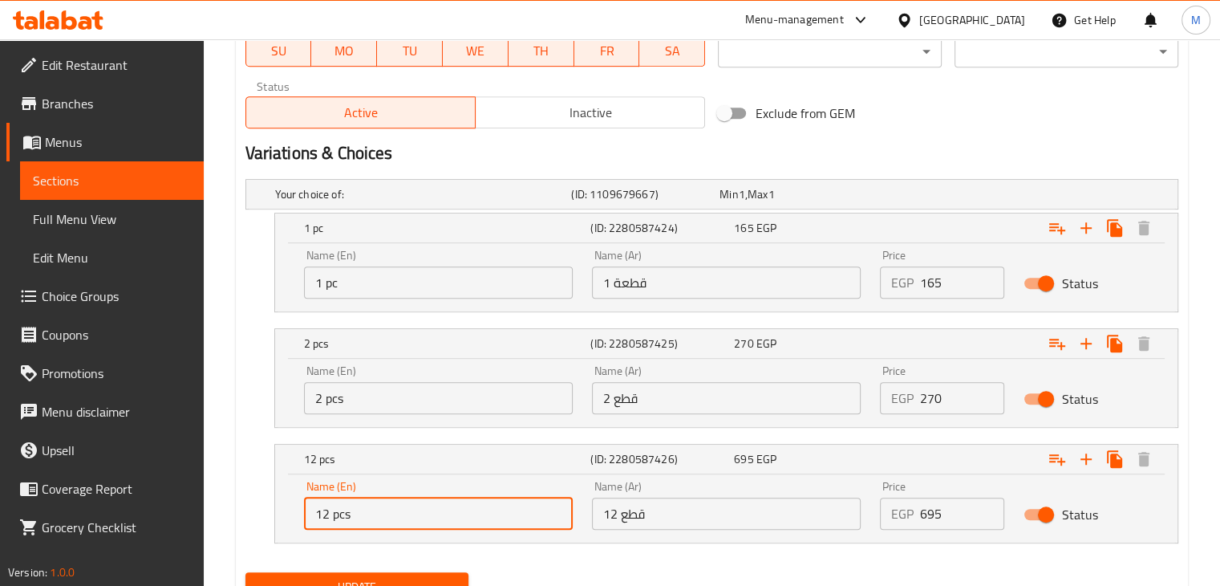
drag, startPoint x: 400, startPoint y: 519, endPoint x: 253, endPoint y: 543, distance: 148.8
click at [253, 543] on div "Your choice of: (ID: 1109679667) Min 1 , Max 1 Name (En) Your choice of: Name (…" at bounding box center [712, 369] width 946 height 393
type input "4 pcs"
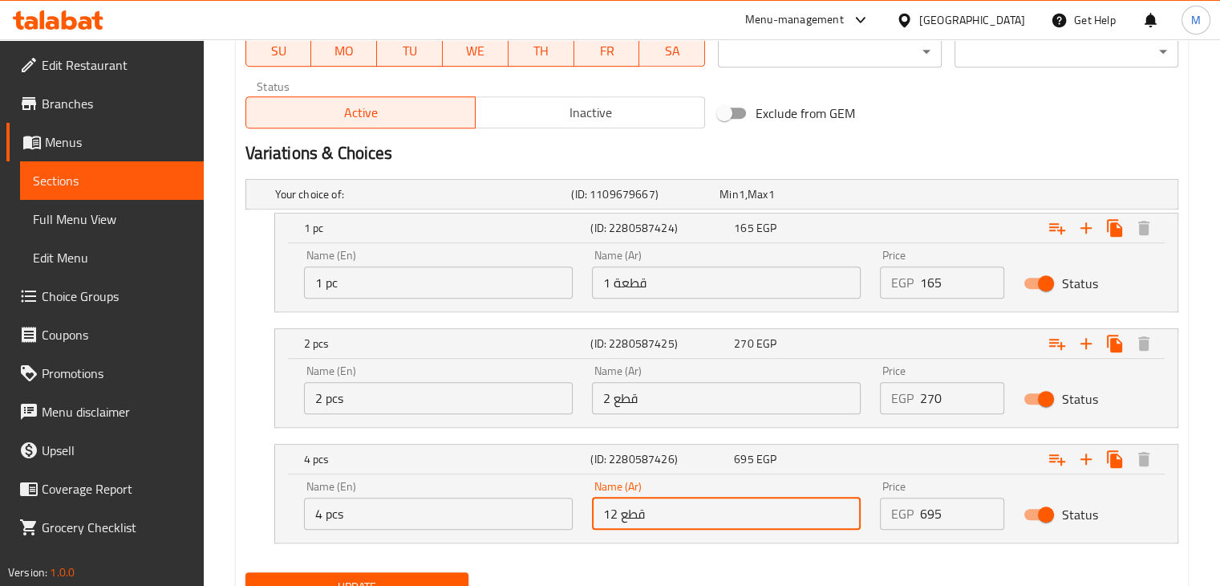
drag, startPoint x: 688, startPoint y: 512, endPoint x: 510, endPoint y: 522, distance: 177.6
click at [510, 522] on div "Name (En) 4 pcs Name (En) Name (Ar) 12 قطع Name (Ar) Price EGP 695 Price Status" at bounding box center [726, 505] width 864 height 68
type input "3"
type input "4 قطع"
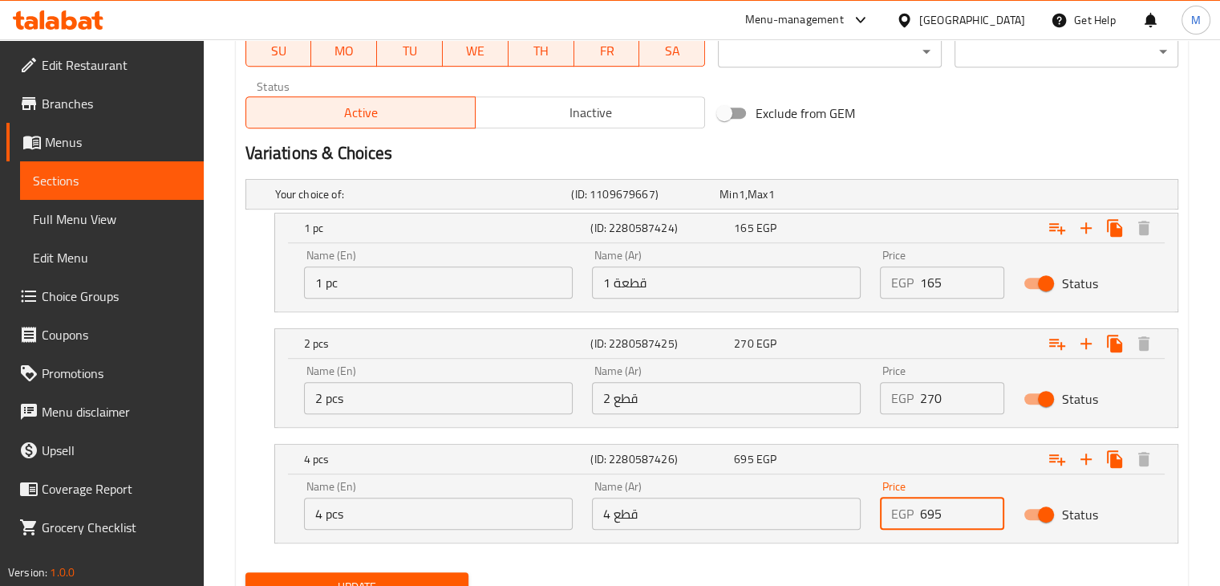
drag, startPoint x: 927, startPoint y: 514, endPoint x: 895, endPoint y: 527, distance: 33.8
click at [895, 527] on div "Price EGP 695 Price" at bounding box center [942, 505] width 125 height 49
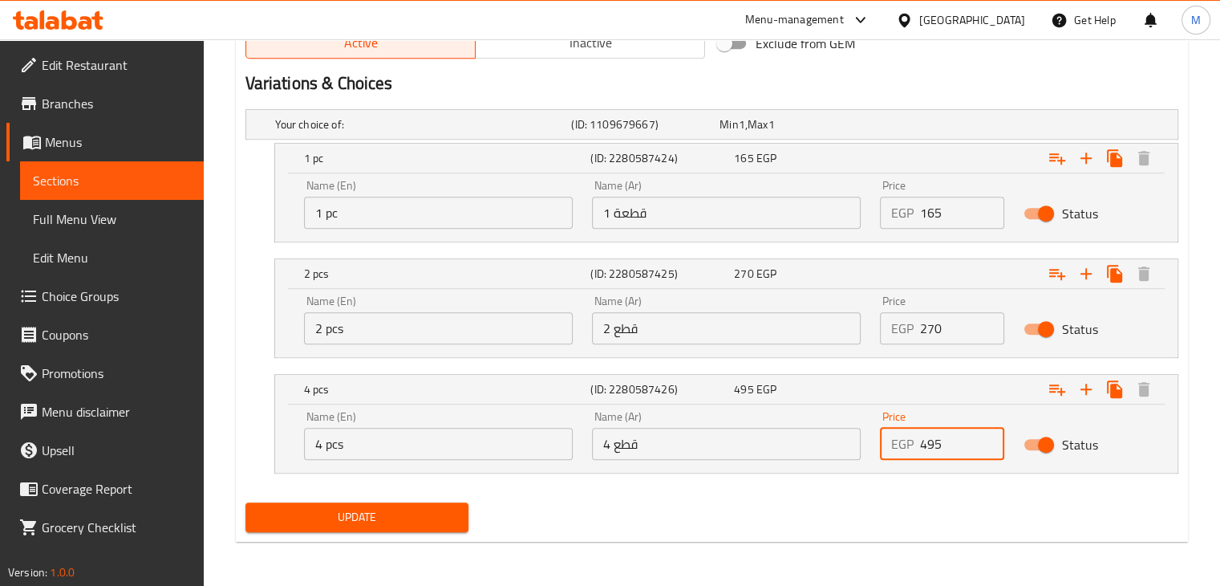
type input "495"
click at [380, 514] on span "Update" at bounding box center [357, 517] width 198 height 20
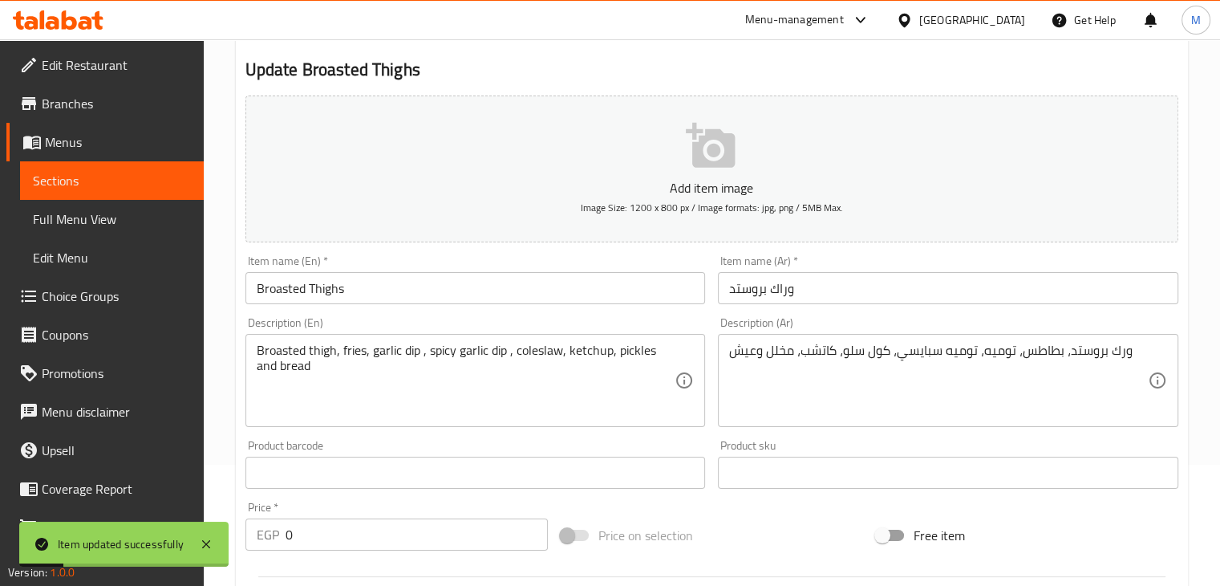
scroll to position [0, 0]
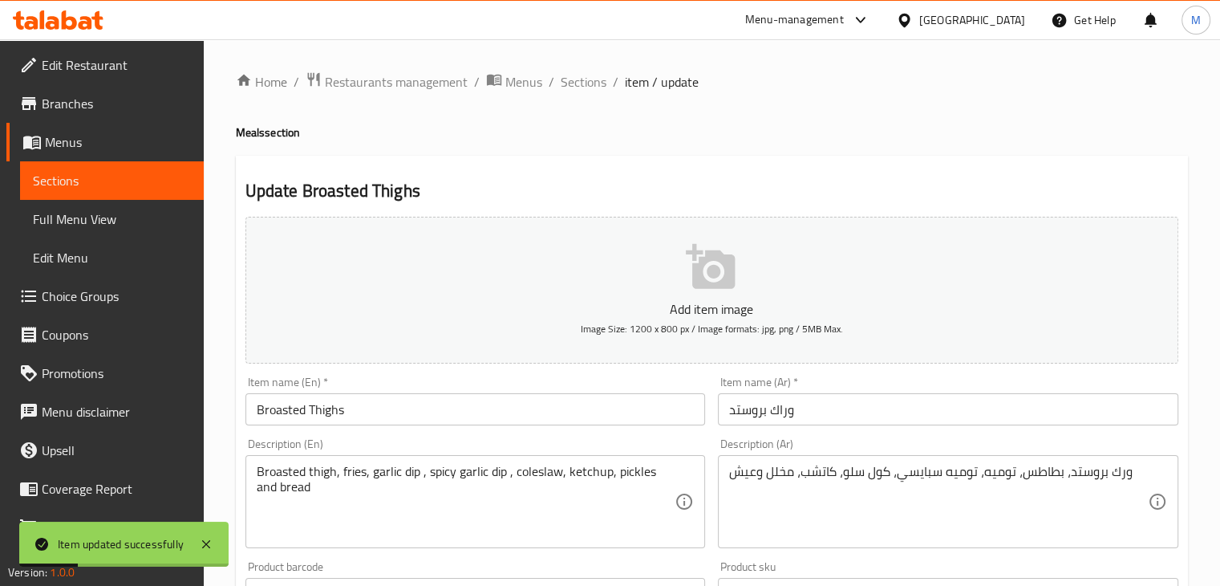
click at [586, 85] on span "Sections" at bounding box center [584, 81] width 46 height 19
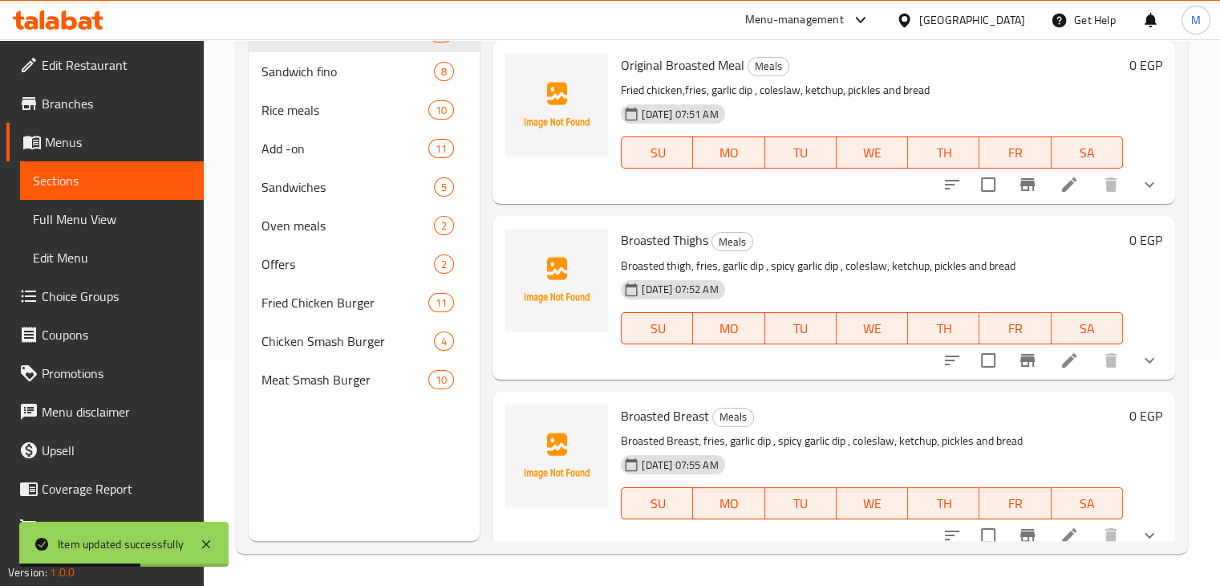
scroll to position [2307, 0]
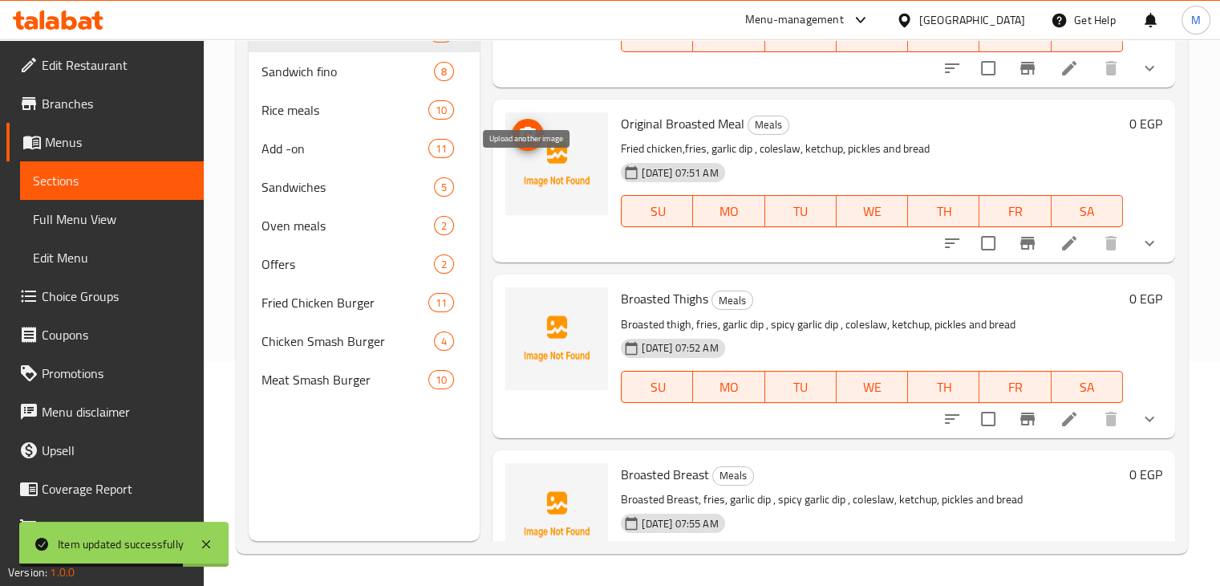
click at [533, 141] on icon "upload picture" at bounding box center [528, 134] width 16 height 14
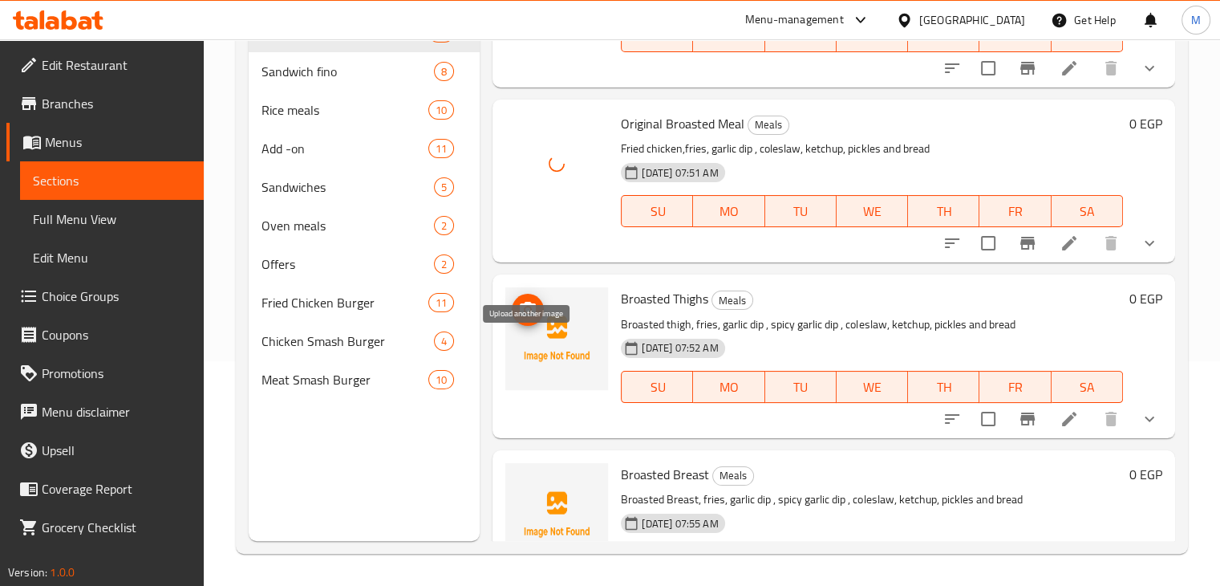
click at [533, 316] on icon "upload picture" at bounding box center [528, 309] width 16 height 14
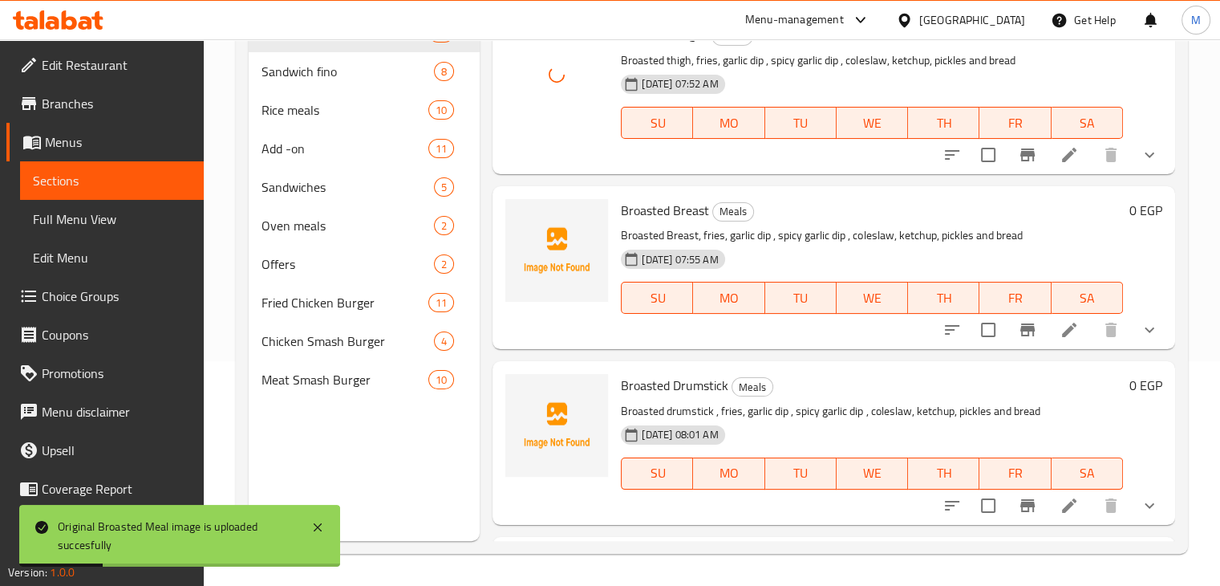
scroll to position [2573, 0]
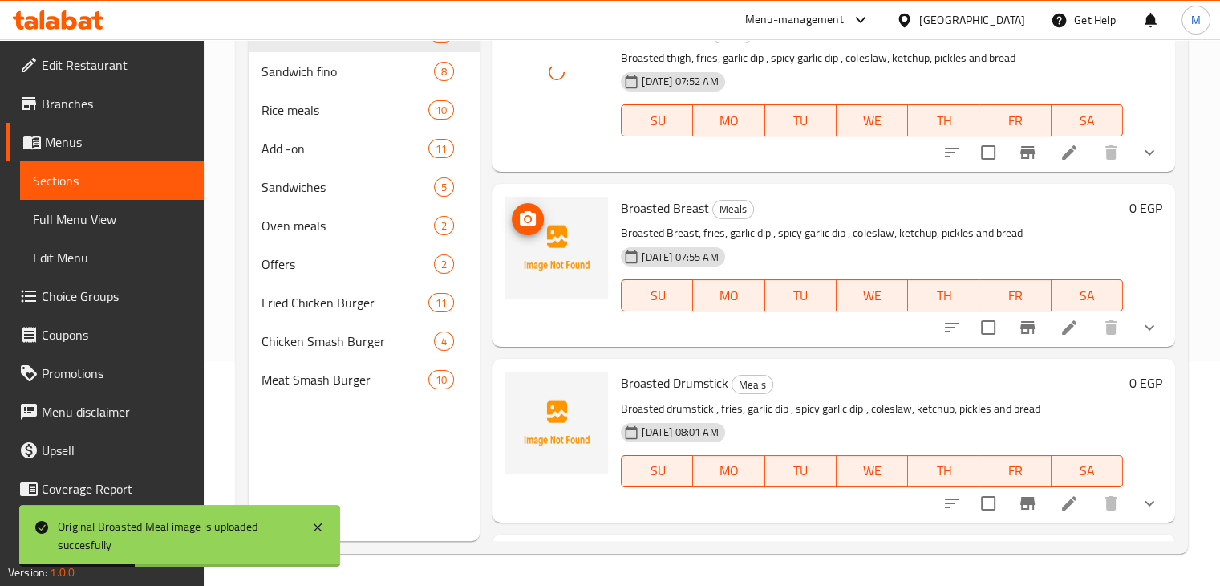
click at [542, 229] on span "upload picture" at bounding box center [528, 218] width 32 height 19
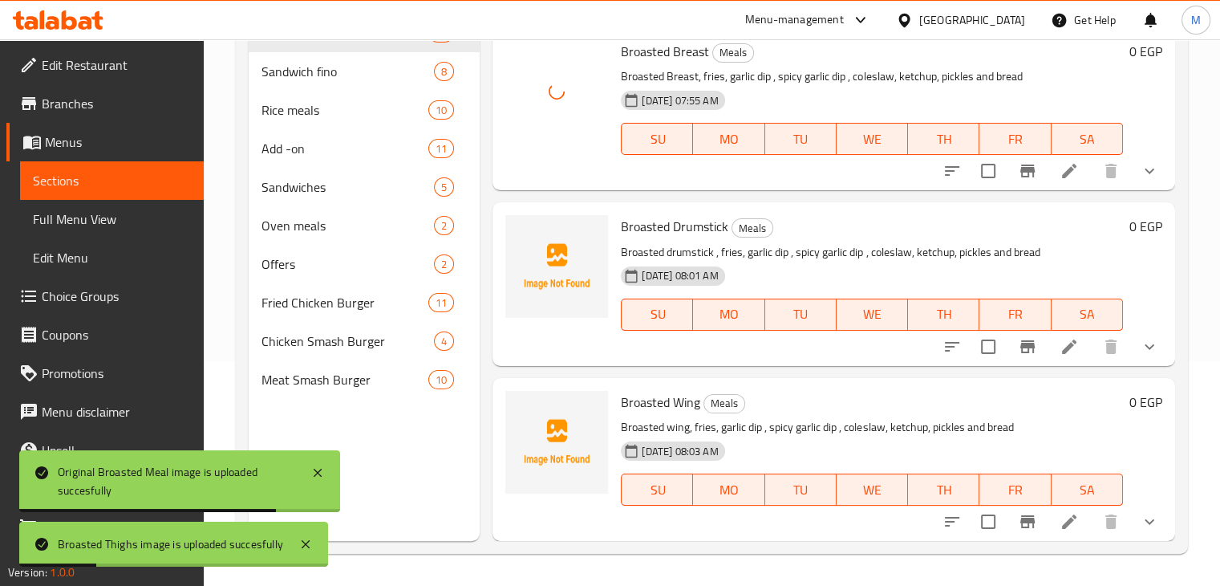
scroll to position [2770, 0]
click at [530, 250] on button "upload picture" at bounding box center [528, 237] width 32 height 32
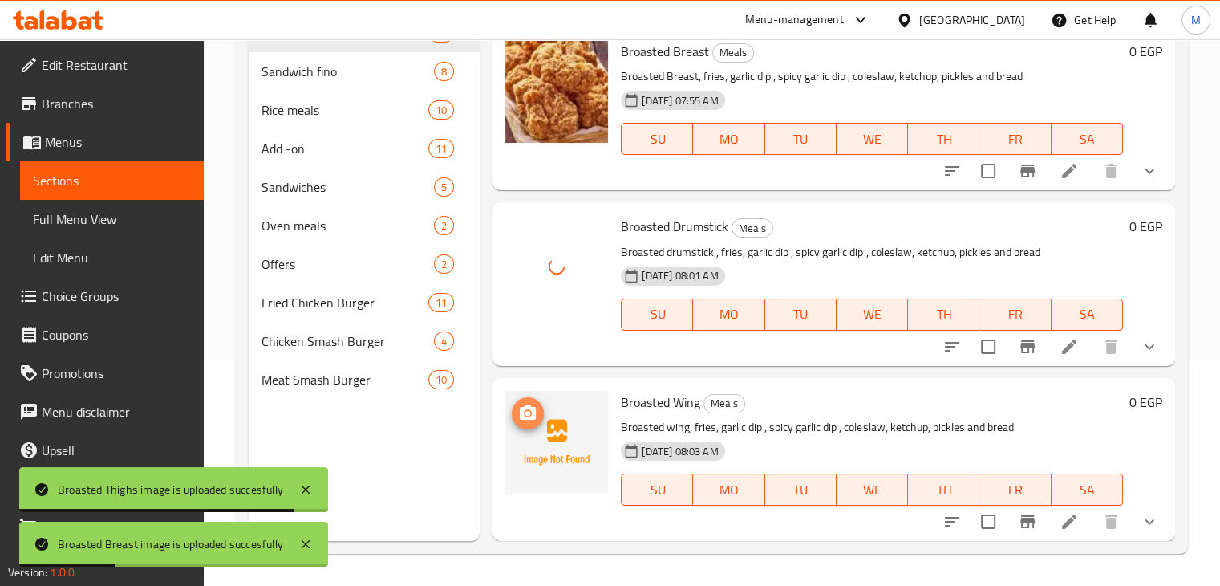
click at [542, 412] on span "upload picture" at bounding box center [528, 413] width 32 height 19
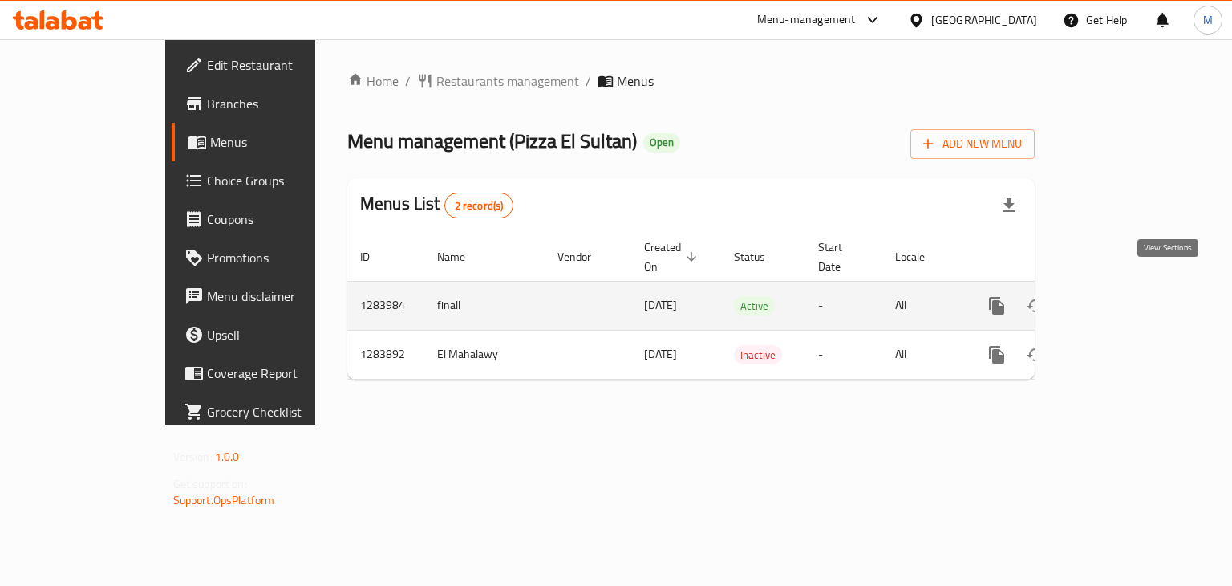
click at [1123, 296] on icon "enhanced table" at bounding box center [1112, 305] width 19 height 19
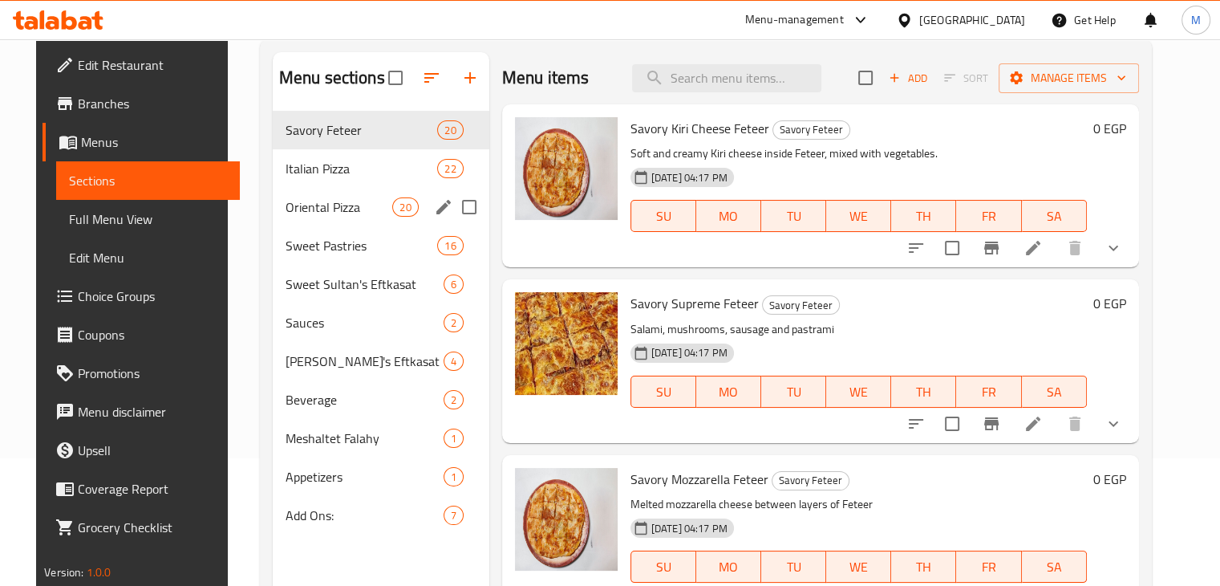
scroll to position [225, 0]
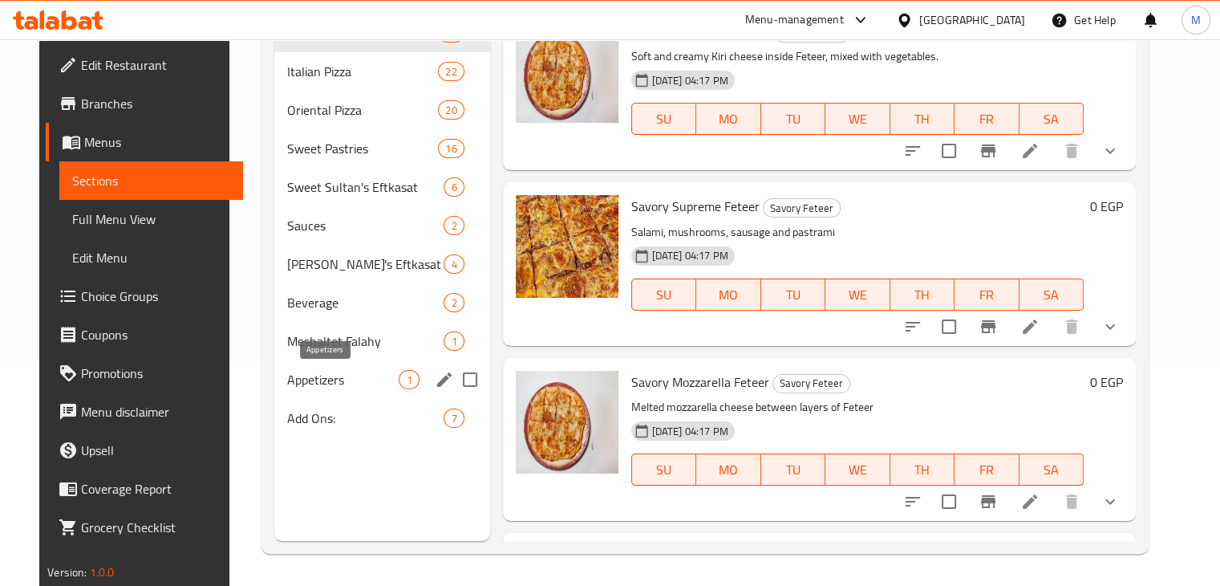
click at [339, 412] on span "Add Ons:" at bounding box center [365, 417] width 156 height 19
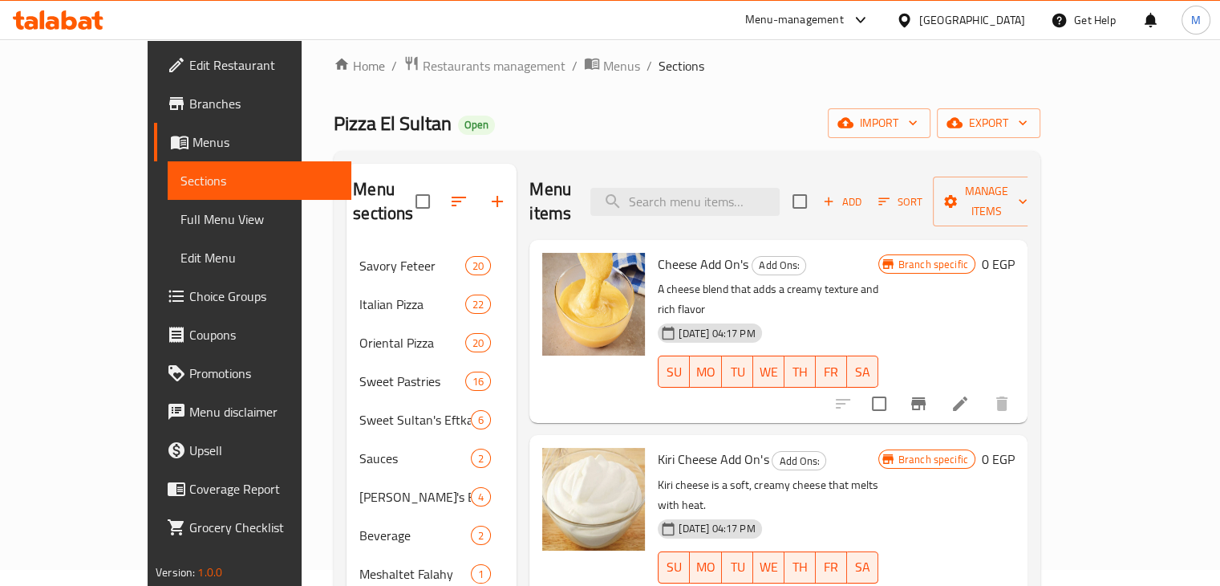
scroll to position [15, 0]
click at [864, 193] on span "Add" at bounding box center [842, 202] width 43 height 18
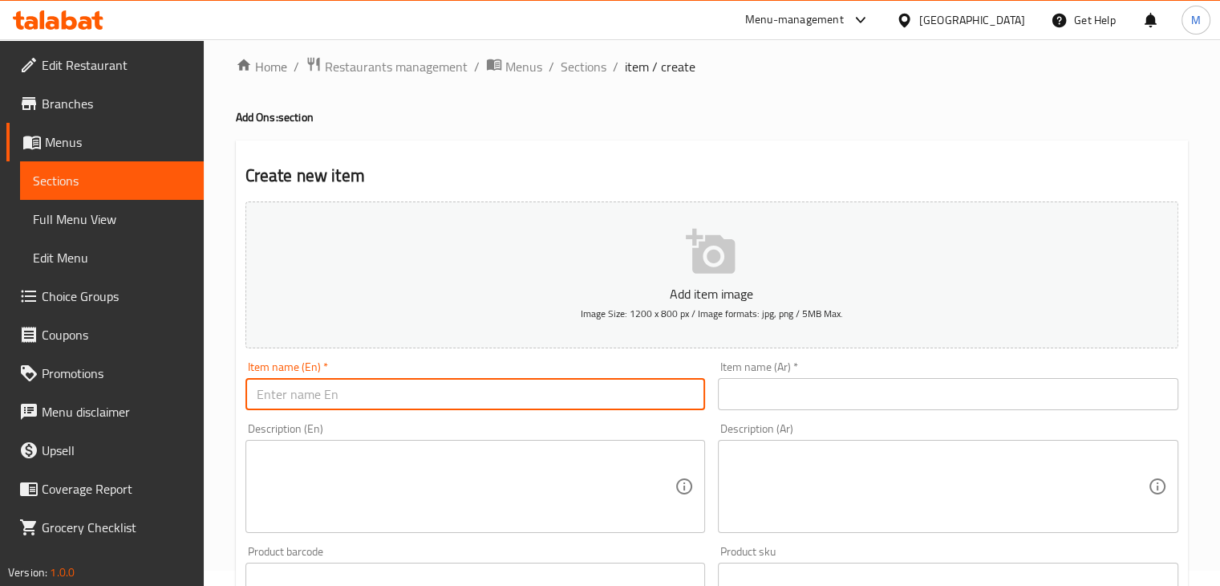
click at [436, 396] on input "text" at bounding box center [476, 394] width 461 height 32
type input "Honey"
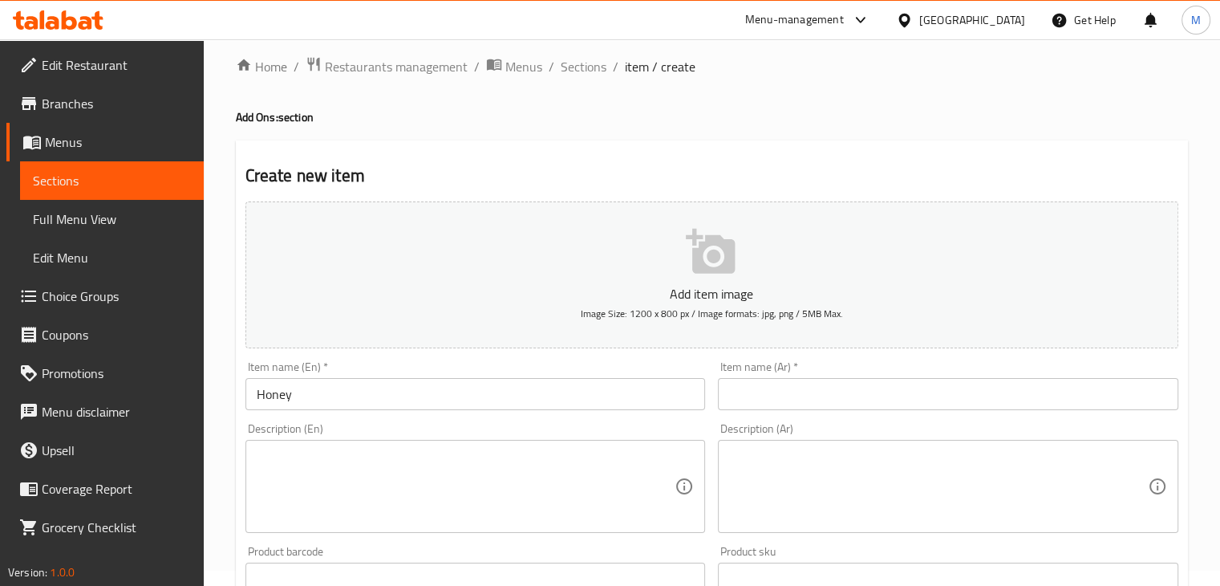
click at [790, 376] on div "Item name (Ar)   * Item name (Ar) *" at bounding box center [948, 385] width 461 height 49
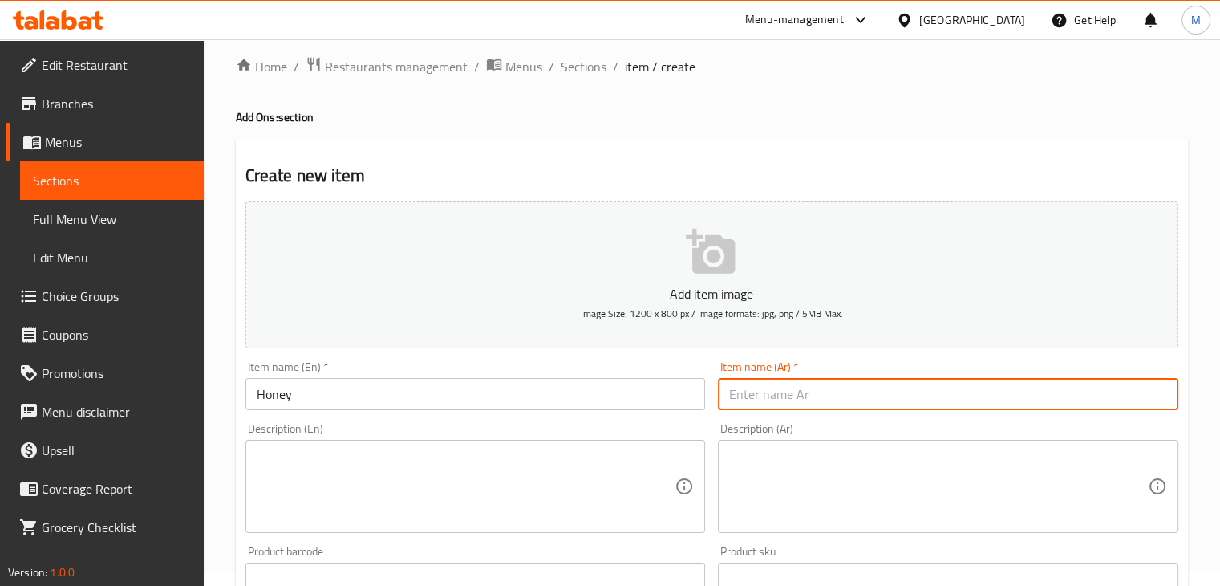
click at [782, 385] on input "text" at bounding box center [948, 394] width 461 height 32
type input "عسل"
click at [482, 500] on textarea at bounding box center [466, 487] width 419 height 76
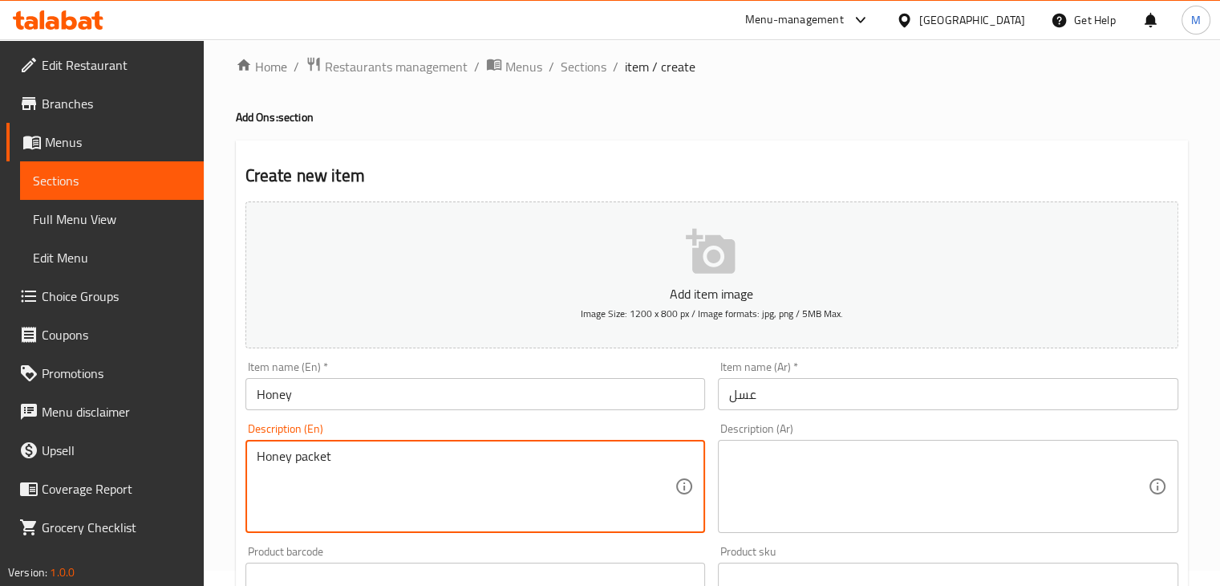
type textarea "Honey packet"
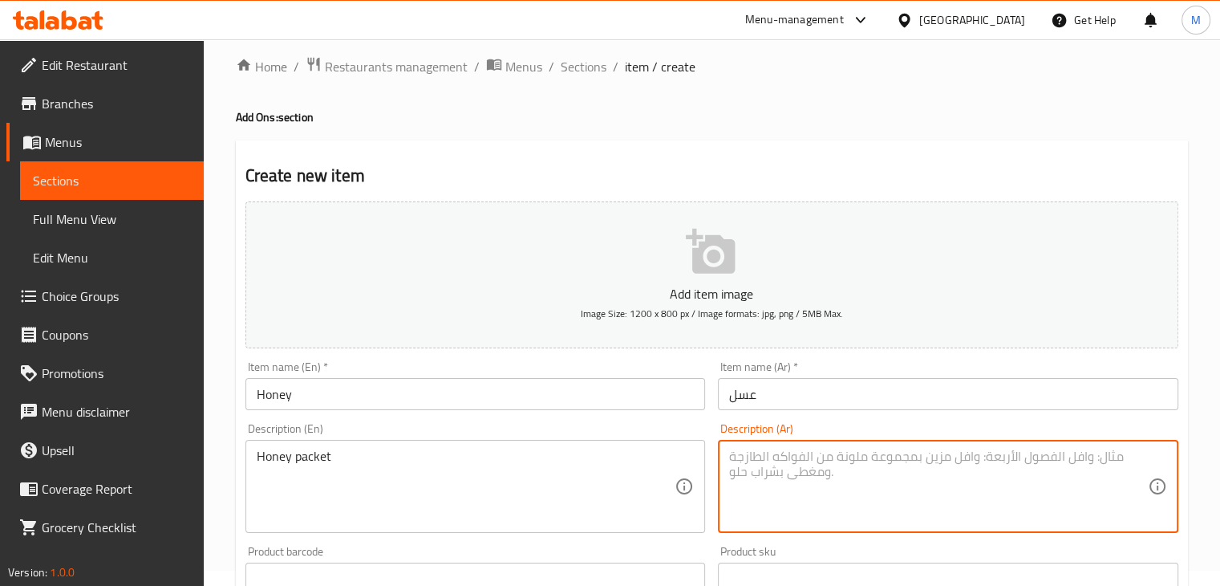
click at [825, 480] on textarea at bounding box center [938, 487] width 419 height 76
type textarea "طبق عسل"
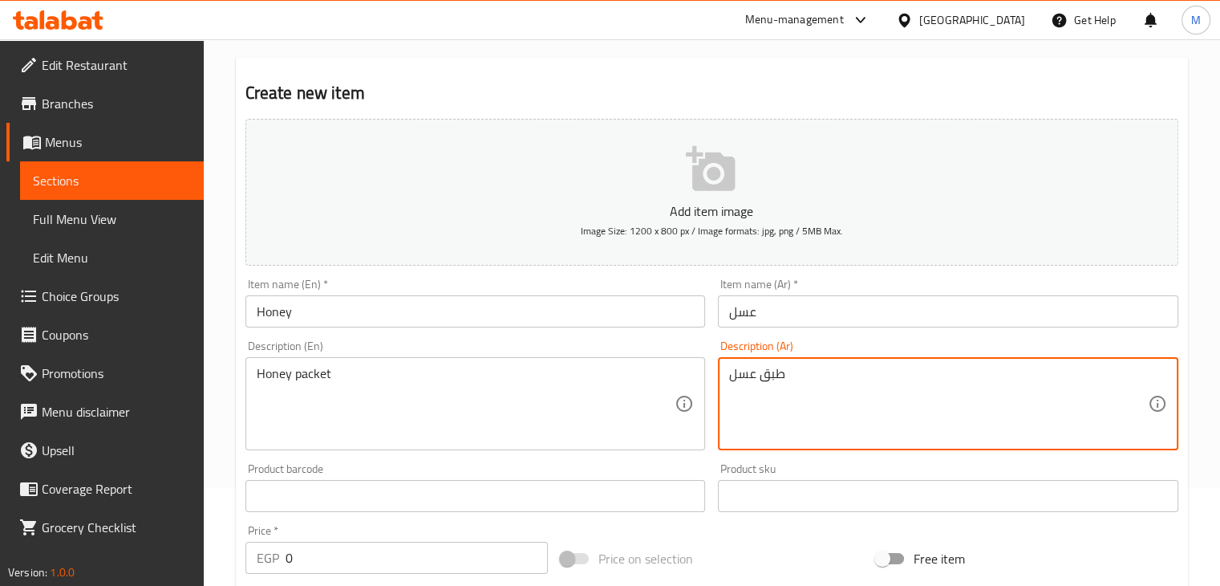
scroll to position [108, 0]
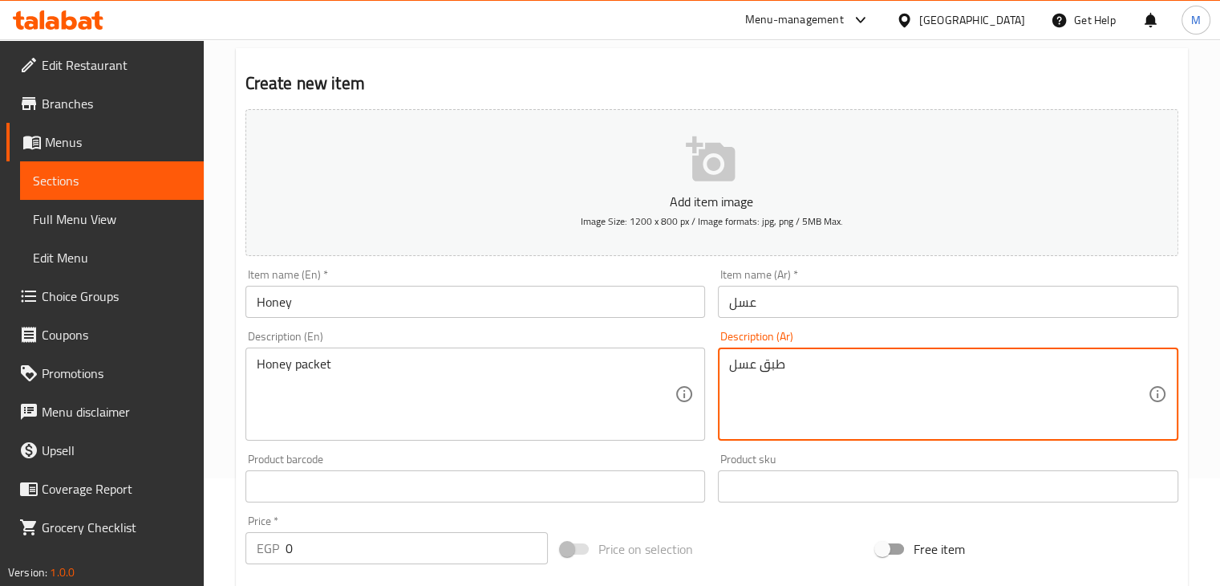
click at [367, 550] on input "0" at bounding box center [417, 548] width 262 height 32
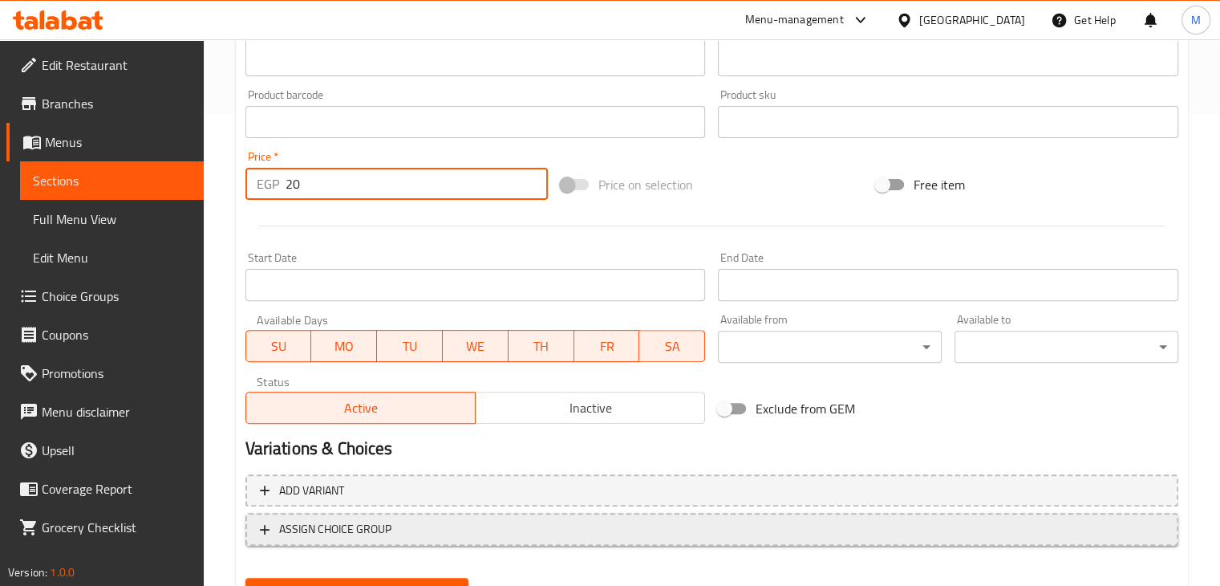
scroll to position [548, 0]
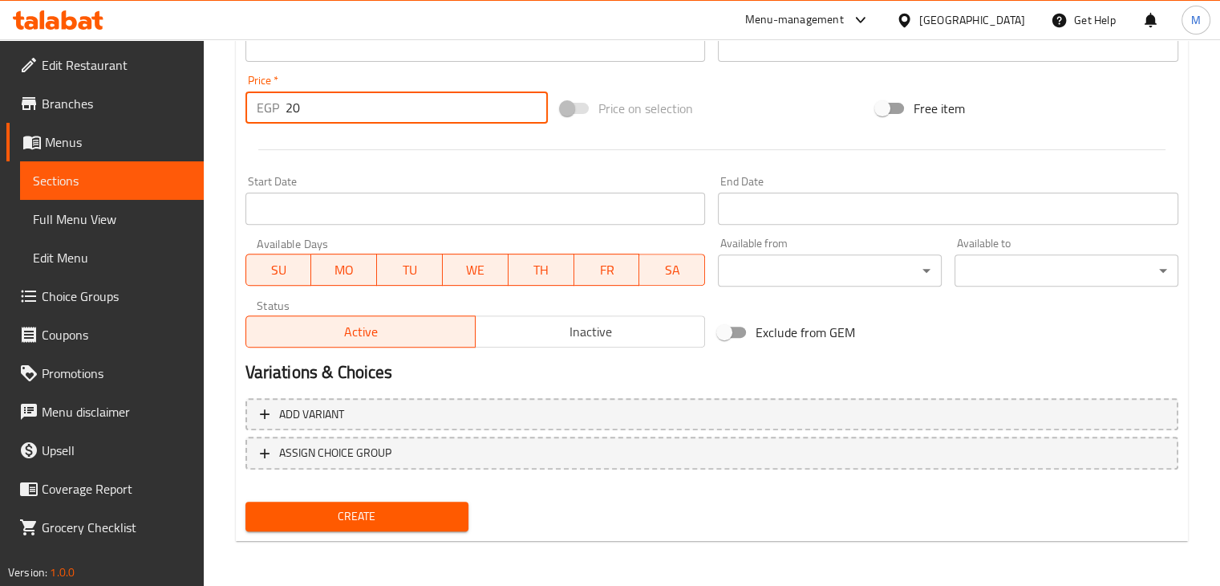
type input "20"
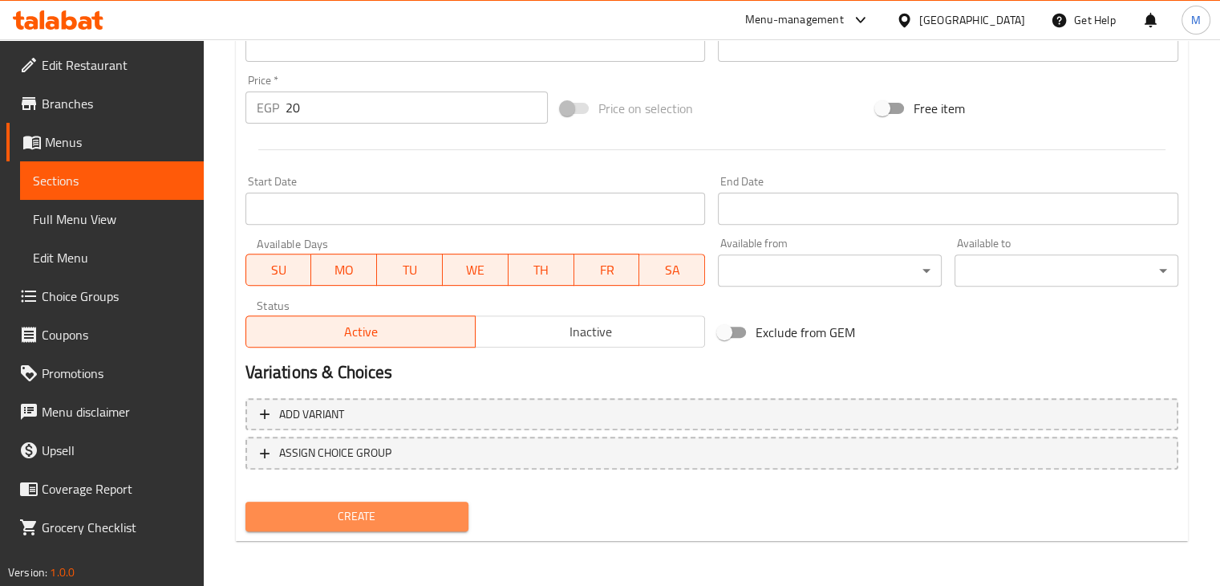
click at [415, 518] on span "Create" at bounding box center [357, 516] width 198 height 20
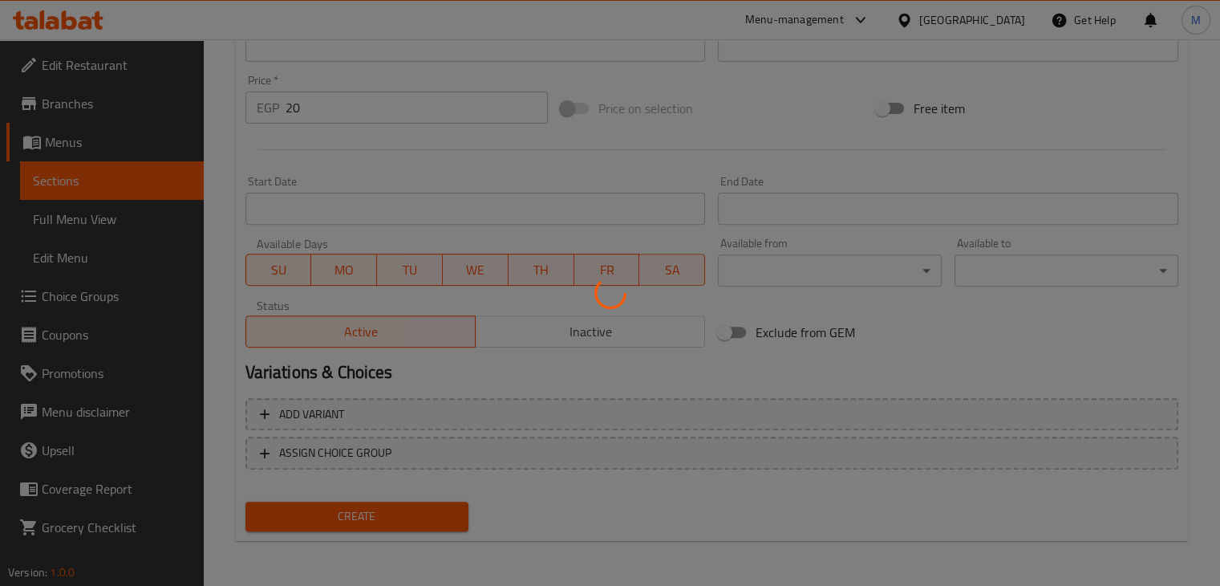
type input "0"
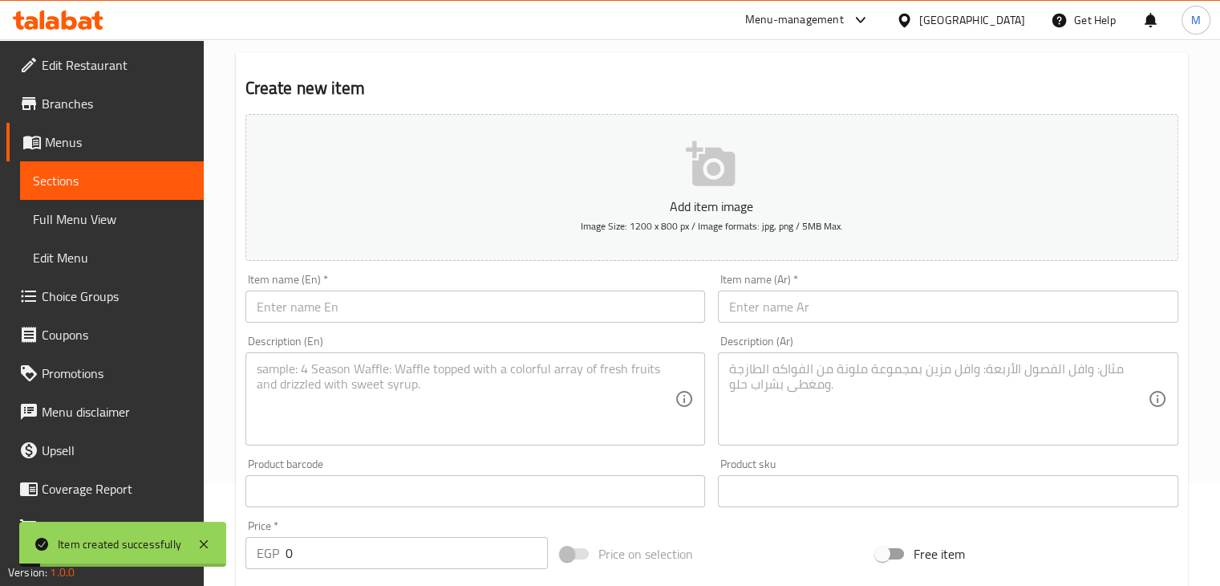
scroll to position [75, 0]
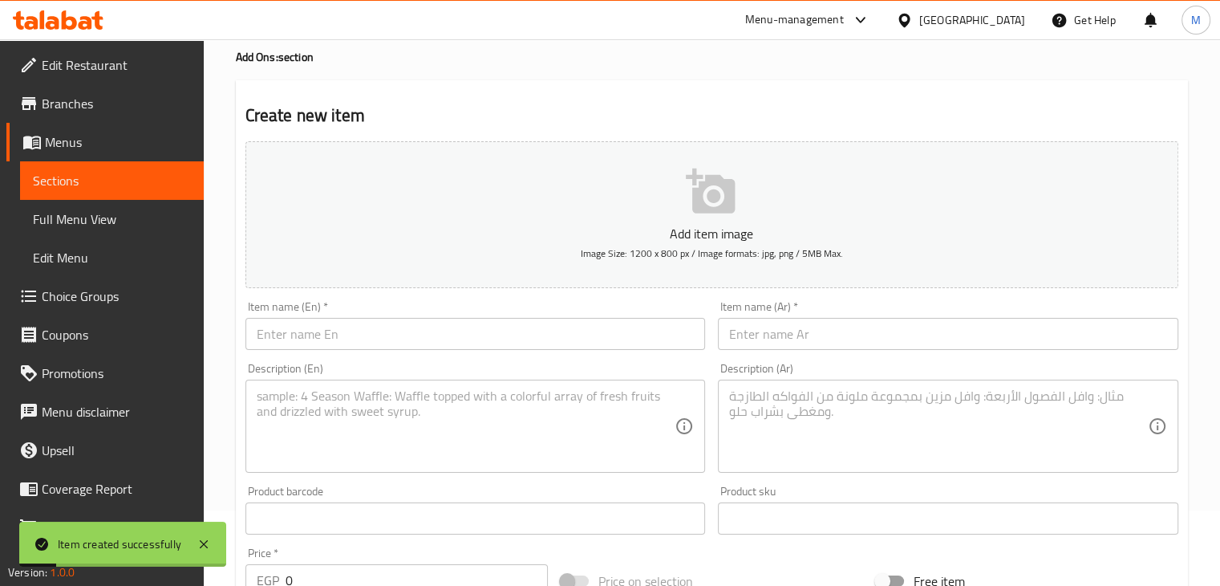
click at [353, 343] on input "text" at bounding box center [476, 334] width 461 height 32
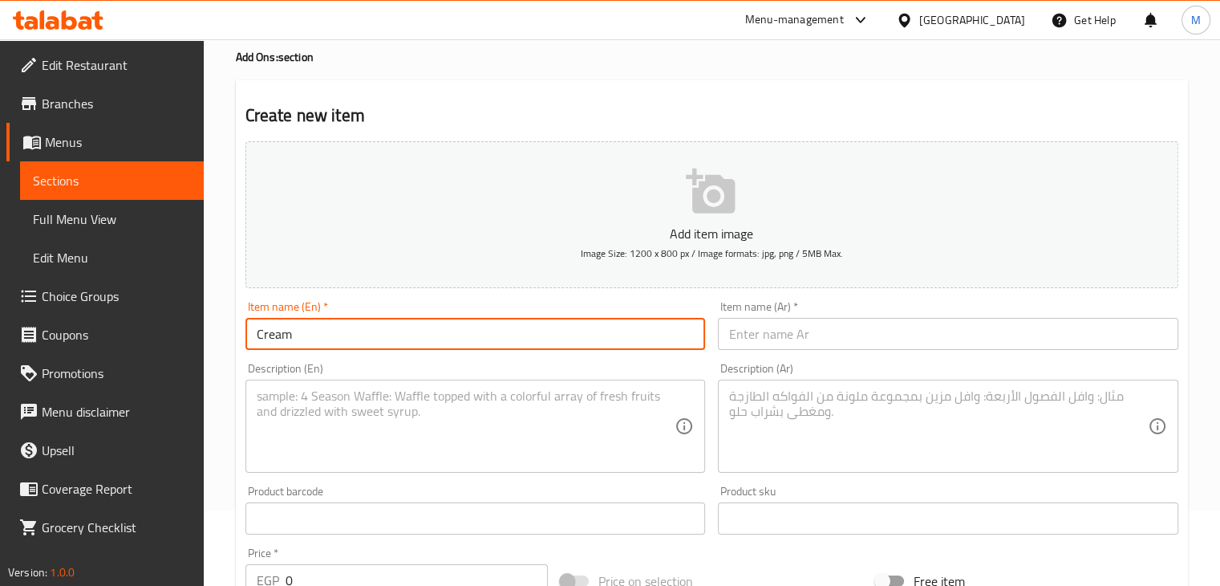
type input "M"
type input "Cream Milk"
click at [806, 331] on input "text" at bounding box center [948, 334] width 461 height 32
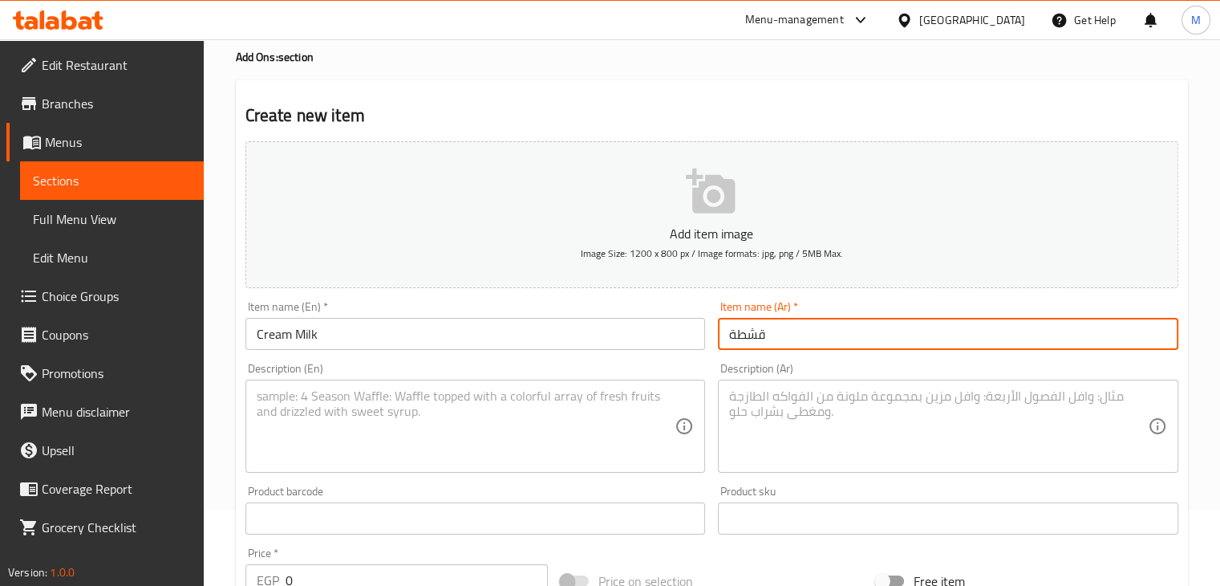
type input "قشطة"
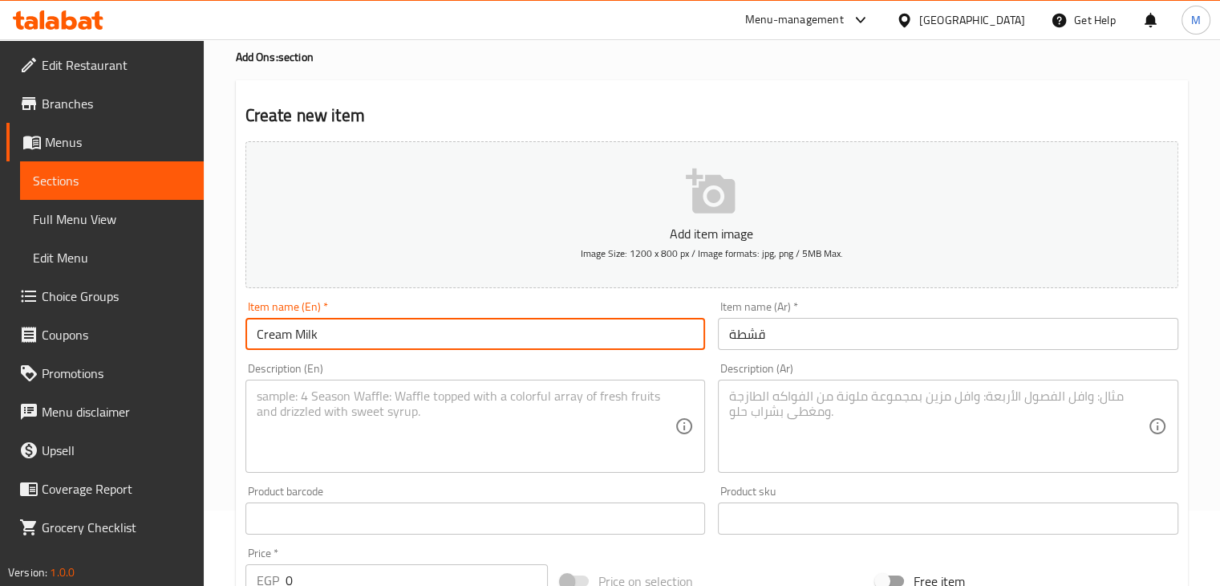
click at [523, 342] on input "Cream Milk" at bounding box center [476, 334] width 461 height 32
type input "Cream (Qeshta)"
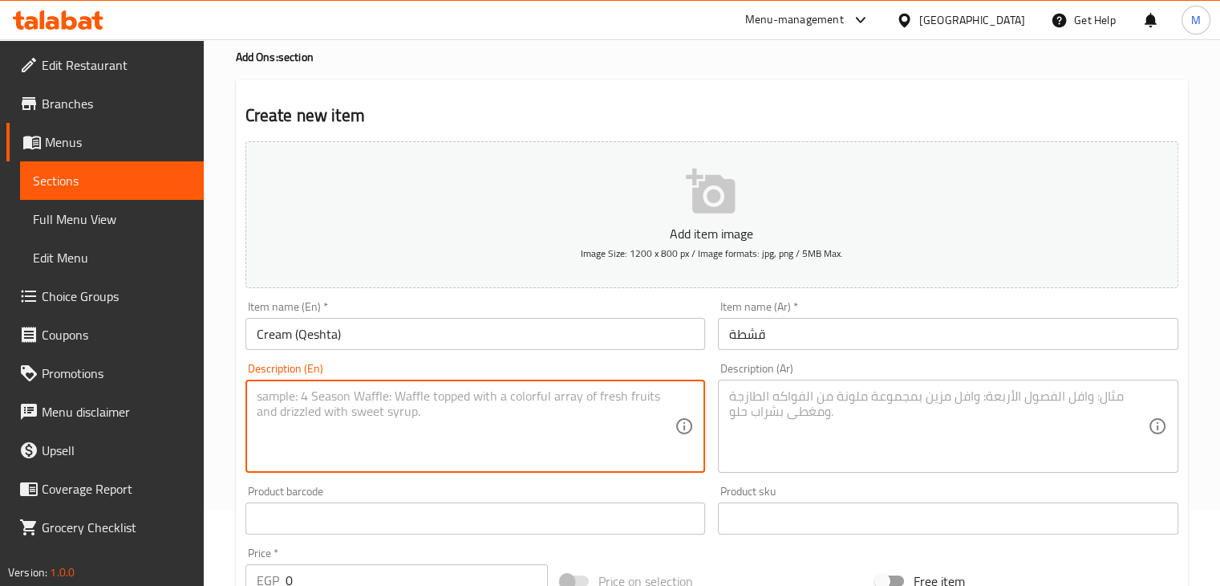
click at [396, 418] on textarea at bounding box center [466, 426] width 419 height 76
type textarea "Cream milk packet"
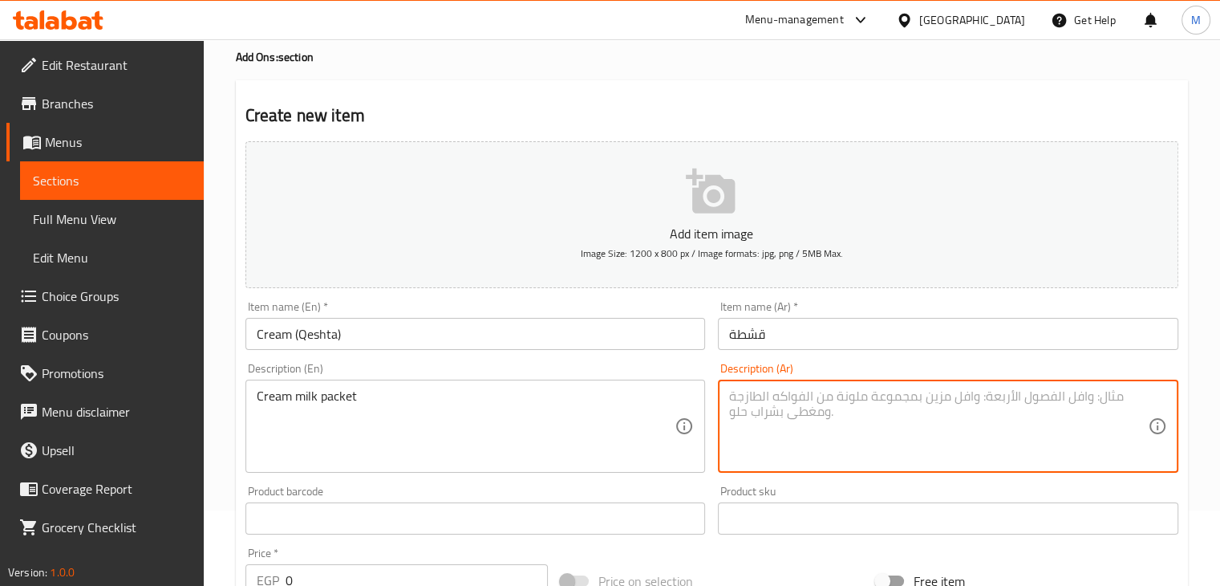
click at [817, 419] on textarea at bounding box center [938, 426] width 419 height 76
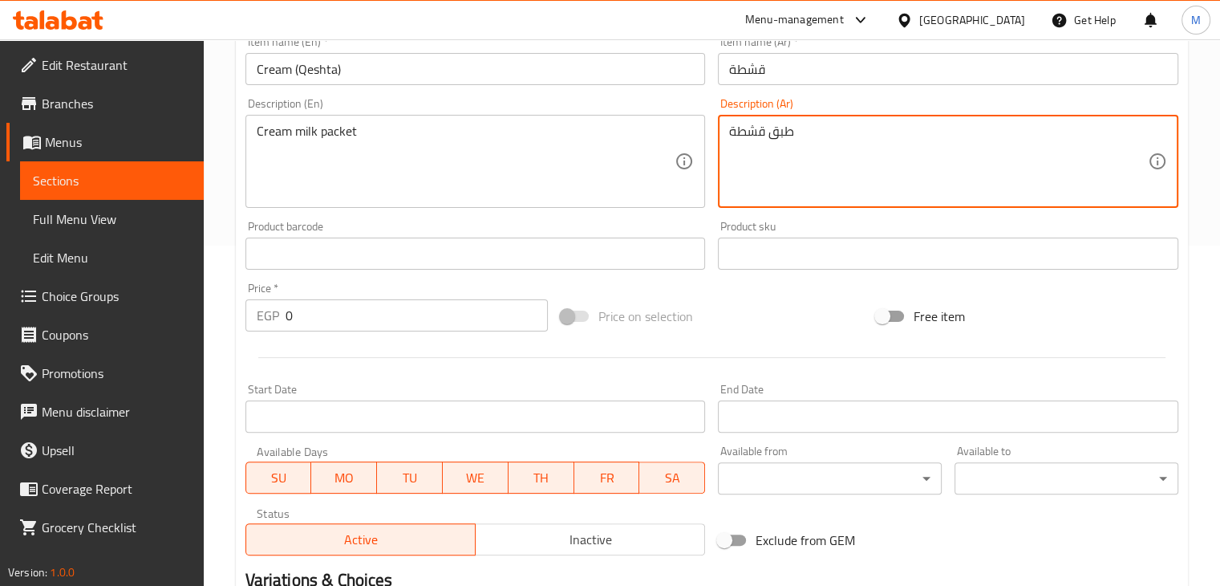
scroll to position [450, 0]
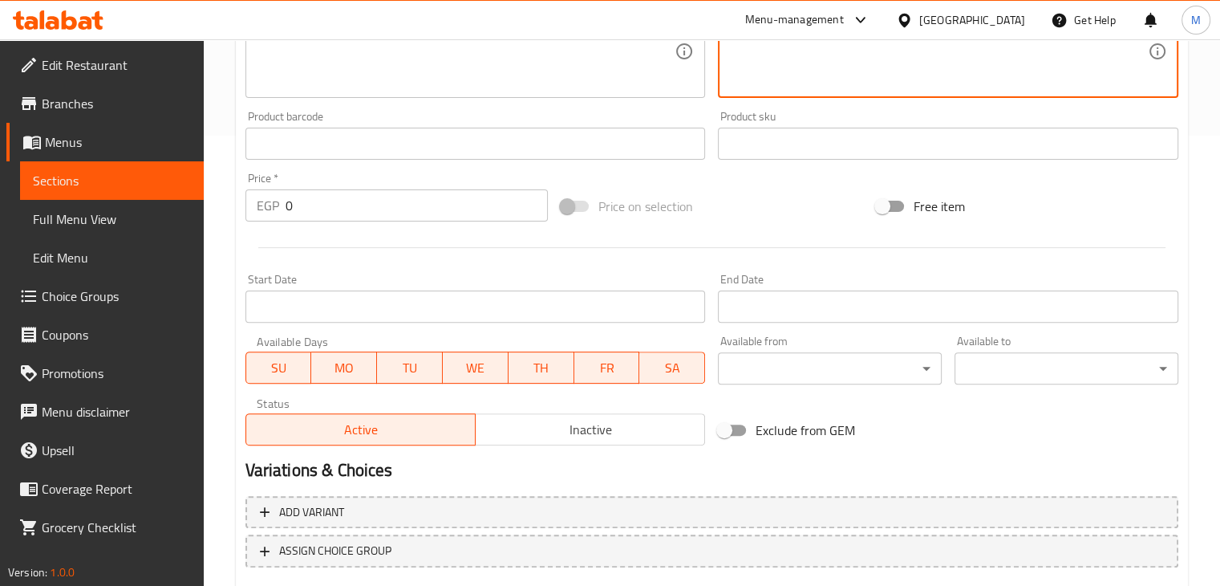
type textarea "طبق قشطة"
click at [317, 190] on input "0" at bounding box center [417, 205] width 262 height 32
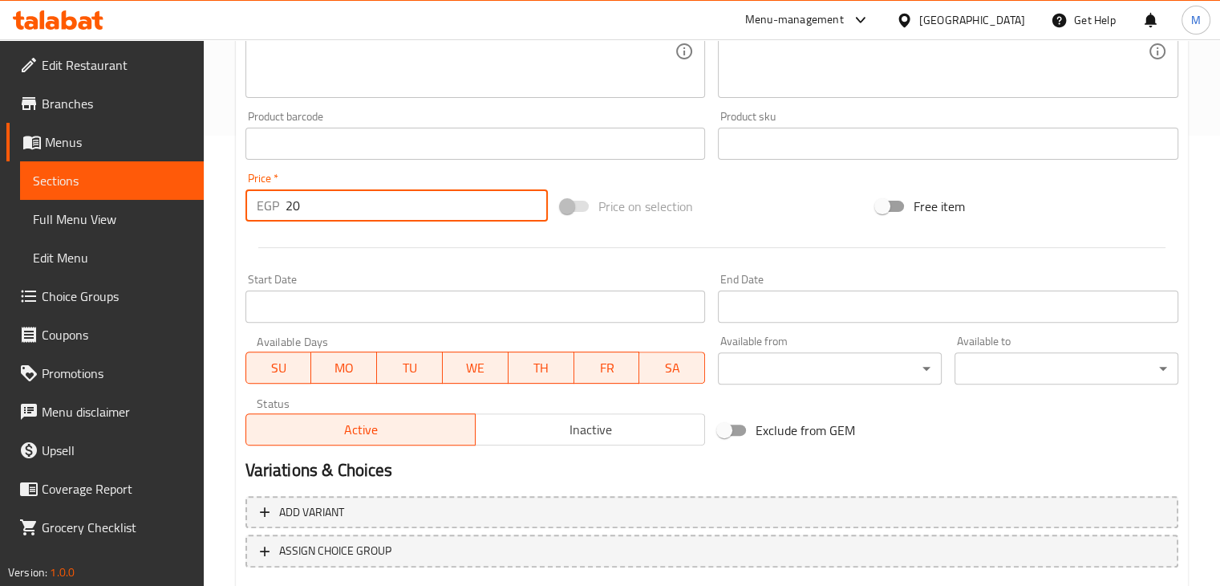
scroll to position [548, 0]
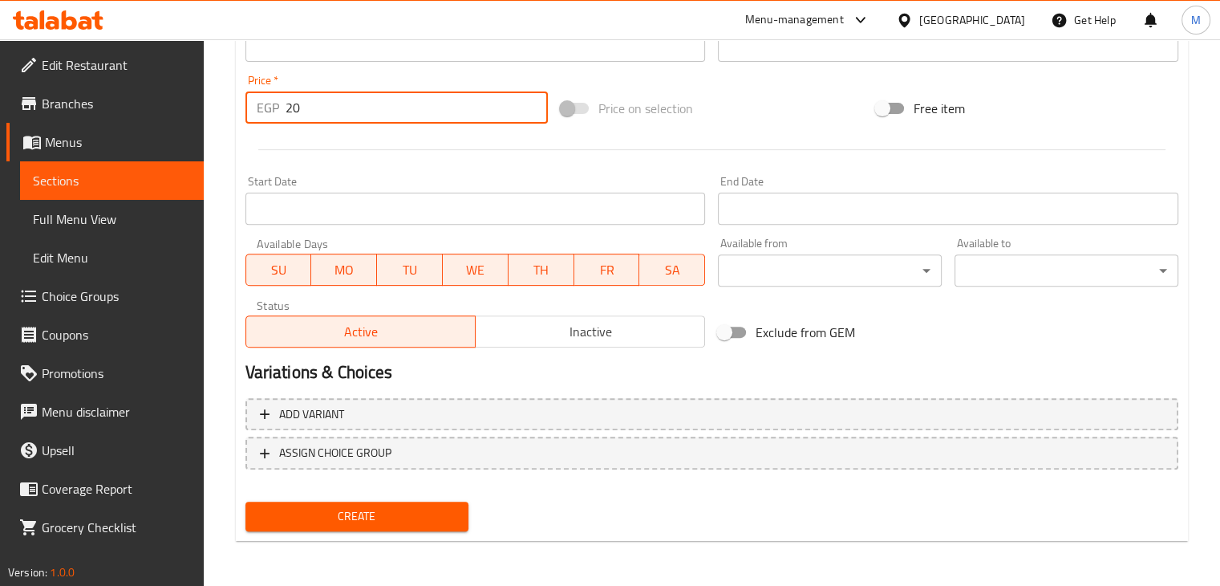
type input "20"
click at [376, 495] on div "Create" at bounding box center [357, 516] width 237 height 43
click at [406, 504] on button "Create" at bounding box center [358, 516] width 224 height 30
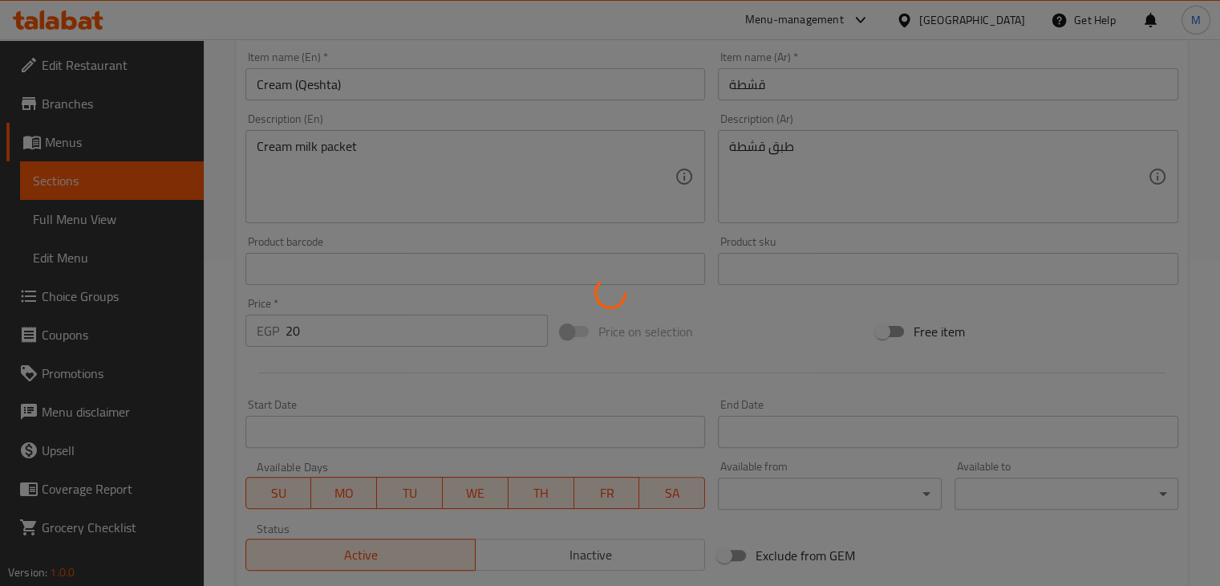
type input "0"
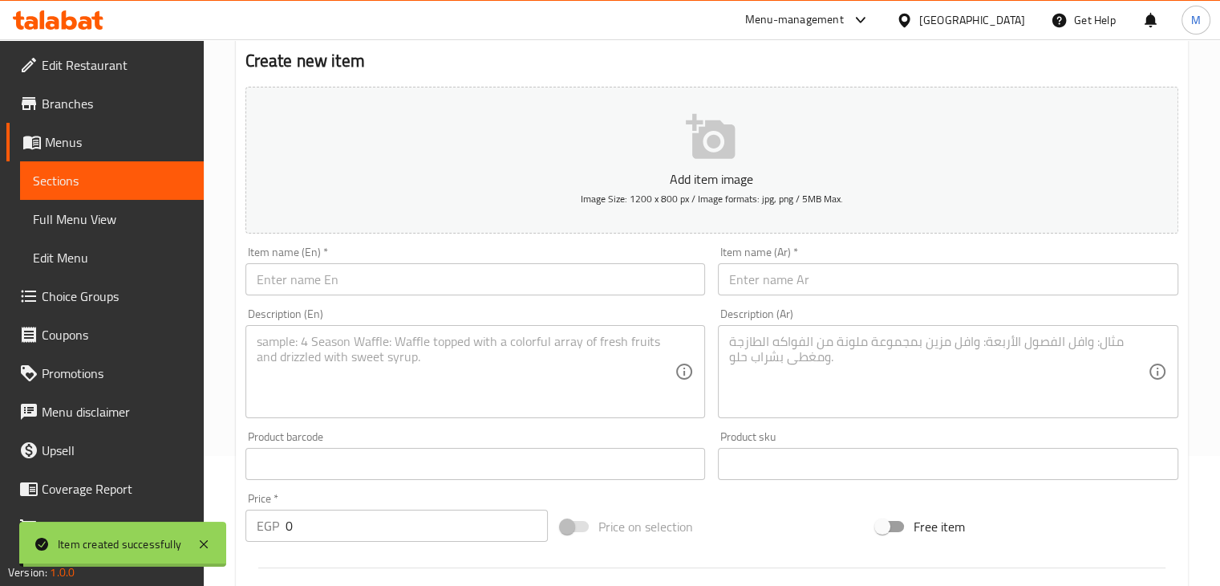
scroll to position [129, 0]
click at [358, 282] on input "text" at bounding box center [476, 280] width 461 height 32
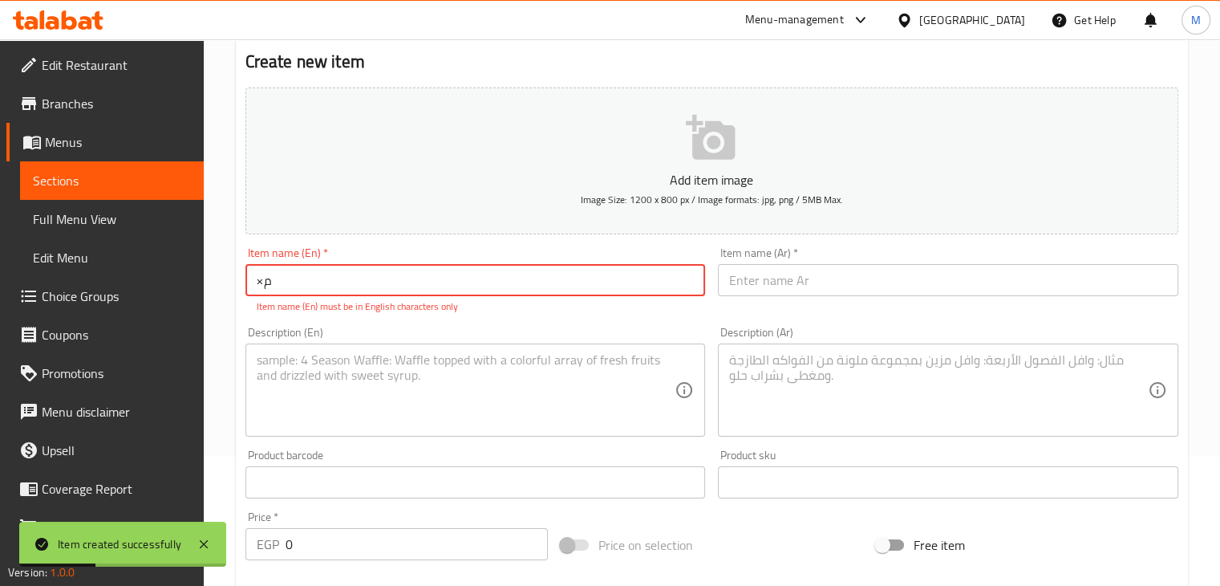
type input "×"
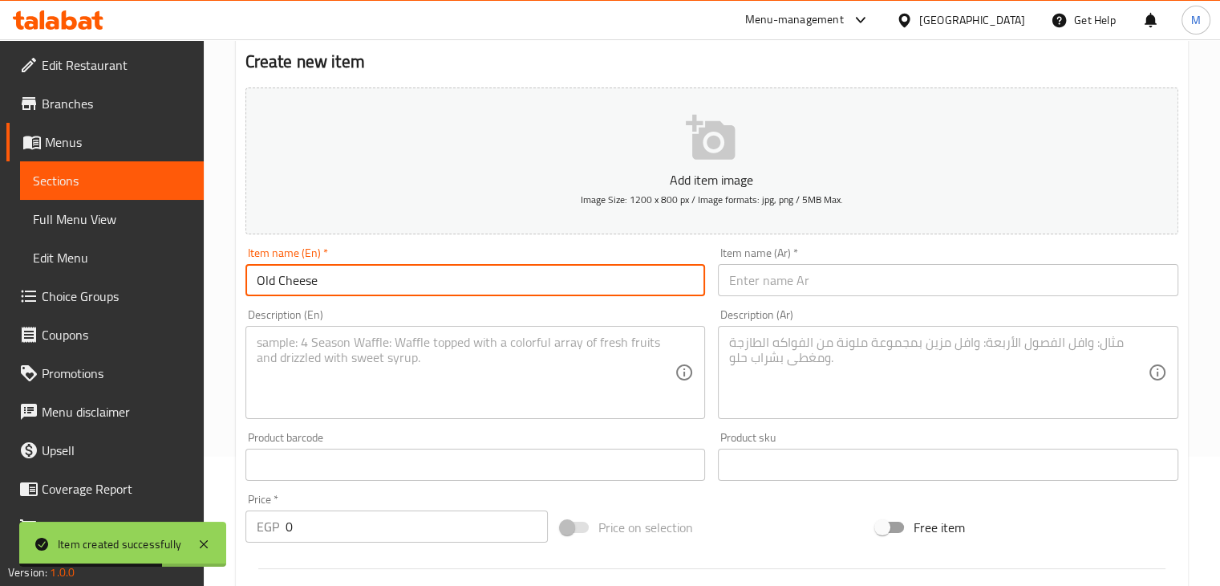
type input "Old Cheese"
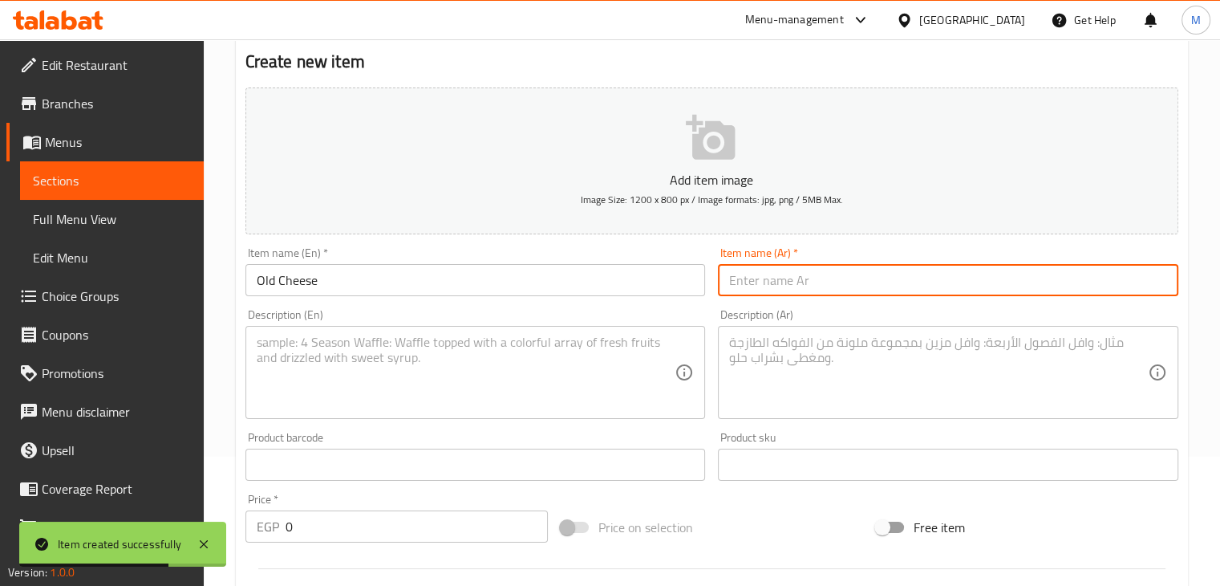
click at [751, 283] on input "text" at bounding box center [948, 280] width 461 height 32
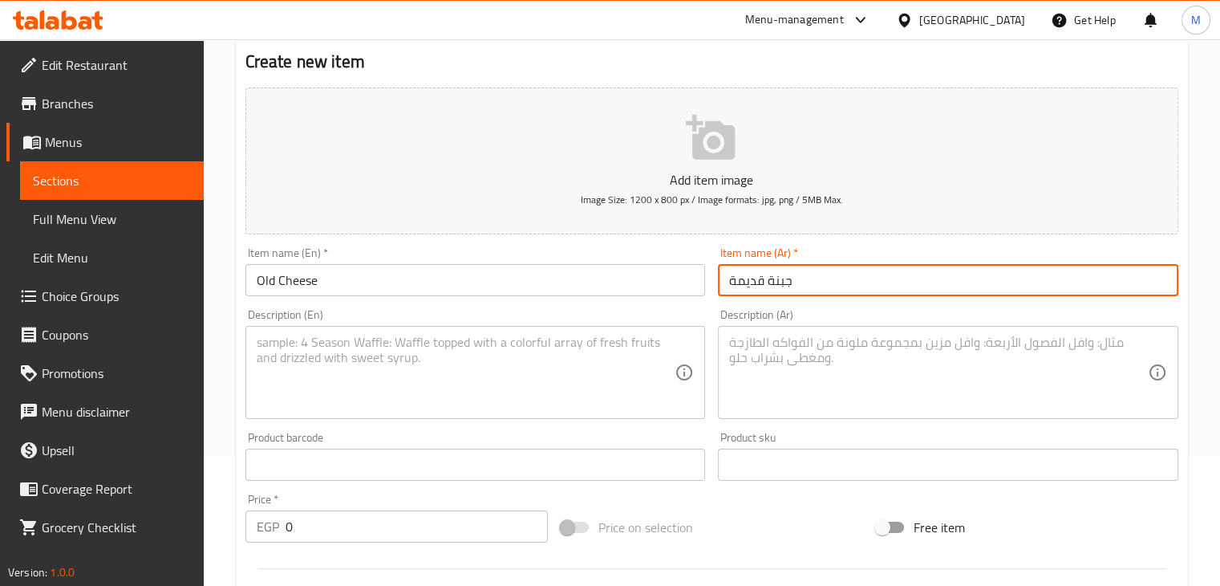
type input "جبنة قديمة"
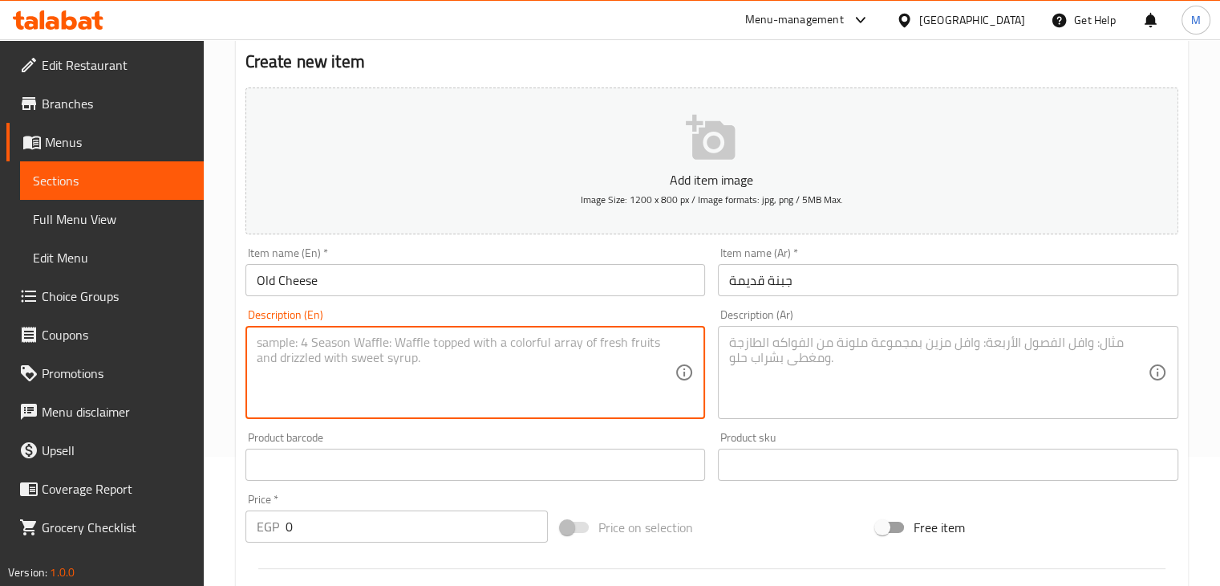
click at [573, 360] on textarea at bounding box center [466, 373] width 419 height 76
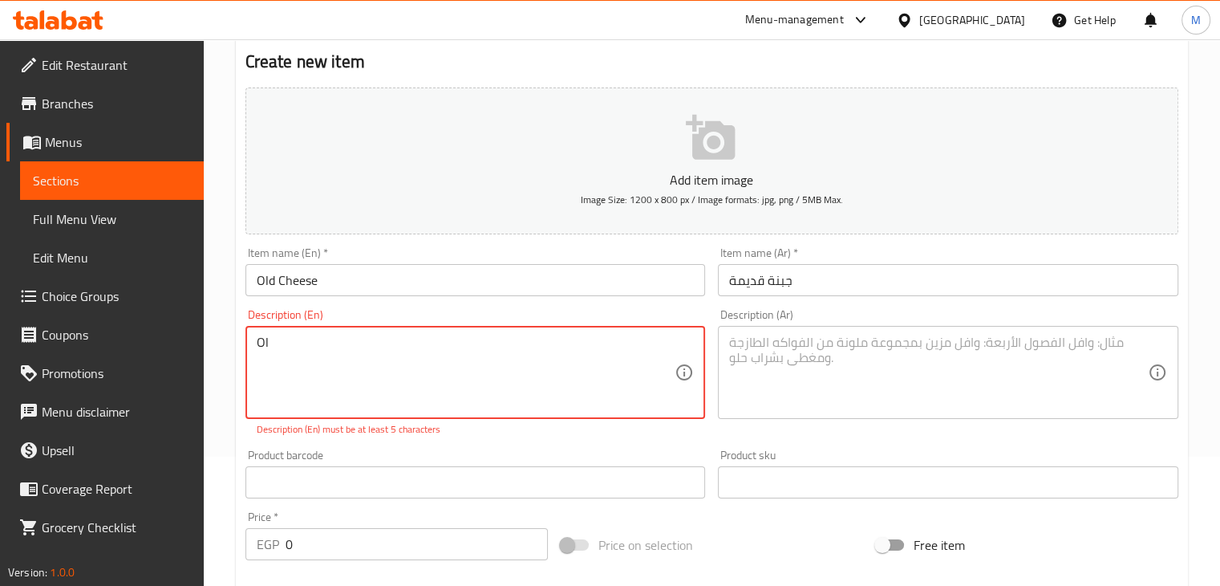
type textarea "O"
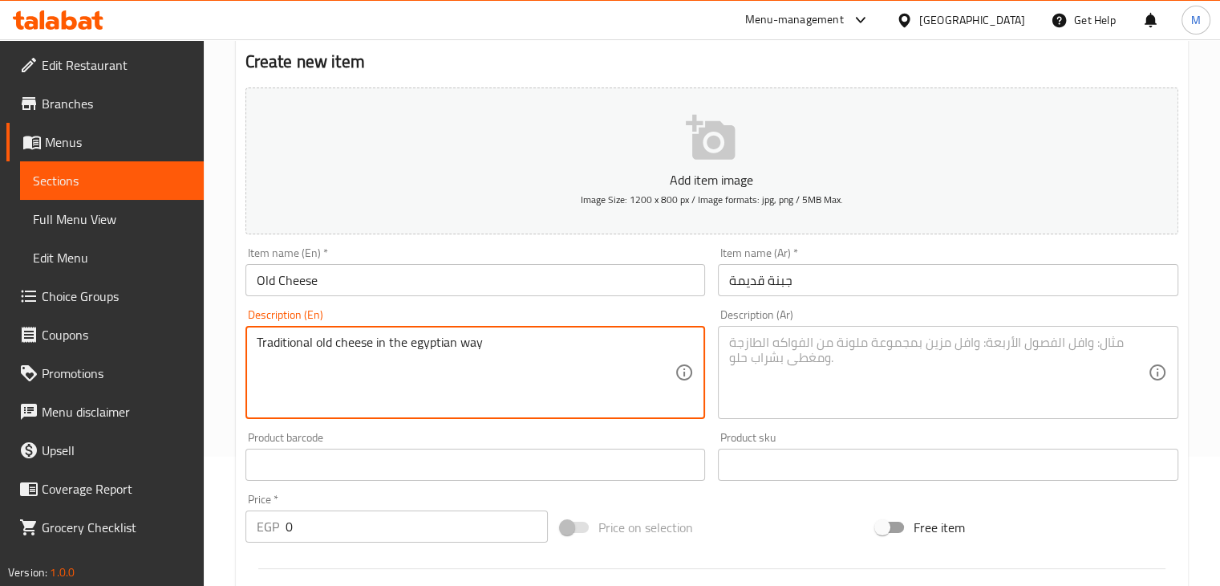
click at [414, 349] on textarea "Traditional old cheese in the egyptian way" at bounding box center [466, 373] width 419 height 76
type textarea "Traditional old cheese in the Egyptian way"
click at [840, 392] on textarea at bounding box center [938, 373] width 419 height 76
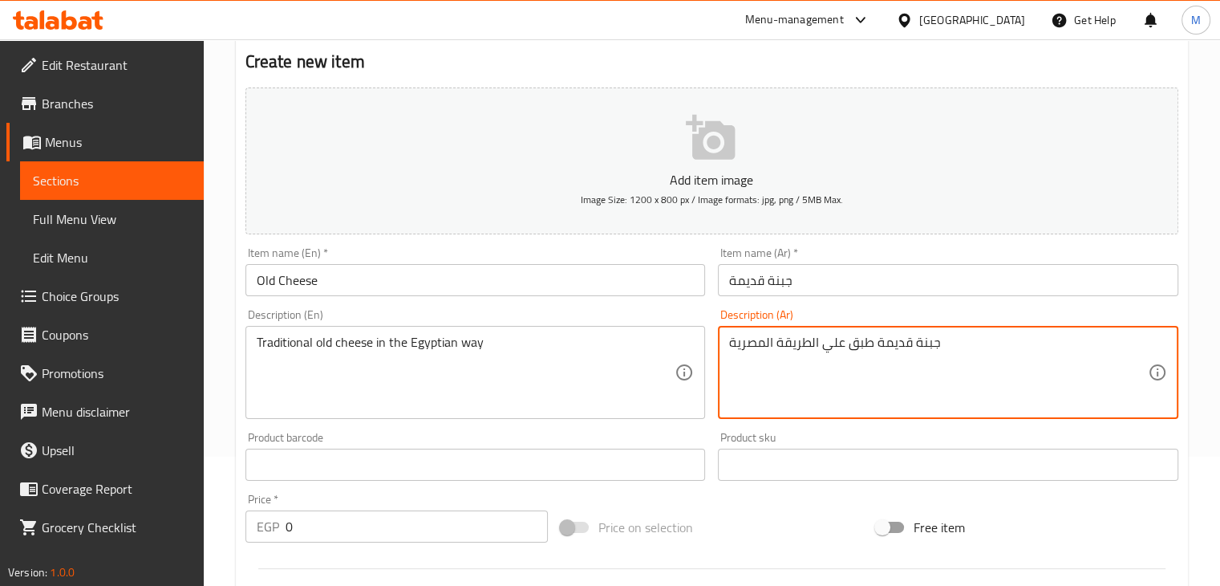
scroll to position [548, 0]
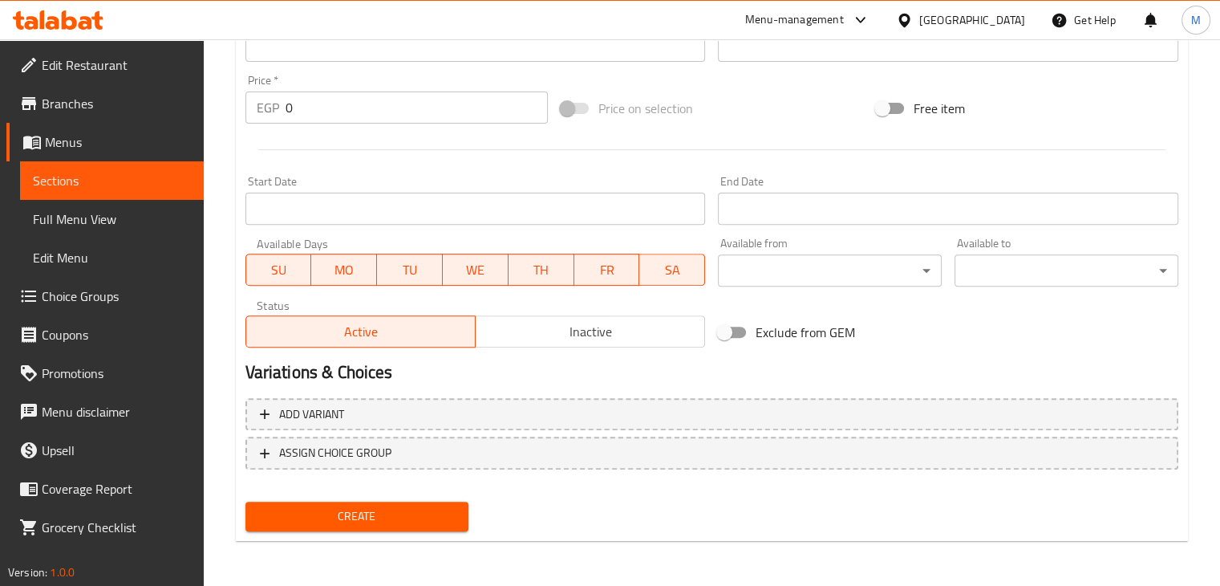
type textarea "جبنة قديمة طبق علي الطريقة المصرية"
click at [334, 100] on input "0" at bounding box center [417, 107] width 262 height 32
type input "15"
click at [389, 187] on div "Start Date Start Date" at bounding box center [476, 200] width 461 height 49
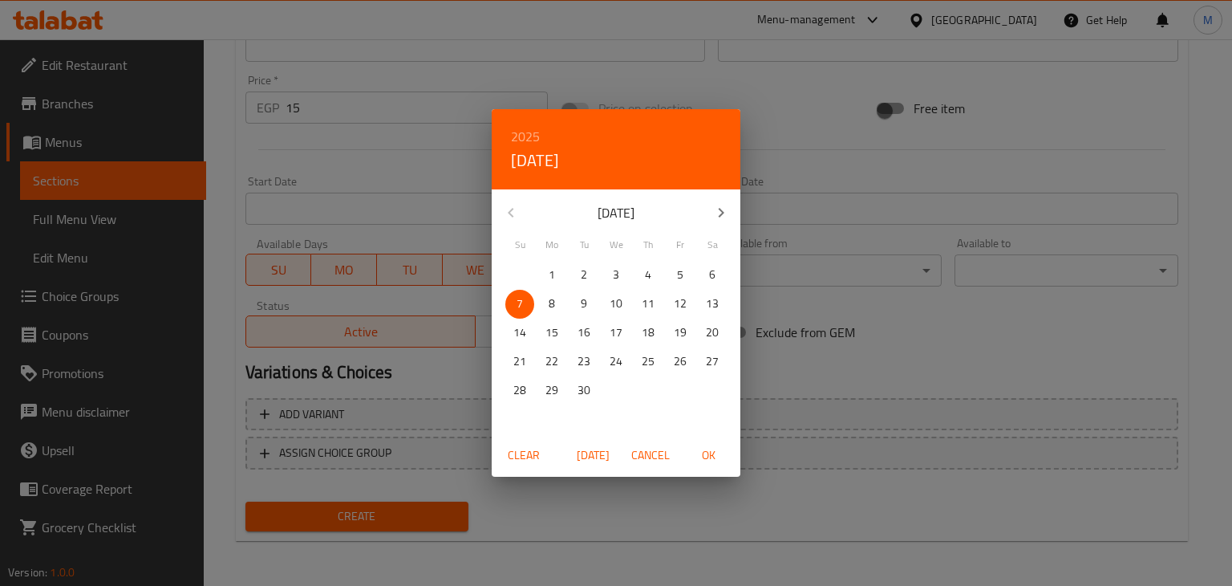
click at [333, 147] on div "2025 Sun, Sep 7 September 2025 Su Mo Tu We Th Fr Sa 31 1 2 3 4 5 6 7 8 9 10 11 …" at bounding box center [616, 293] width 1232 height 586
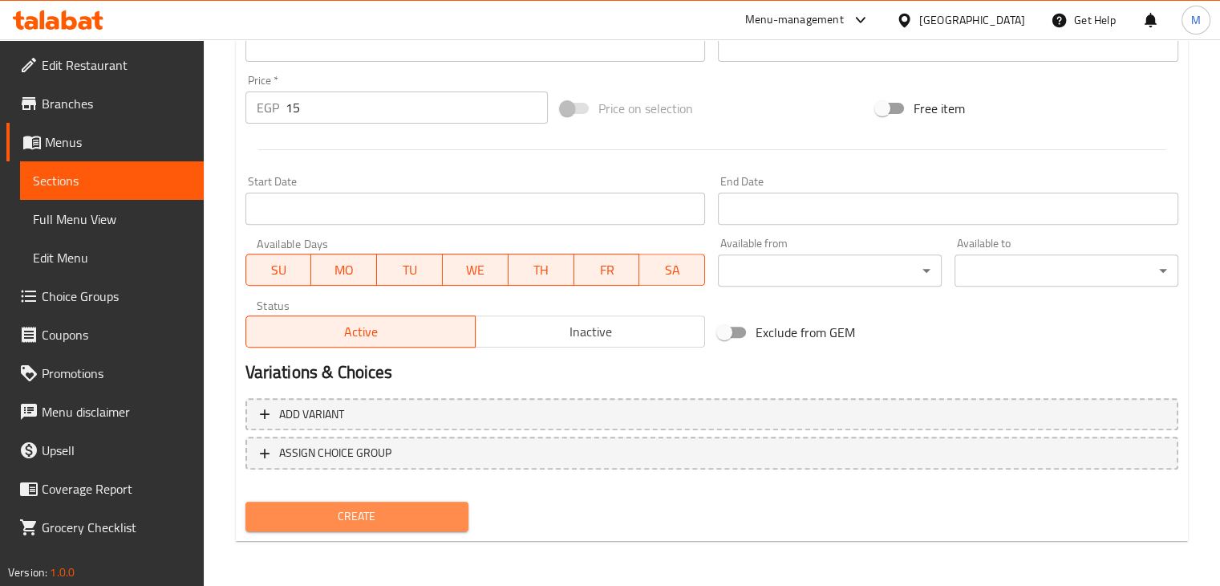
click at [359, 511] on span "Create" at bounding box center [357, 516] width 198 height 20
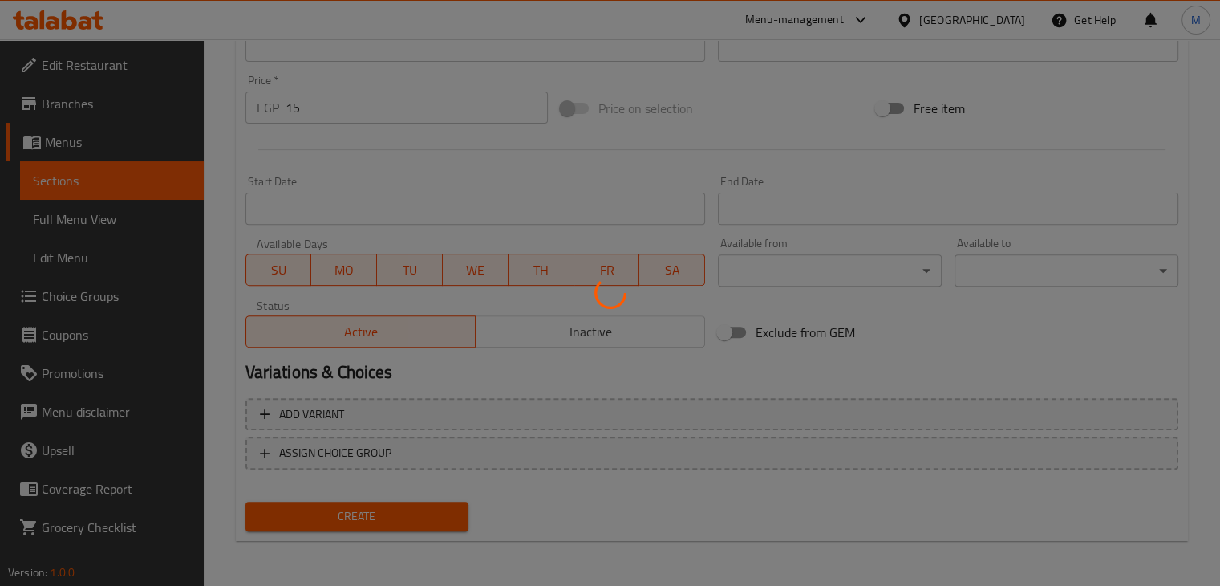
scroll to position [9, 0]
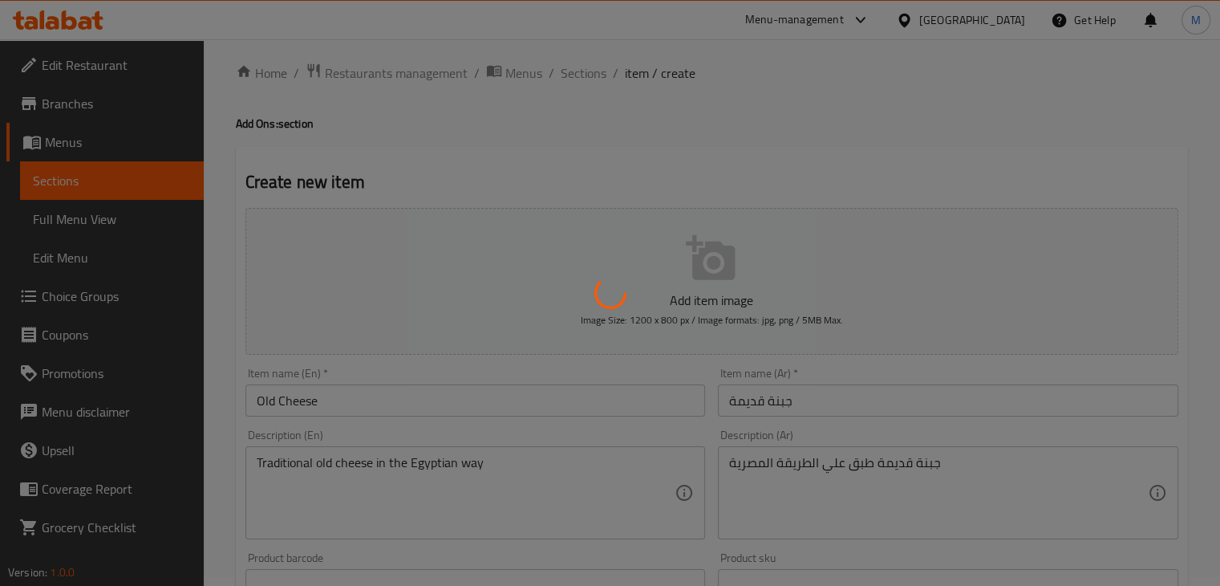
type input "0"
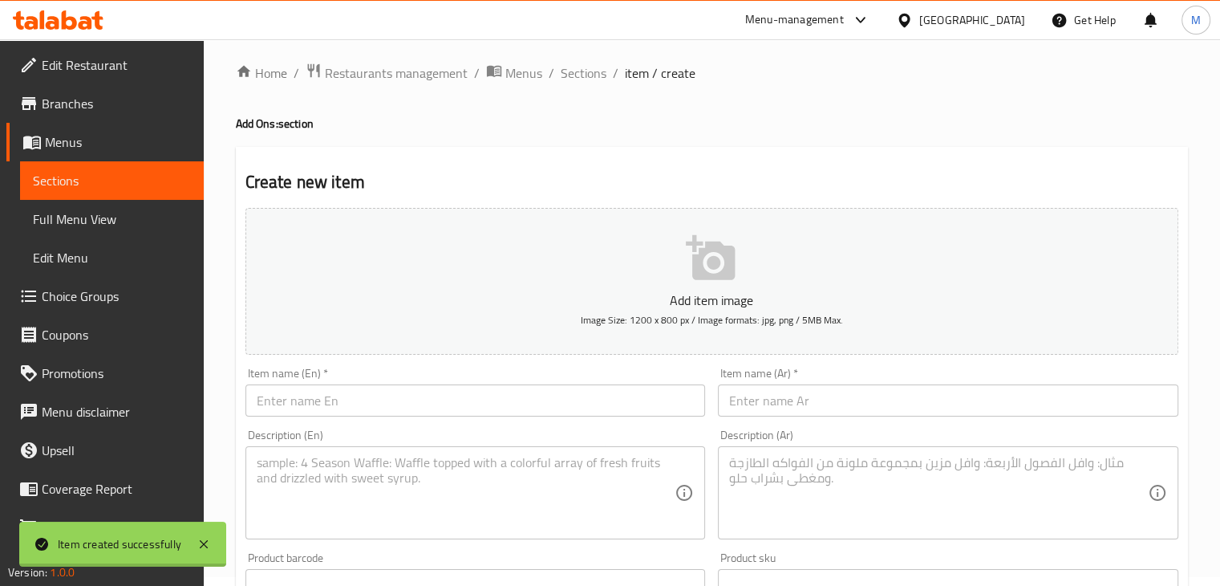
scroll to position [0, 0]
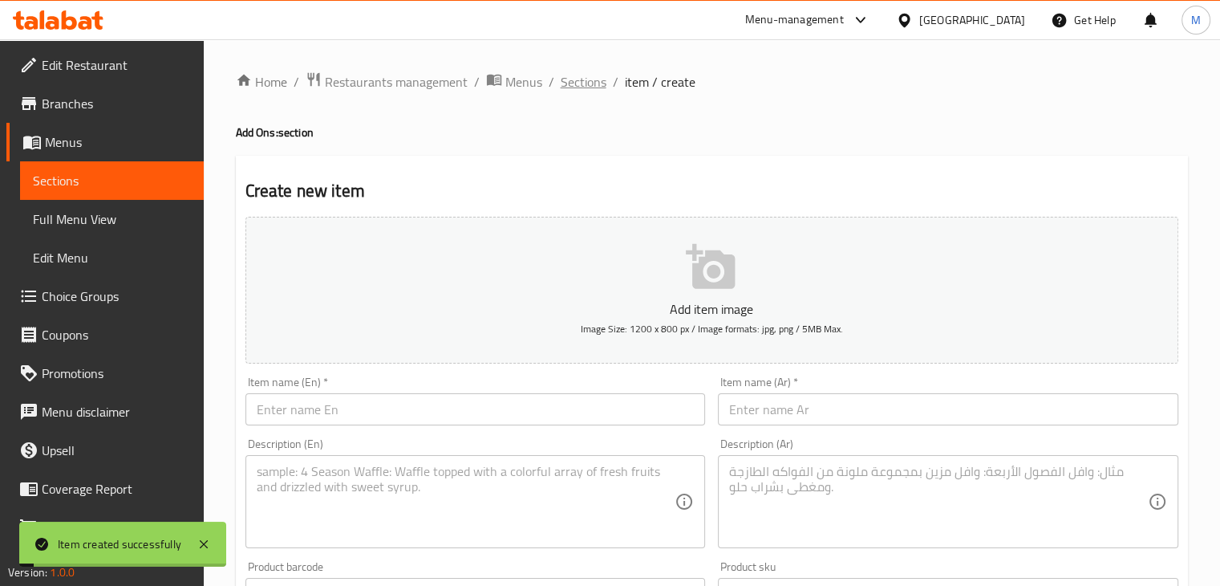
click at [589, 79] on span "Sections" at bounding box center [584, 81] width 46 height 19
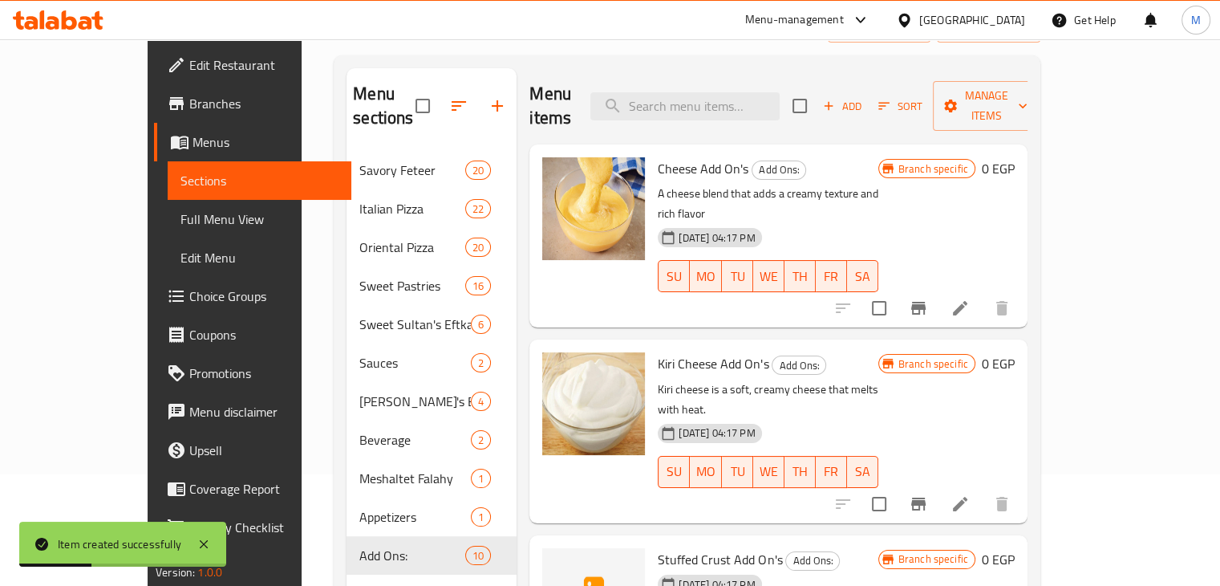
scroll to position [111, 0]
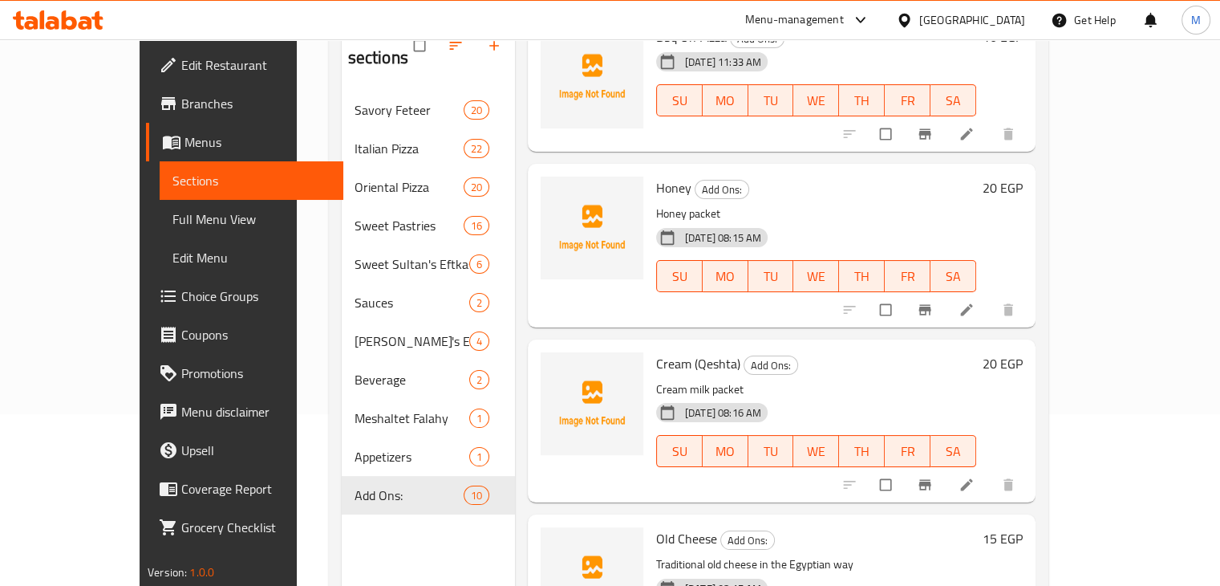
scroll to position [173, 0]
click at [544, 175] on img at bounding box center [592, 226] width 103 height 103
click at [547, 181] on button "upload picture" at bounding box center [563, 197] width 32 height 32
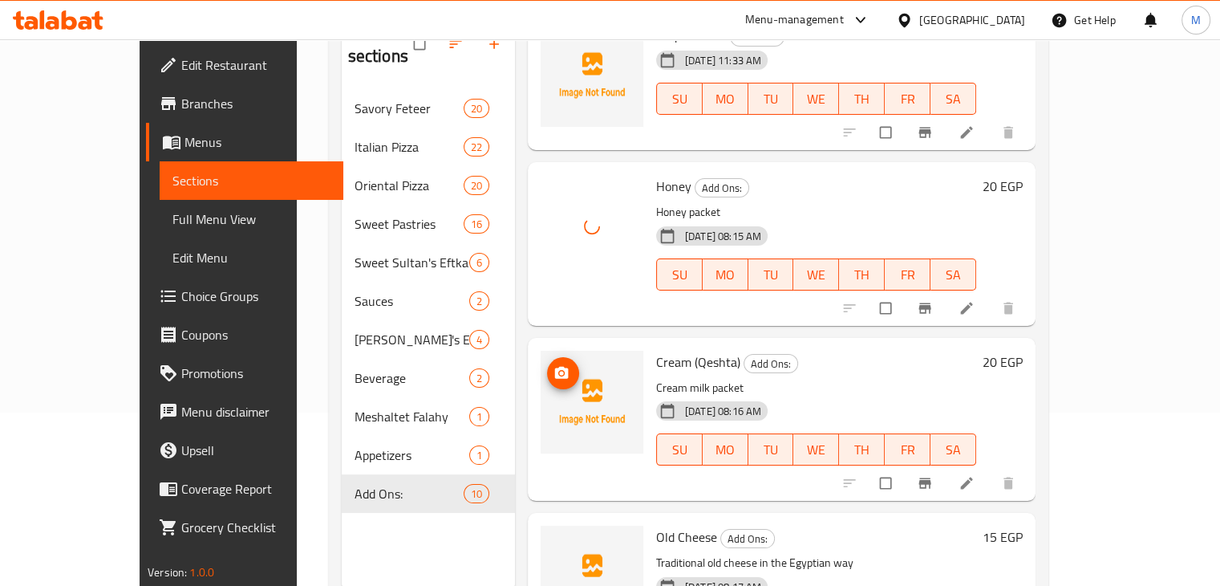
click at [554, 365] on icon "upload picture" at bounding box center [562, 373] width 16 height 16
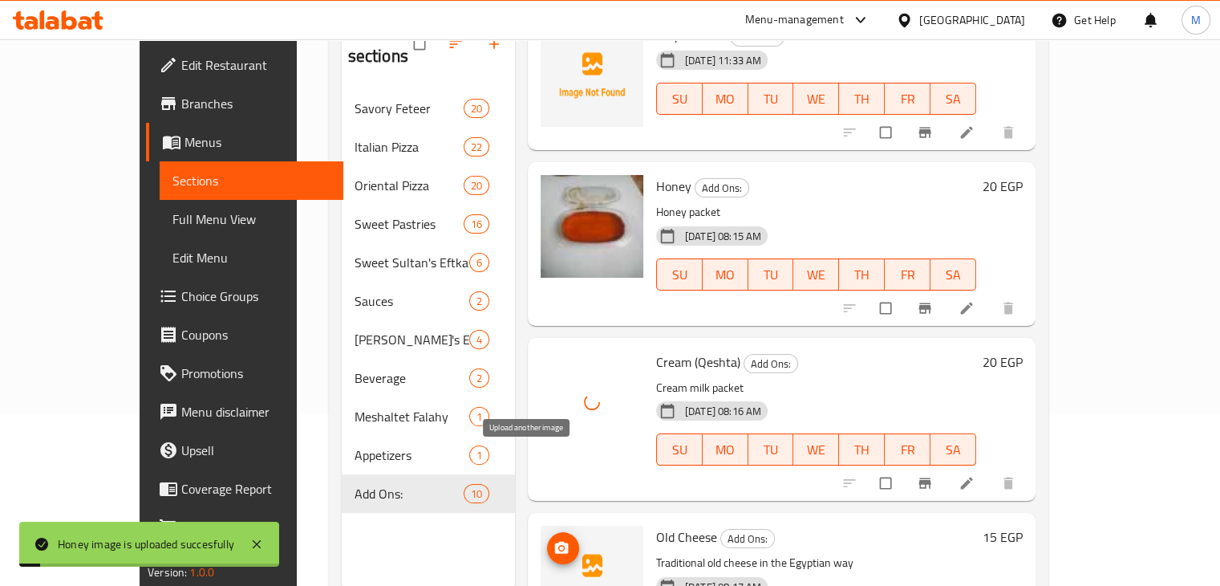
click at [547, 532] on button "upload picture" at bounding box center [563, 548] width 32 height 32
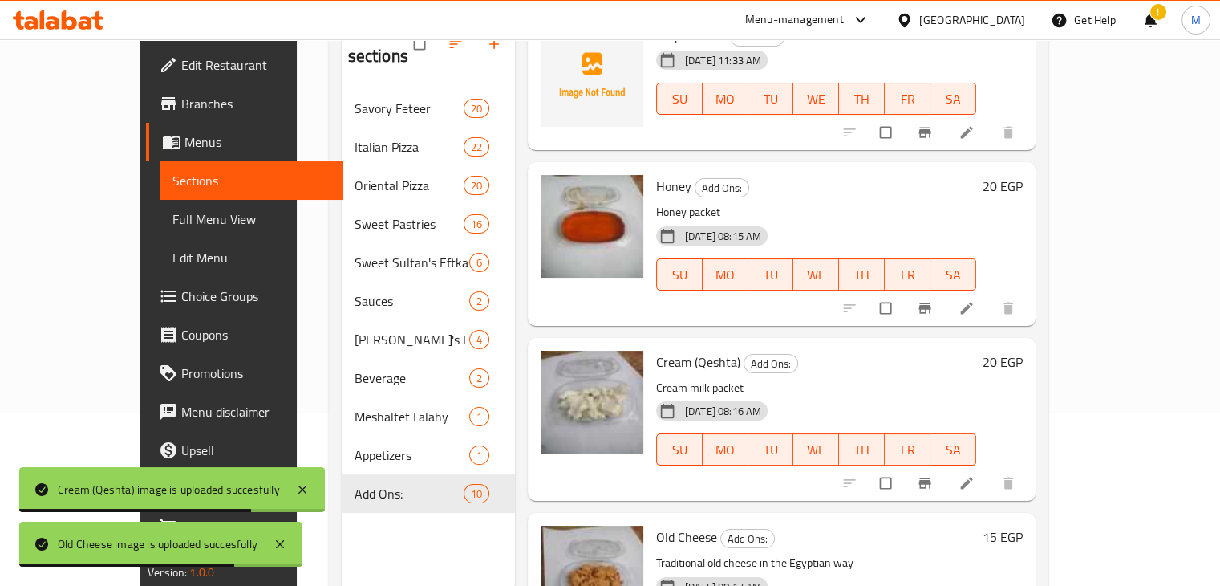
click at [109, 10] on div at bounding box center [58, 20] width 116 height 32
click at [88, 15] on icon at bounding box center [58, 19] width 91 height 19
